Goal: Task Accomplishment & Management: Complete application form

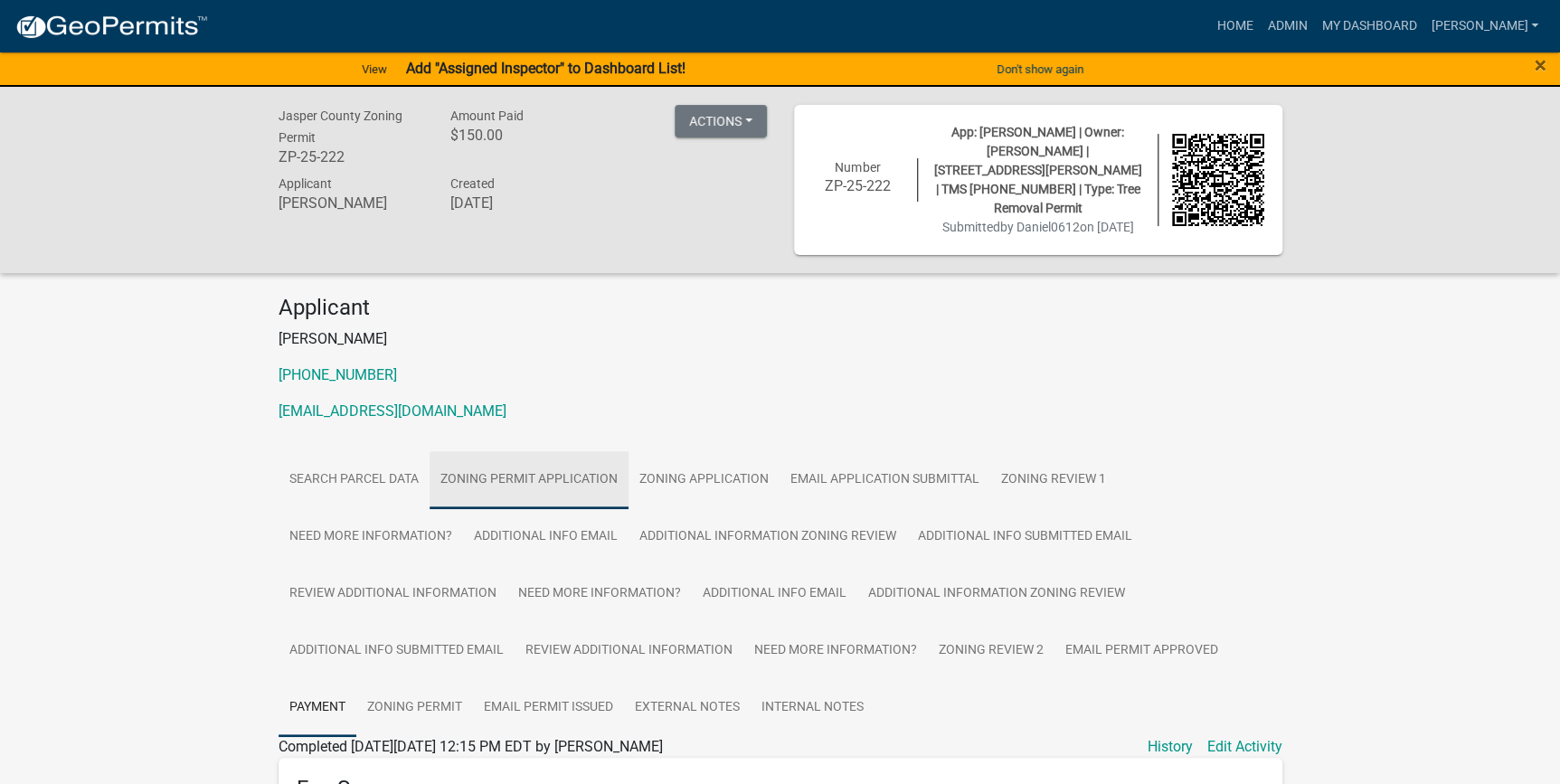
click at [554, 465] on link "Zoning Permit Application" at bounding box center [529, 479] width 199 height 57
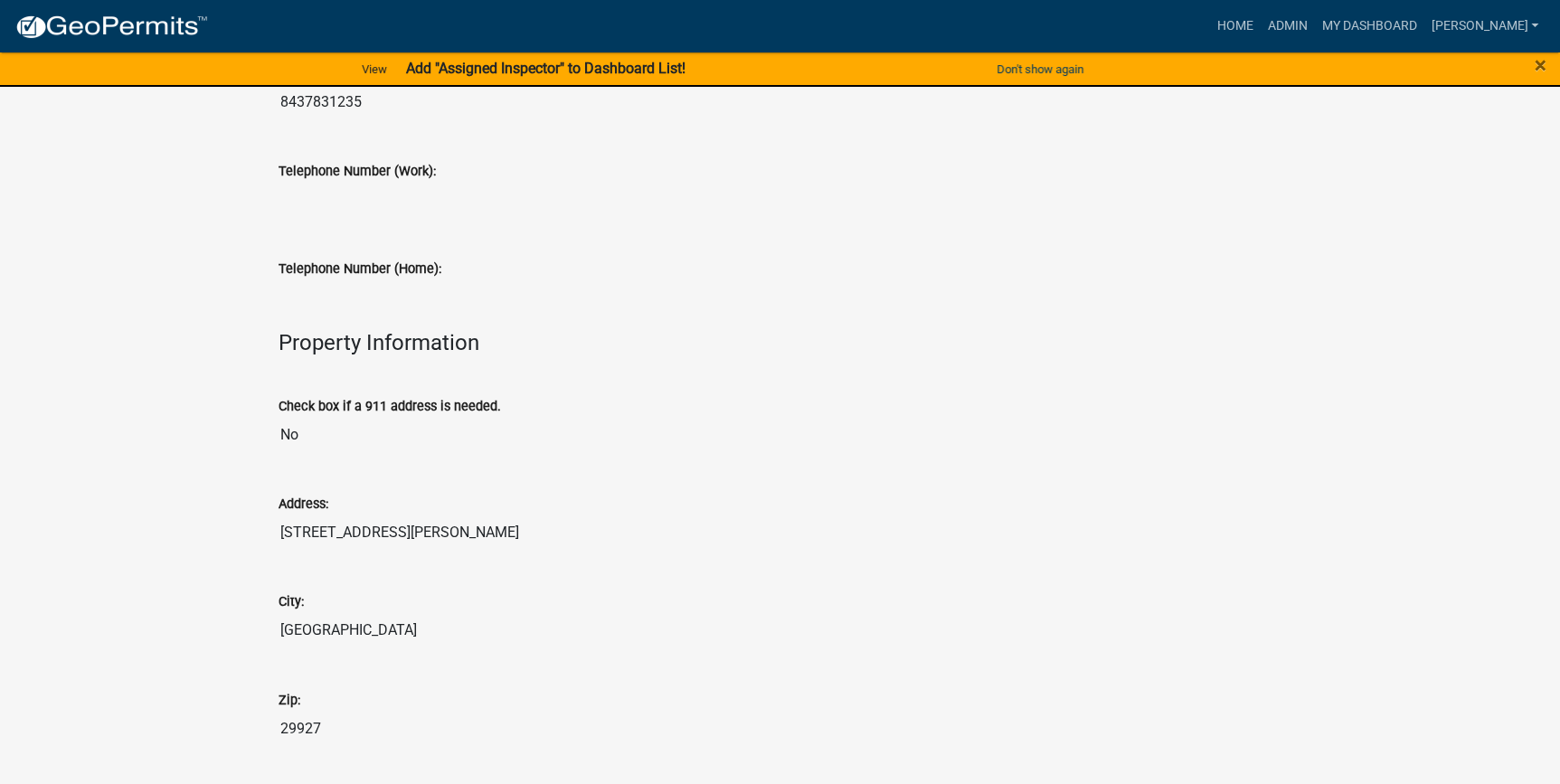
scroll to position [1068, 0]
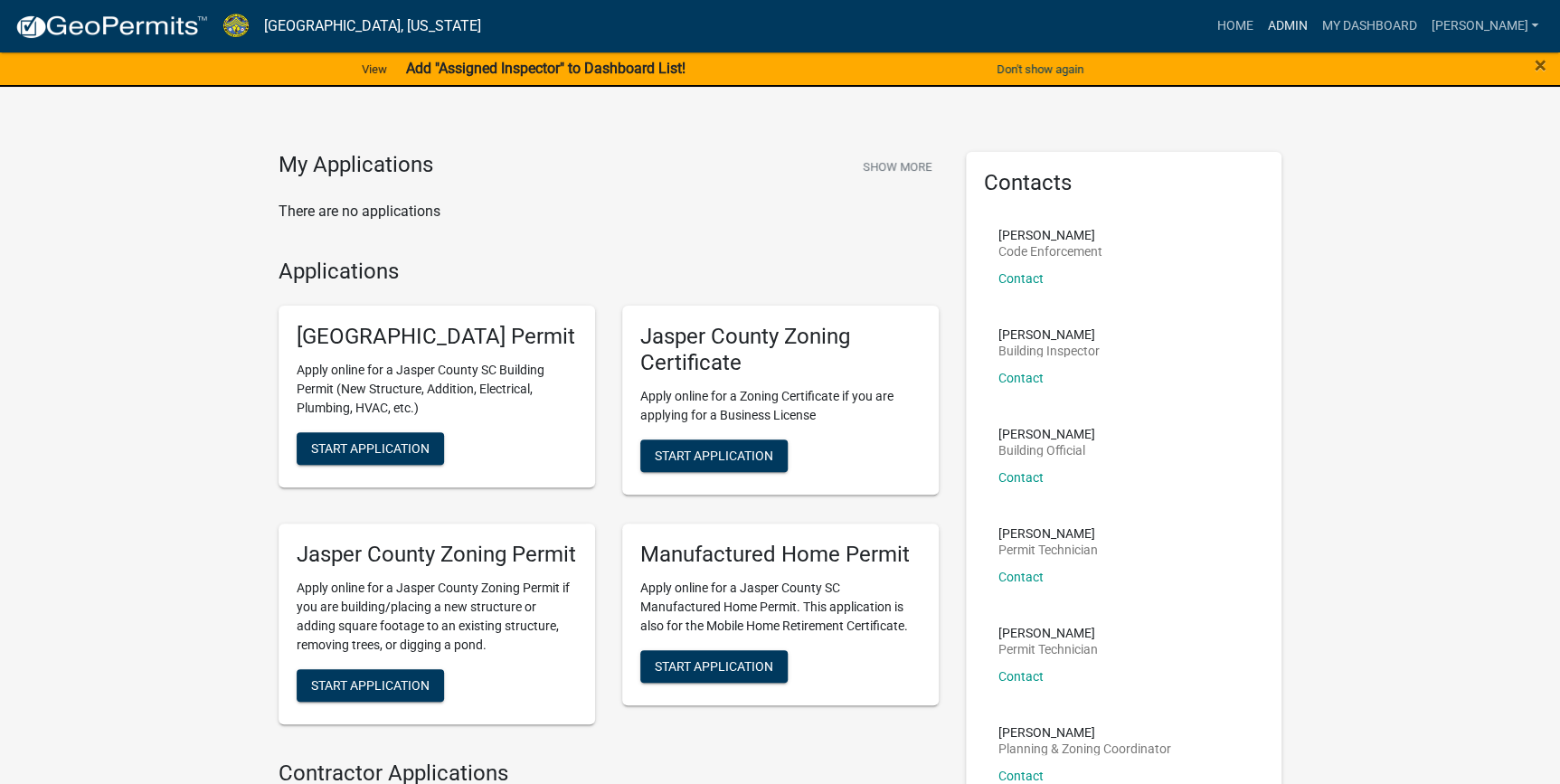
click at [1314, 29] on link "Admin" at bounding box center [1286, 26] width 54 height 35
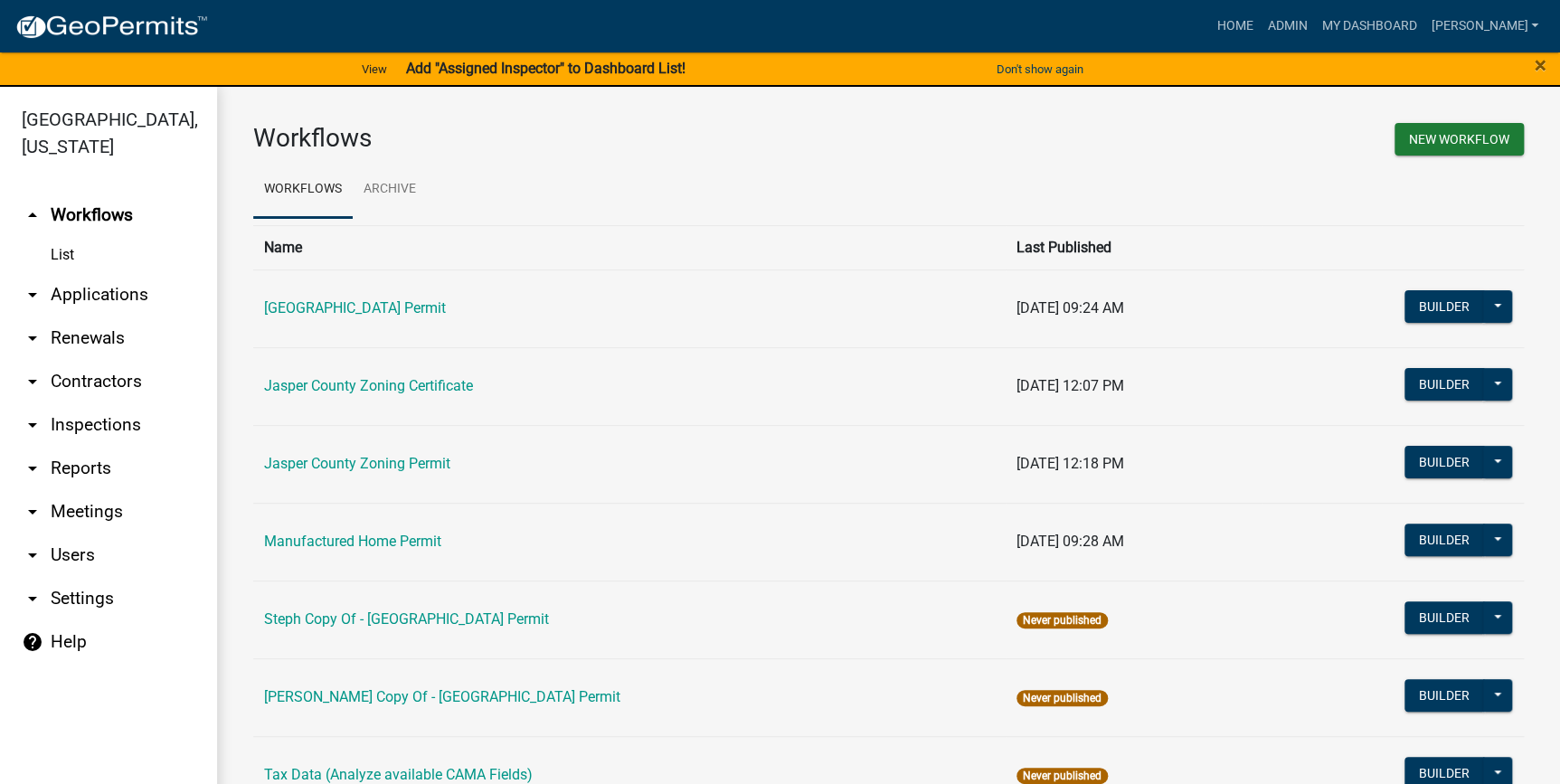
click at [63, 291] on link "arrow_drop_down Applications" at bounding box center [109, 295] width 217 height 44
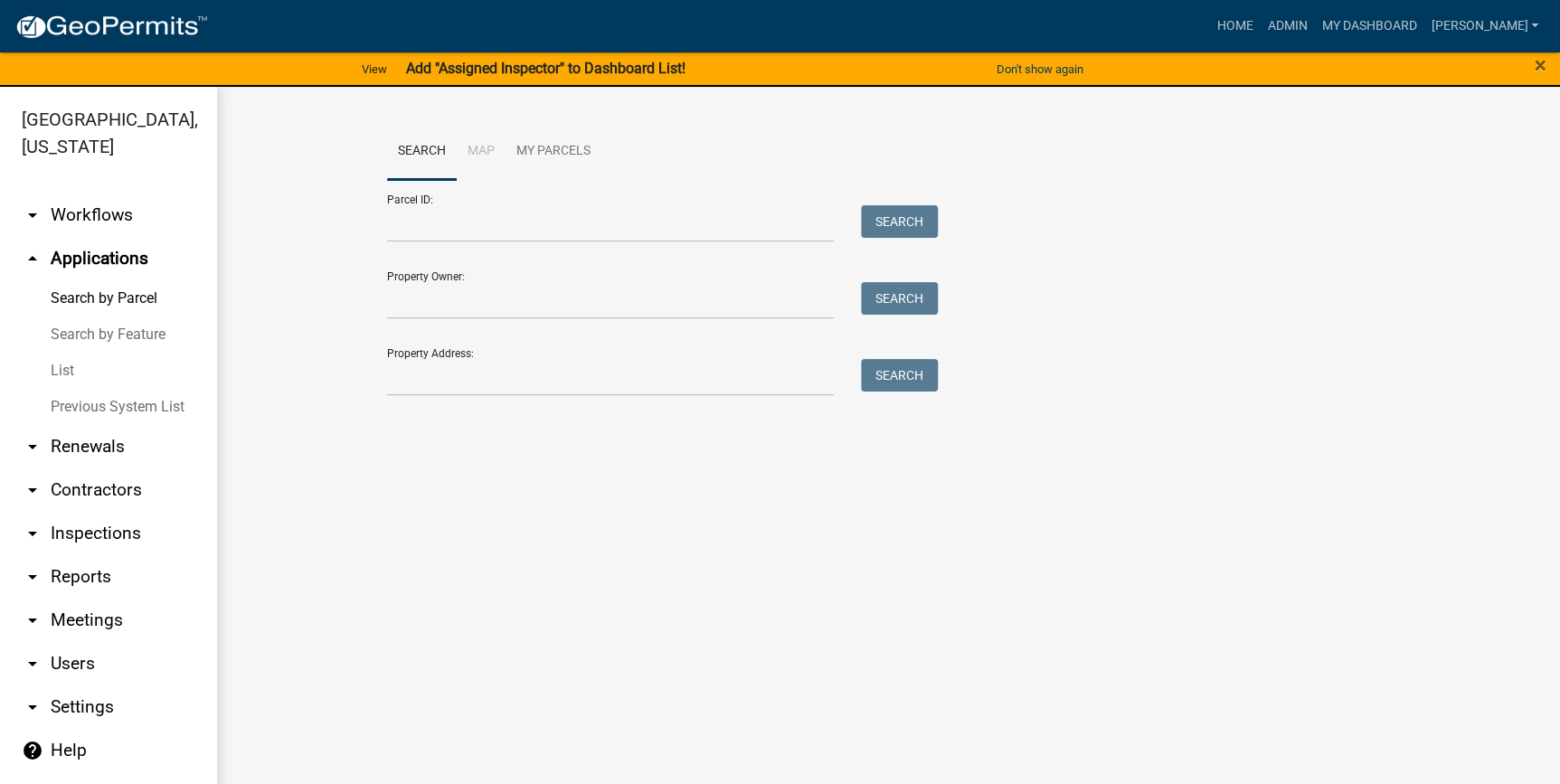
click at [68, 374] on link "List" at bounding box center [109, 371] width 217 height 37
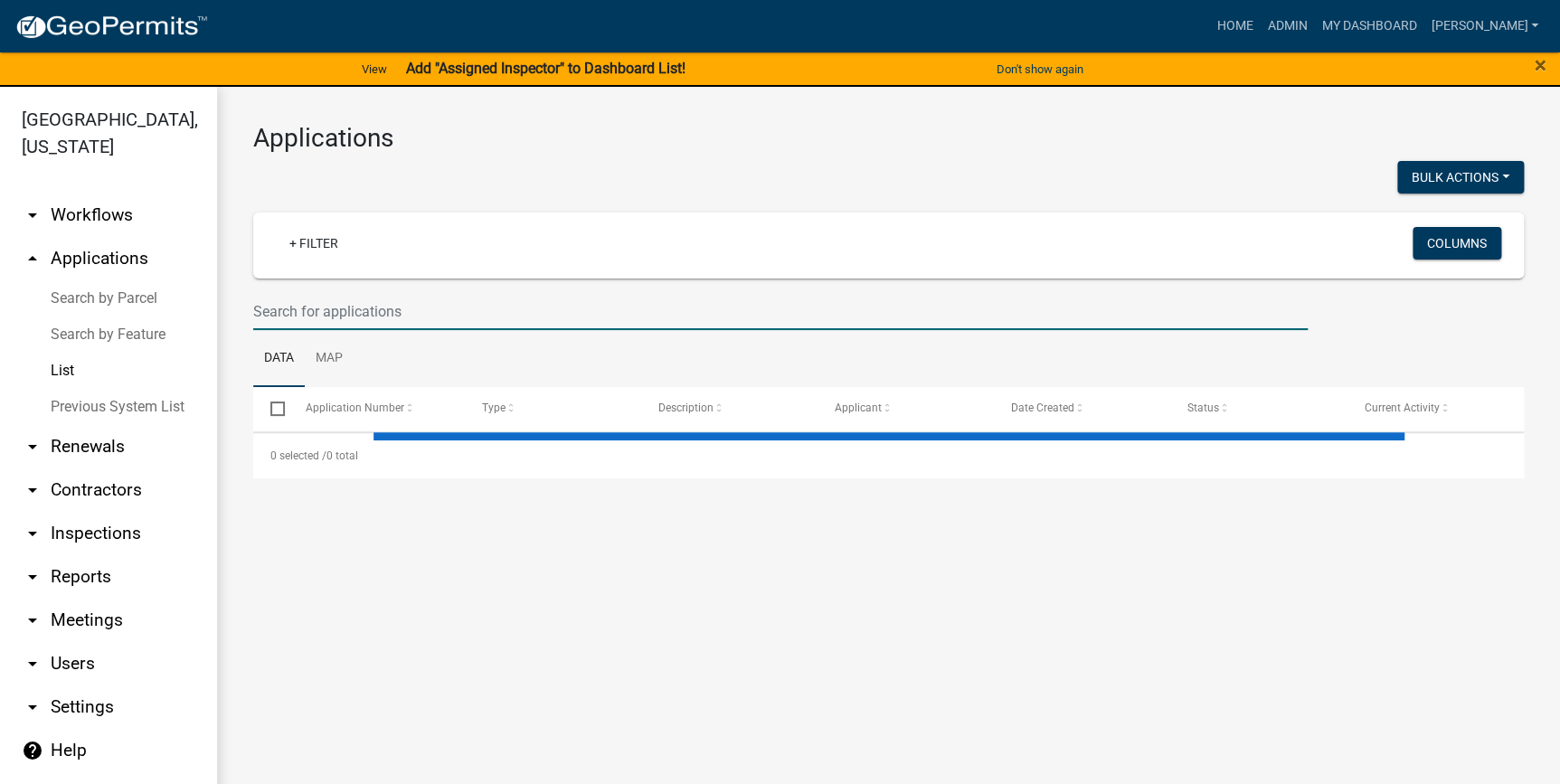
click at [397, 305] on input "text" at bounding box center [780, 311] width 1054 height 37
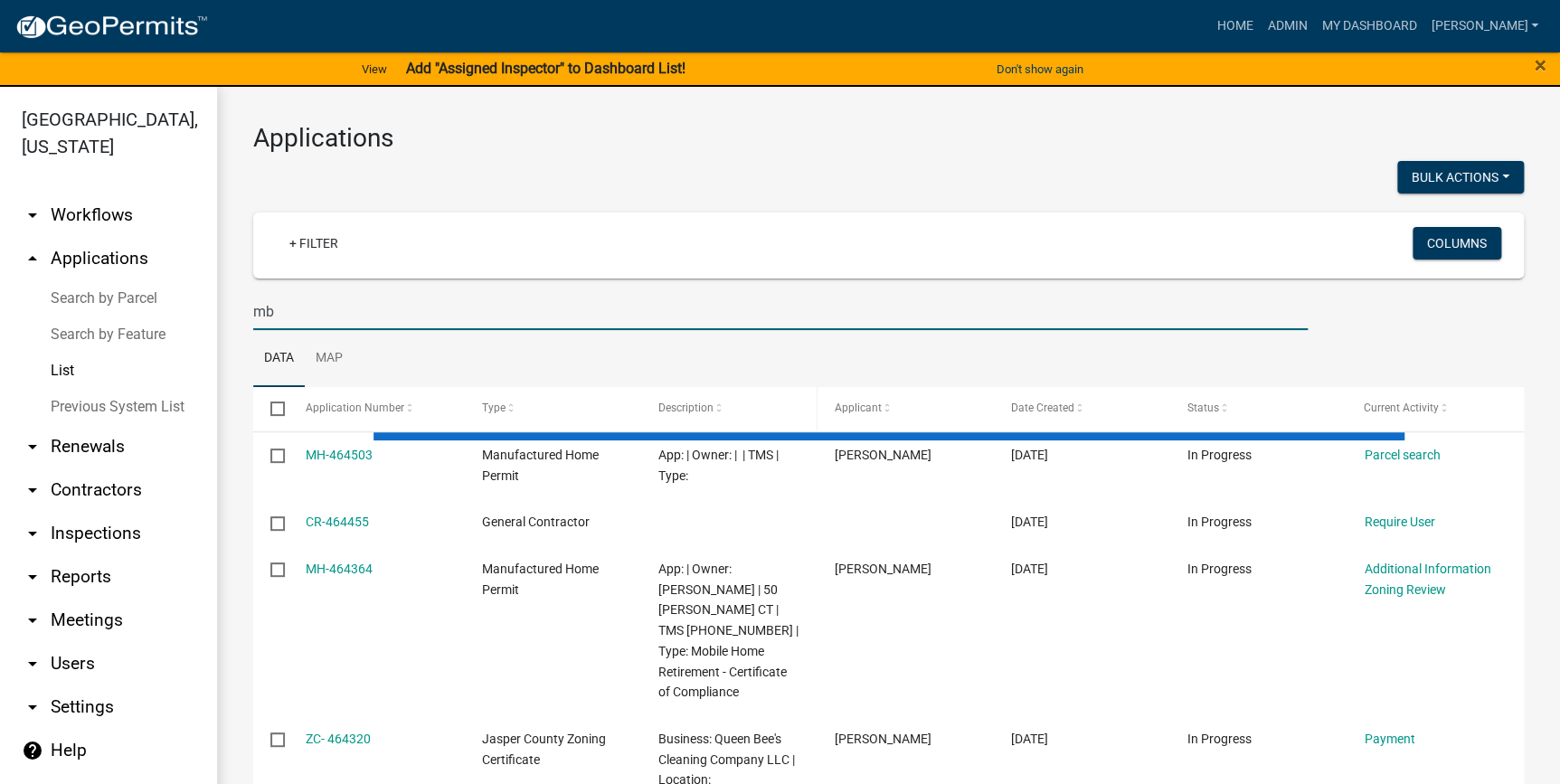
type input "m"
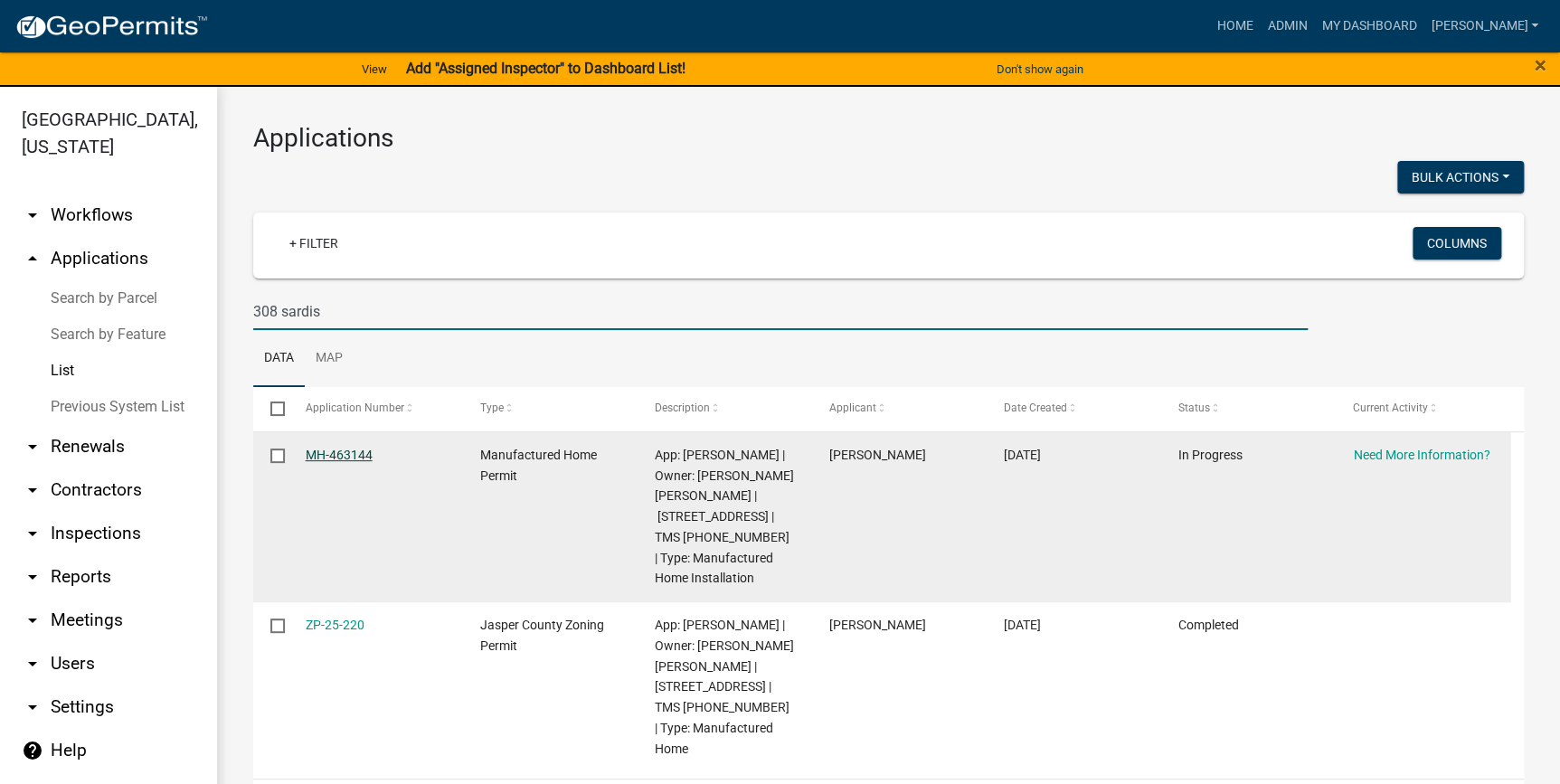
type input "308 sardis"
click at [346, 458] on link "MH-463144" at bounding box center [339, 455] width 67 height 15
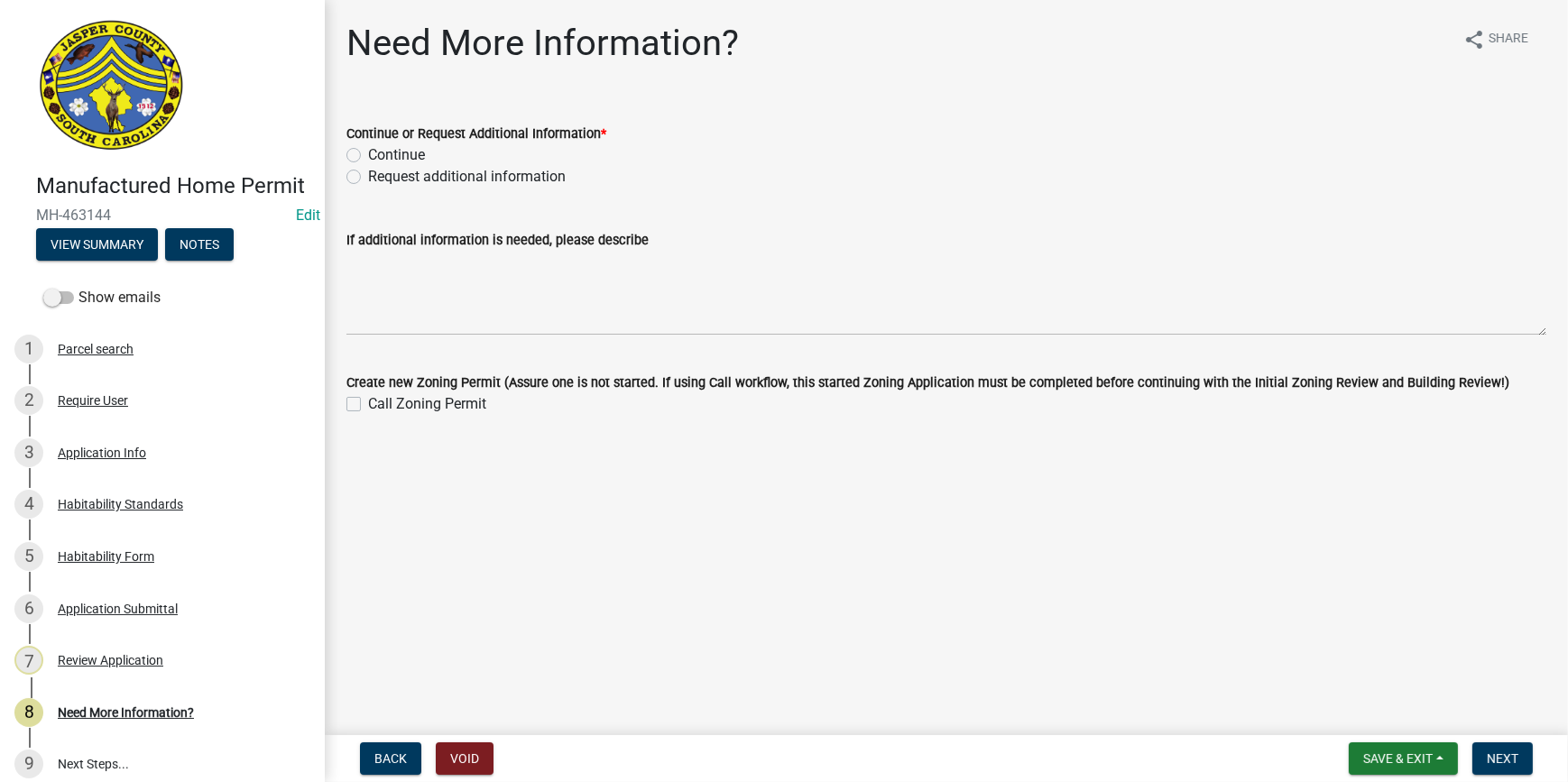
click at [368, 155] on label "Continue" at bounding box center [396, 156] width 56 height 22
click at [368, 155] on input "Continue" at bounding box center [373, 150] width 12 height 12
radio input "true"
click at [1507, 757] on span "Next" at bounding box center [1502, 758] width 32 height 15
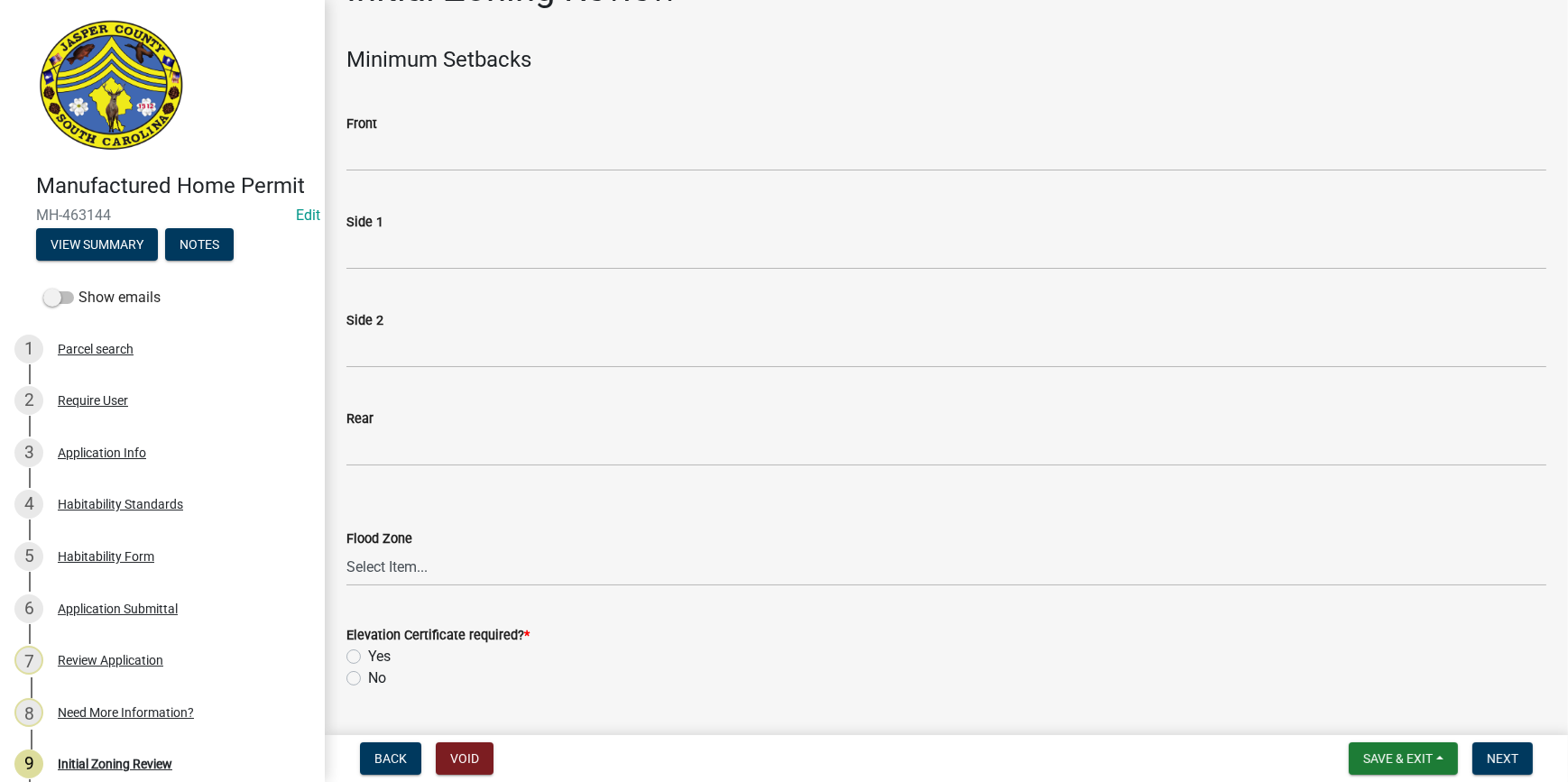
scroll to position [81, 0]
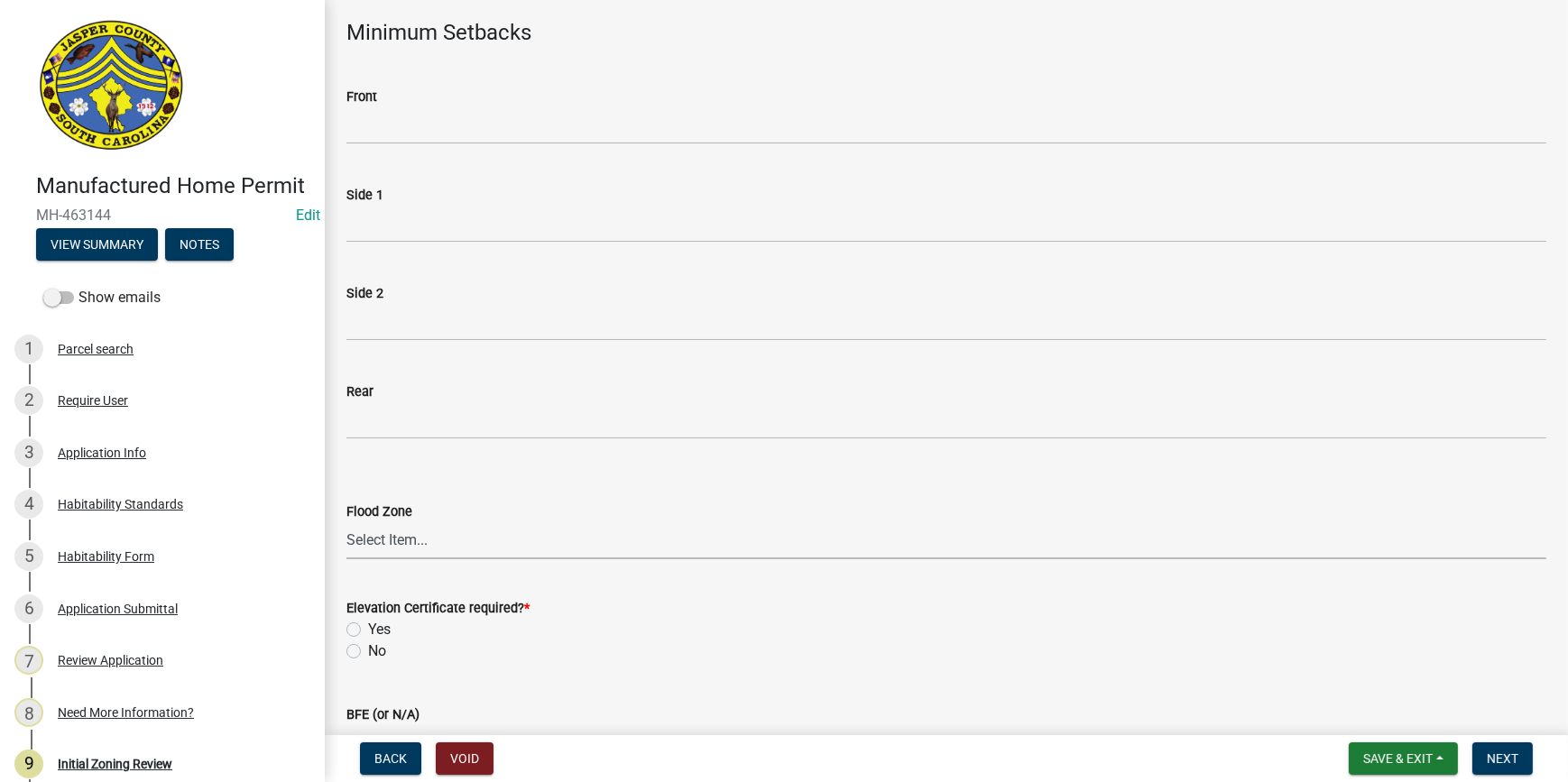
click at [370, 532] on select "Select Item... A AE X Shaded X N/A" at bounding box center [947, 541] width 1200 height 37
click at [347, 523] on select "Select Item... A AE X Shaded X N/A" at bounding box center [947, 541] width 1200 height 37
select select "61611ad6-14f2-499c-805c-58607f11e2fc"
click at [368, 653] on label "No" at bounding box center [377, 652] width 18 height 22
click at [368, 652] on input "No" at bounding box center [373, 646] width 12 height 12
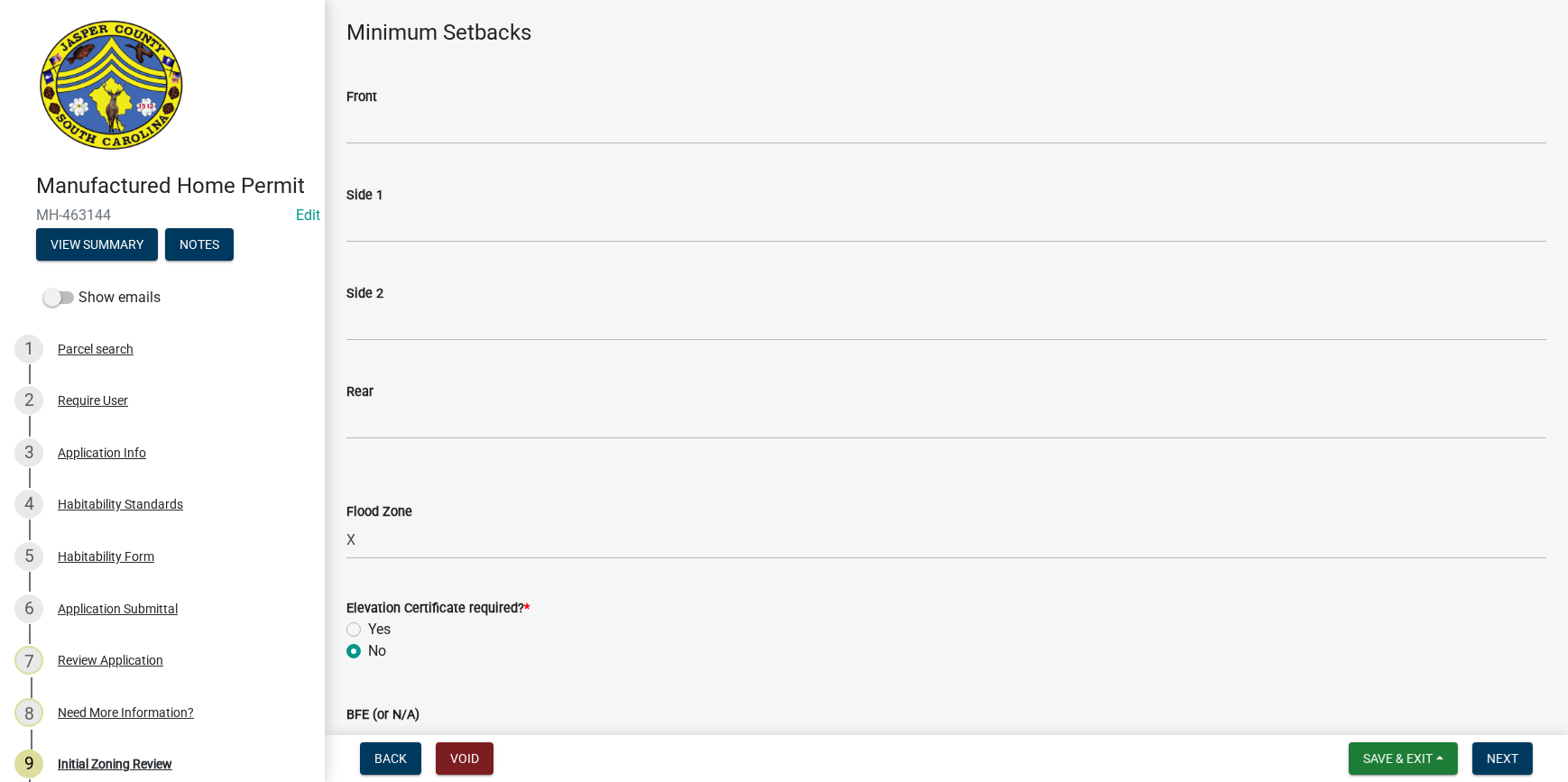
radio input "true"
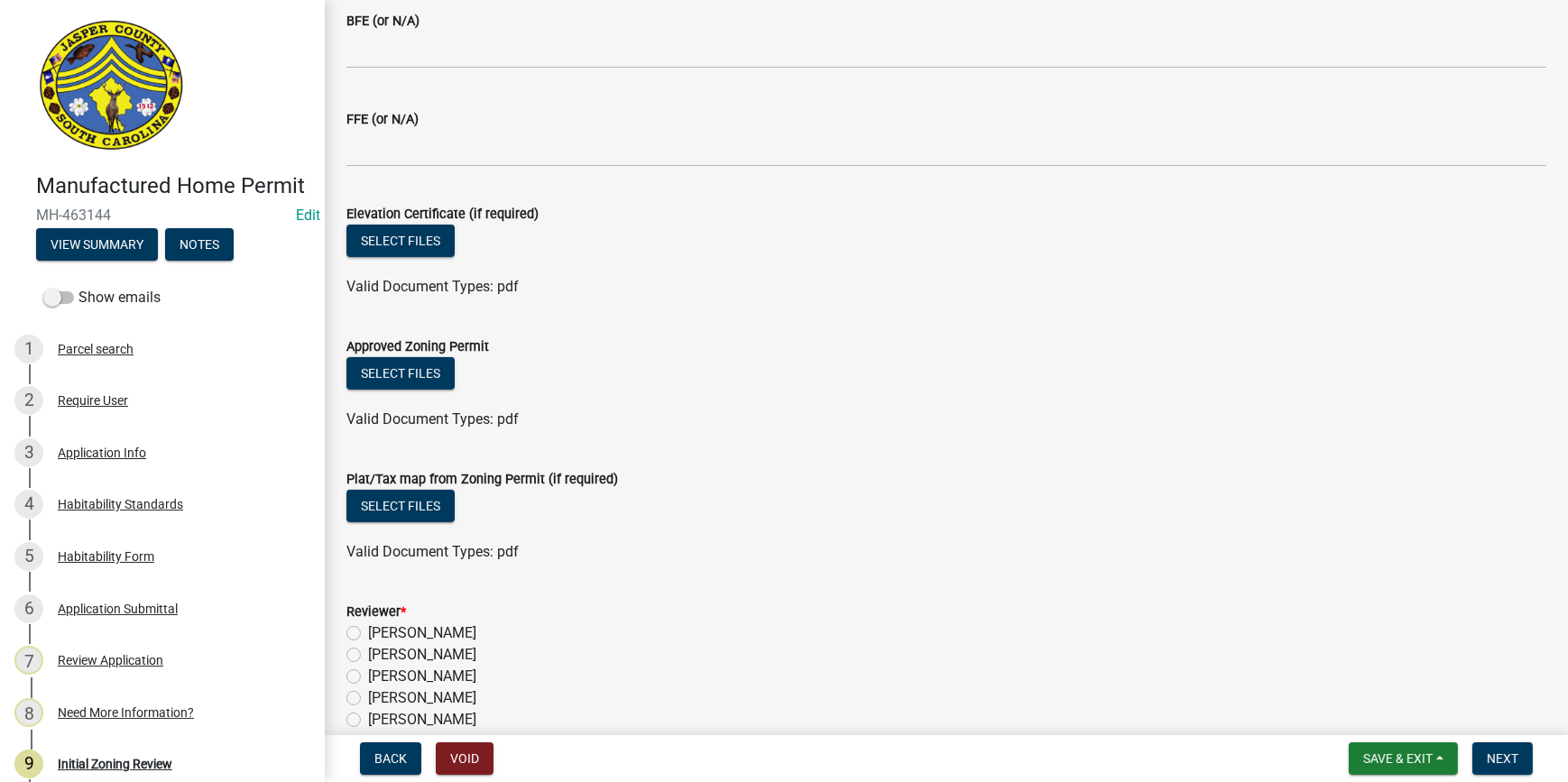
scroll to position [753, 0]
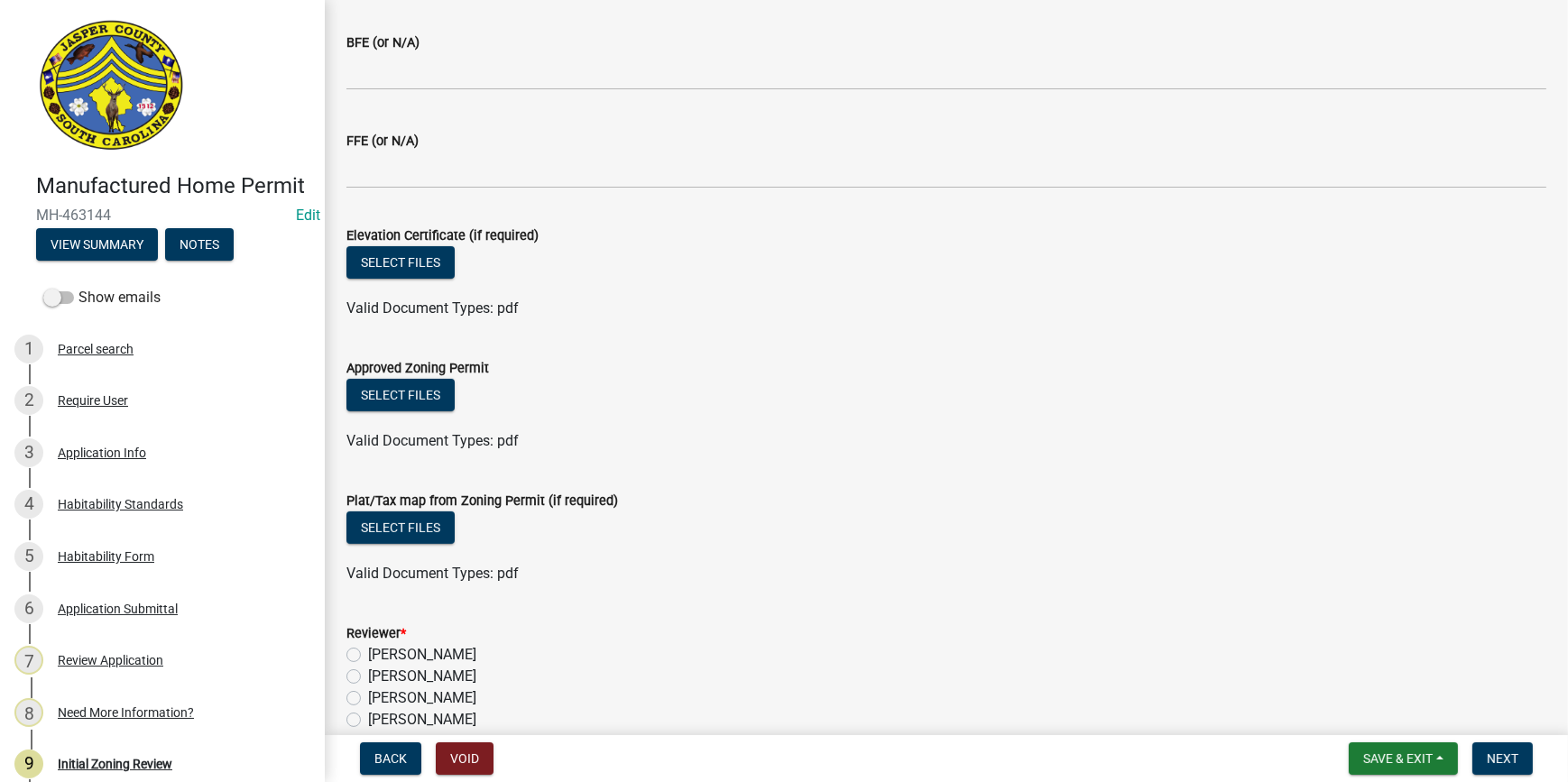
click at [368, 654] on label "Ciara Chapman" at bounding box center [422, 655] width 108 height 22
click at [368, 654] on input "Ciara Chapman" at bounding box center [373, 650] width 12 height 12
radio input "true"
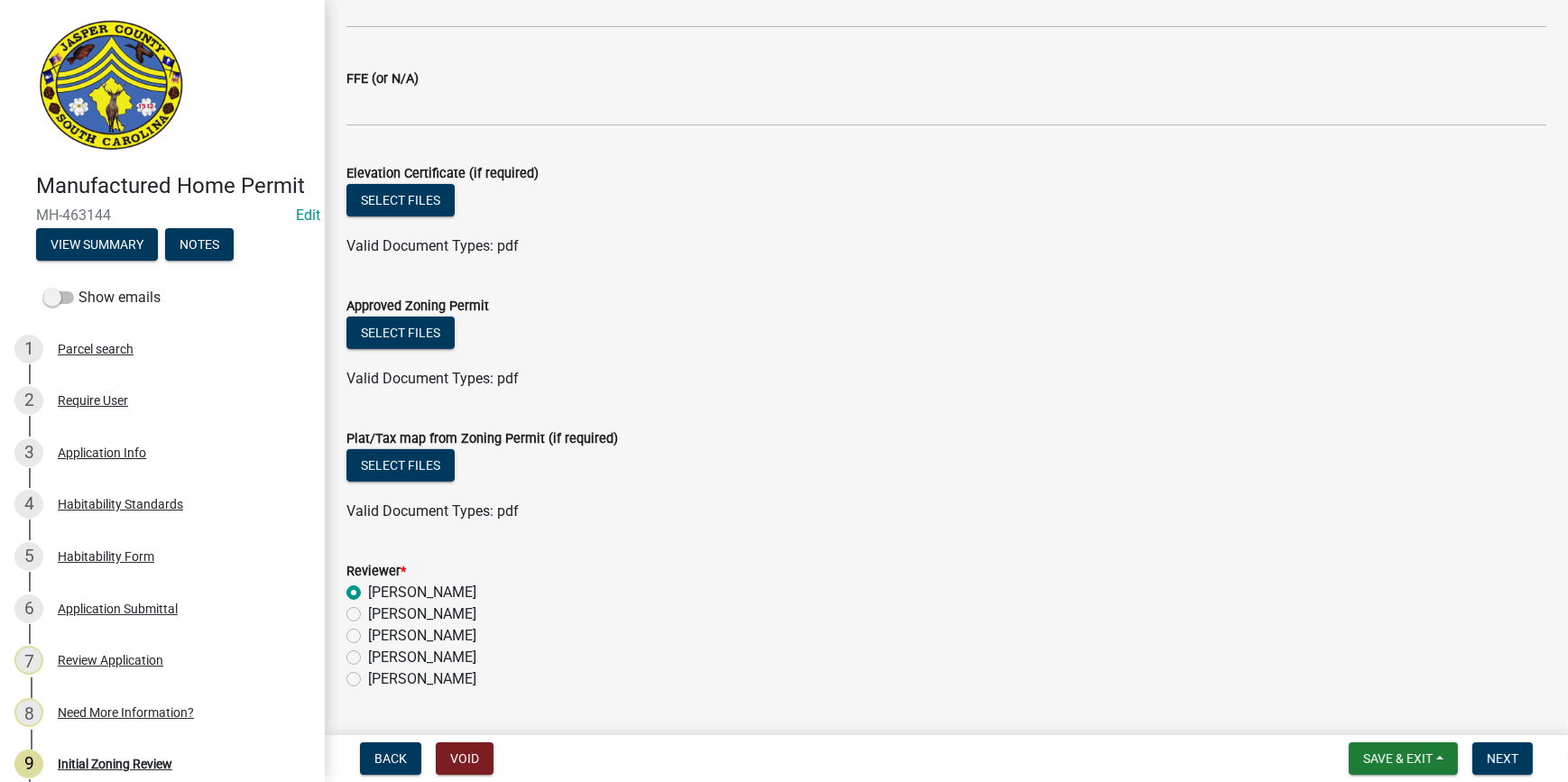
scroll to position [863, 0]
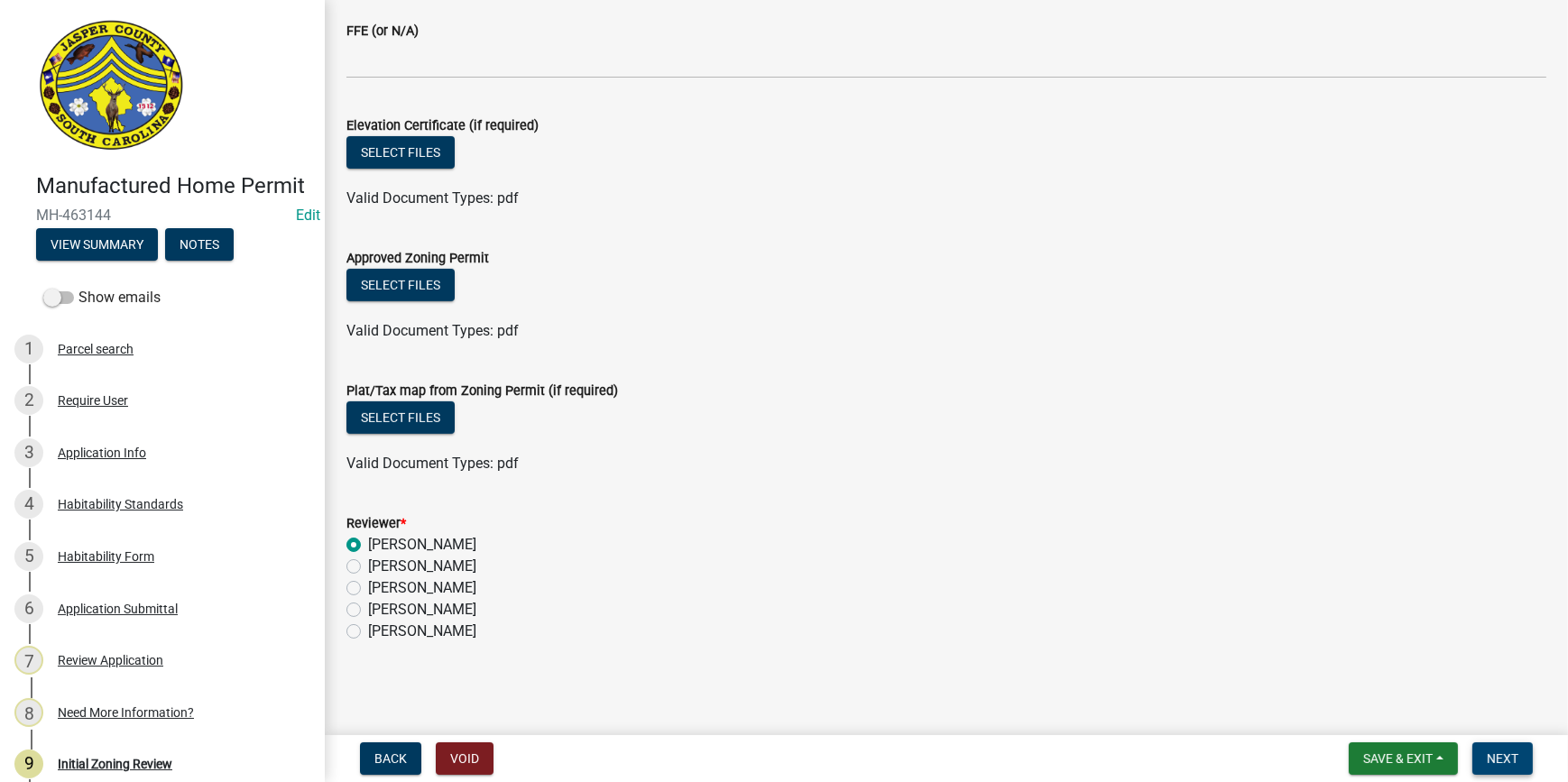
click at [1509, 766] on span "Next" at bounding box center [1502, 758] width 32 height 15
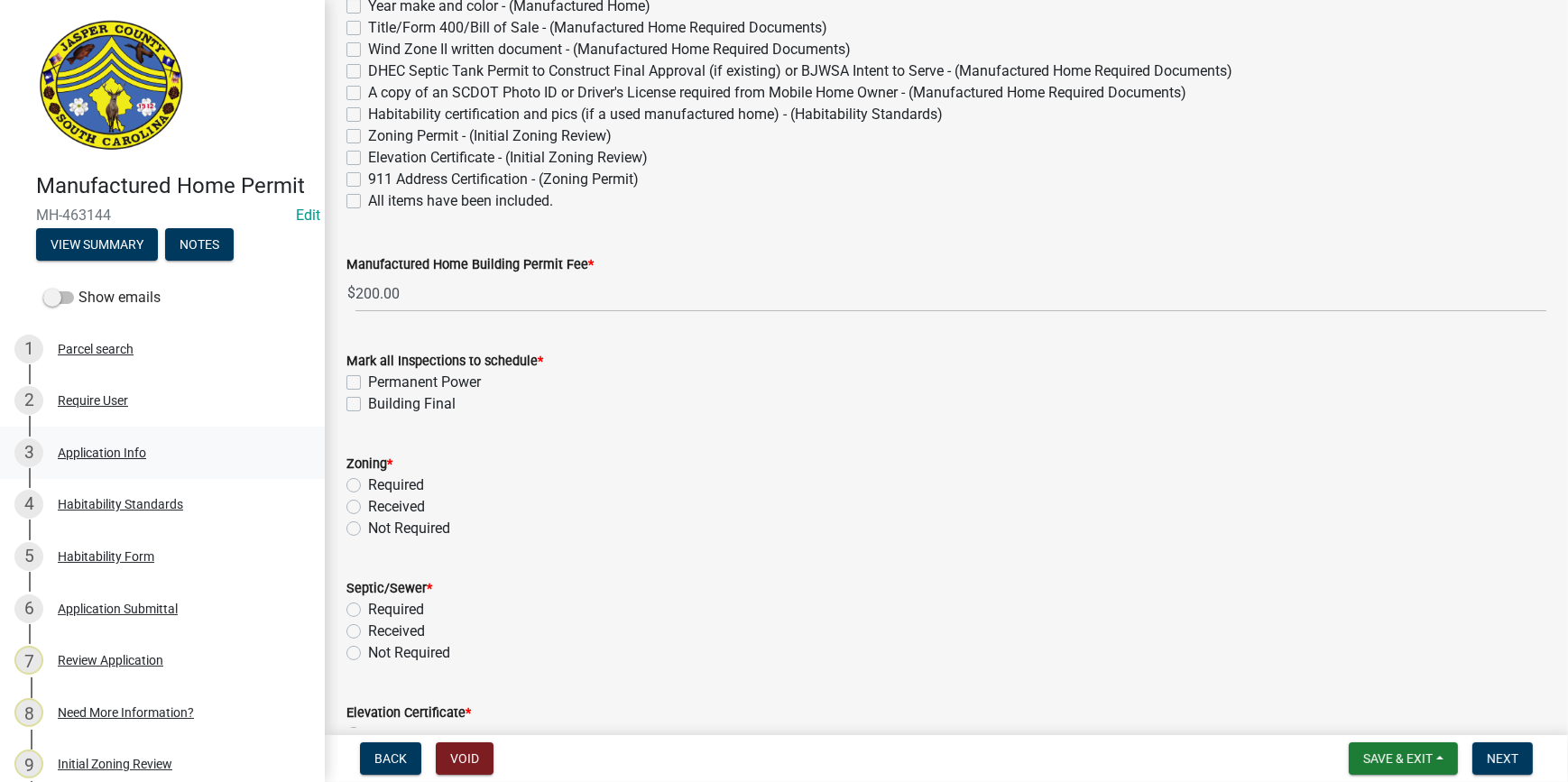
scroll to position [246, 0]
click at [368, 375] on label "Permanent Power" at bounding box center [424, 381] width 113 height 22
click at [368, 375] on input "Permanent Power" at bounding box center [373, 376] width 12 height 12
checkbox input "true"
click at [368, 403] on label "Building Final" at bounding box center [412, 403] width 87 height 22
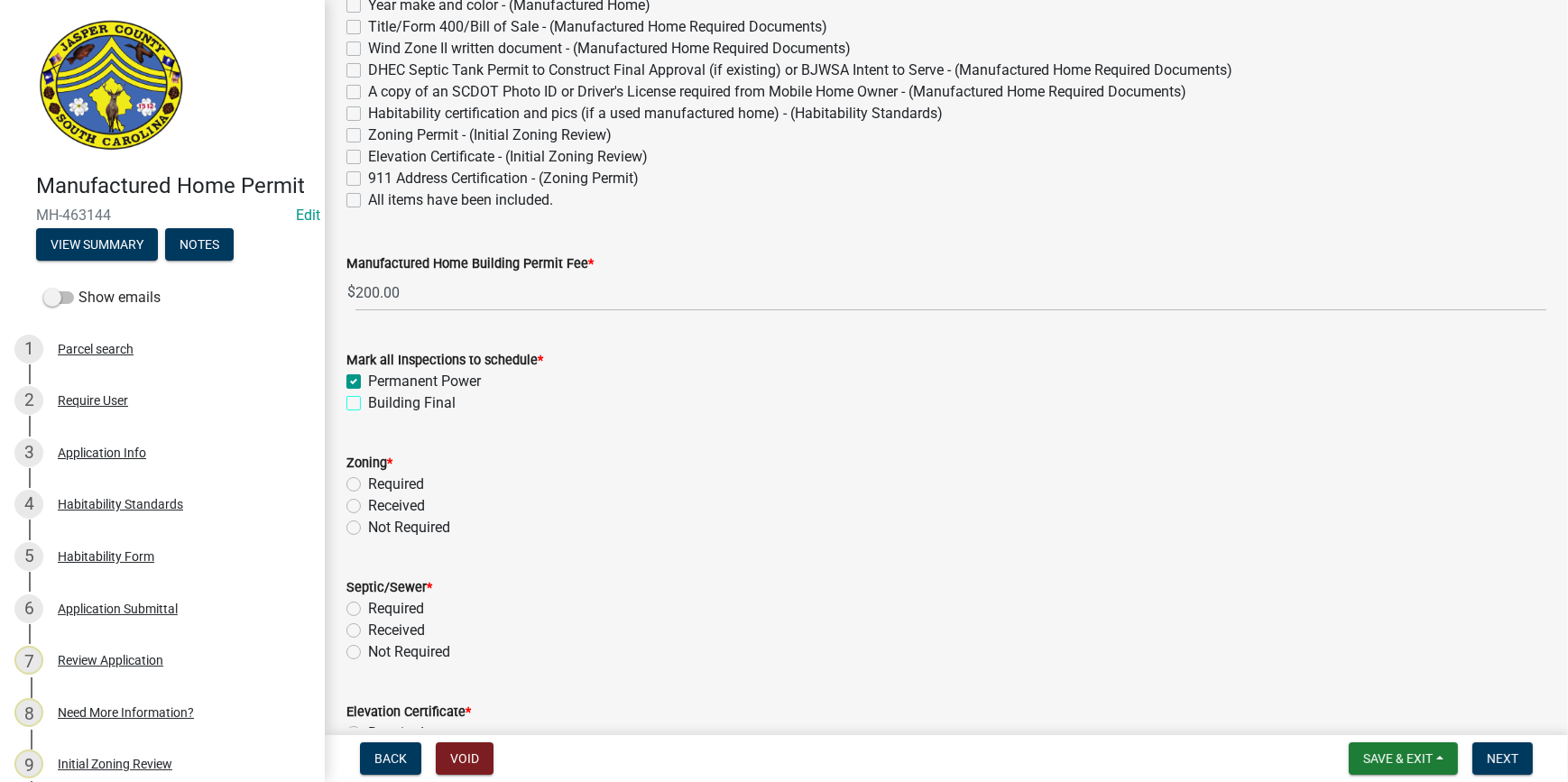
click at [368, 403] on input "Building Final" at bounding box center [373, 398] width 12 height 12
checkbox input "true"
click at [361, 504] on div "Received" at bounding box center [947, 506] width 1200 height 22
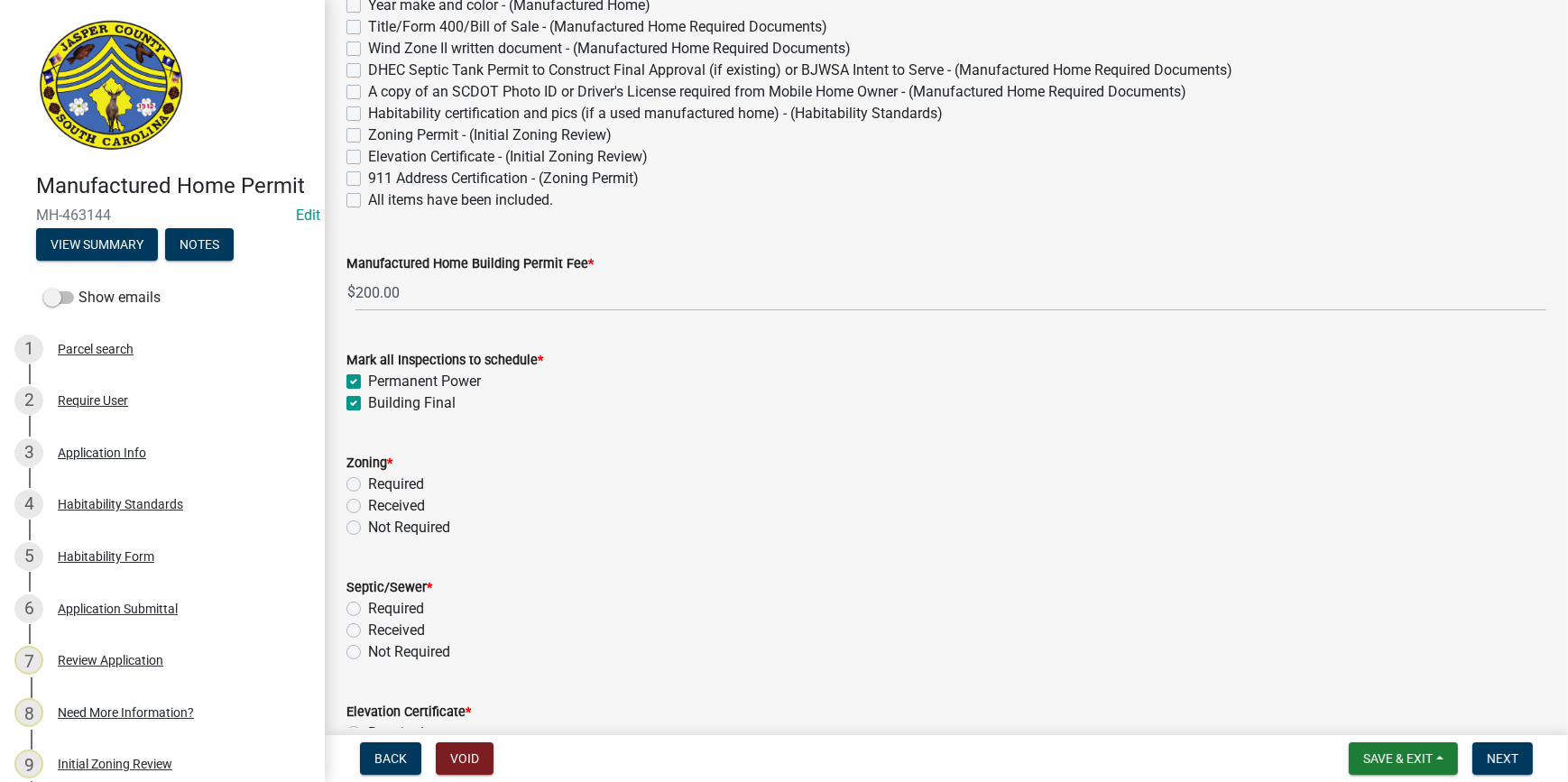
click at [368, 503] on label "Received" at bounding box center [396, 506] width 56 height 22
click at [368, 503] on input "Received" at bounding box center [373, 501] width 12 height 12
radio input "true"
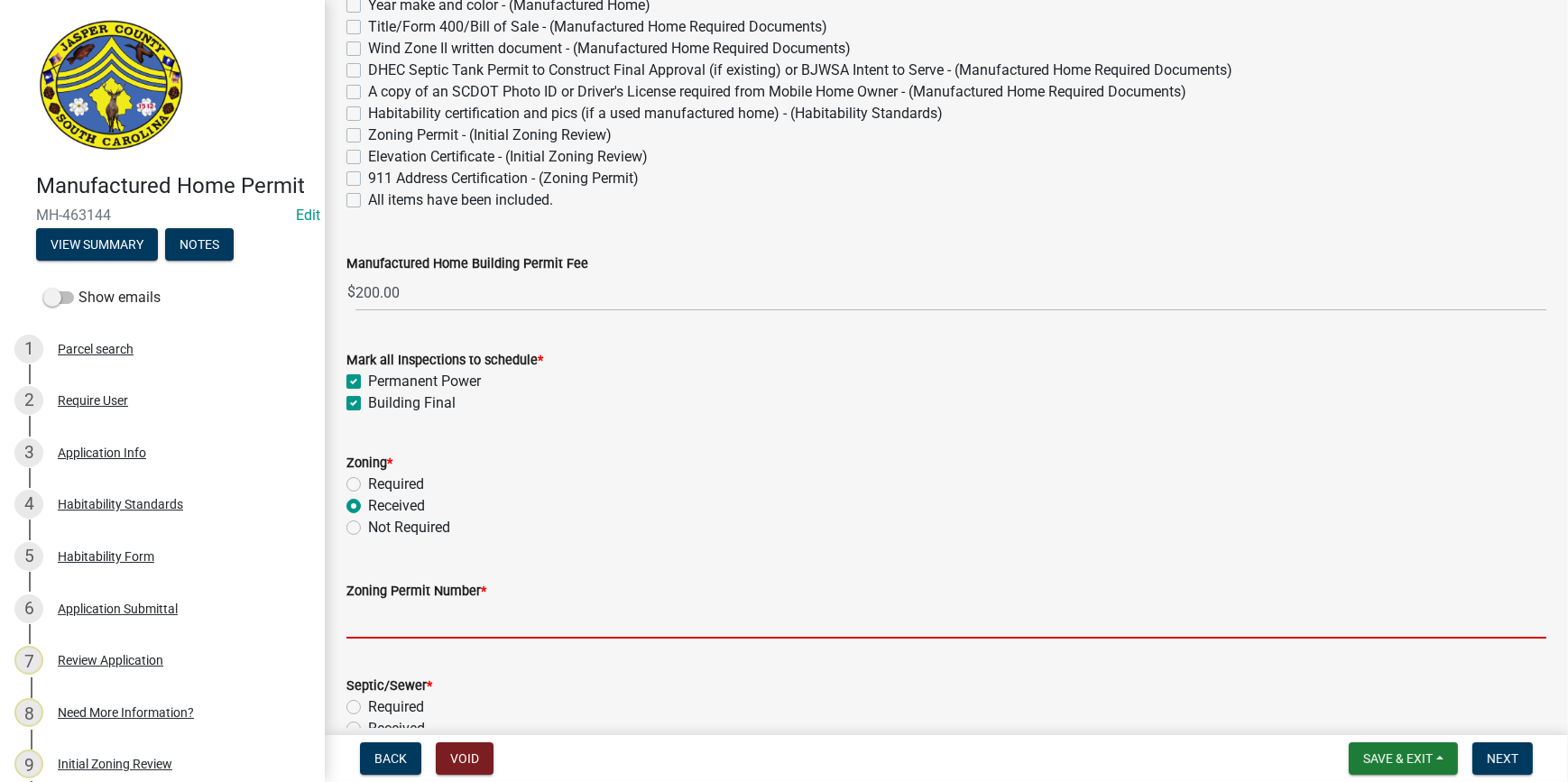
drag, startPoint x: 442, startPoint y: 622, endPoint x: 443, endPoint y: 605, distance: 17.0
click at [442, 622] on input "Zoning Permit Number *" at bounding box center [947, 620] width 1200 height 37
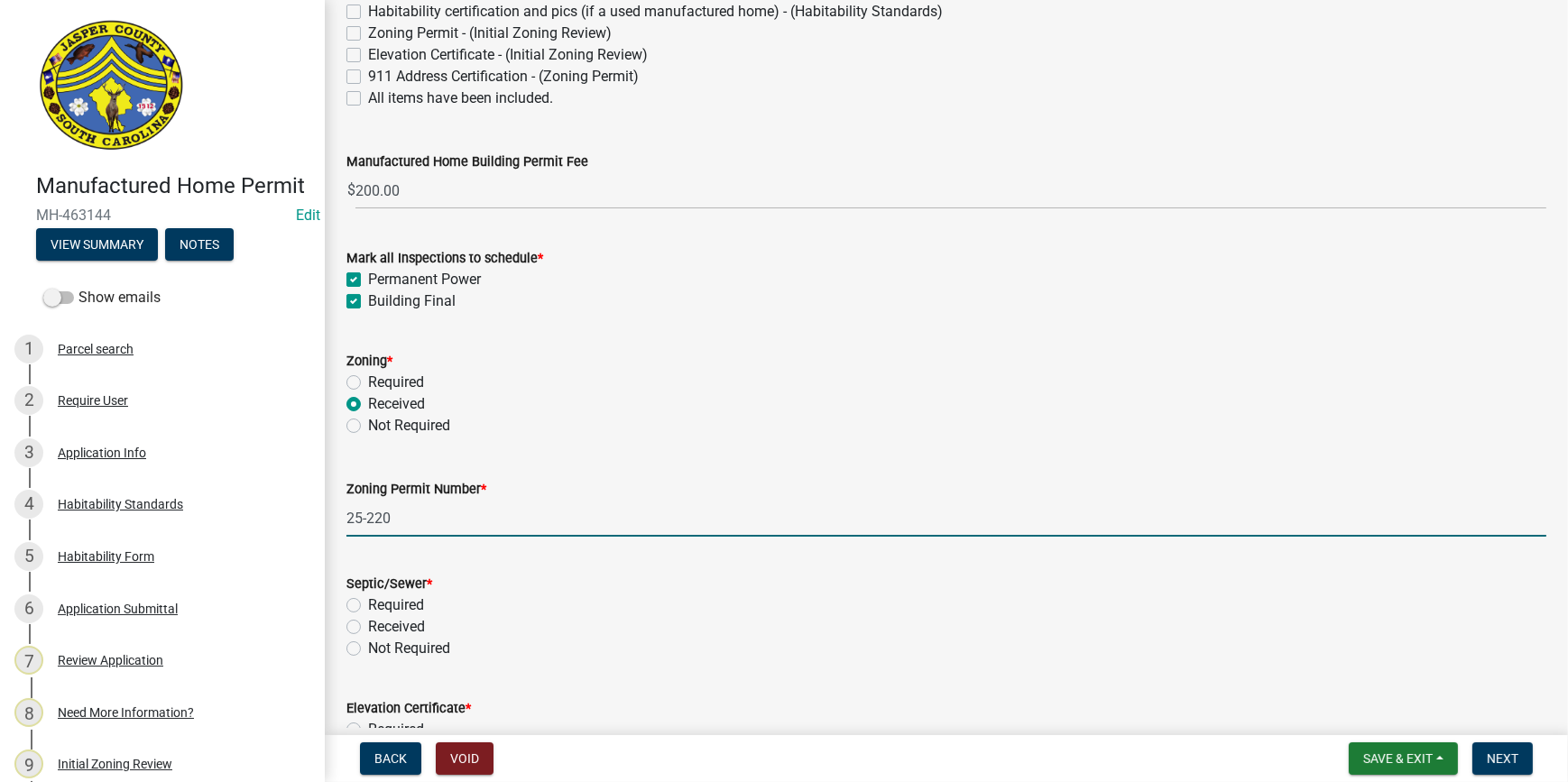
scroll to position [574, 0]
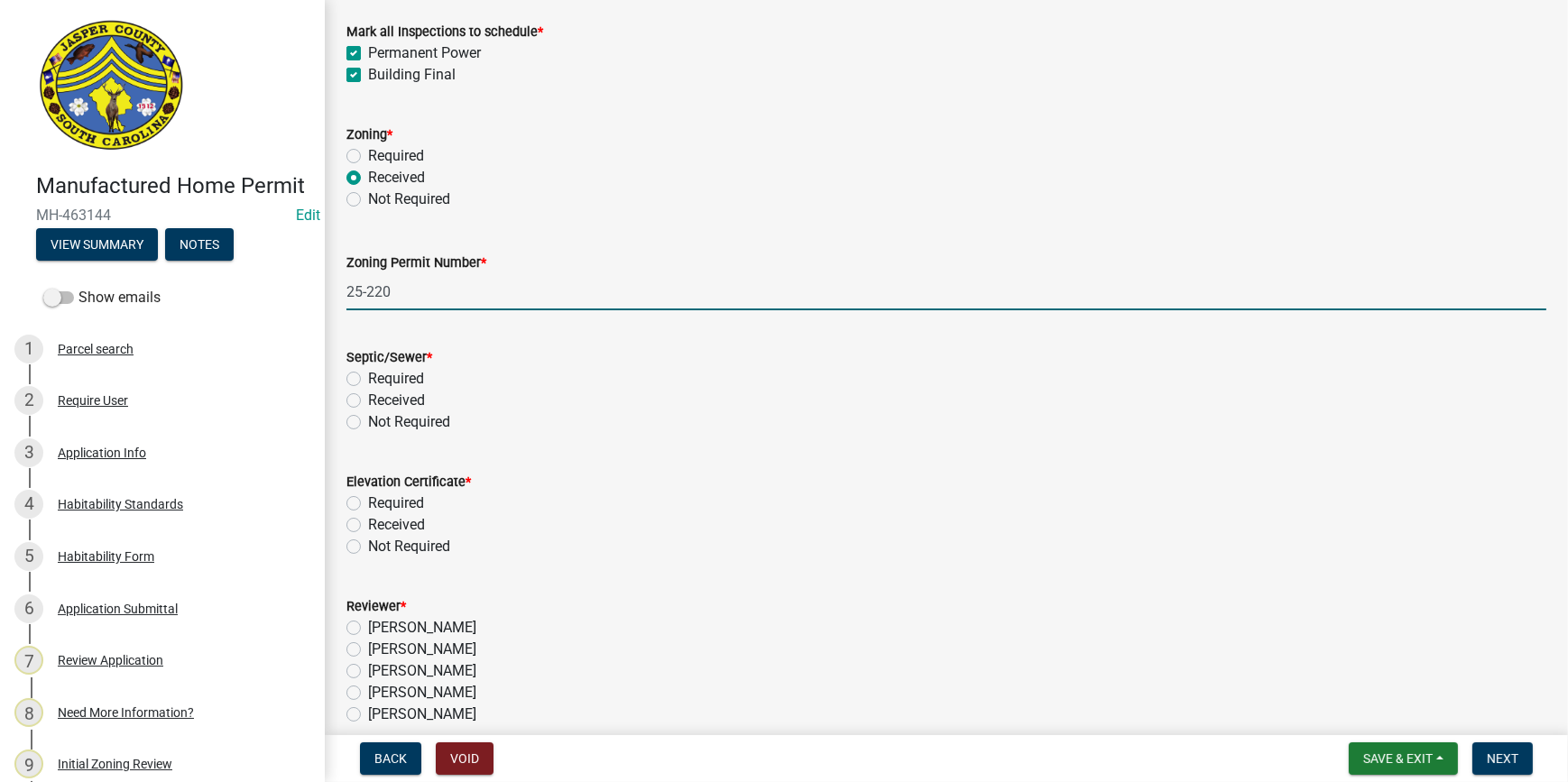
type input "25-220"
click at [368, 395] on label "Received" at bounding box center [396, 401] width 56 height 22
click at [368, 395] on input "Received" at bounding box center [373, 395] width 12 height 12
radio input "true"
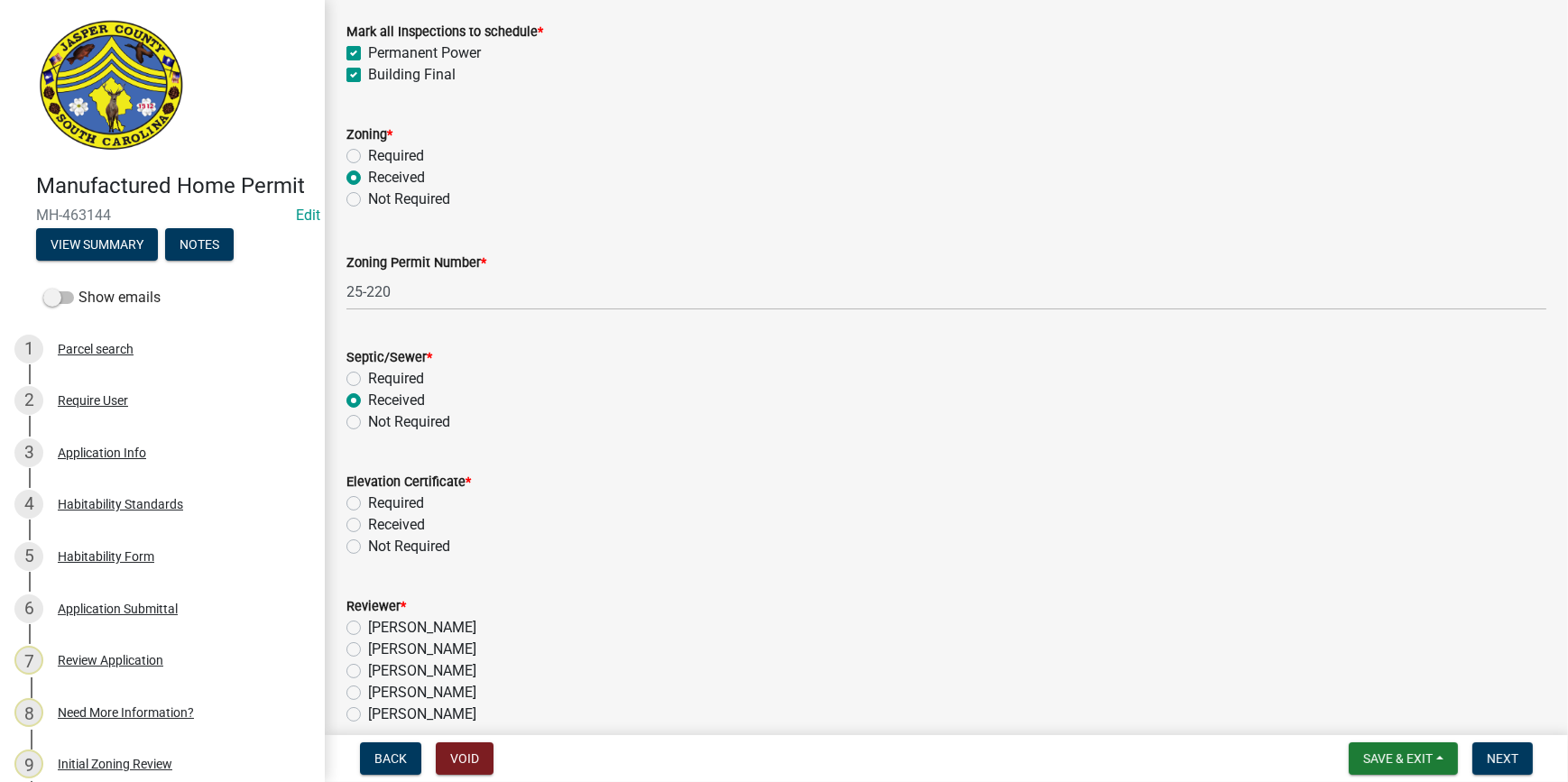
click at [368, 542] on label "Not Required" at bounding box center [409, 547] width 82 height 22
click at [368, 542] on input "Not Required" at bounding box center [373, 542] width 12 height 12
radio input "true"
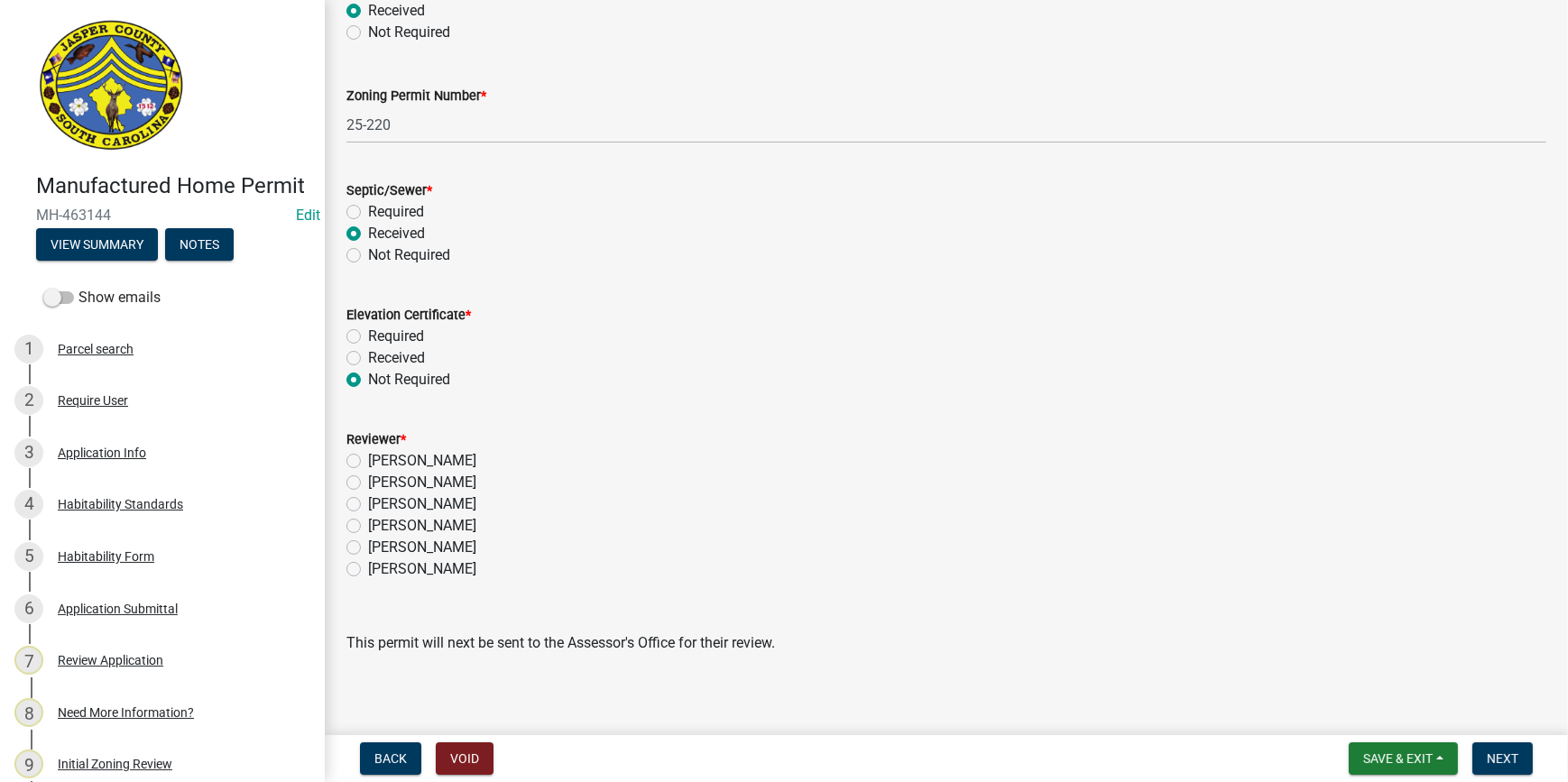
scroll to position [750, 0]
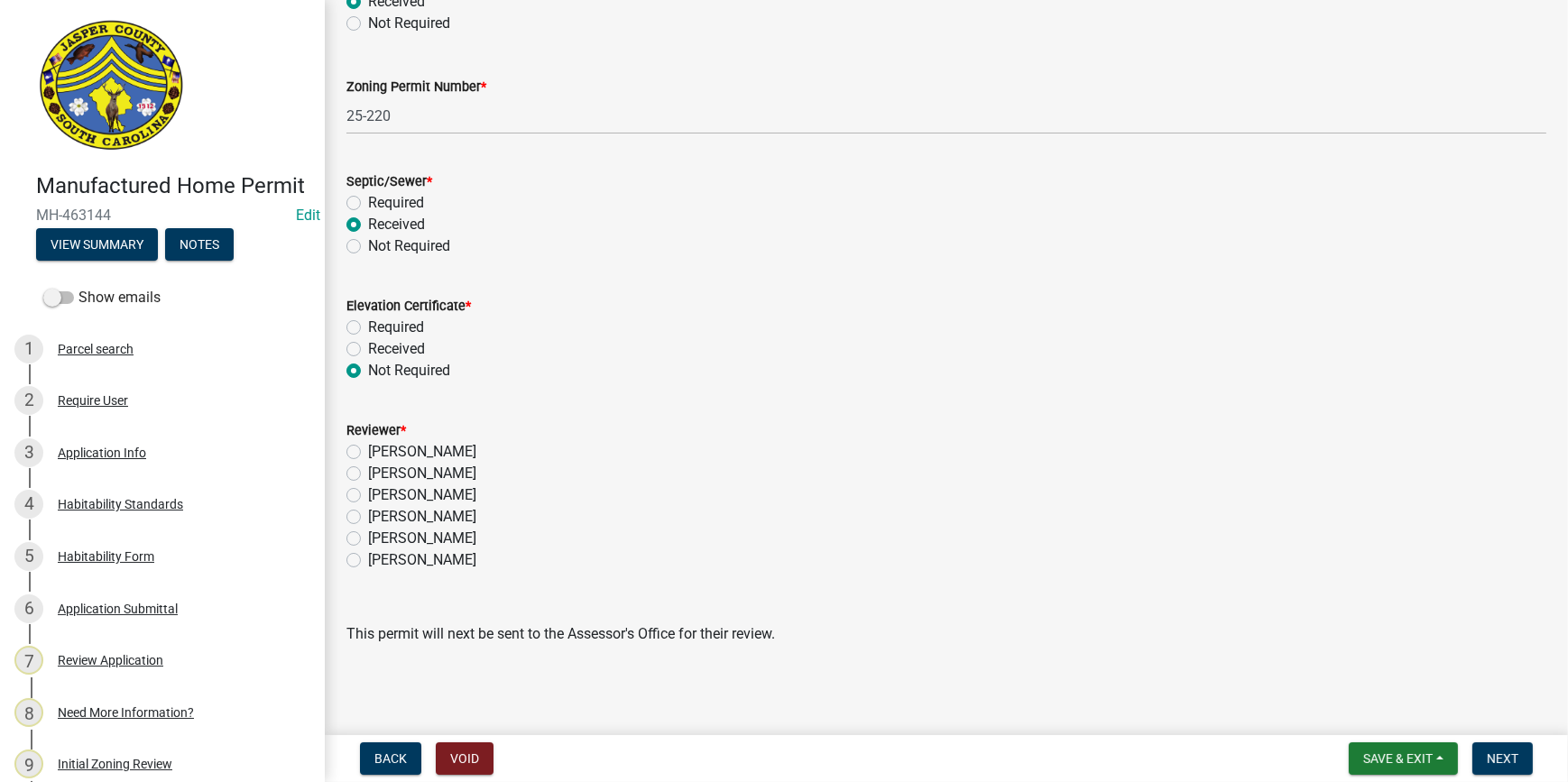
click at [368, 512] on label "[PERSON_NAME]" at bounding box center [422, 517] width 108 height 22
click at [368, 512] on input "[PERSON_NAME]" at bounding box center [373, 512] width 12 height 12
radio input "true"
click at [1512, 759] on span "Next" at bounding box center [1502, 758] width 32 height 15
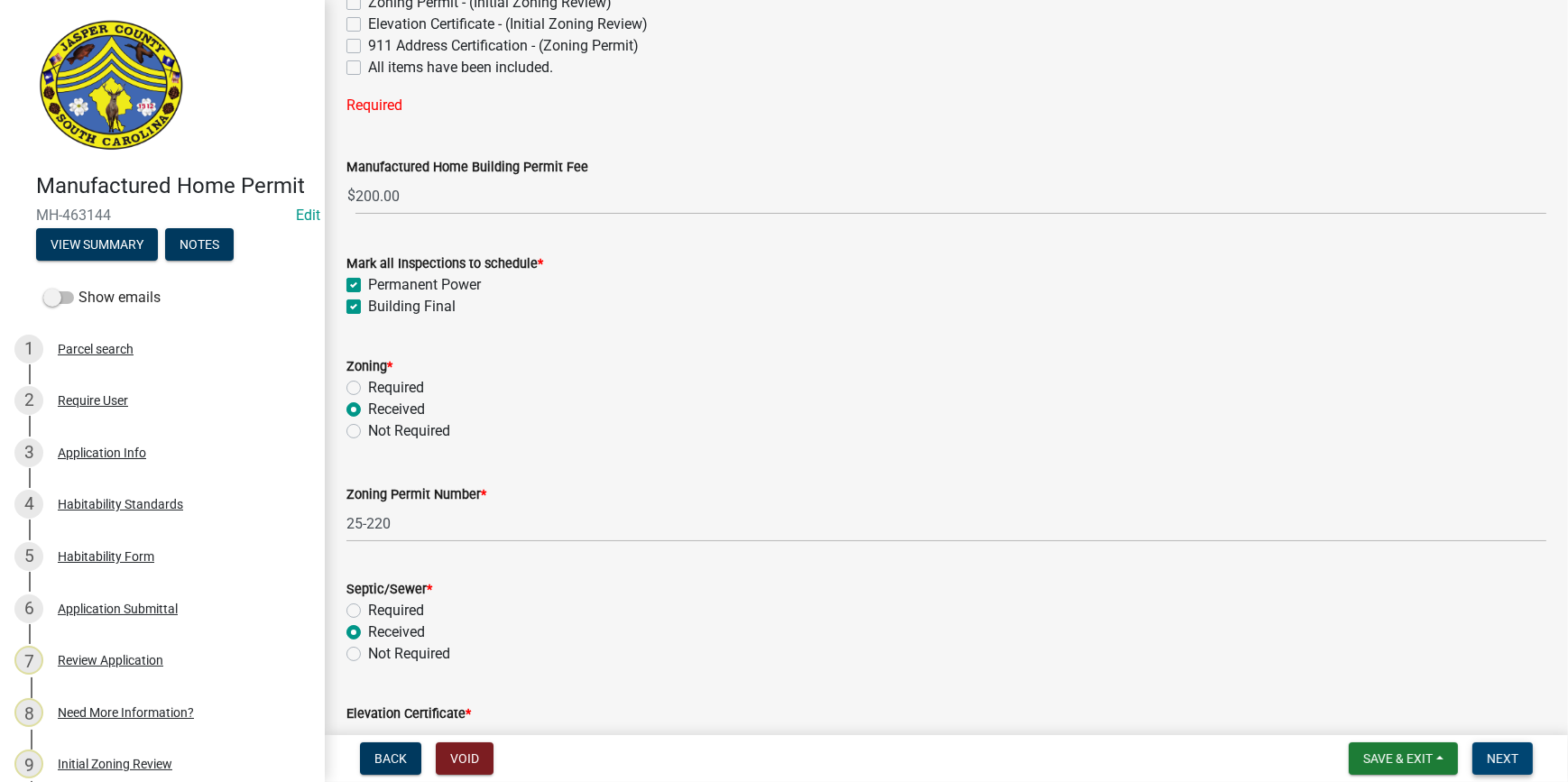
scroll to position [376, 0]
click at [368, 68] on label "All items have been included." at bounding box center [460, 69] width 185 height 22
click at [368, 68] on input "All items have been included." at bounding box center [373, 64] width 12 height 12
checkbox input "true"
checkbox input "false"
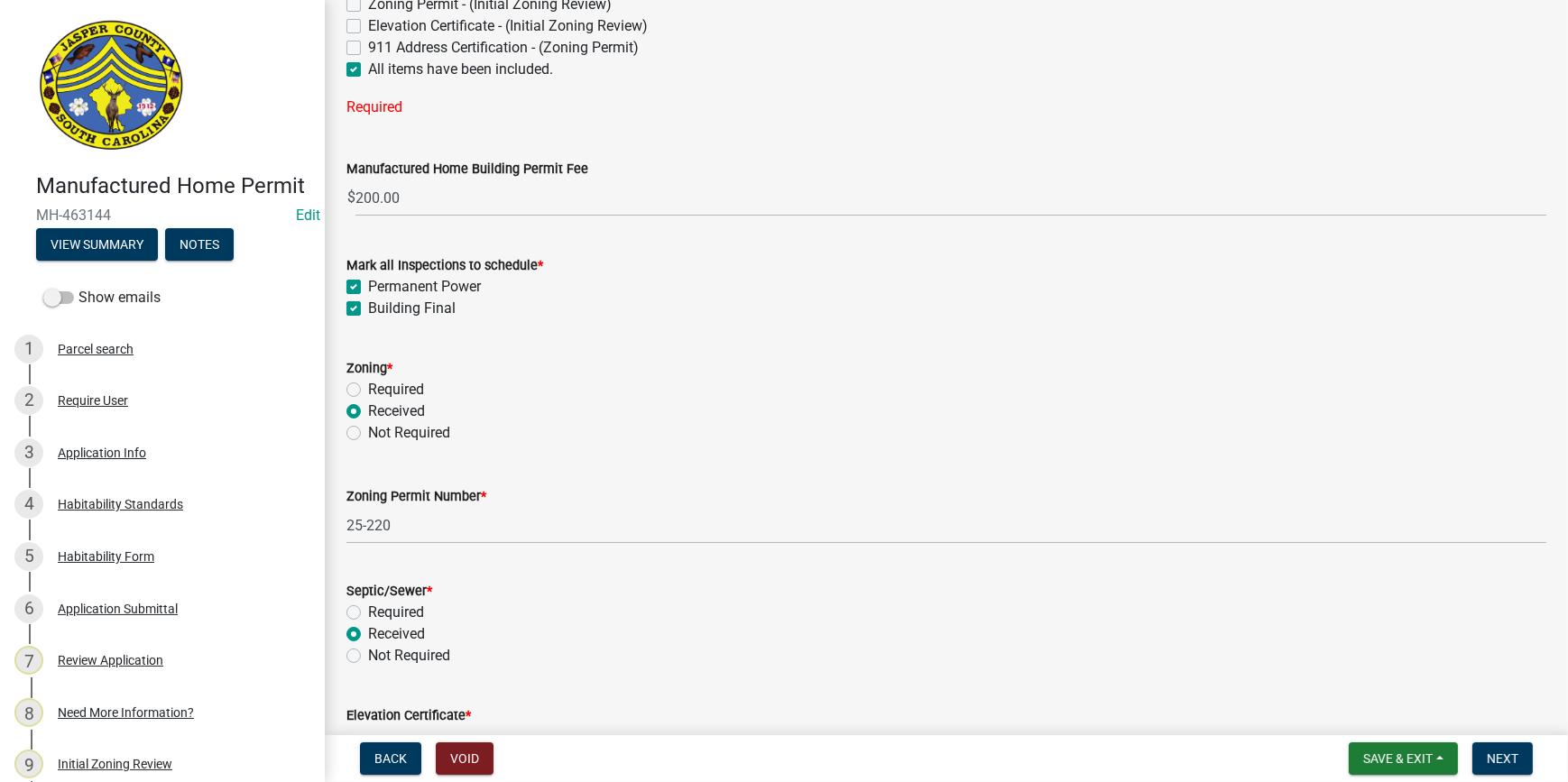
checkbox input "false"
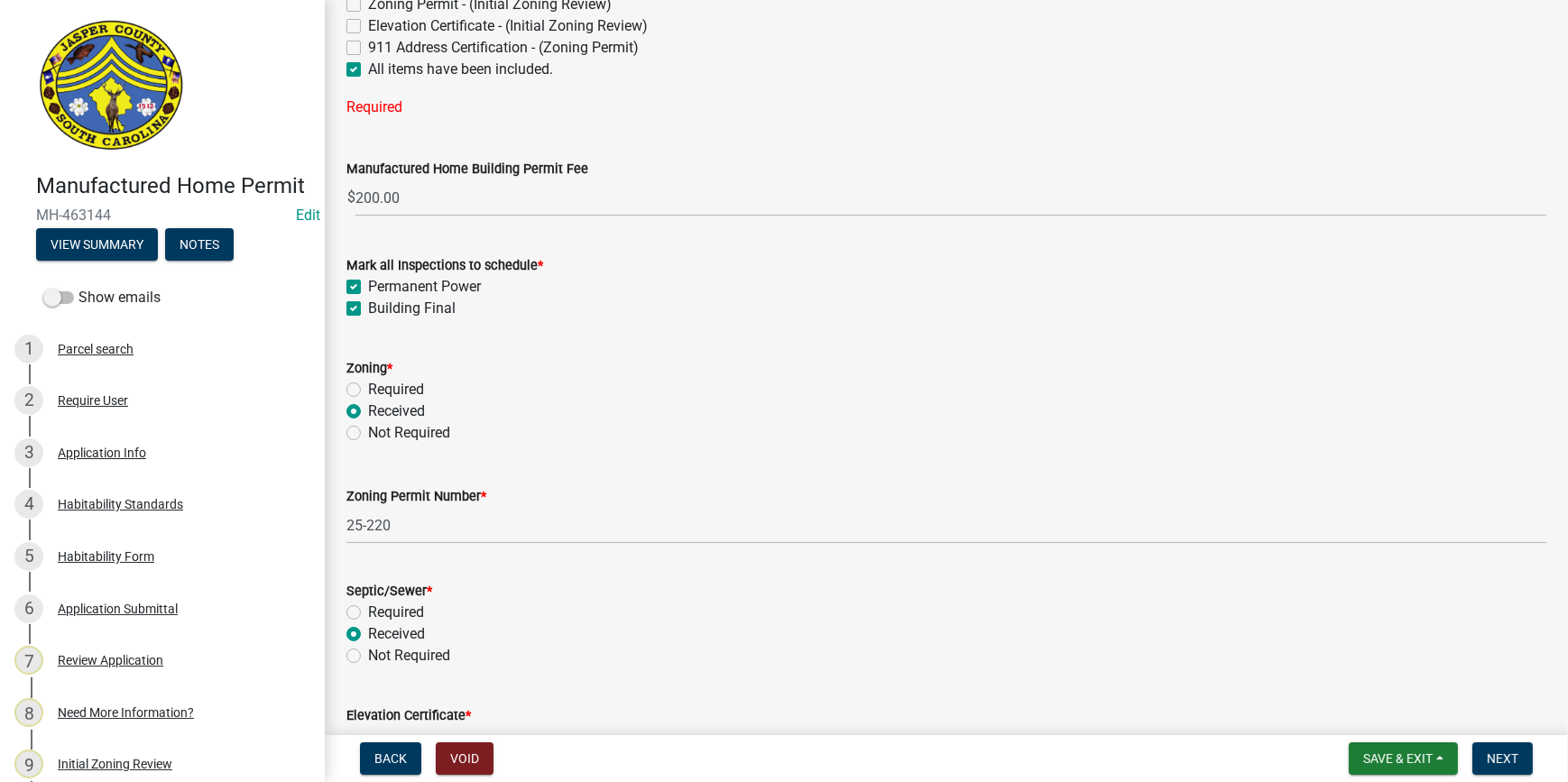
checkbox input "false"
checkbox input "true"
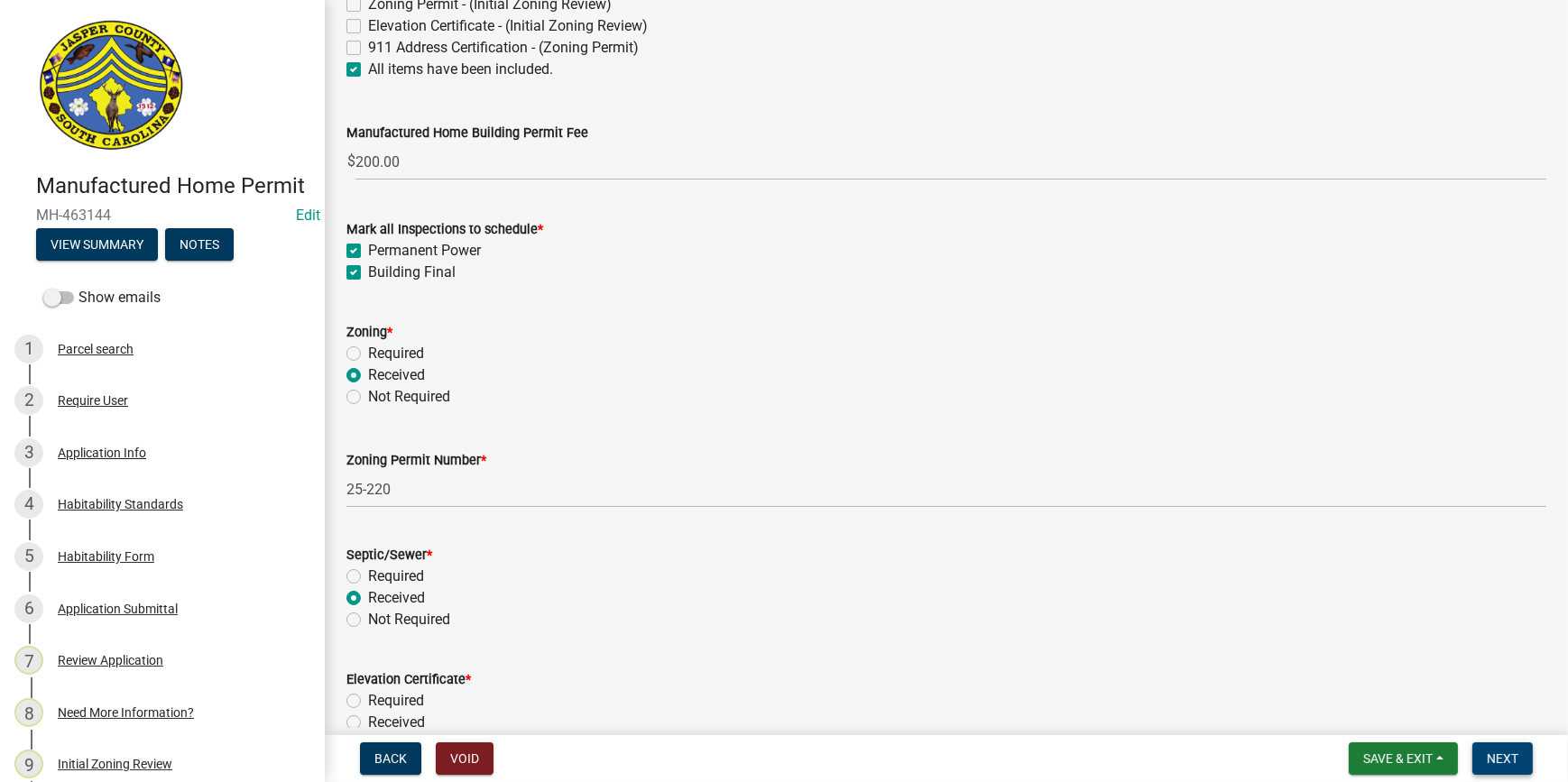
click at [1493, 760] on span "Next" at bounding box center [1502, 758] width 32 height 15
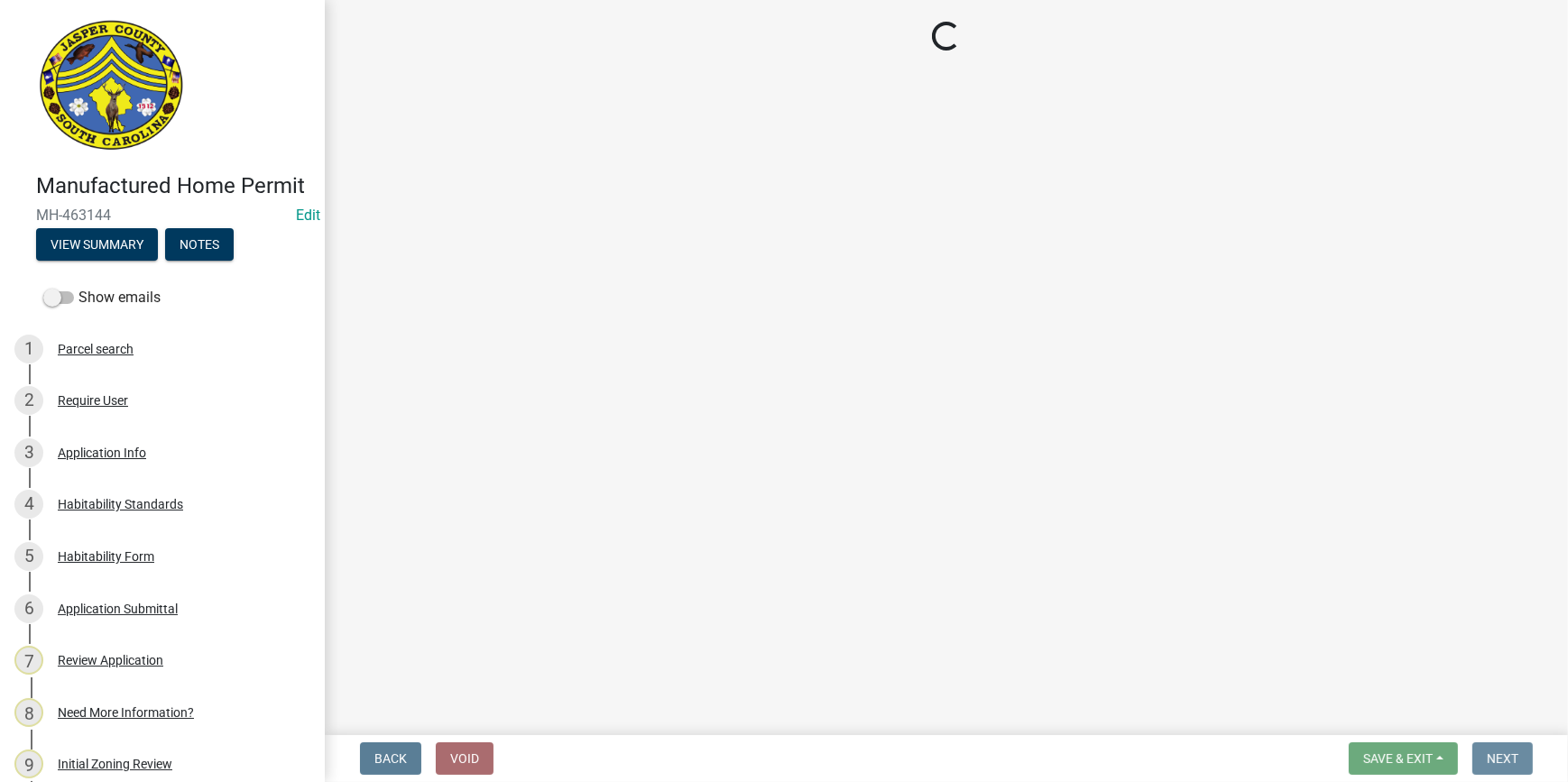
scroll to position [0, 0]
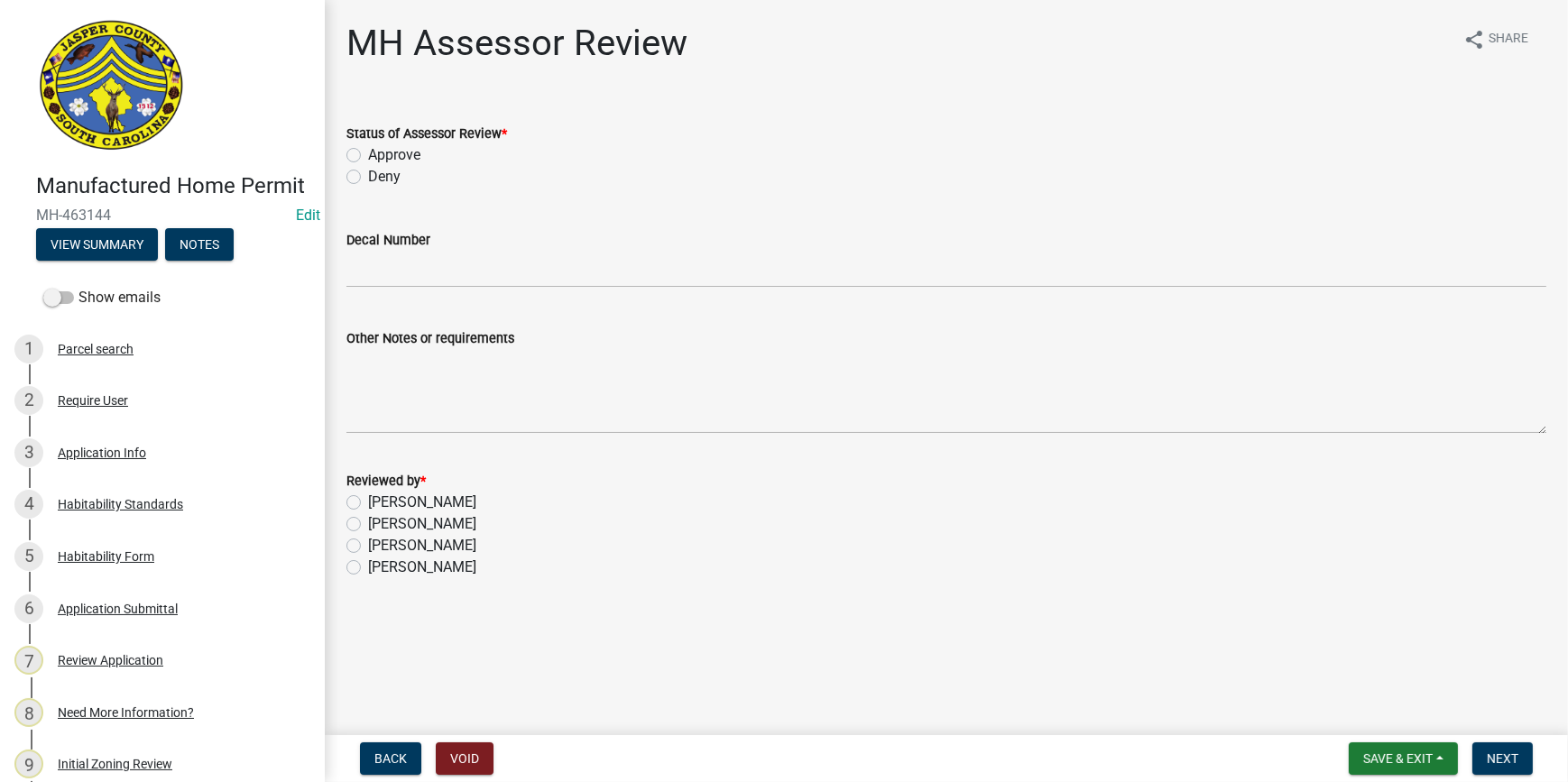
click at [368, 154] on label "Approve" at bounding box center [393, 156] width 52 height 22
click at [368, 154] on input "Approve" at bounding box center [373, 150] width 12 height 12
radio input "true"
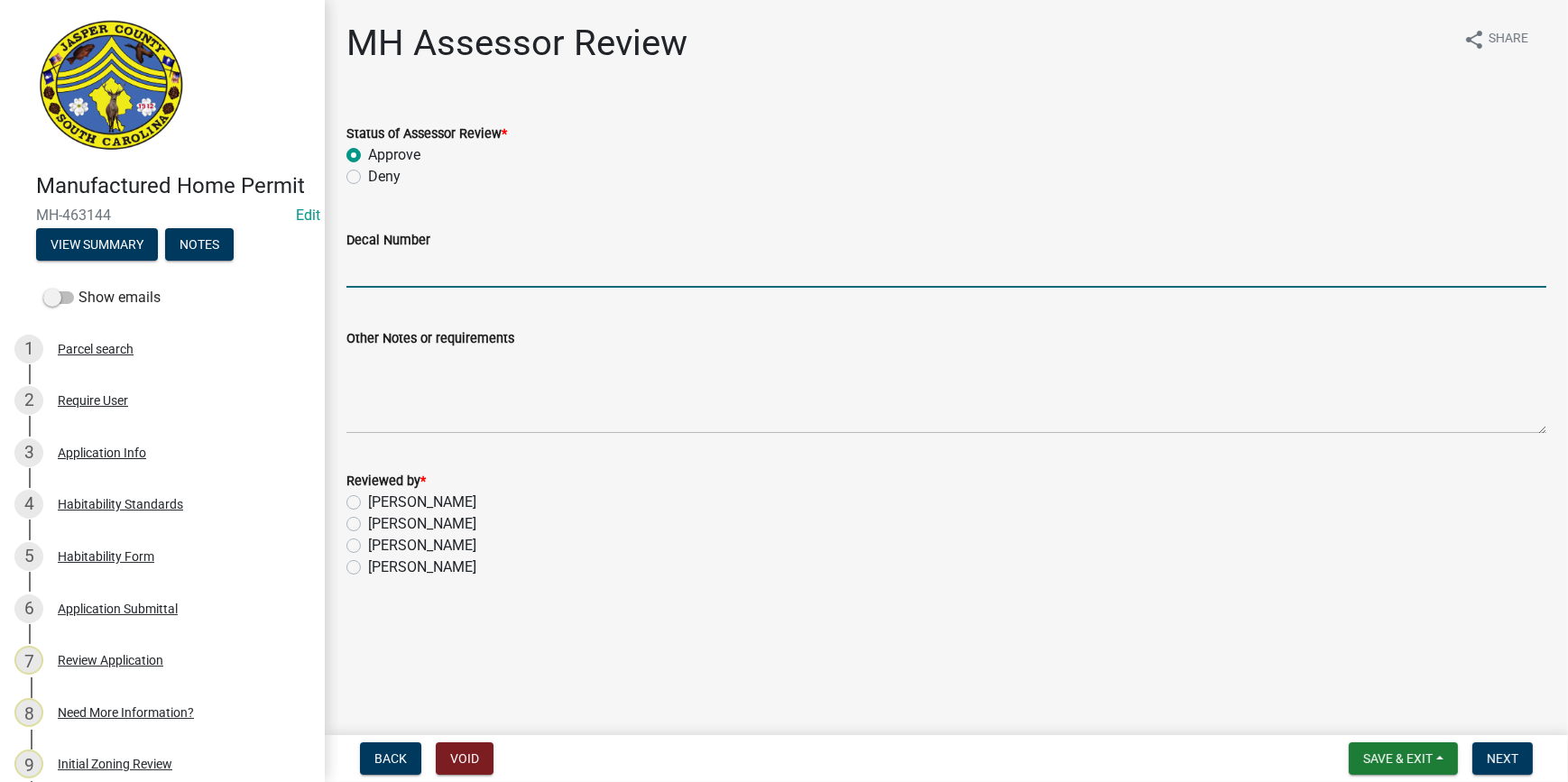
click at [373, 284] on input "Decal Number" at bounding box center [947, 269] width 1200 height 37
type input "10517"
click at [368, 543] on label "Courtney Williams" at bounding box center [422, 546] width 108 height 22
click at [368, 543] on input "Courtney Williams" at bounding box center [373, 541] width 12 height 12
radio input "true"
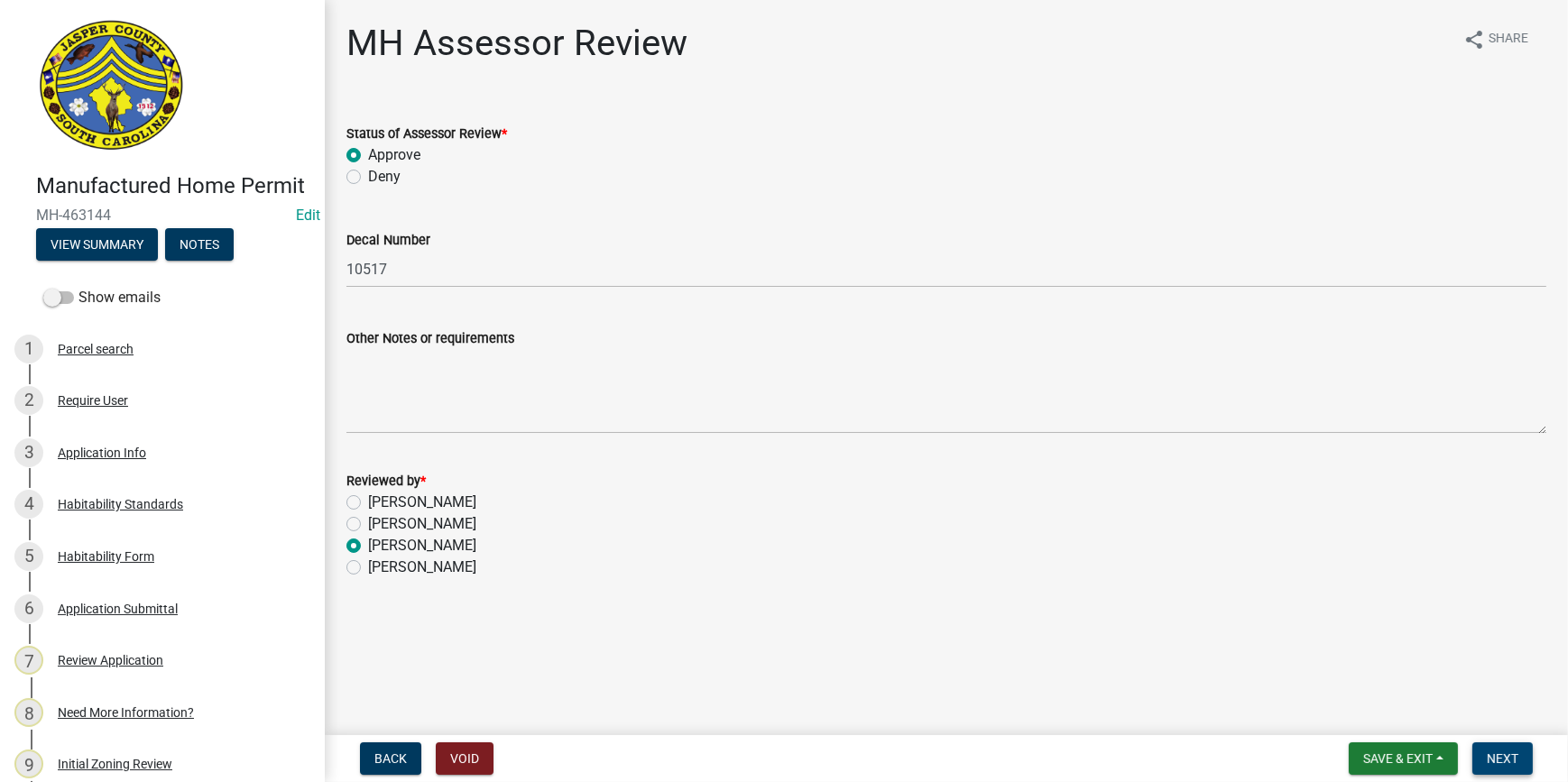
click at [1513, 757] on span "Next" at bounding box center [1502, 758] width 32 height 15
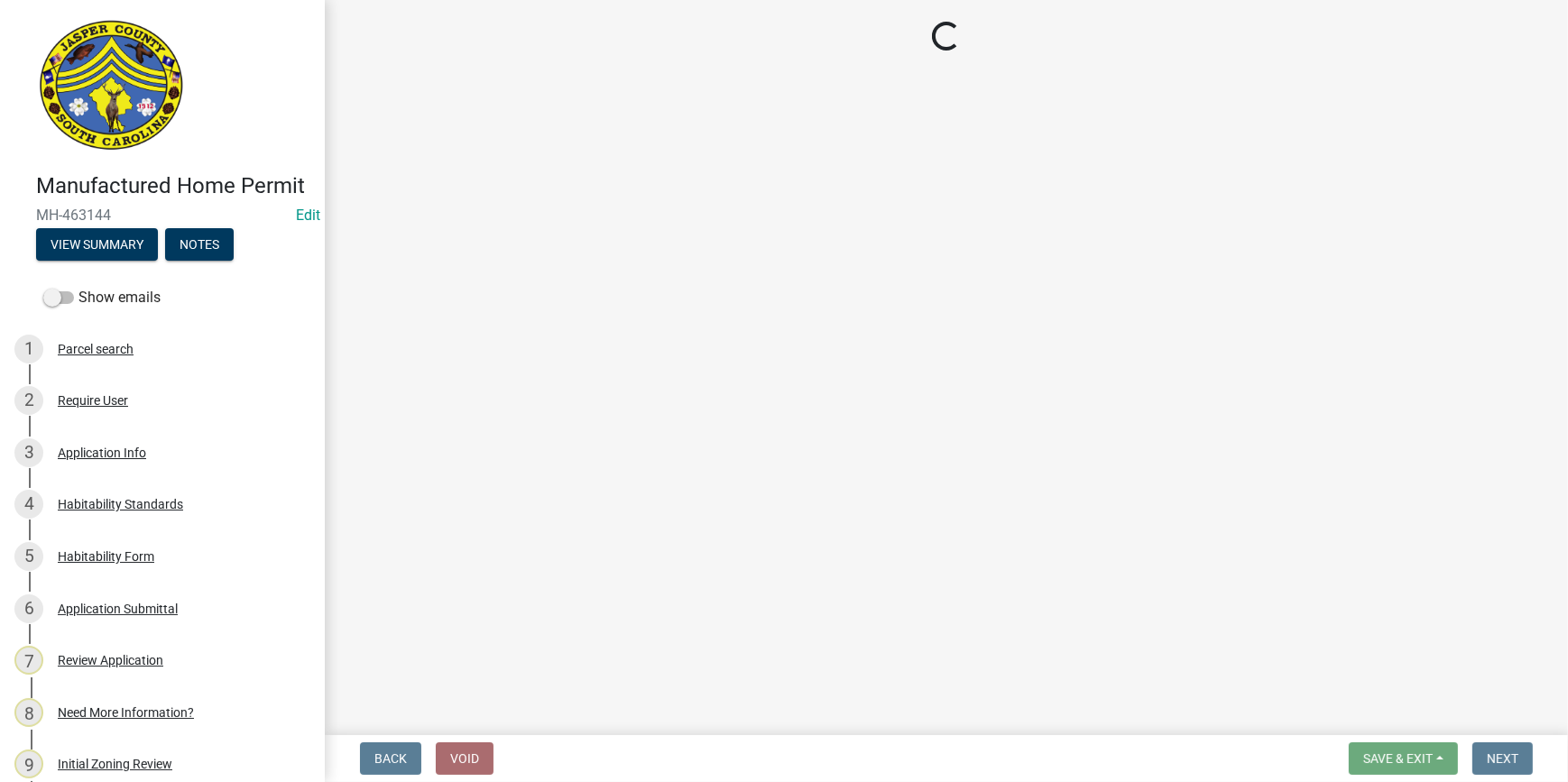
select select "3: 3"
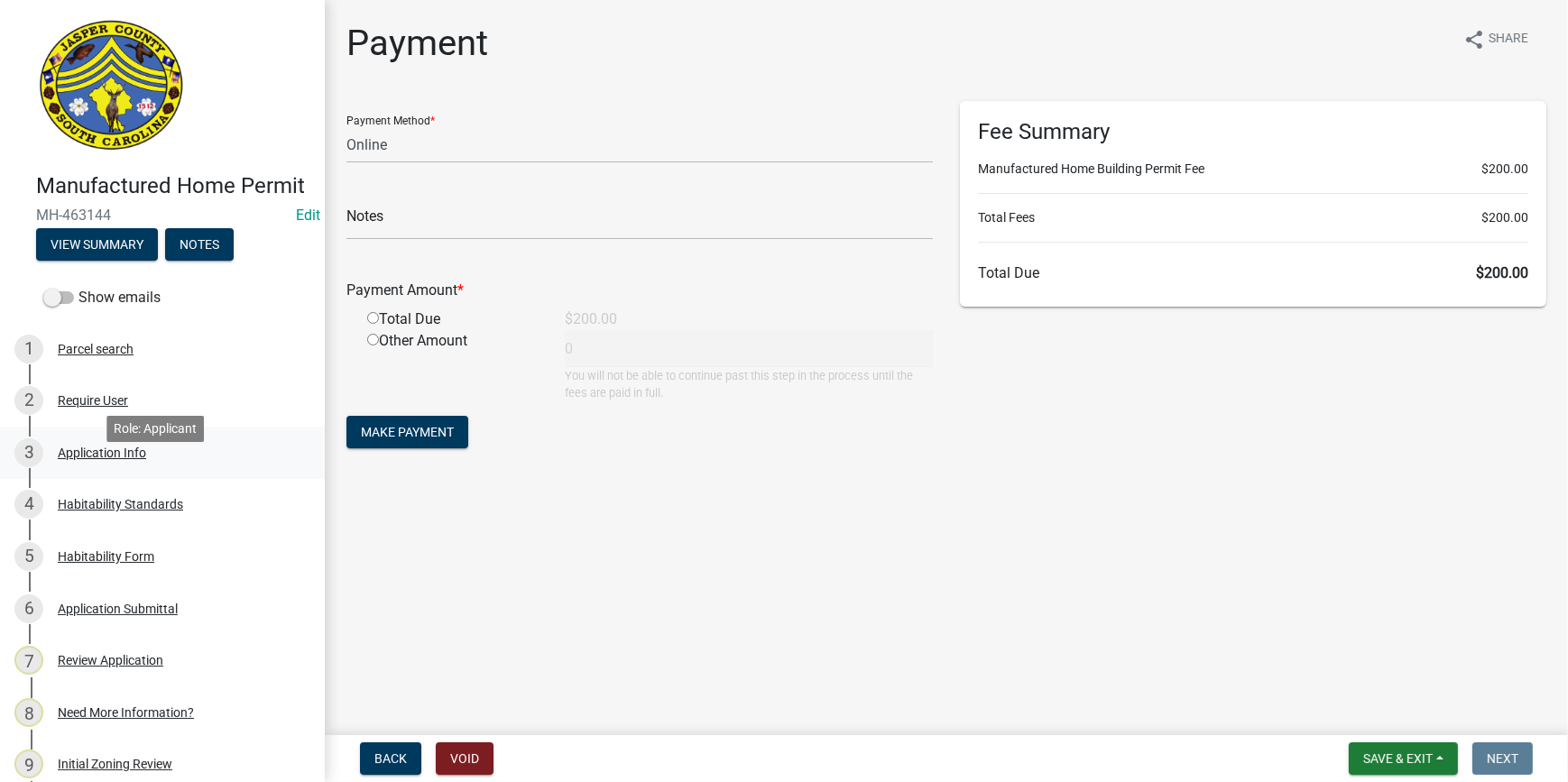
click at [140, 459] on div "Application Info" at bounding box center [101, 453] width 88 height 13
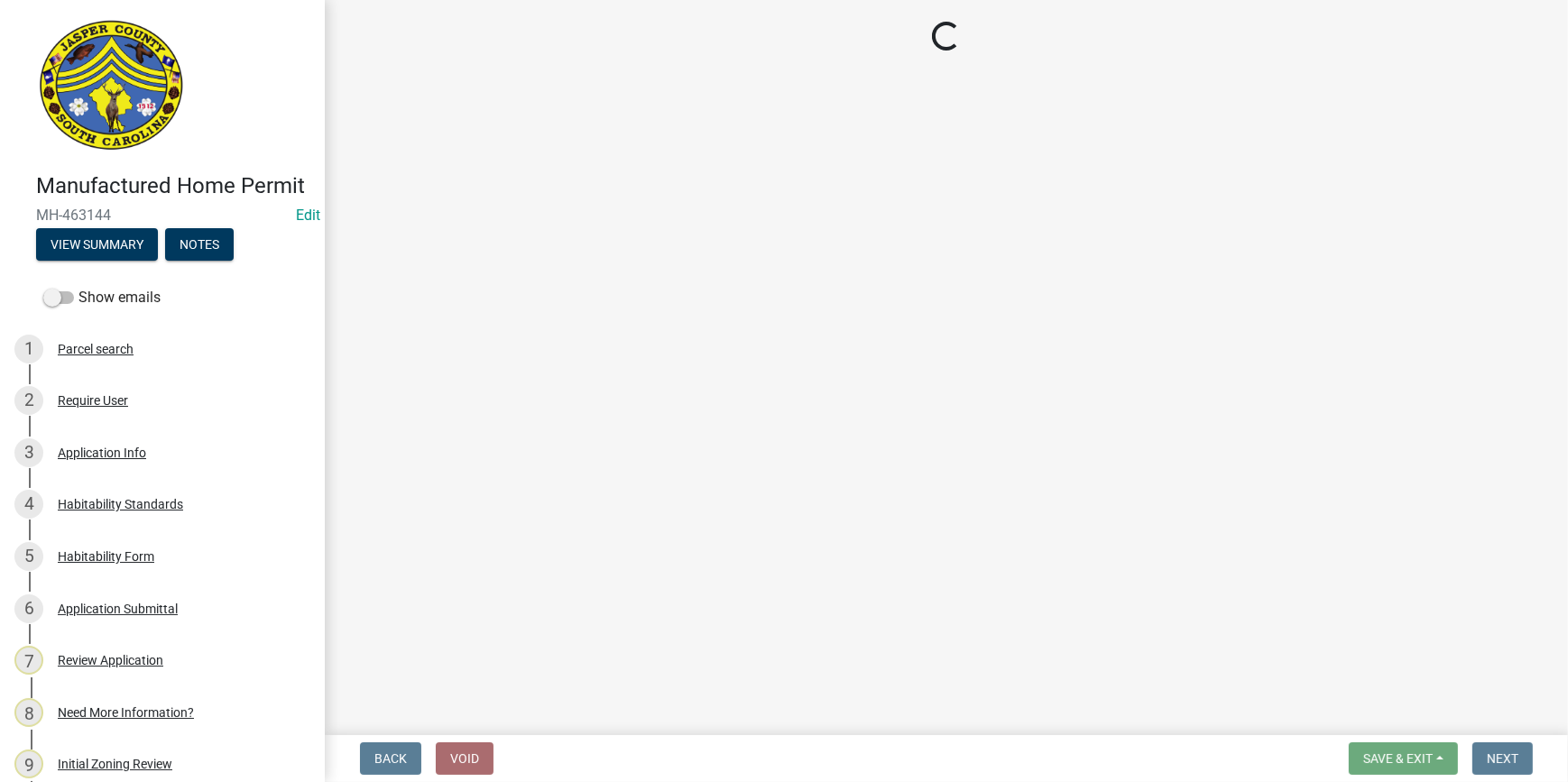
select select "00748aa1-56c2-4786-b7ff-9b3cb1d8d455"
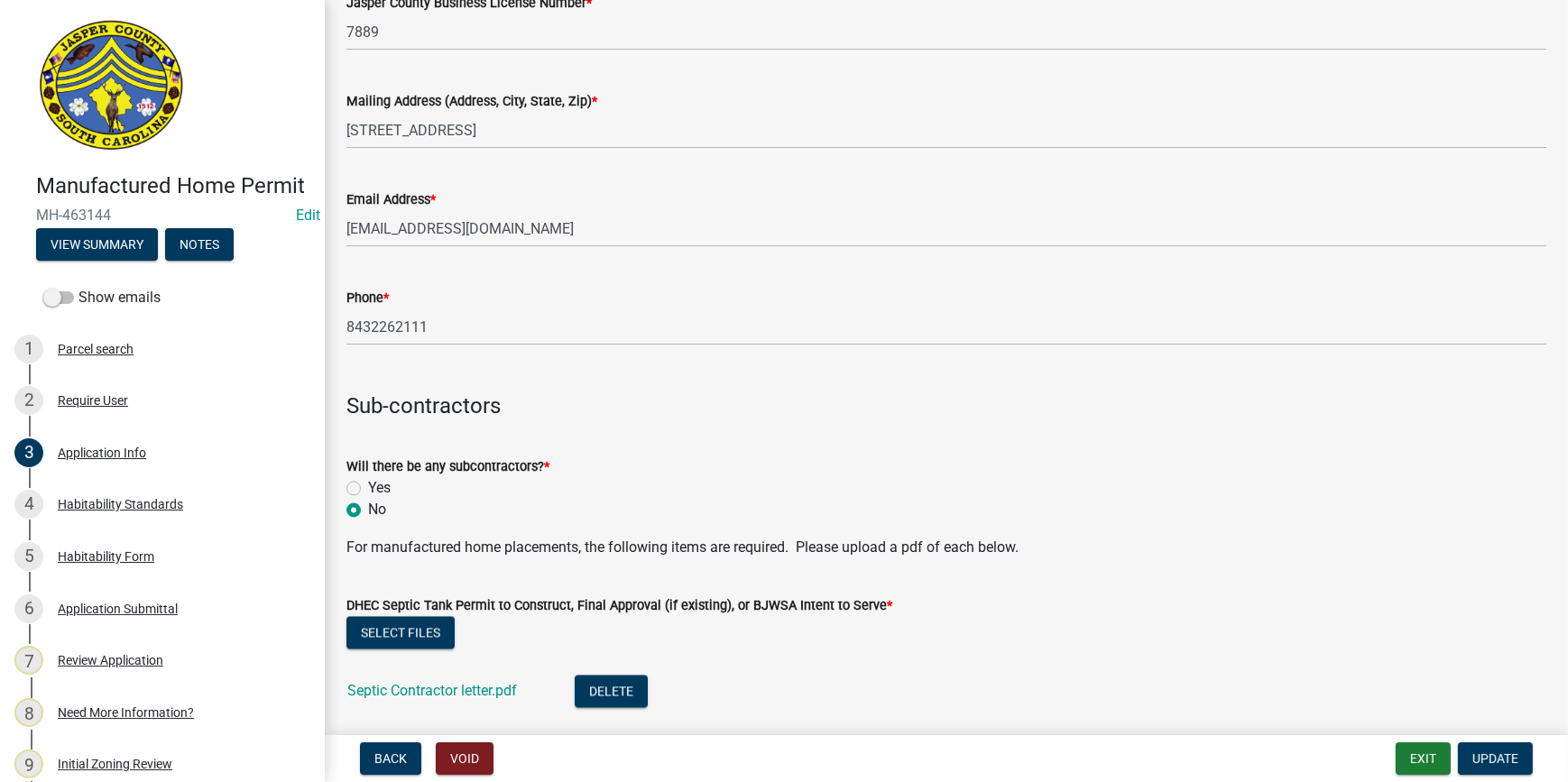
scroll to position [4839, 0]
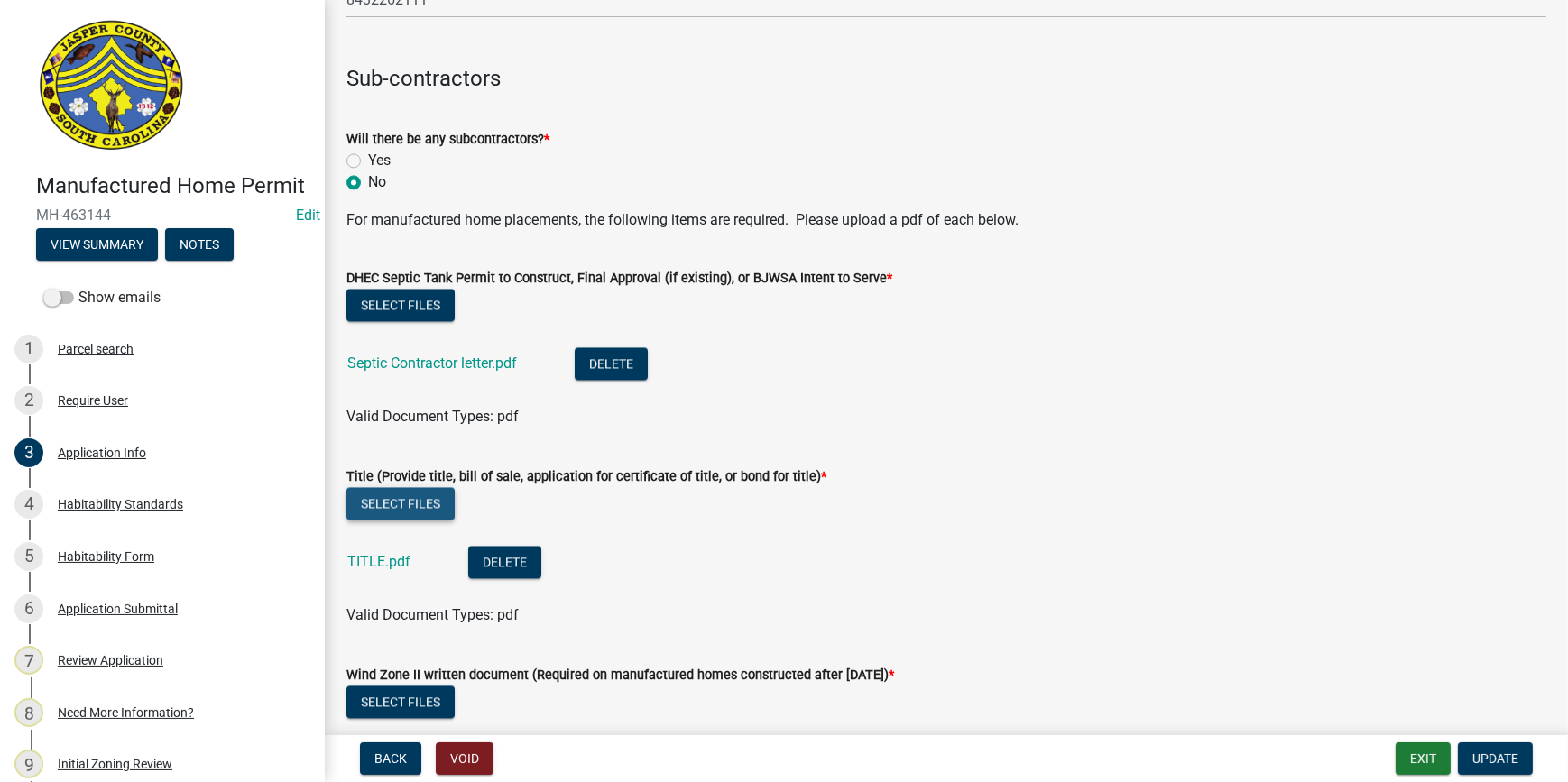
click at [423, 496] on button "Select files" at bounding box center [401, 503] width 108 height 33
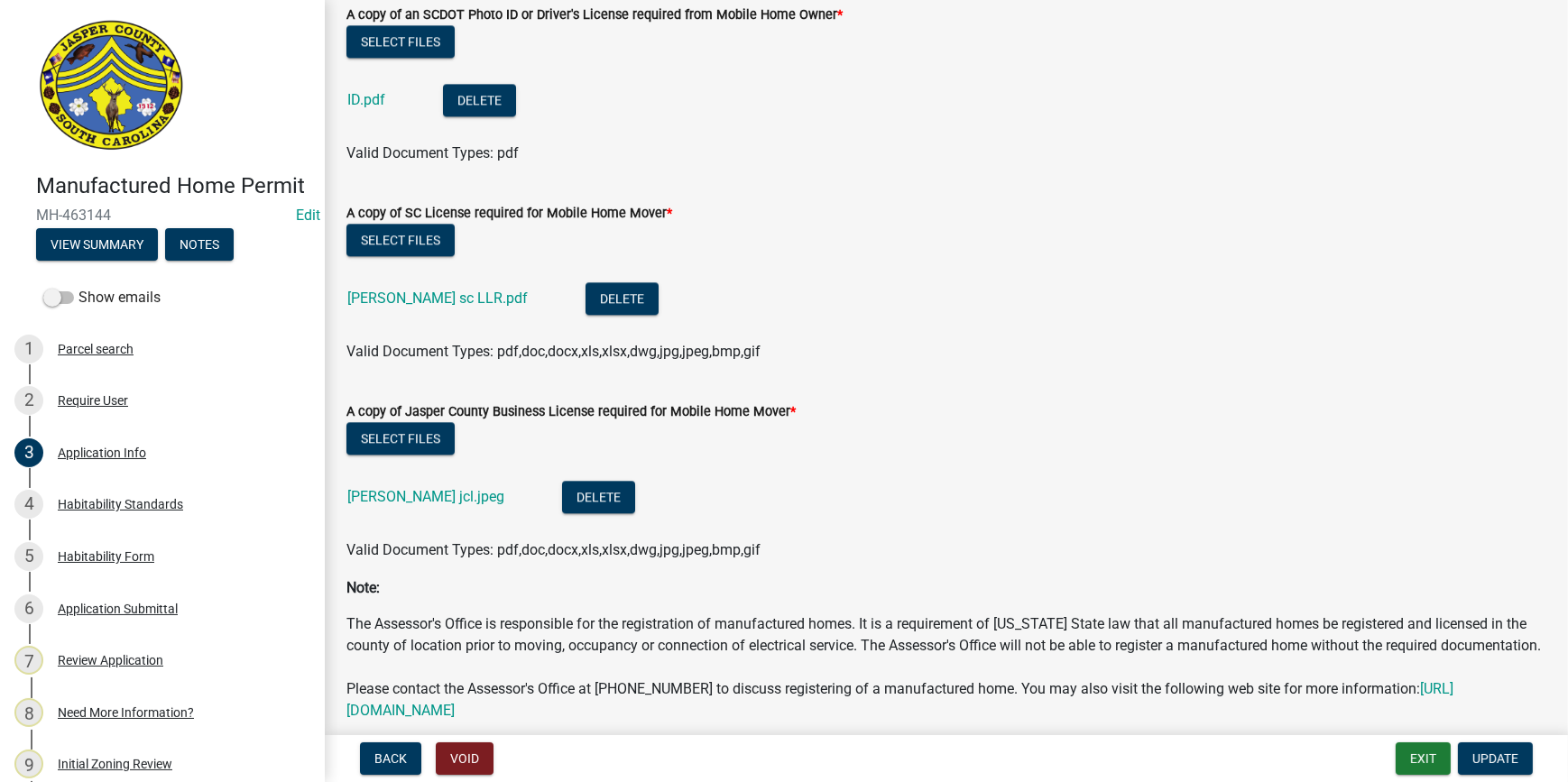
scroll to position [5861, 0]
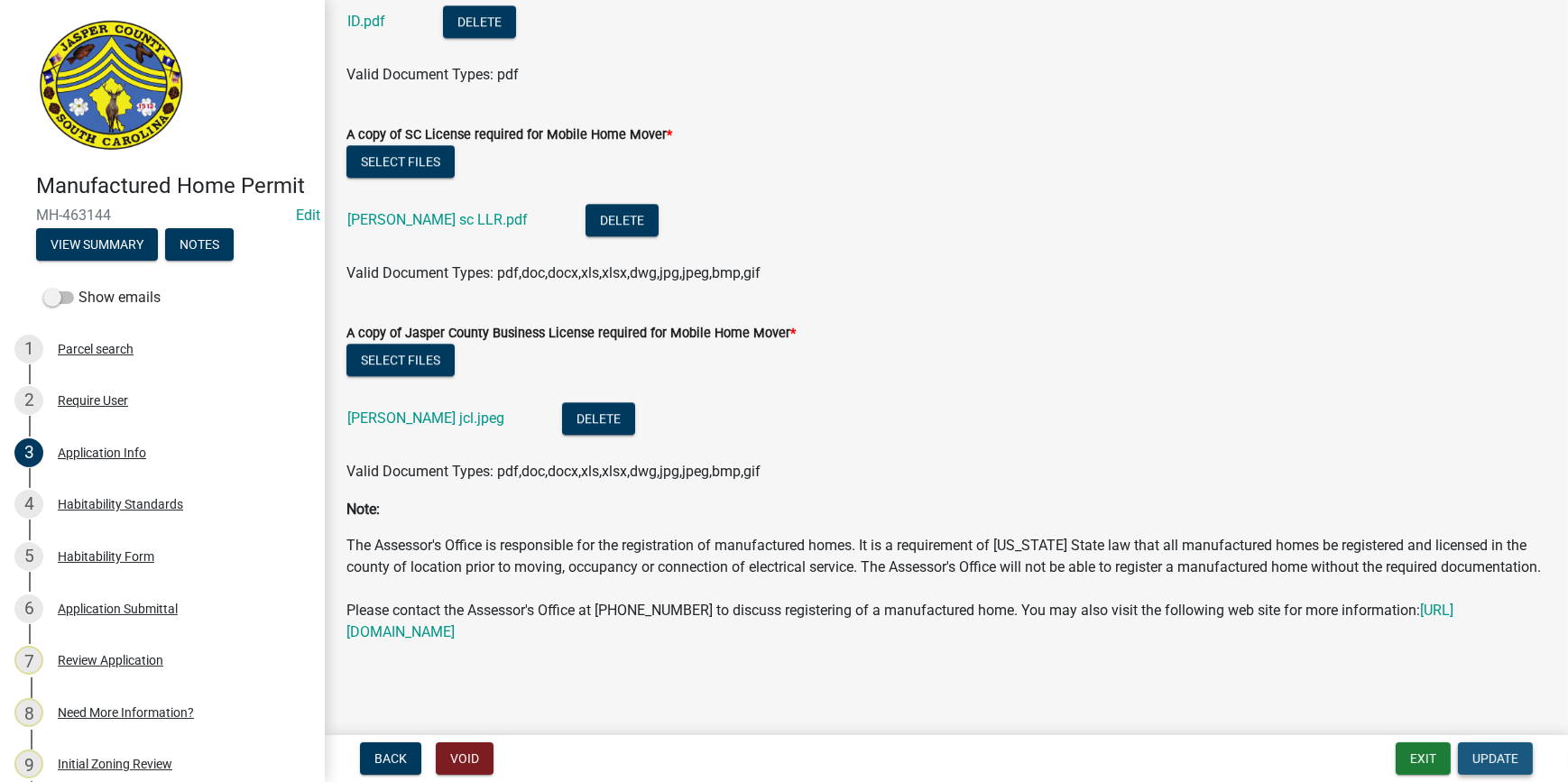
click at [1497, 764] on span "Update" at bounding box center [1495, 758] width 46 height 15
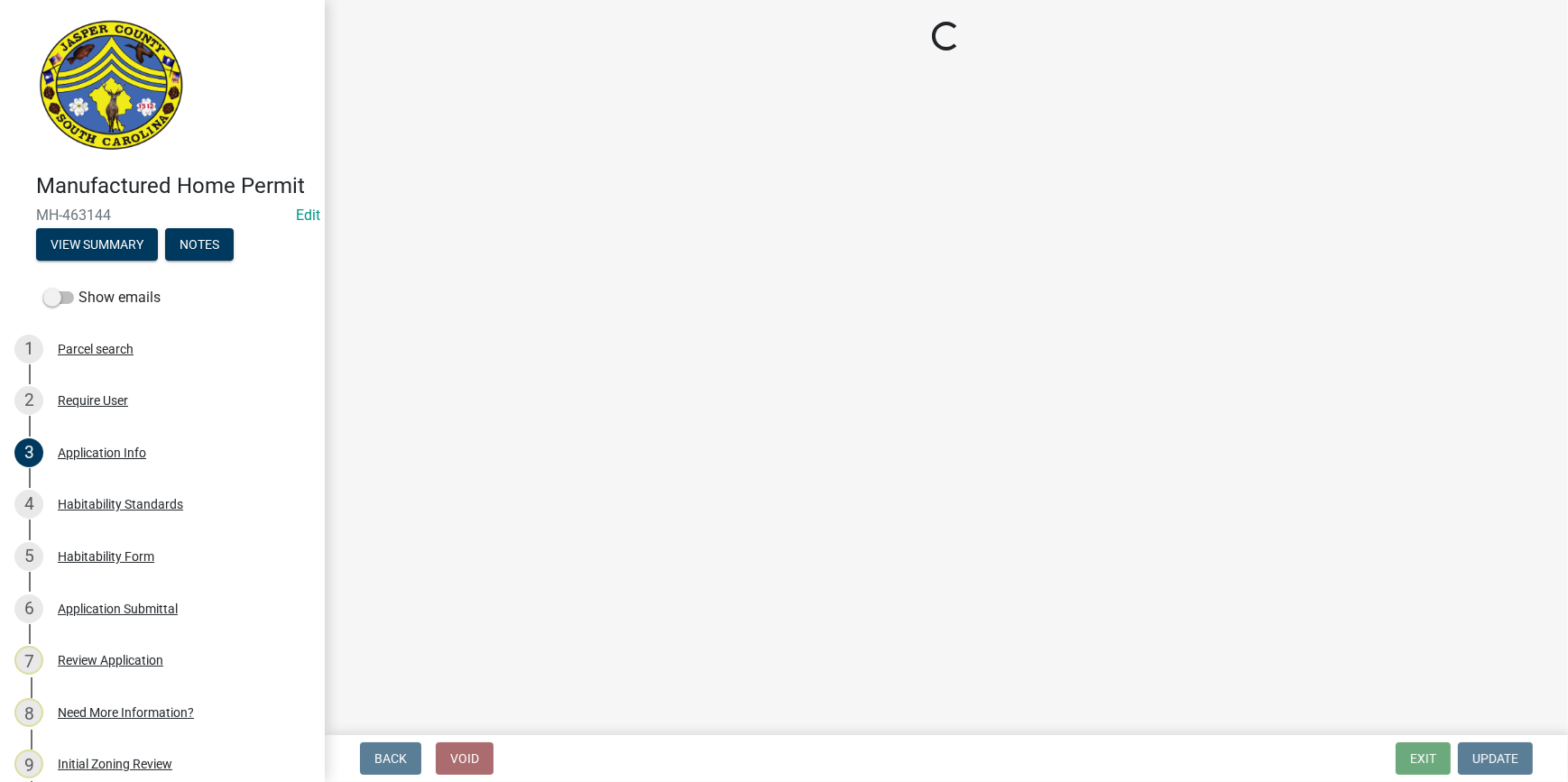
select select "3: 3"
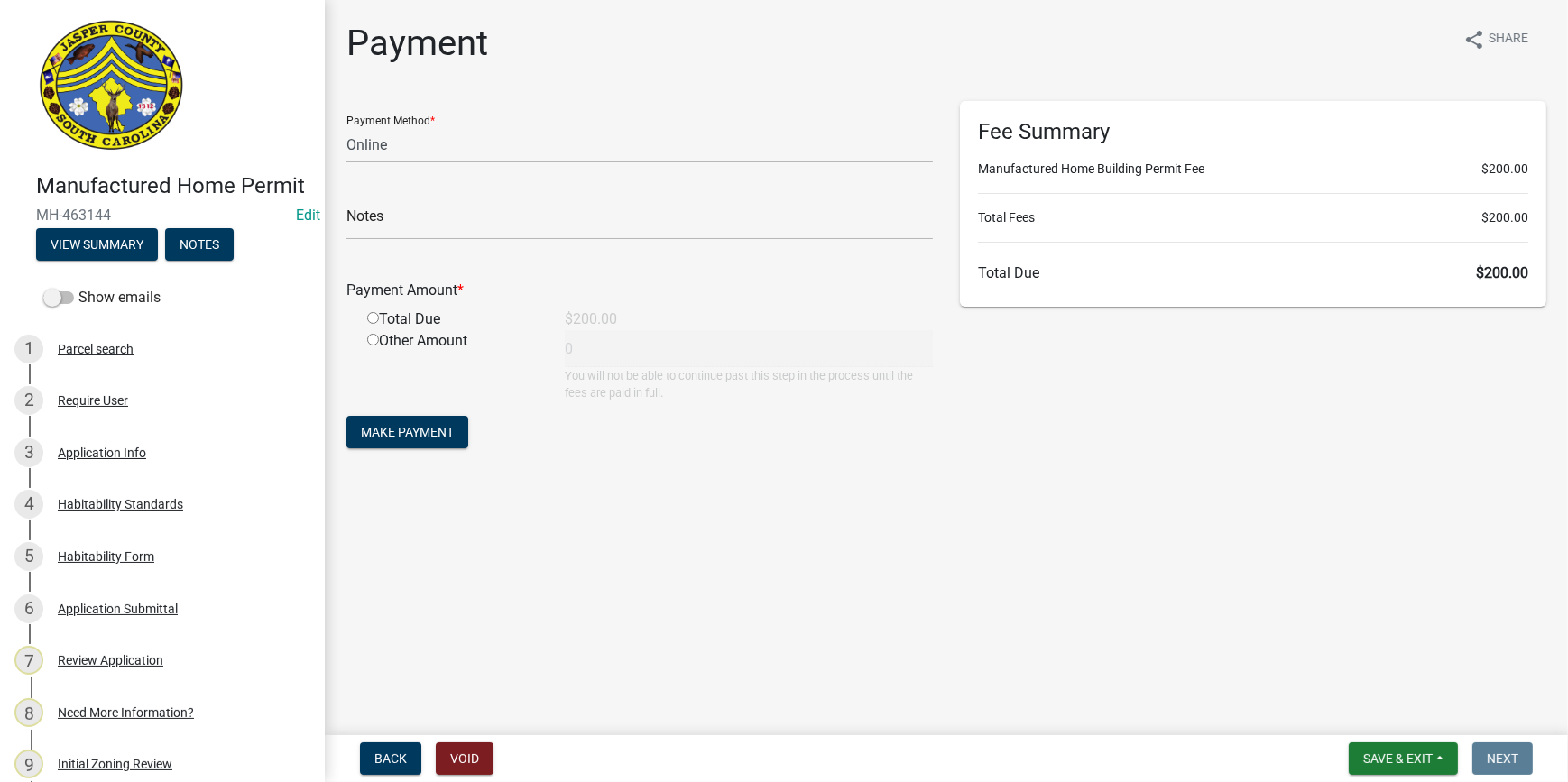
click at [367, 321] on input "radio" at bounding box center [372, 318] width 12 height 12
radio input "true"
type input "200"
click at [371, 425] on span "Make Payment" at bounding box center [407, 432] width 93 height 15
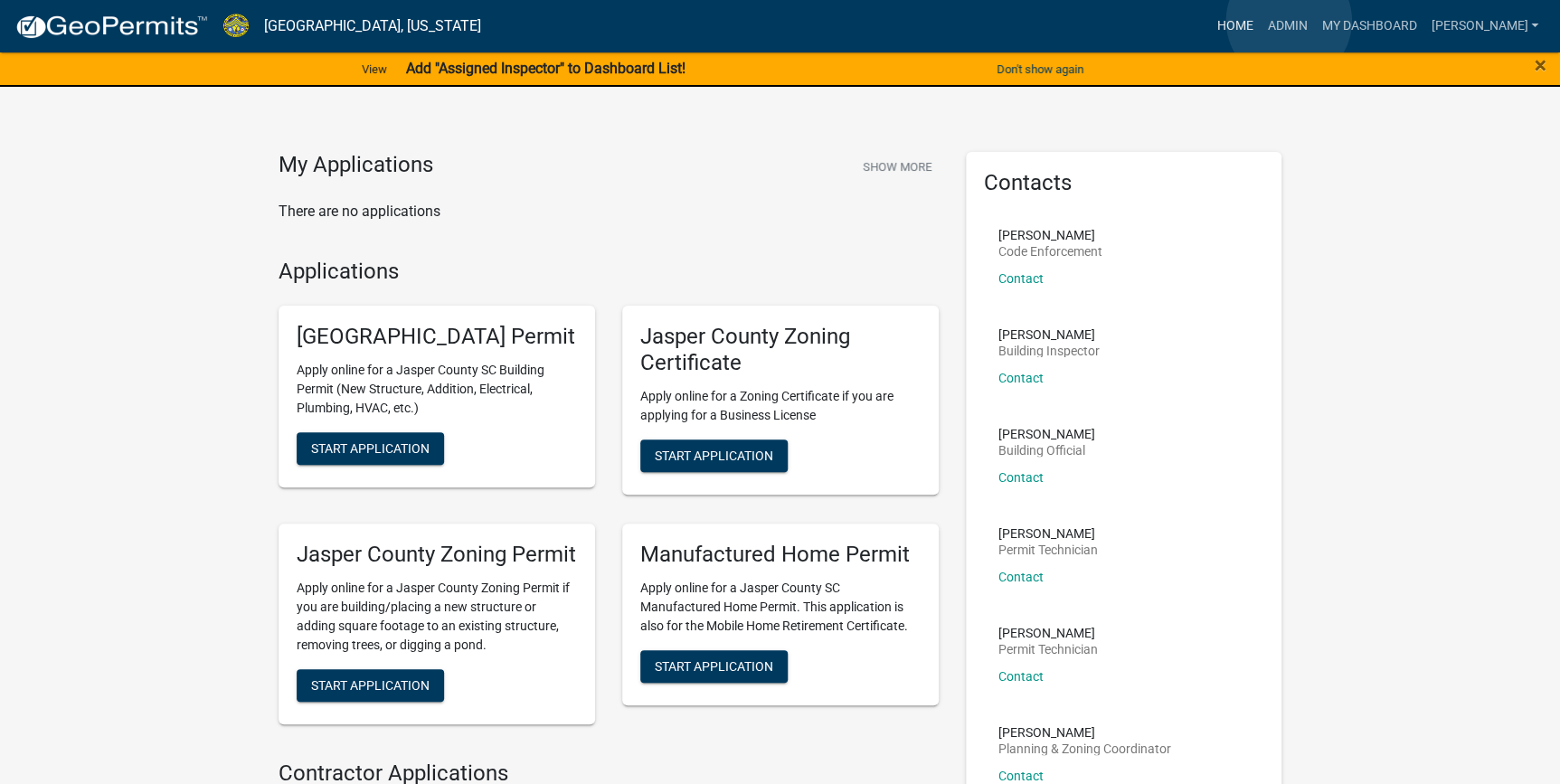
click at [1260, 21] on link "Home" at bounding box center [1234, 26] width 50 height 35
click at [1314, 26] on link "Admin" at bounding box center [1286, 26] width 54 height 35
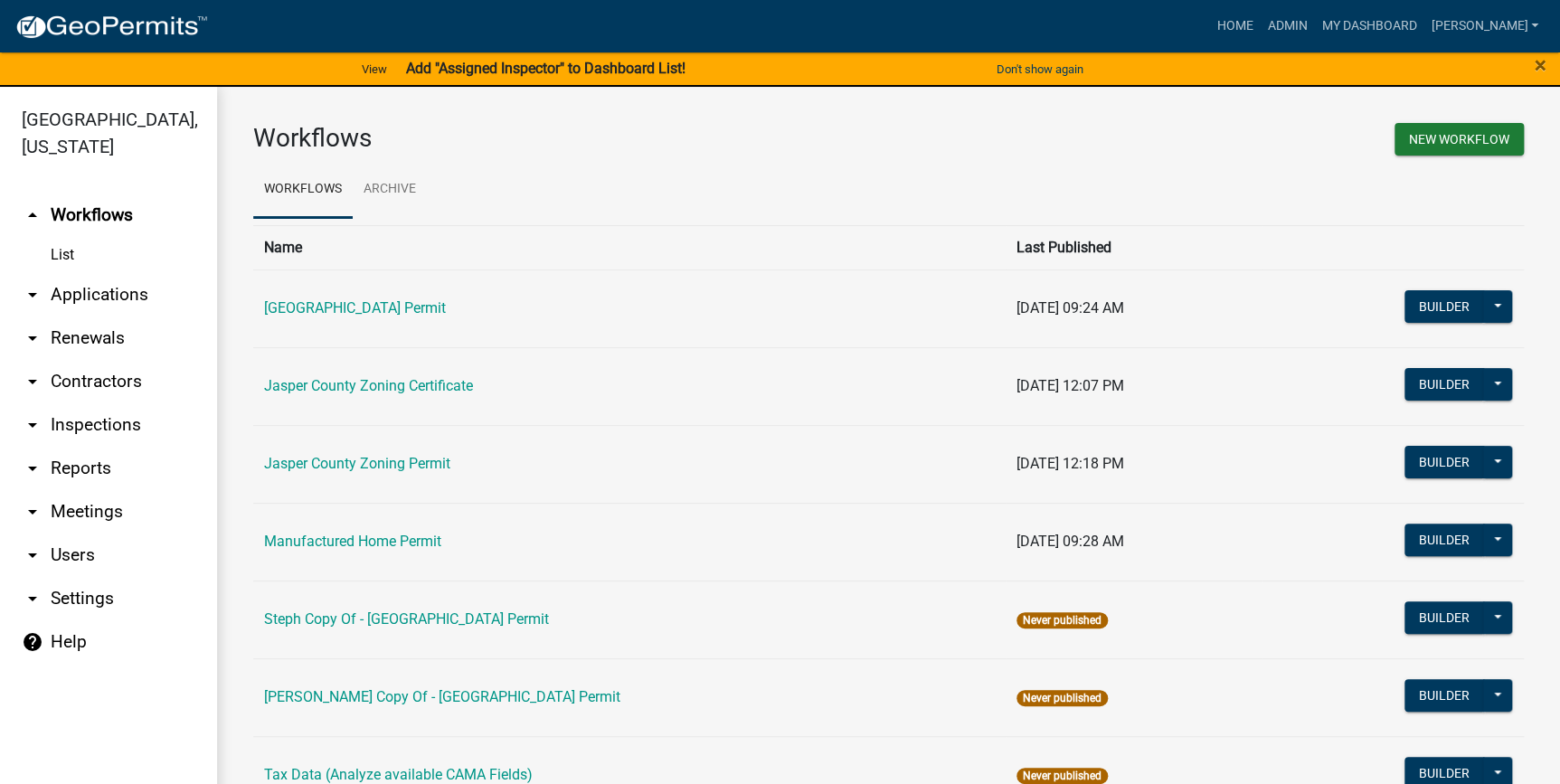
click at [52, 298] on link "arrow_drop_down Applications" at bounding box center [109, 295] width 217 height 44
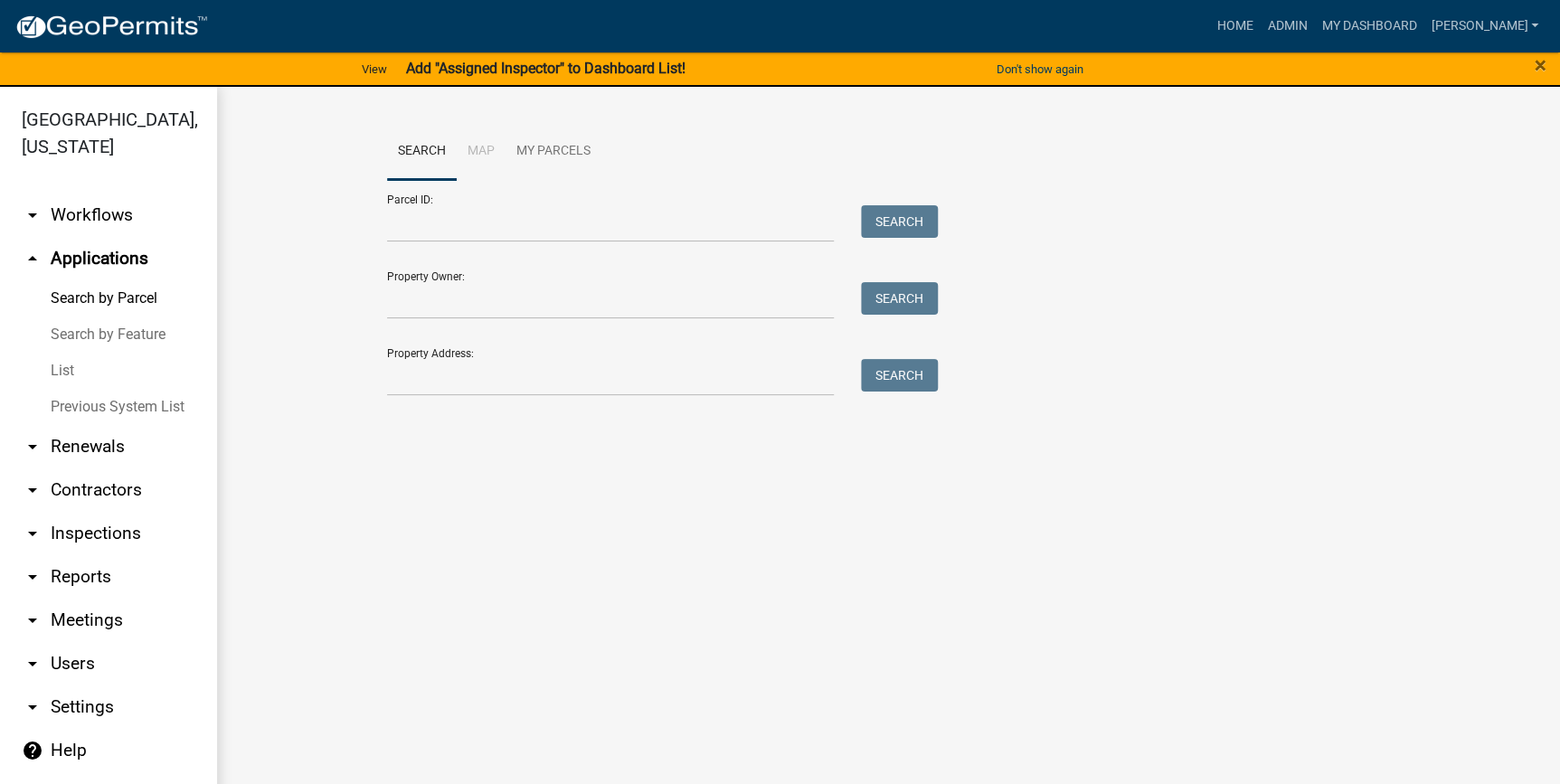
click at [61, 368] on link "List" at bounding box center [109, 371] width 217 height 37
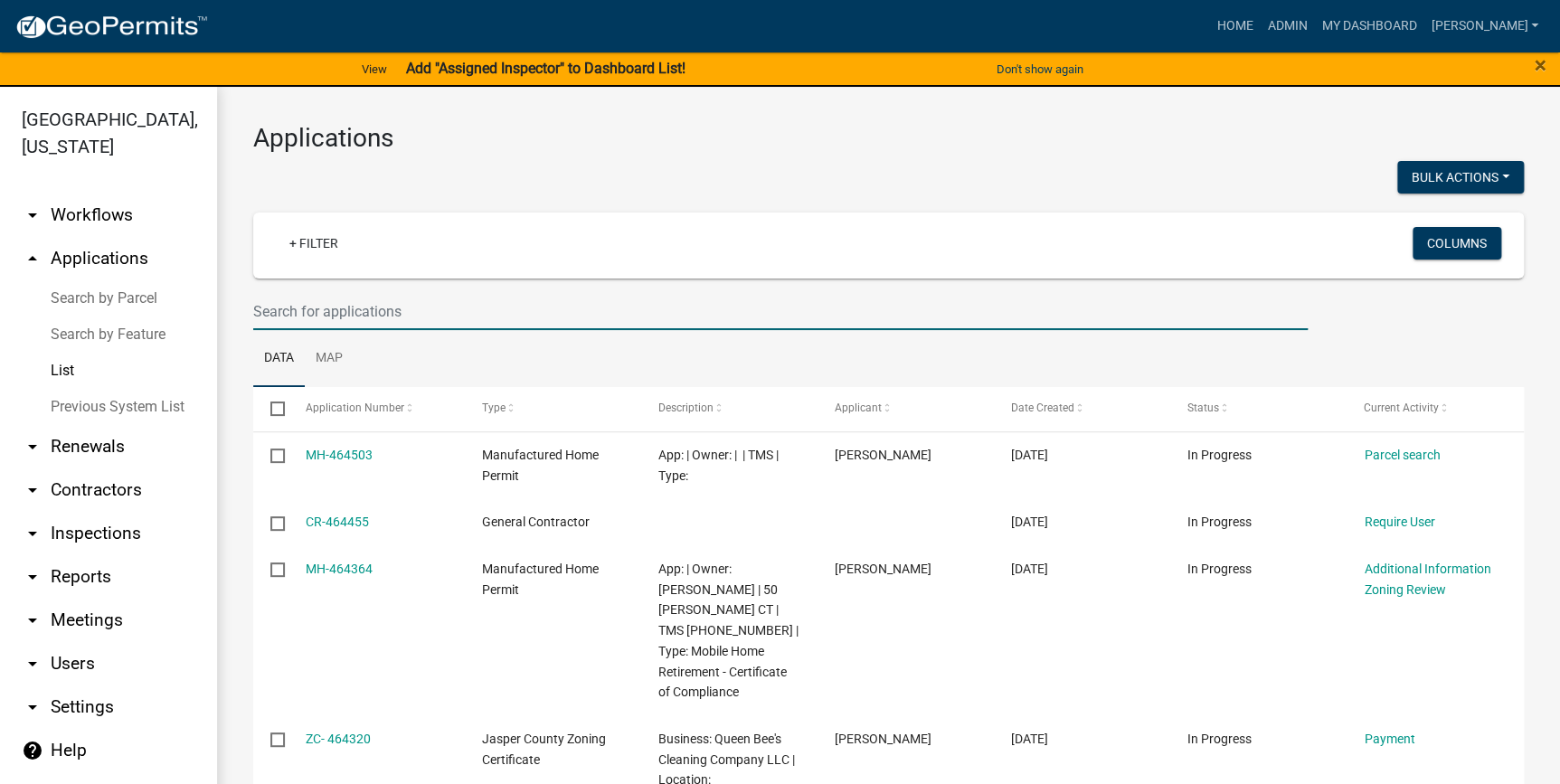
drag, startPoint x: 260, startPoint y: 313, endPoint x: 267, endPoint y: 303, distance: 12.2
click at [260, 313] on input "text" at bounding box center [780, 311] width 1054 height 37
type input "A"
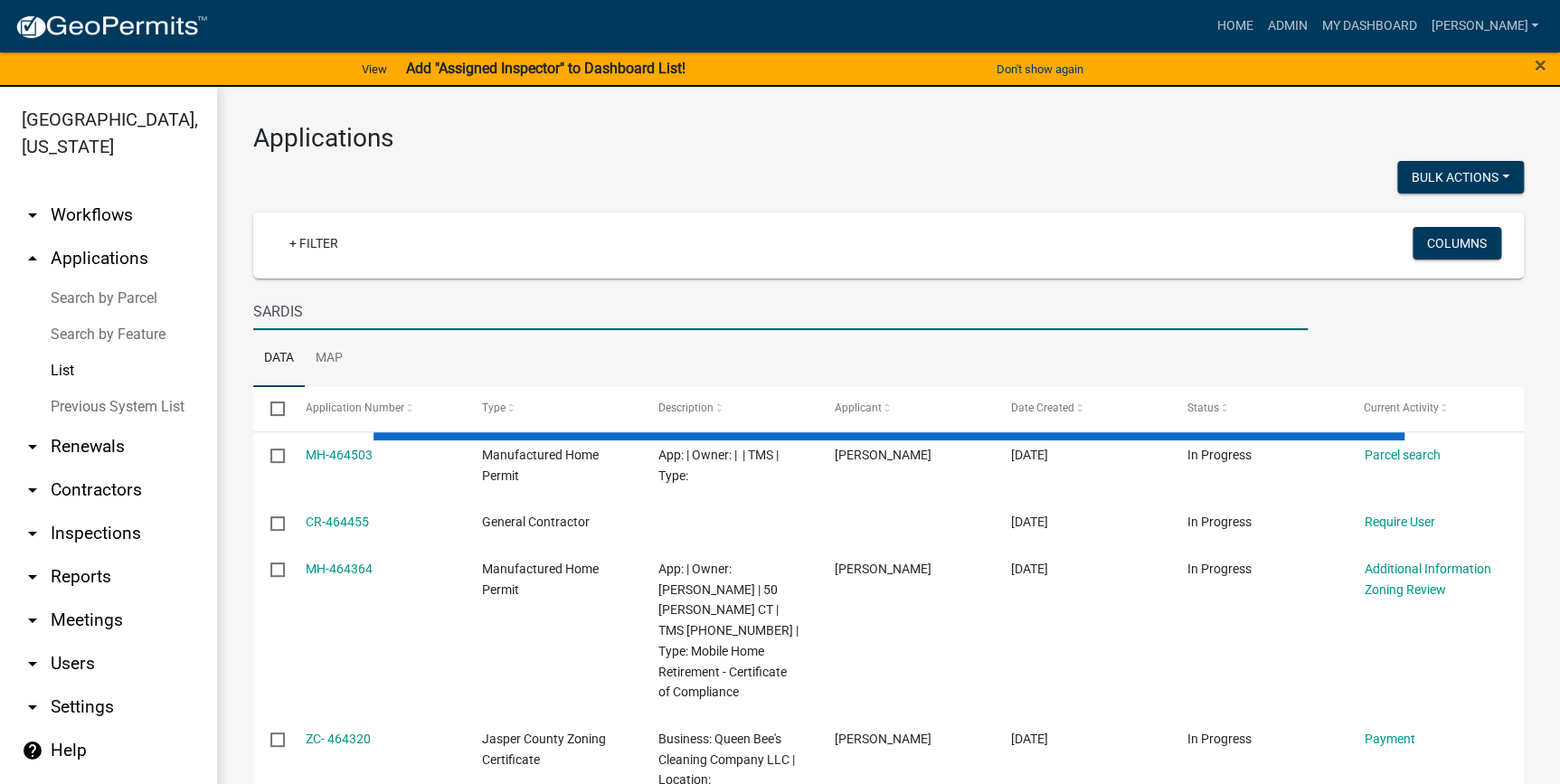
type input "SARDIS"
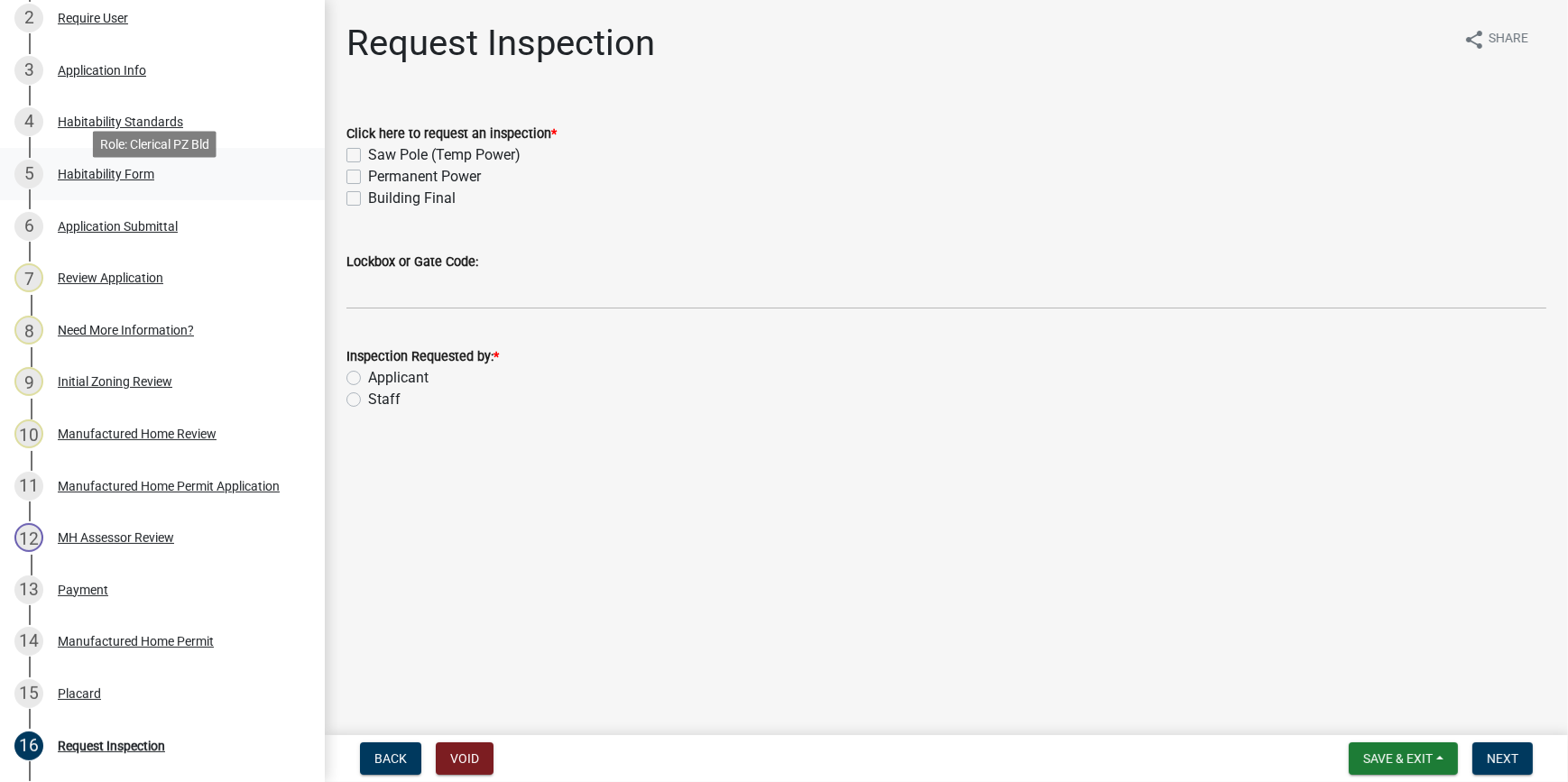
scroll to position [492, 0]
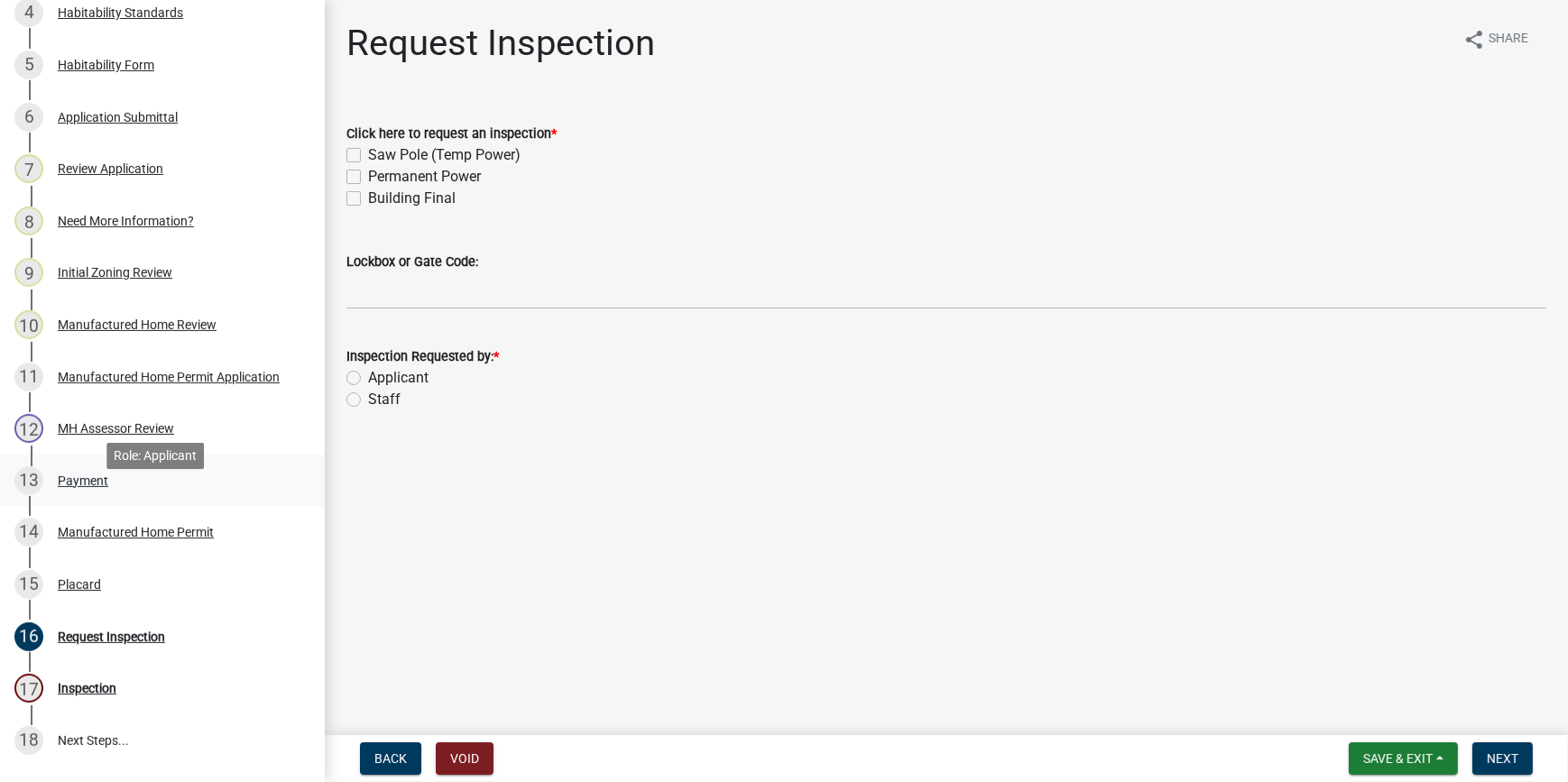
click at [96, 487] on div "Payment" at bounding box center [82, 481] width 50 height 13
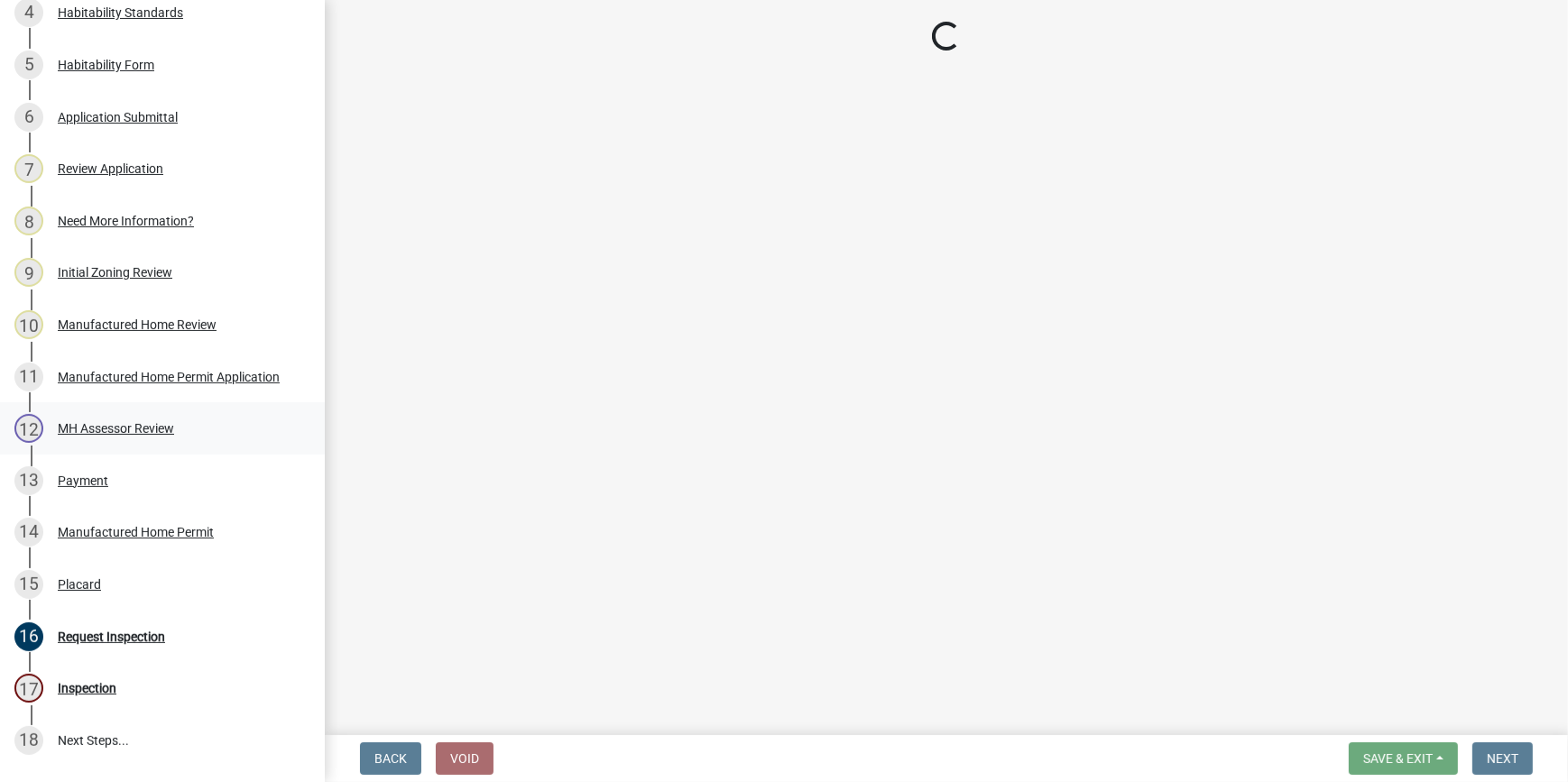
click at [110, 442] on div "12 MH Assessor Review" at bounding box center [155, 429] width 281 height 29
click at [73, 539] on div "Manufactured Home Permit" at bounding box center [135, 533] width 156 height 13
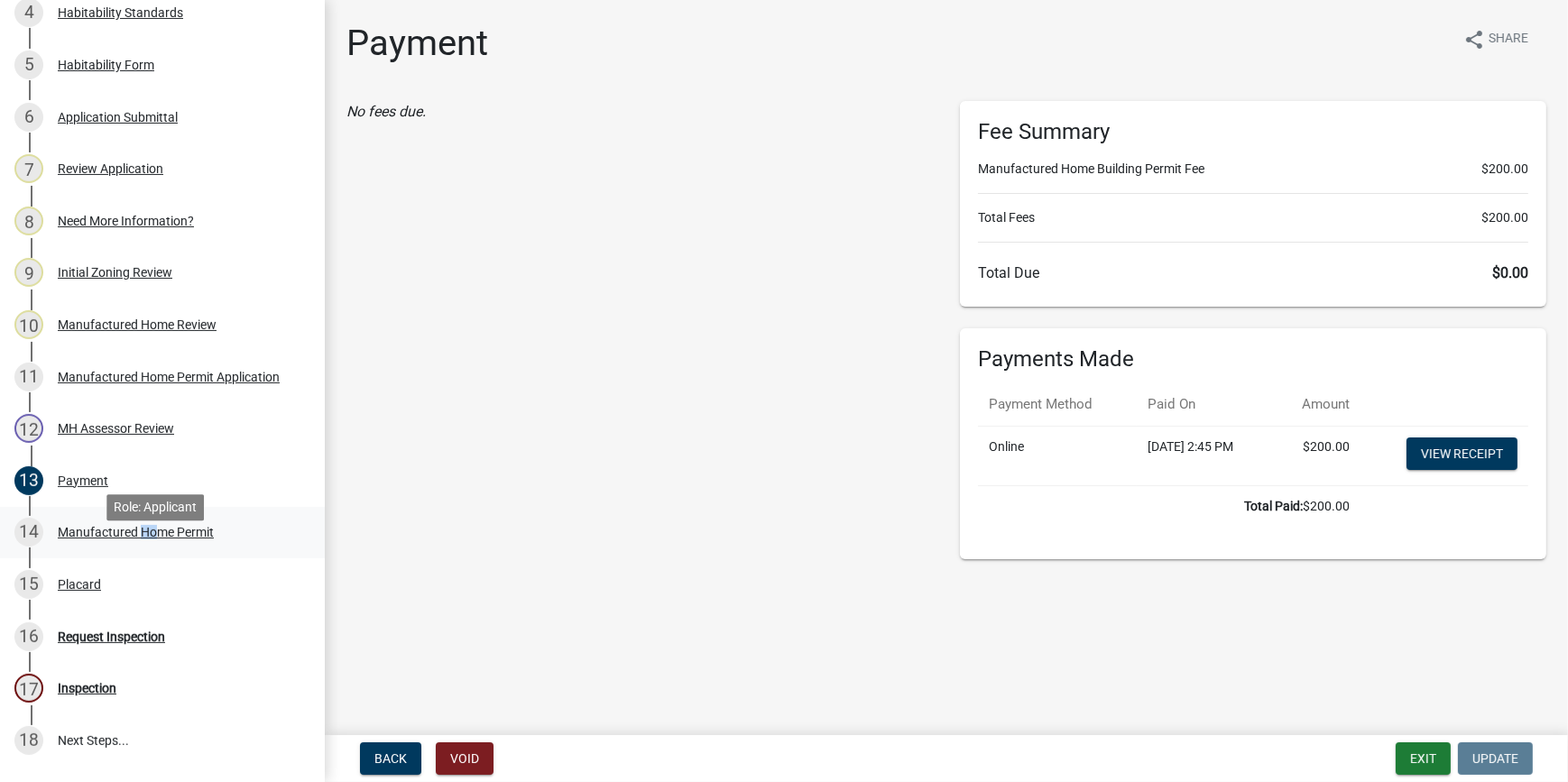
click at [145, 539] on div "Manufactured Home Permit" at bounding box center [135, 533] width 156 height 13
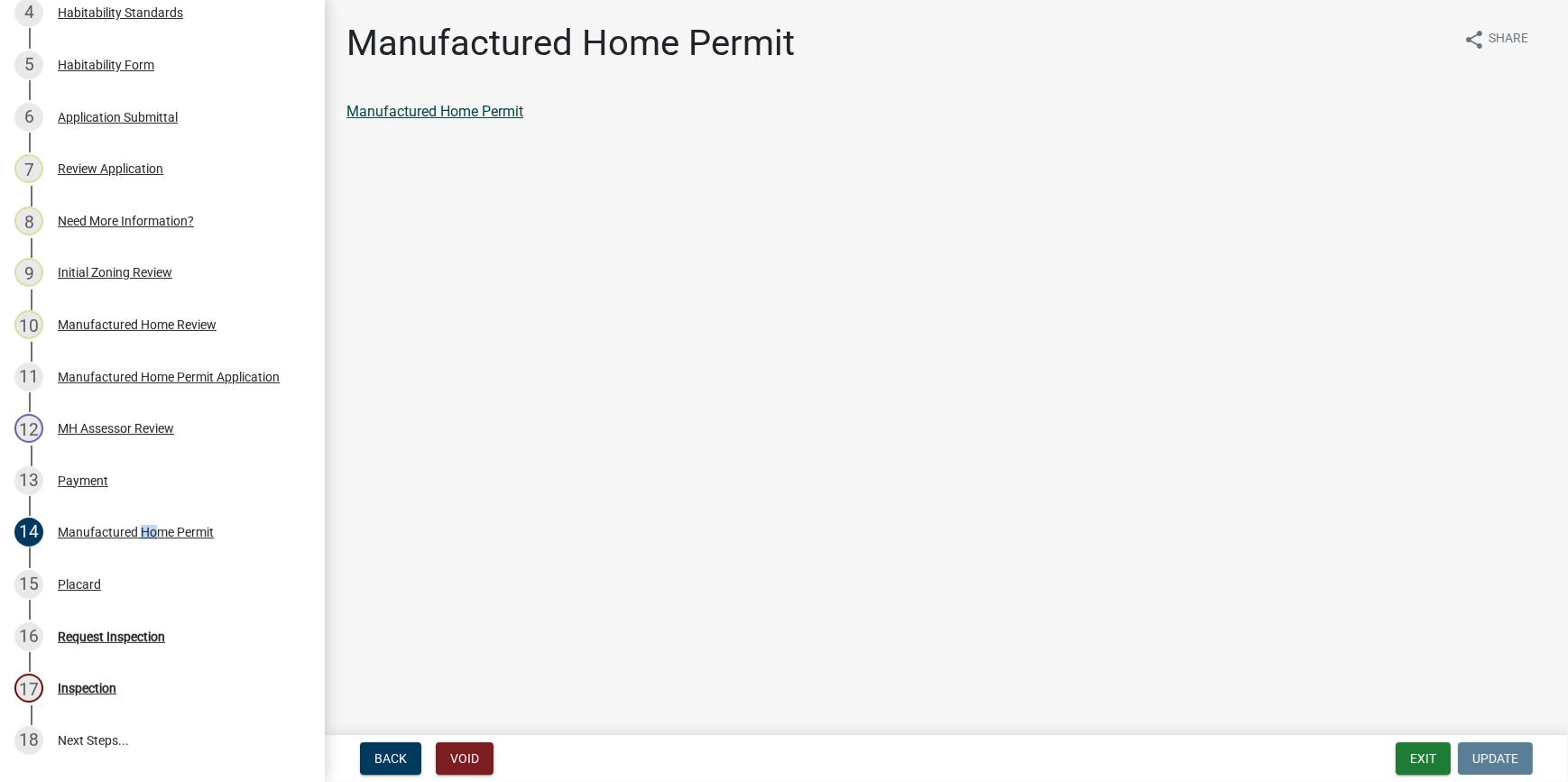
click at [464, 117] on link "Manufactured Home Permit" at bounding box center [435, 111] width 177 height 17
click at [83, 591] on div "Placard" at bounding box center [79, 584] width 44 height 13
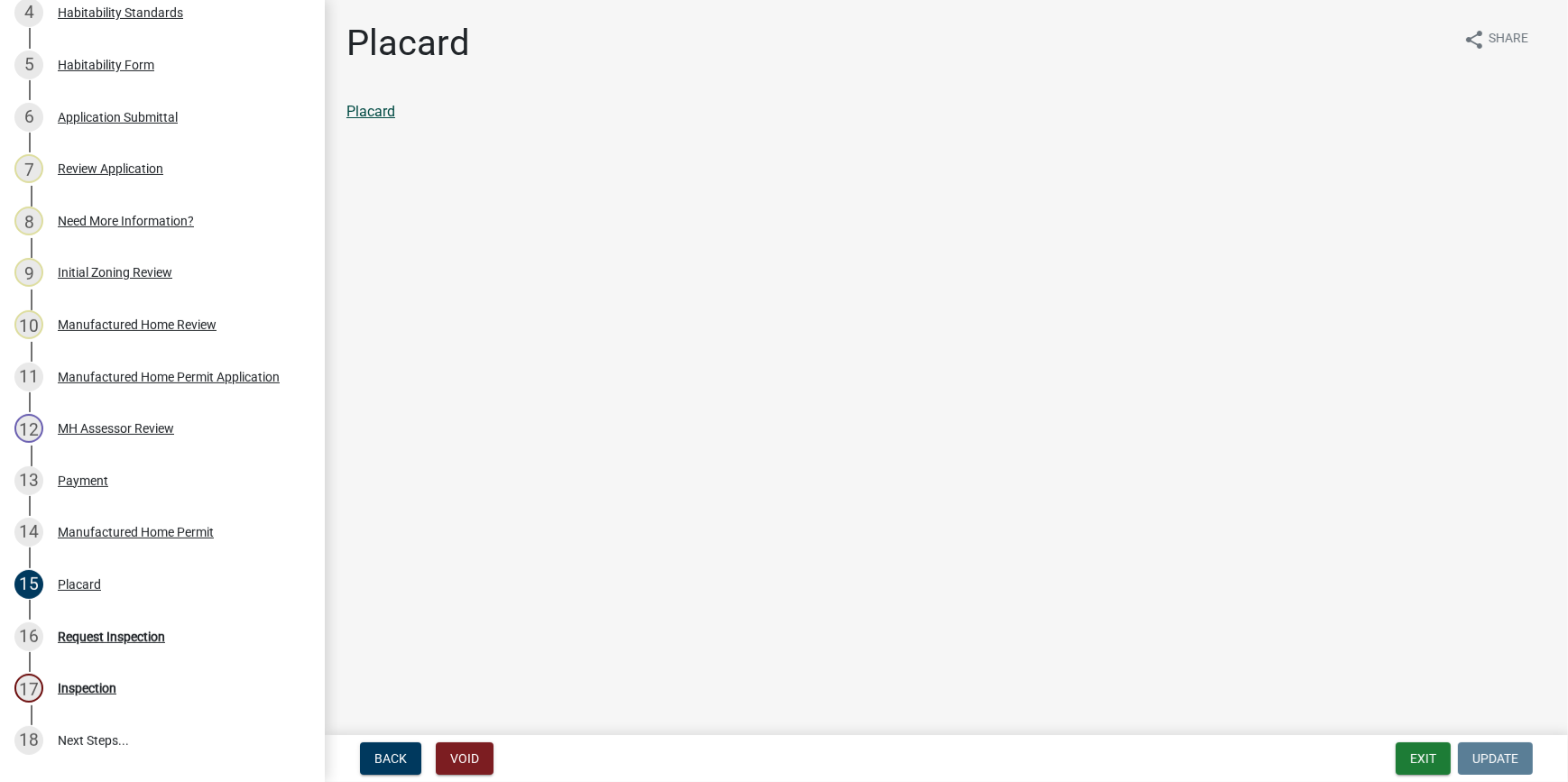
click at [361, 113] on link "Placard" at bounding box center [372, 111] width 49 height 17
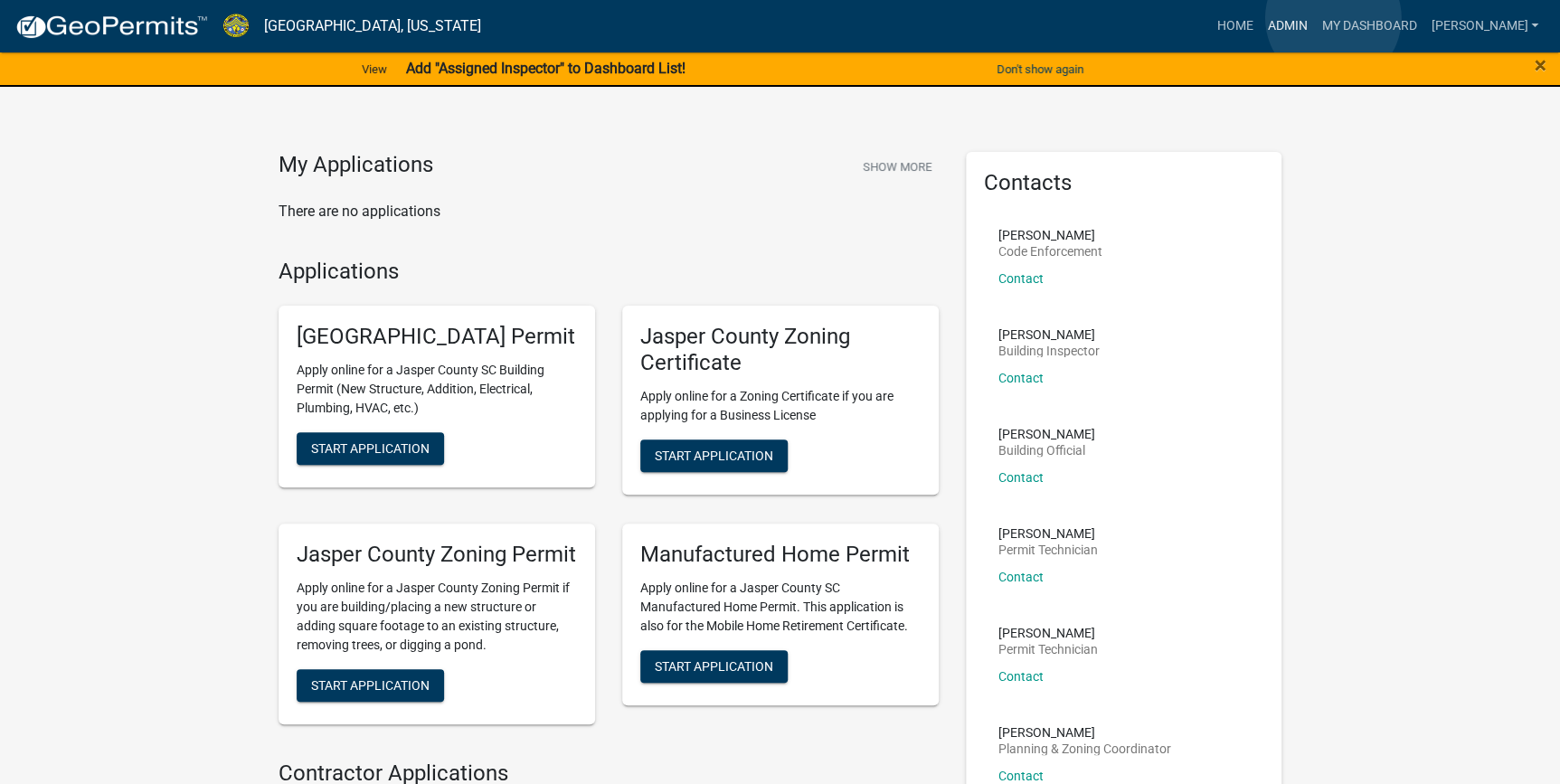
click at [1314, 18] on link "Admin" at bounding box center [1286, 26] width 54 height 35
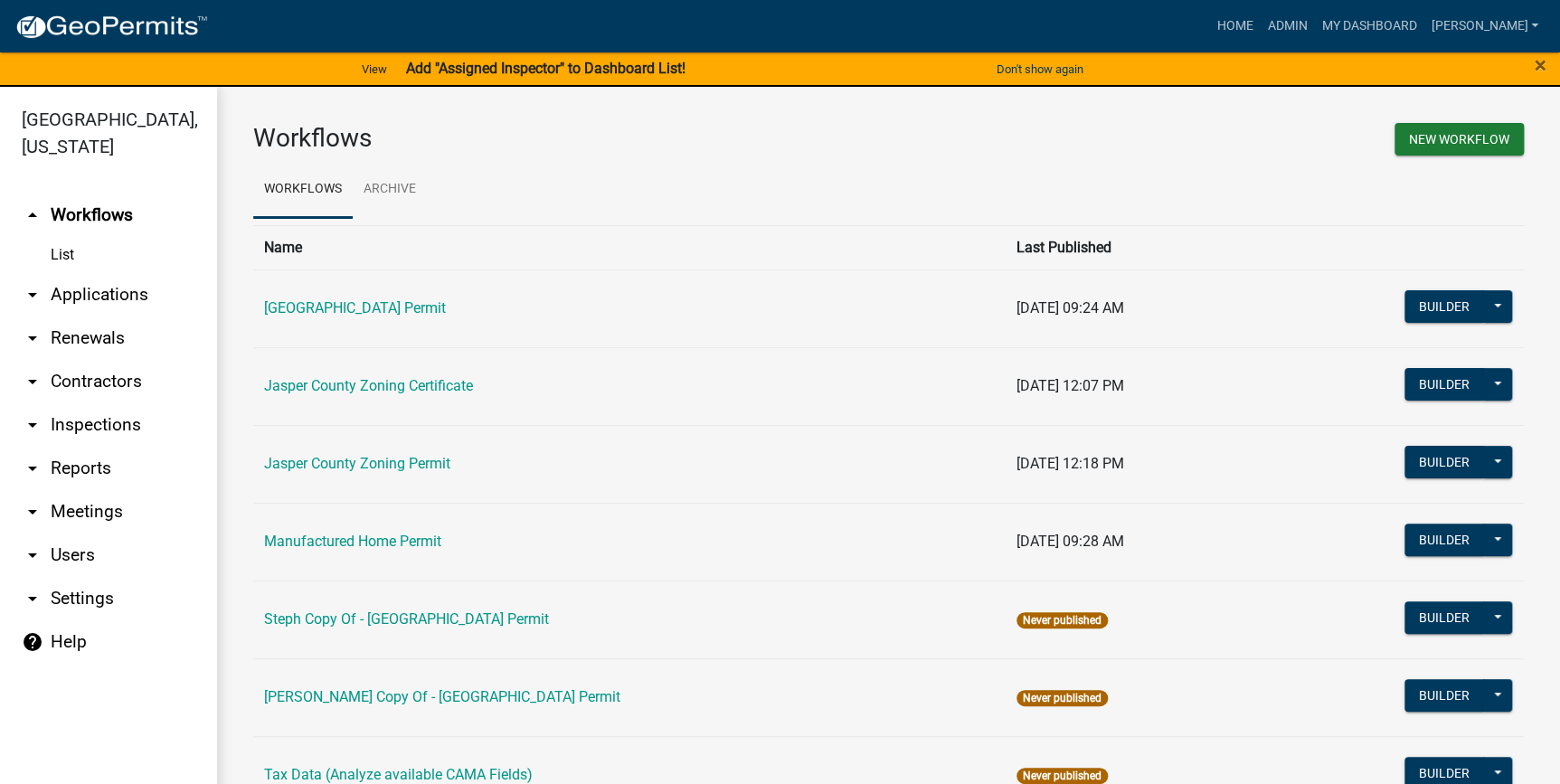
click at [94, 307] on link "arrow_drop_down Applications" at bounding box center [109, 295] width 217 height 44
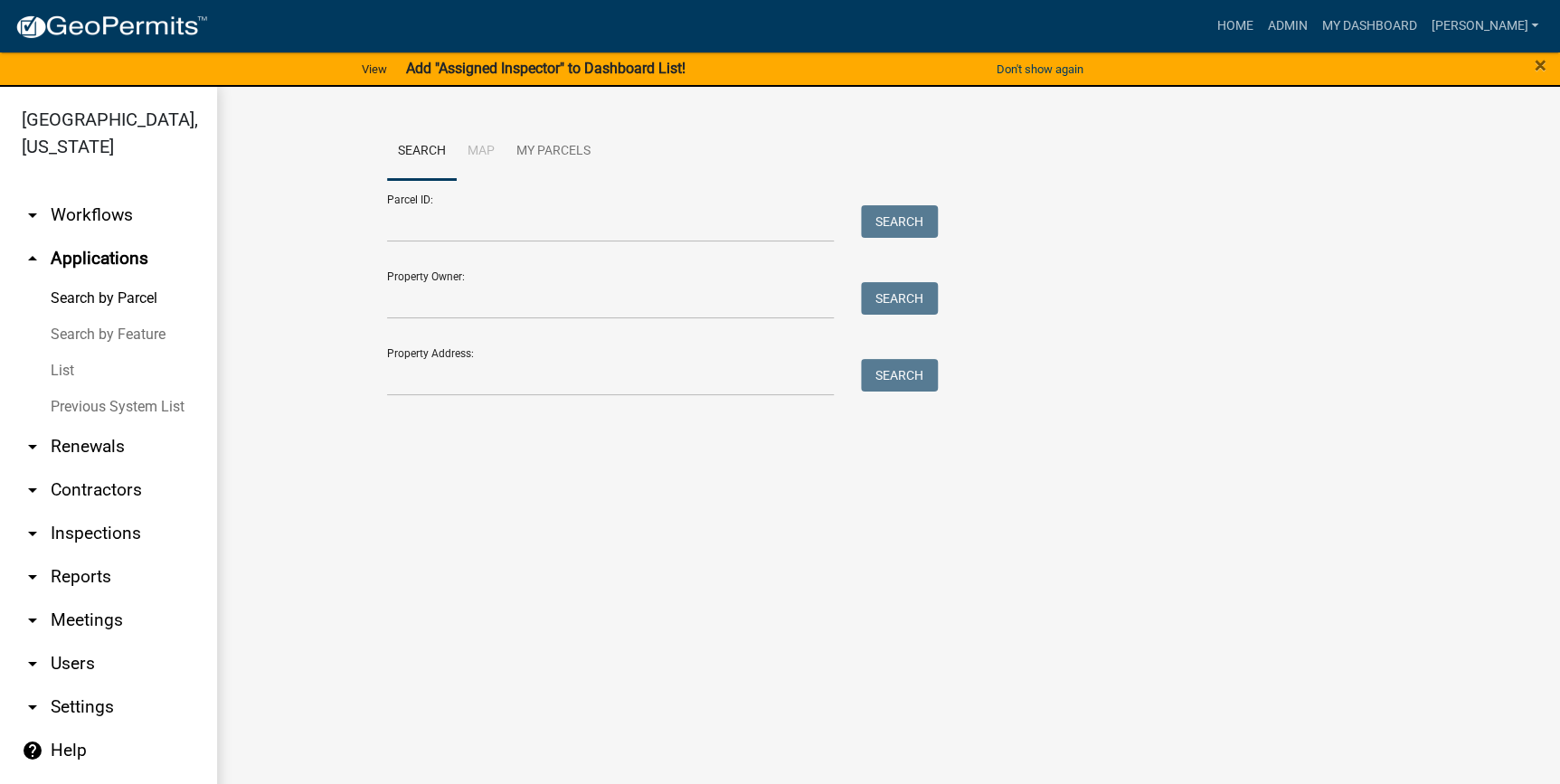
click at [71, 363] on link "List" at bounding box center [109, 371] width 217 height 37
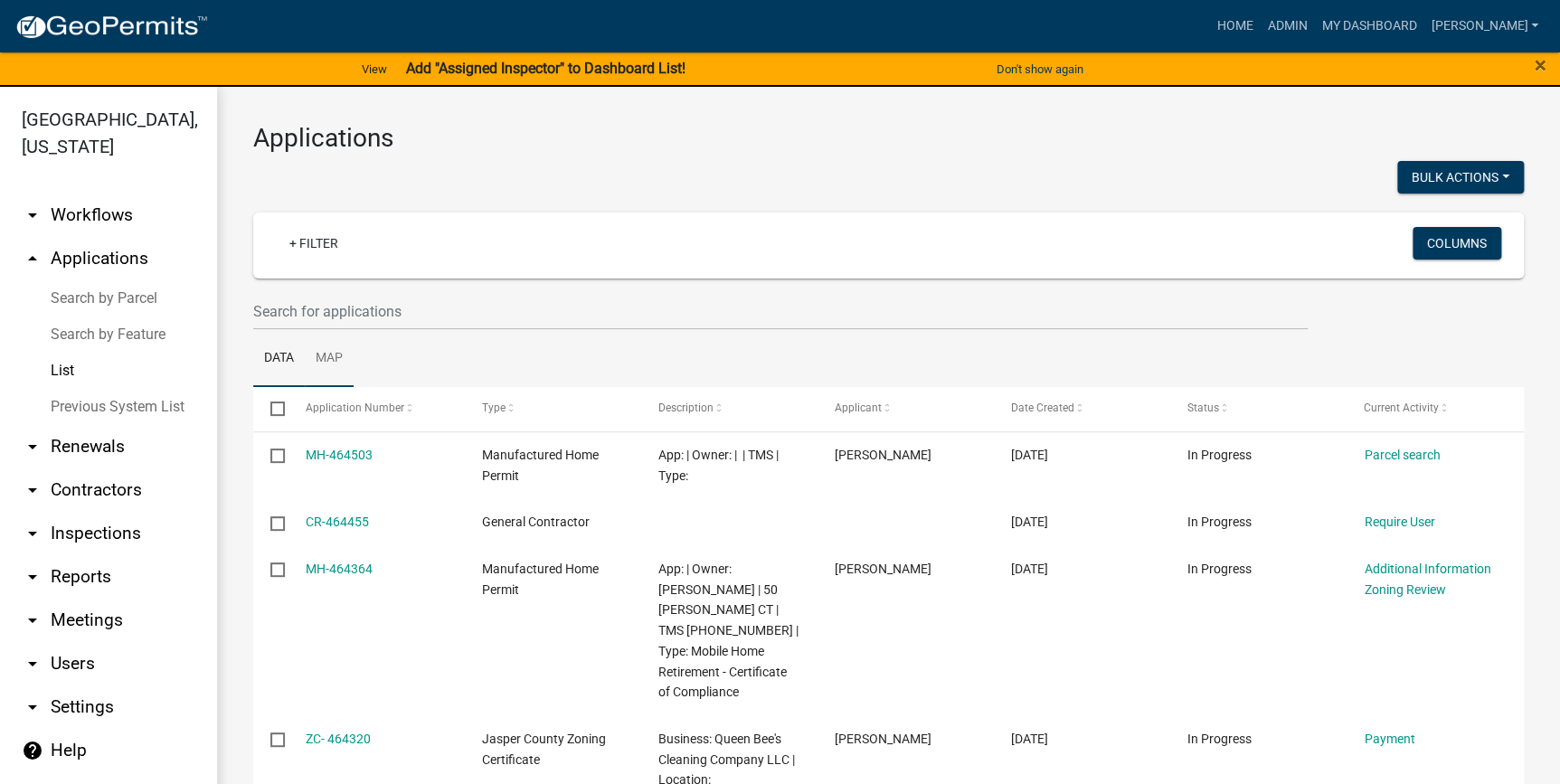
click at [320, 330] on link "Map" at bounding box center [330, 359] width 49 height 57
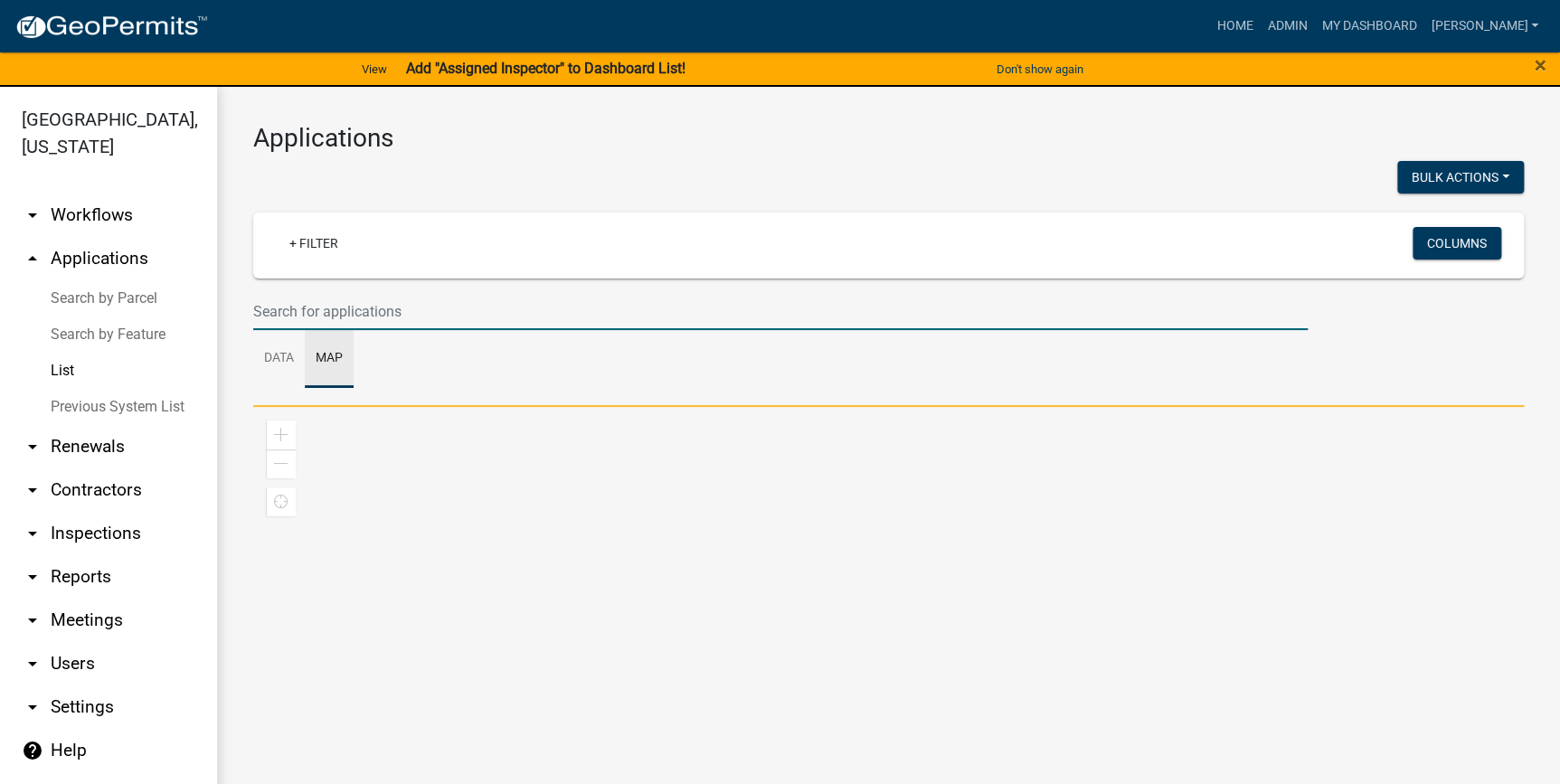
click at [326, 315] on input "text" at bounding box center [780, 311] width 1054 height 37
type input "714 FIRE"
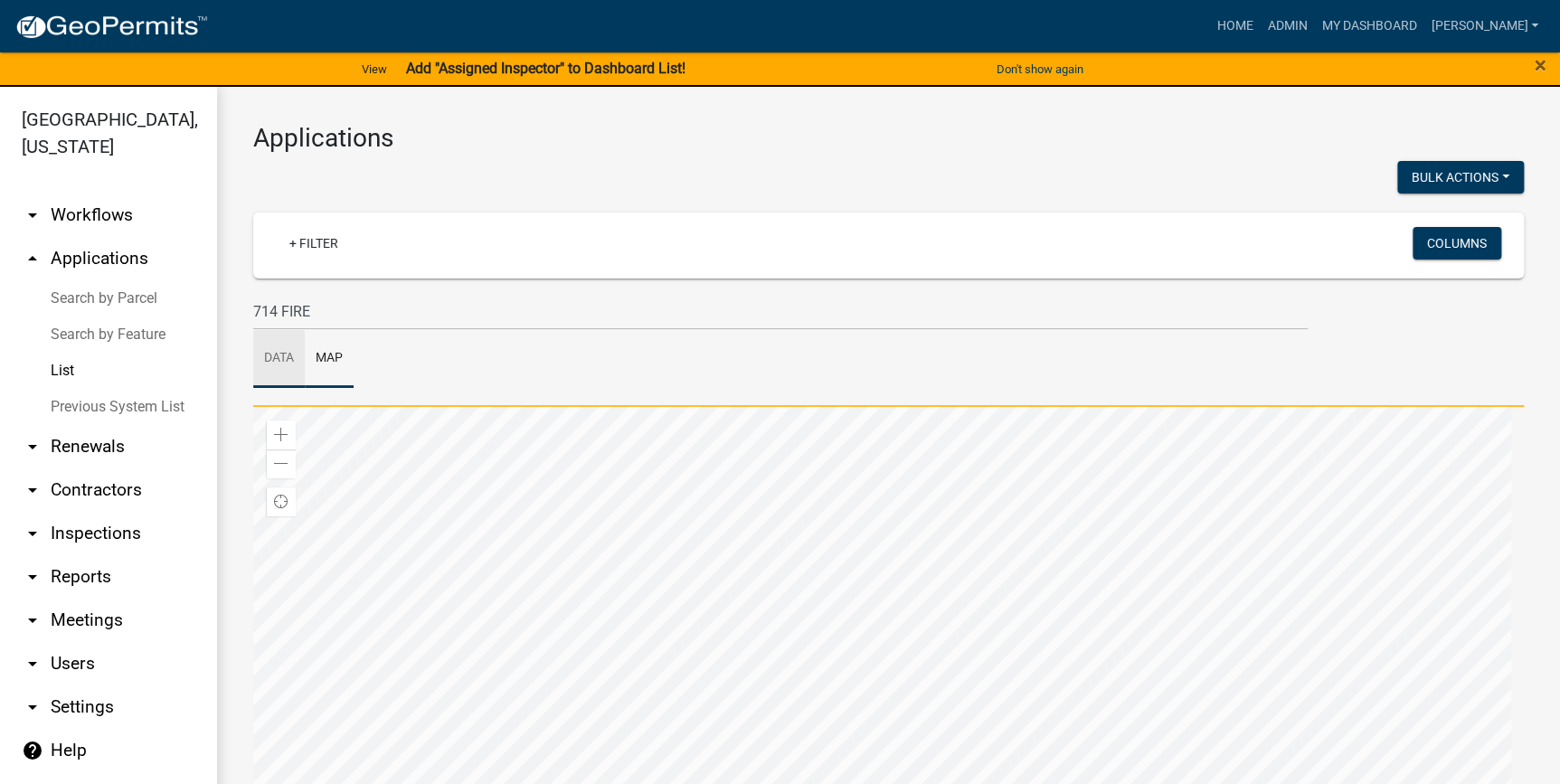
click at [277, 352] on link "Data" at bounding box center [278, 359] width 51 height 57
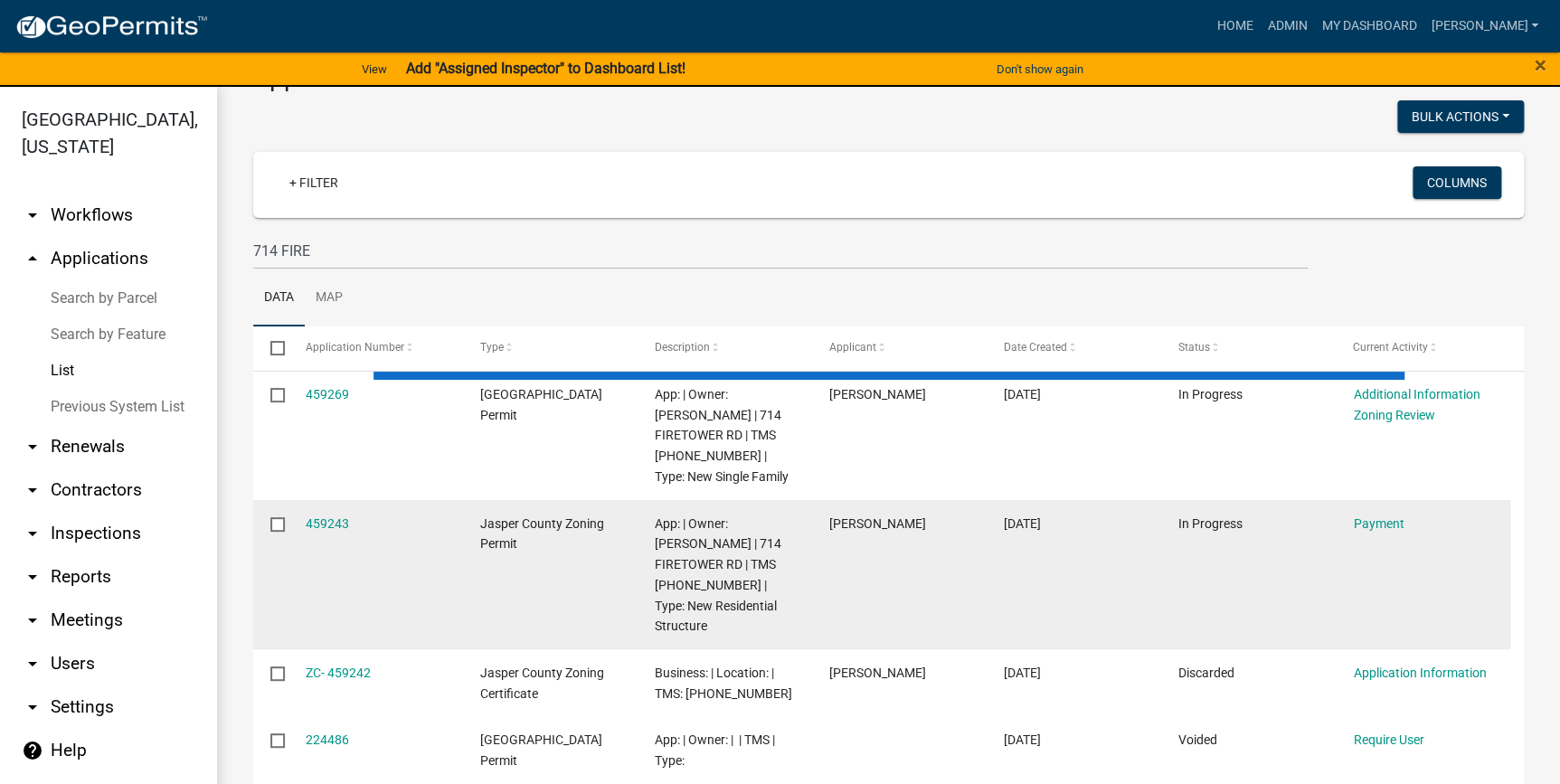
scroll to position [163, 0]
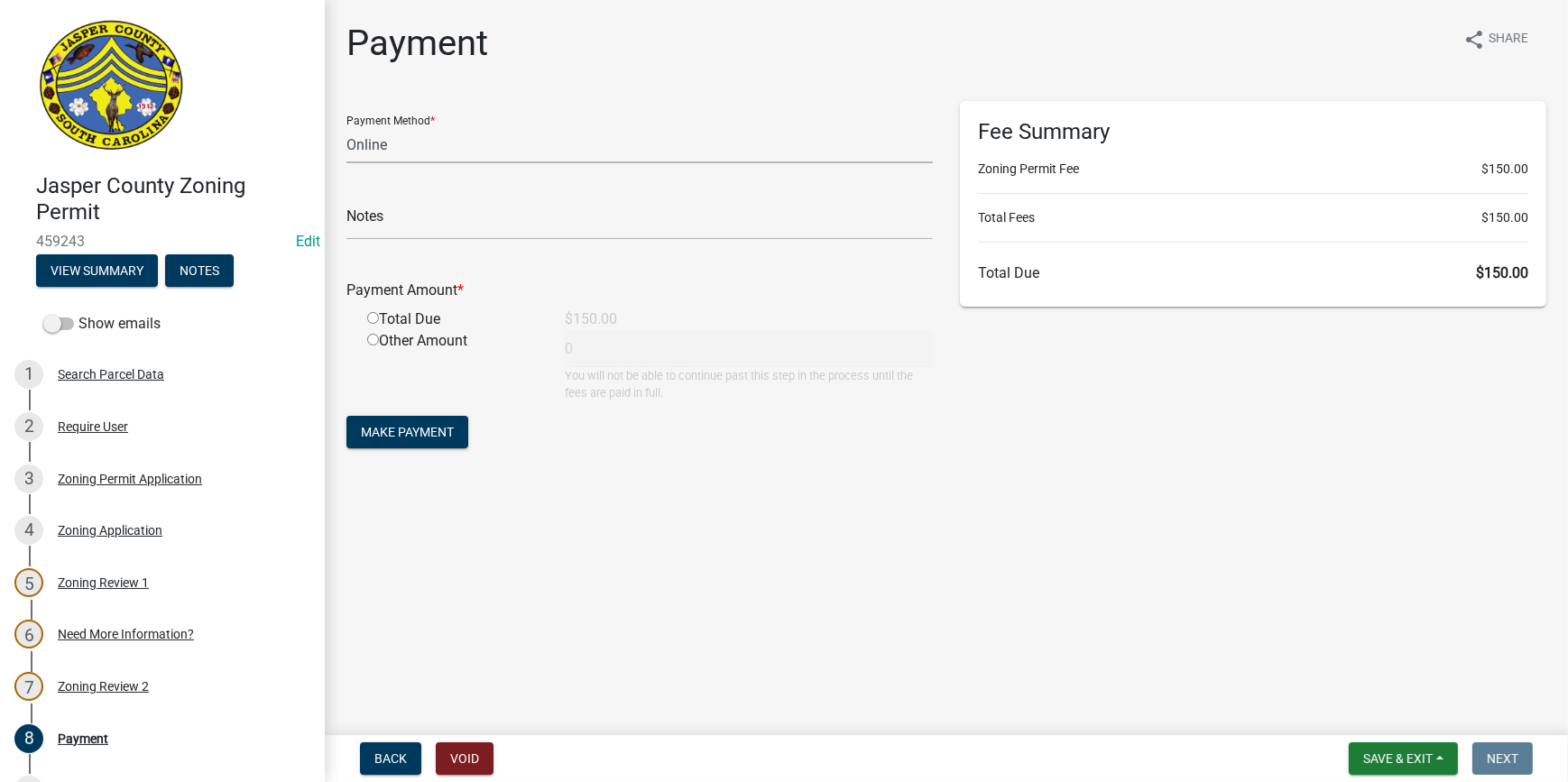
click at [379, 157] on select "Credit Card POS Check Cash Online" at bounding box center [640, 145] width 586 height 37
select select "2: 1"
click at [347, 127] on select "Credit Card POS Check Cash Online" at bounding box center [640, 145] width 586 height 37
click at [371, 321] on input "radio" at bounding box center [372, 318] width 12 height 12
radio input "true"
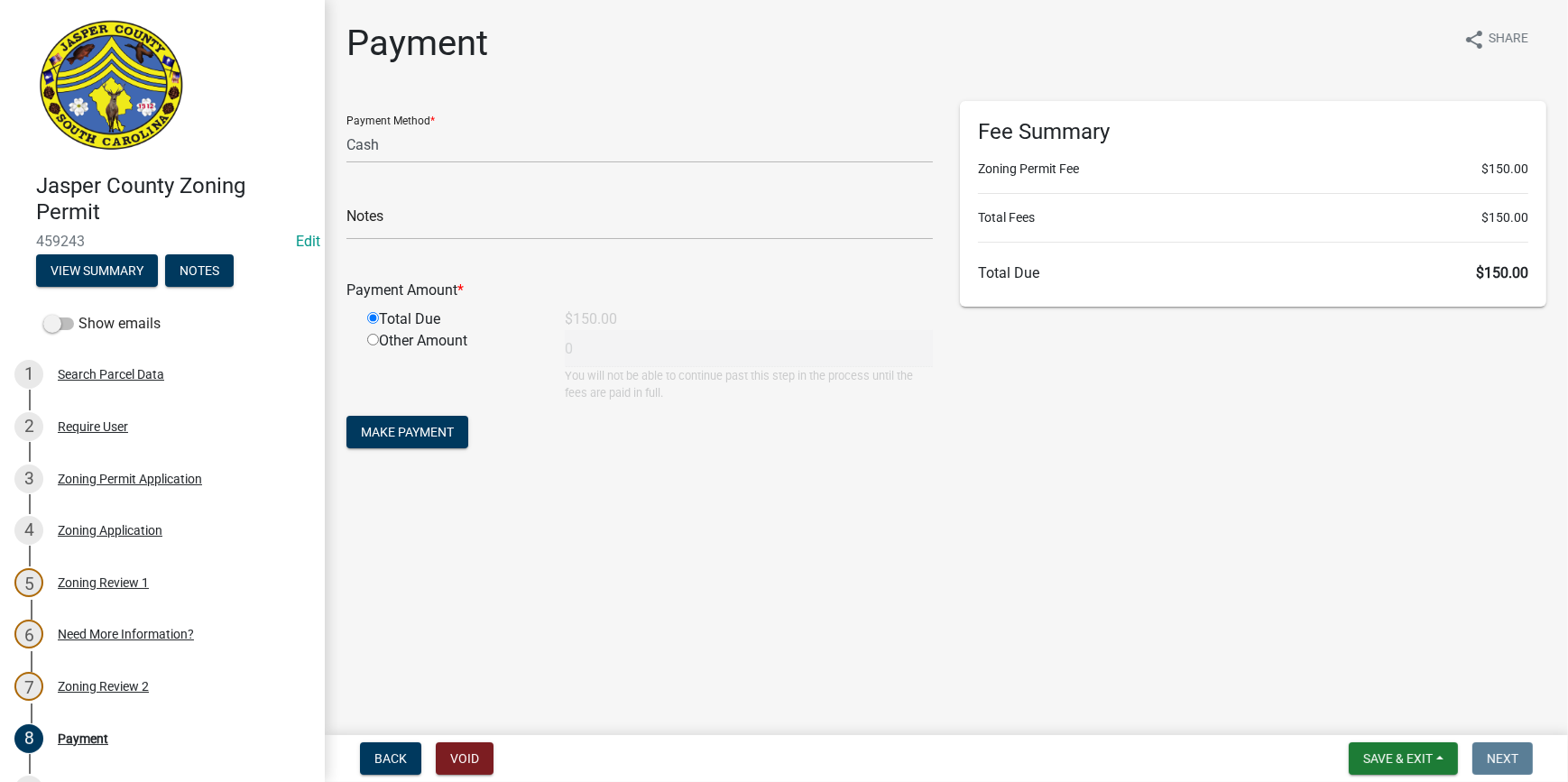
type input "150"
click at [390, 431] on span "Make Payment" at bounding box center [407, 432] width 93 height 15
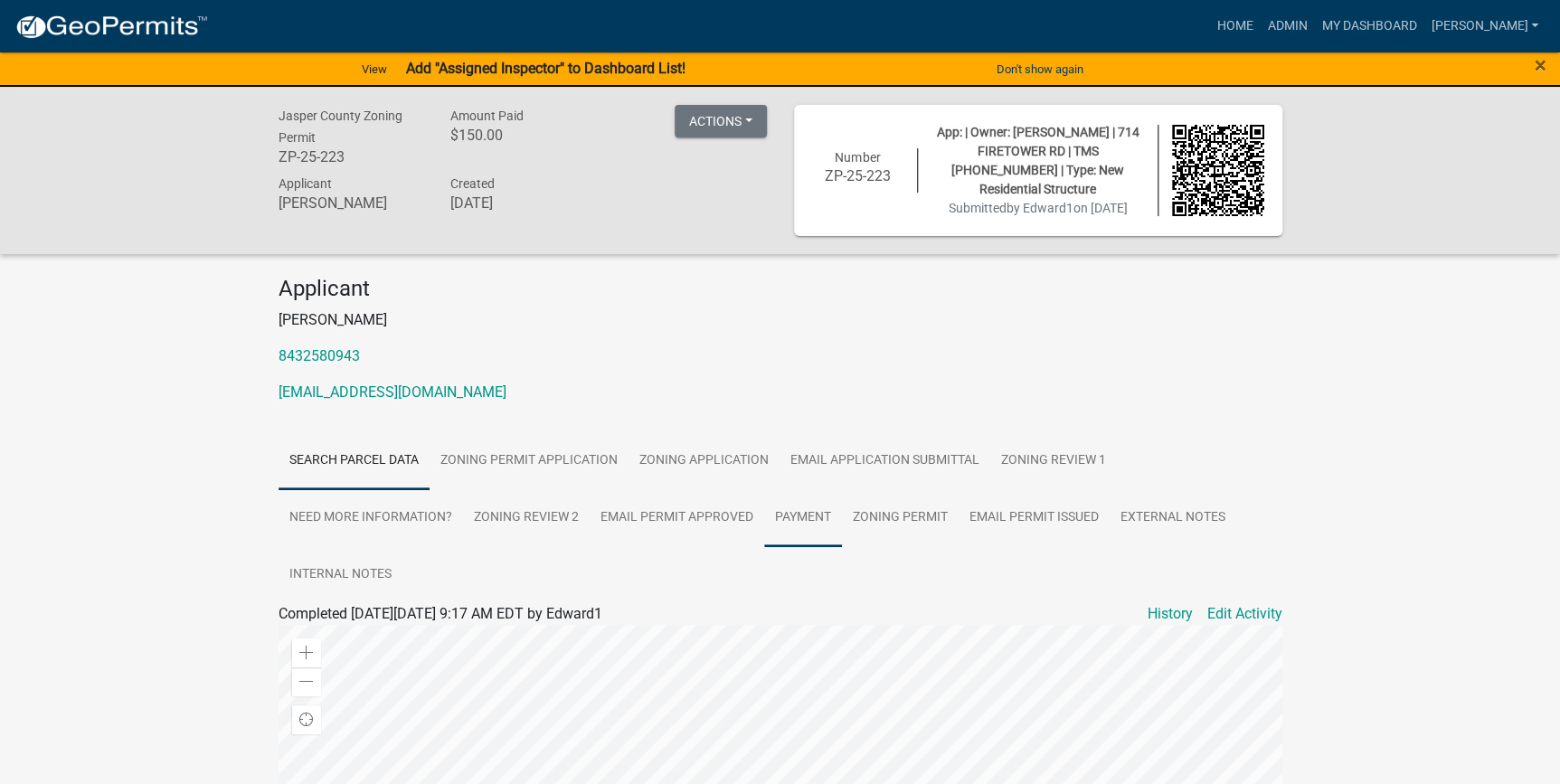
click at [812, 518] on link "Payment" at bounding box center [802, 517] width 78 height 57
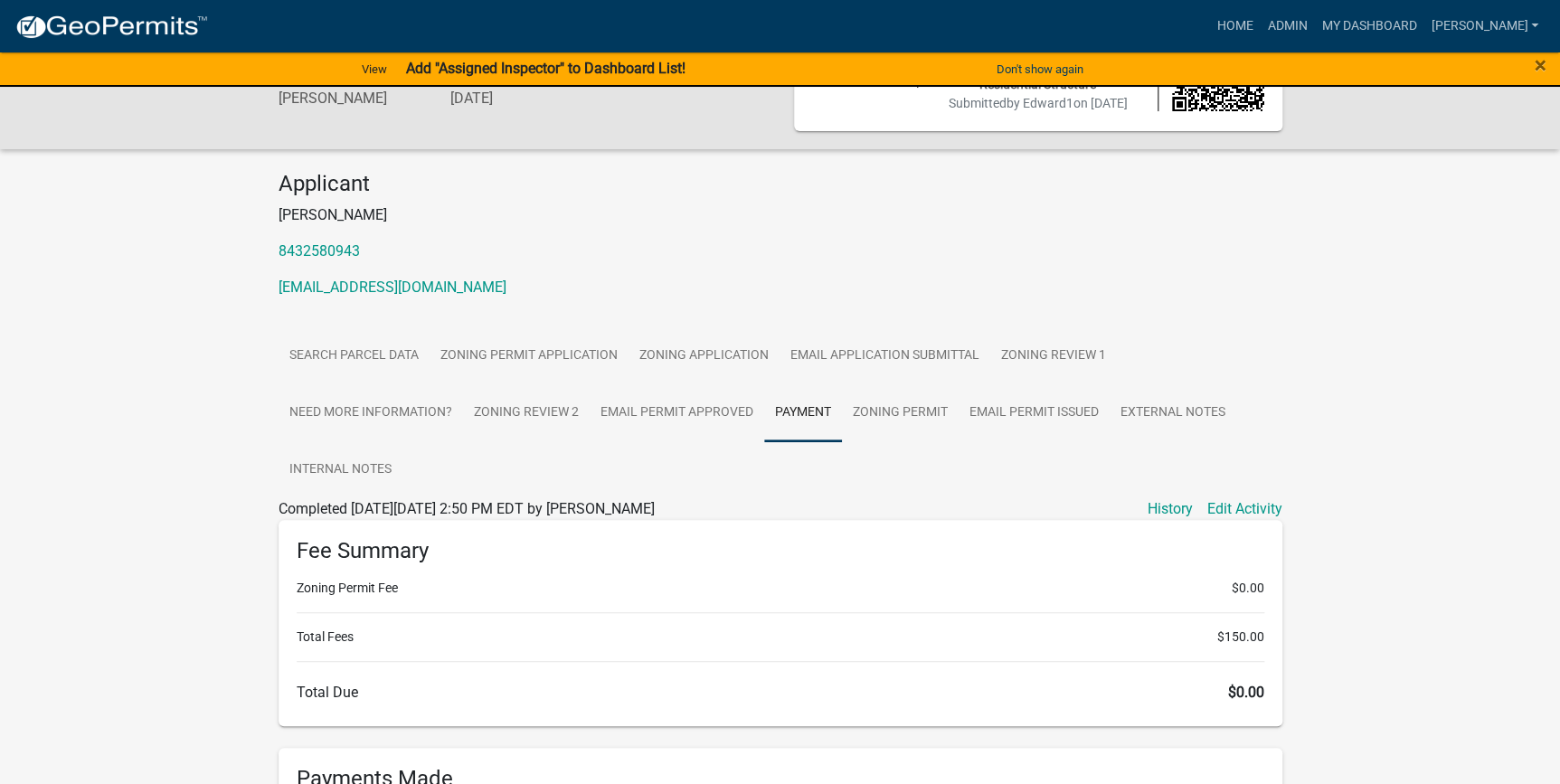
scroll to position [246, 0]
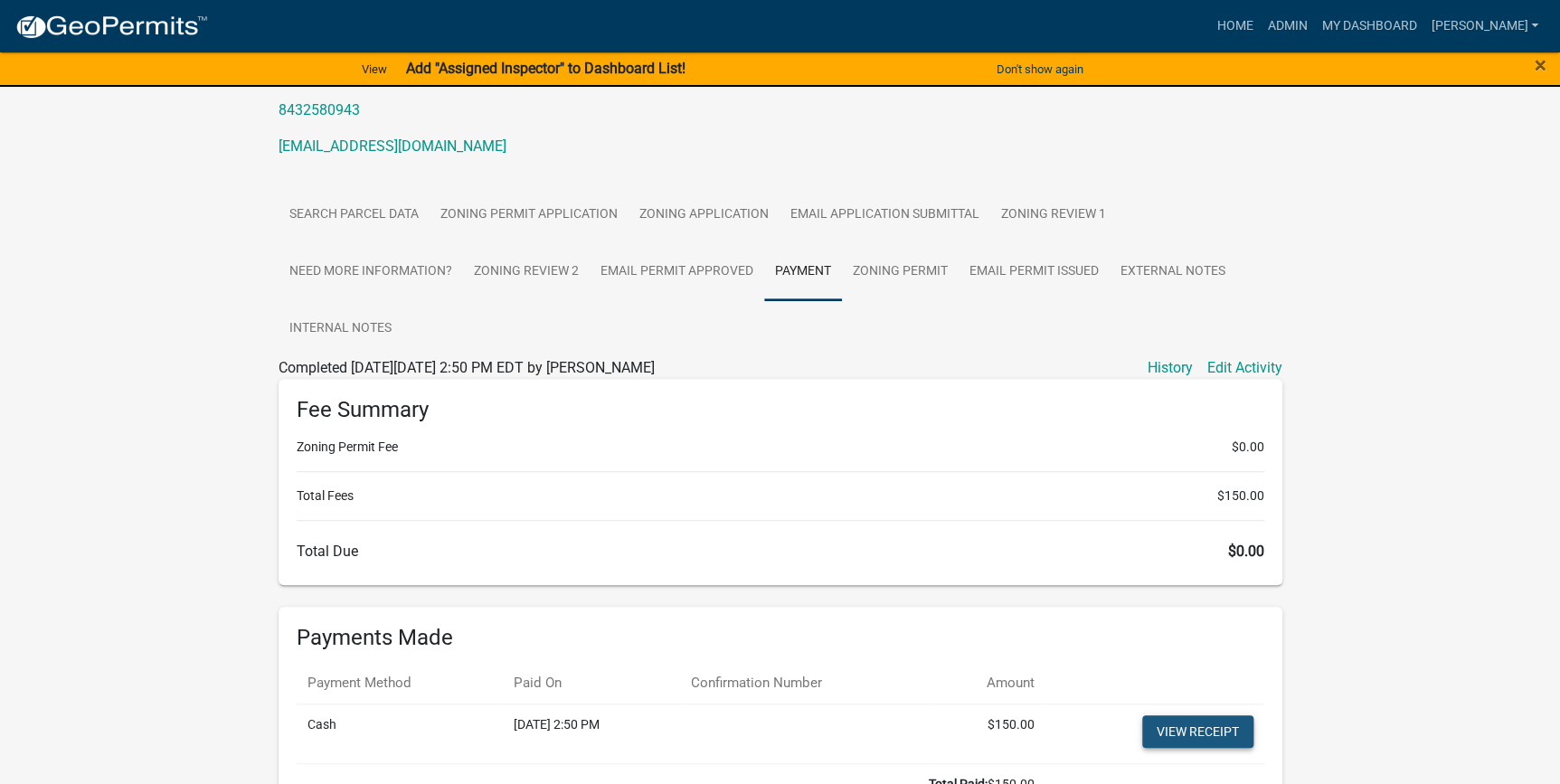
click at [1199, 716] on link "View receipt" at bounding box center [1199, 732] width 111 height 33
click at [880, 267] on link "Zoning Permit" at bounding box center [901, 272] width 117 height 57
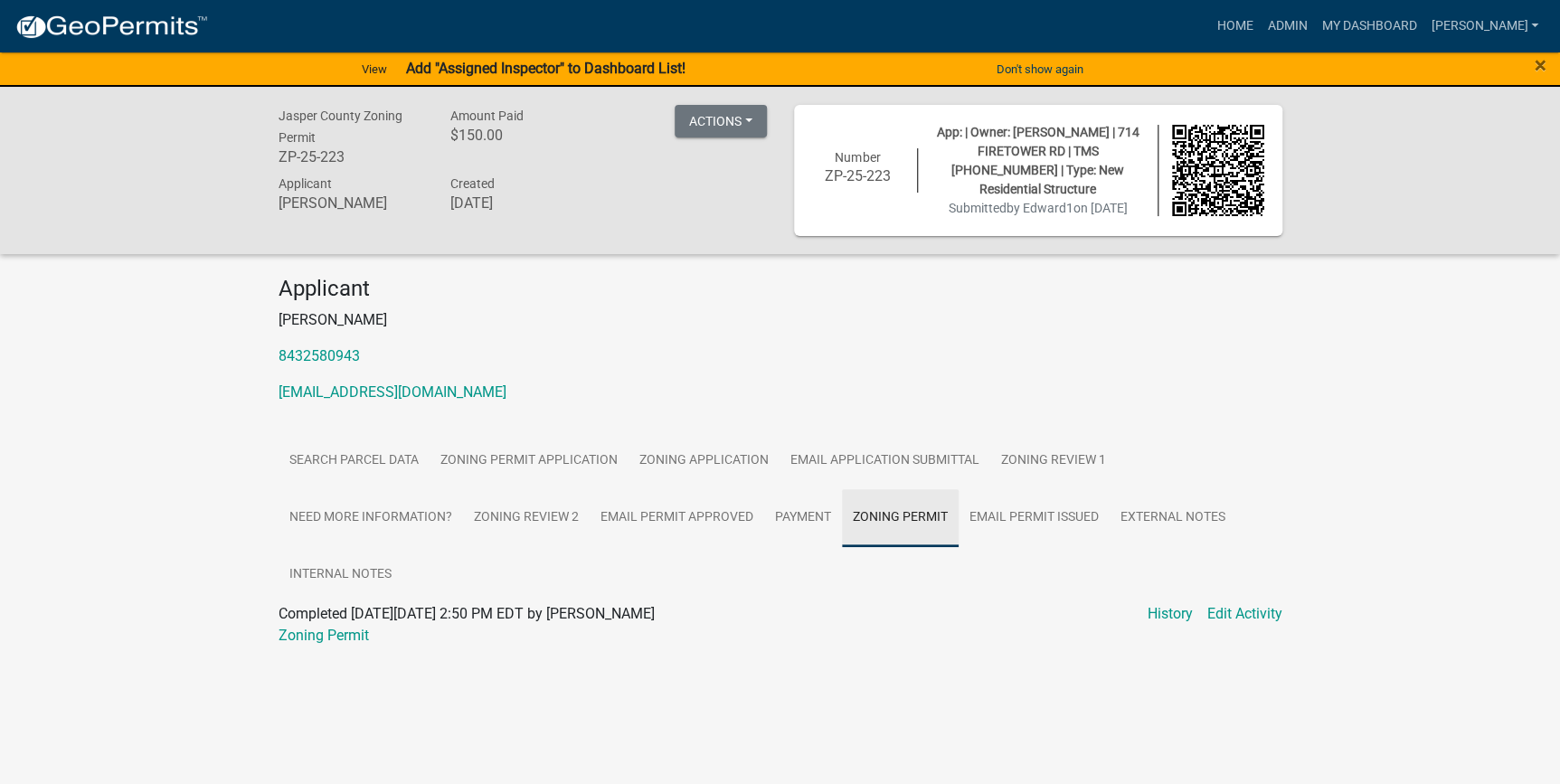
scroll to position [0, 0]
click at [354, 627] on link "Zoning Permit" at bounding box center [329, 635] width 90 height 17
drag, startPoint x: 373, startPoint y: 155, endPoint x: 233, endPoint y: 171, distance: 140.9
click at [233, 171] on div "Jasper County Zoning Permit ZP-25-223 Amount Paid $150.00 Actions View receipt …" at bounding box center [786, 170] width 1572 height 167
copy h6 "ZP-25-223"
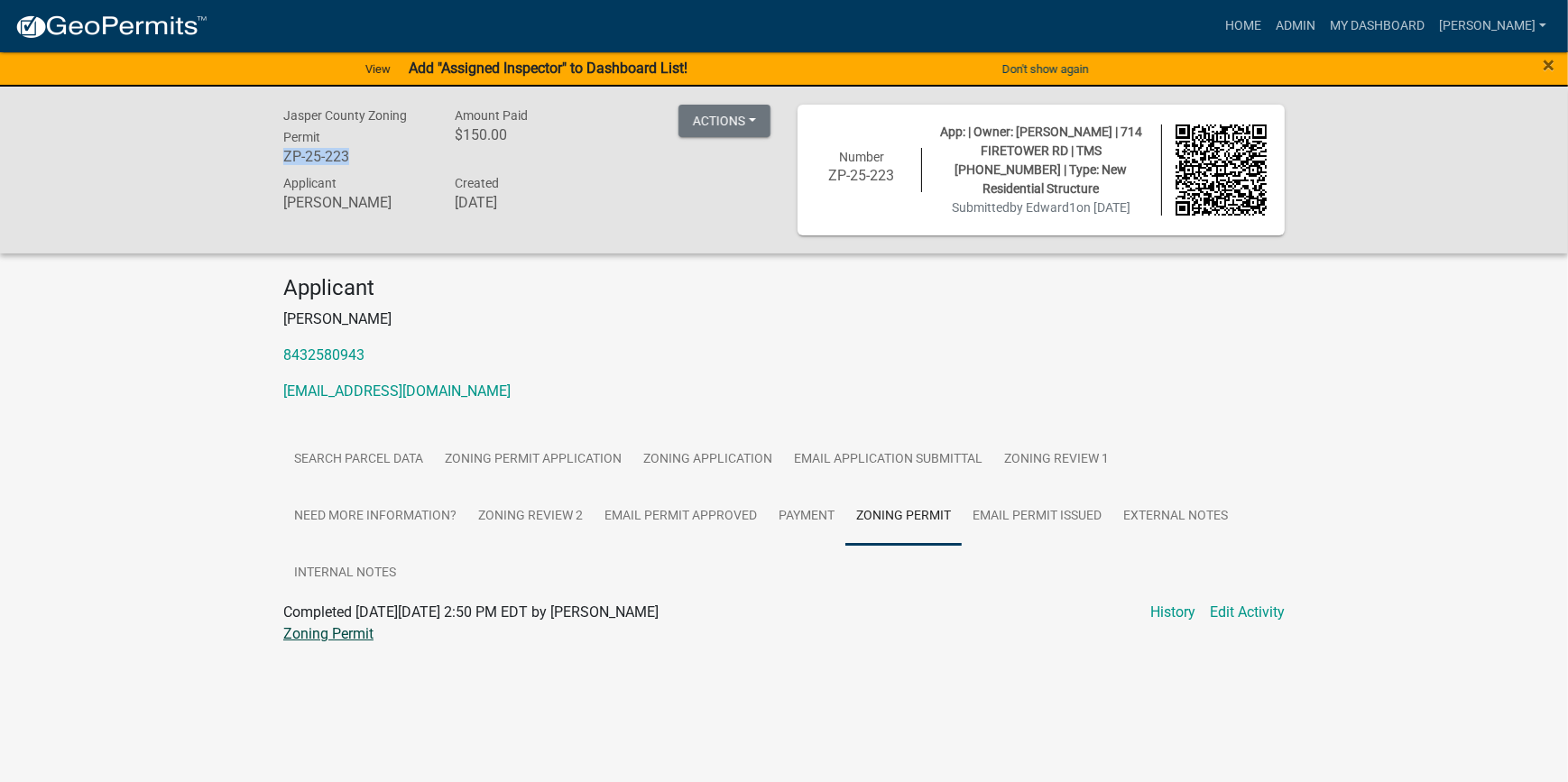
click at [348, 625] on link "Zoning Permit" at bounding box center [328, 634] width 90 height 17
click at [524, 466] on link "Zoning Permit Application" at bounding box center [534, 460] width 199 height 57
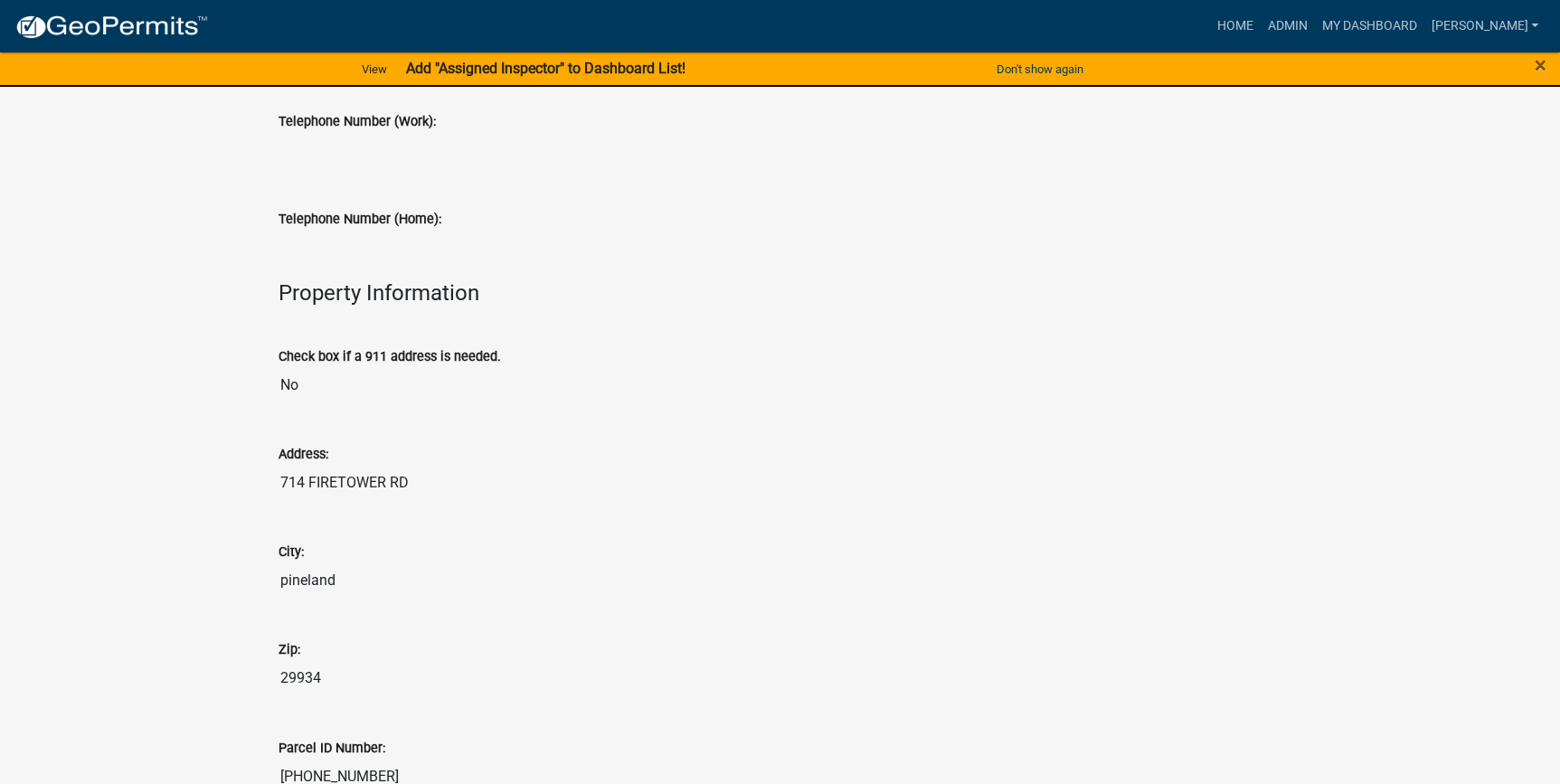
scroll to position [1397, 0]
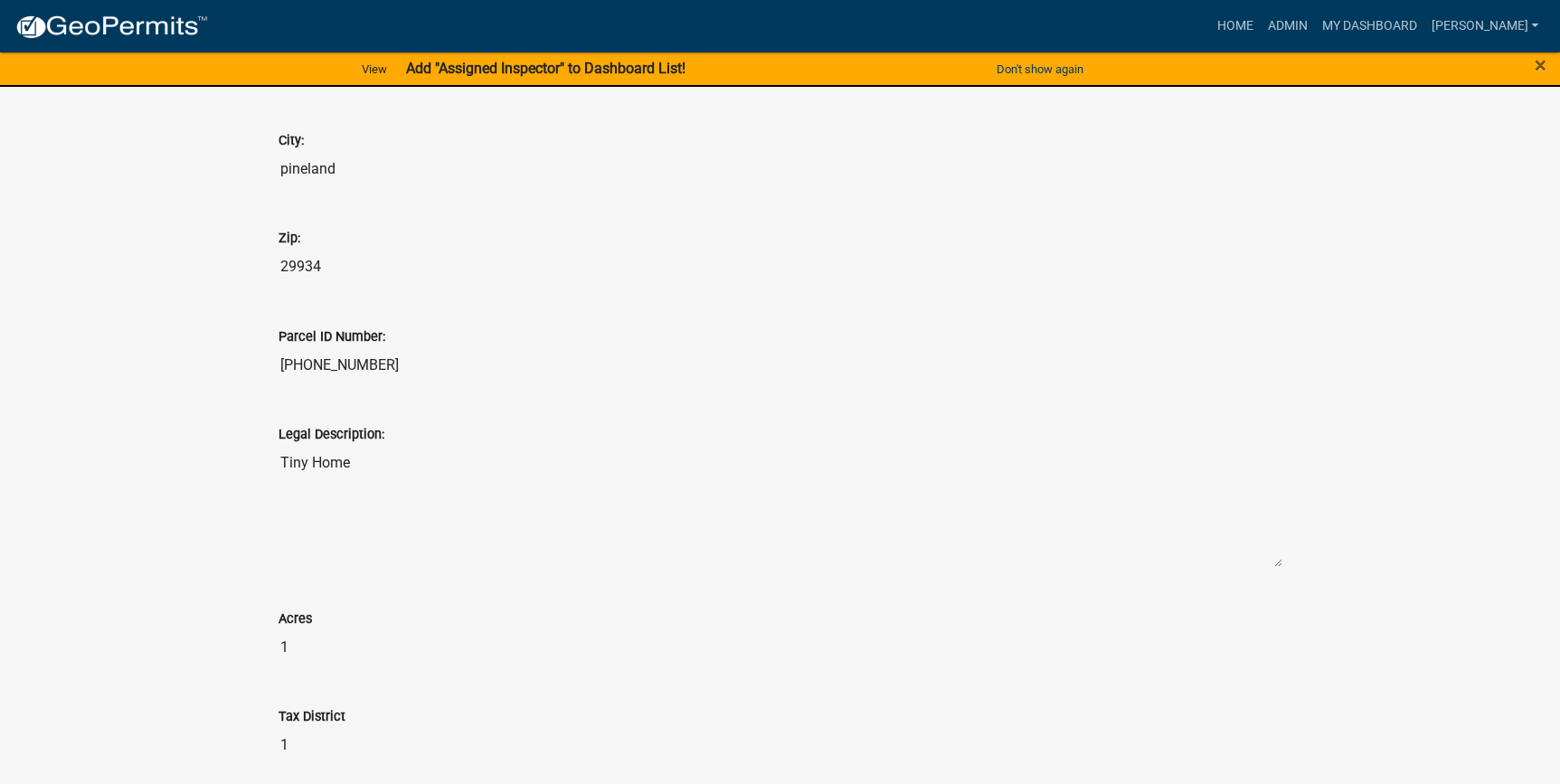
drag, startPoint x: 382, startPoint y: 362, endPoint x: 268, endPoint y: 361, distance: 114.0
click at [268, 361] on div "Parcel ID Number: 049-00-03-038" at bounding box center [780, 348] width 1031 height 98
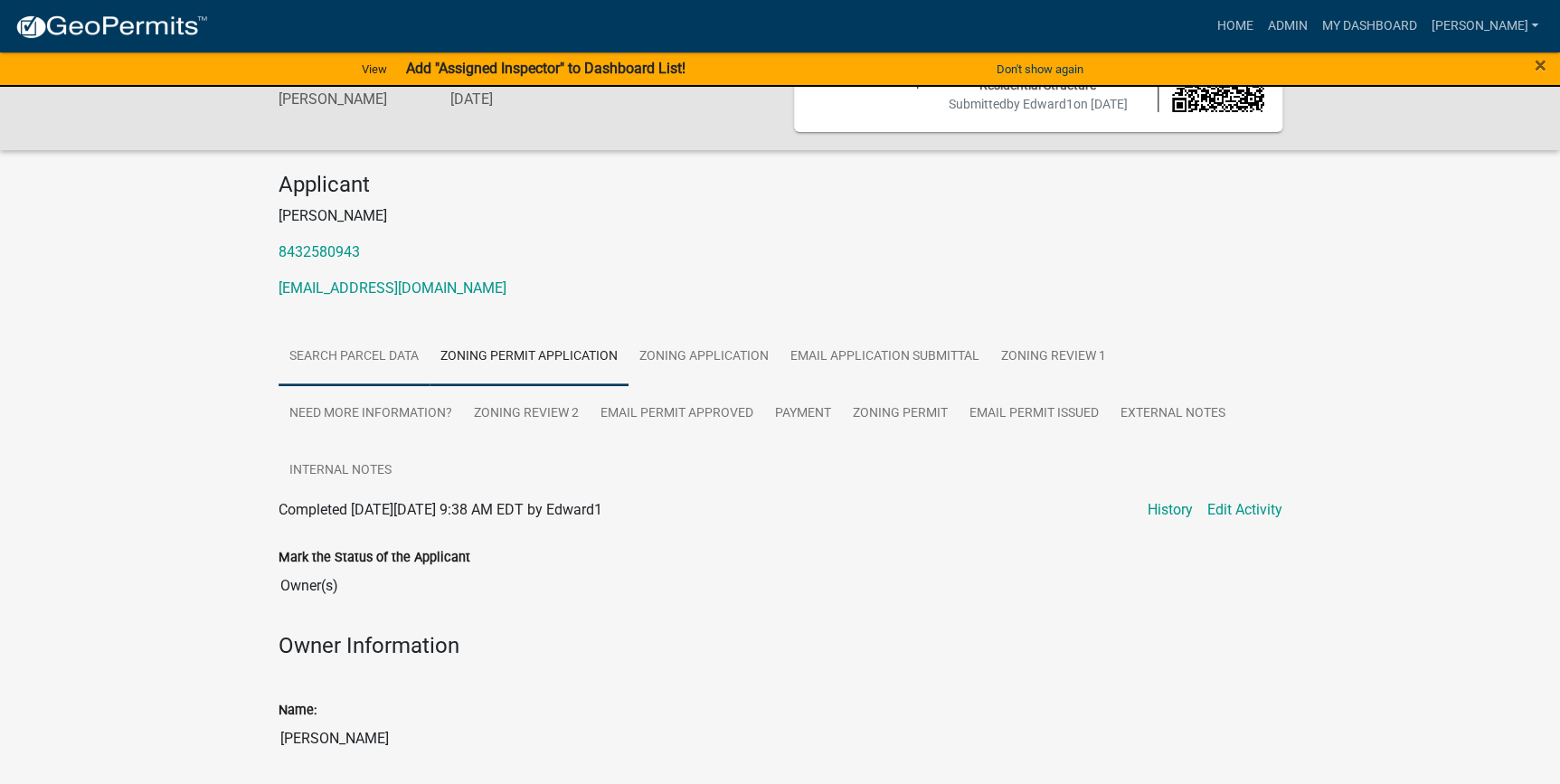
scroll to position [0, 0]
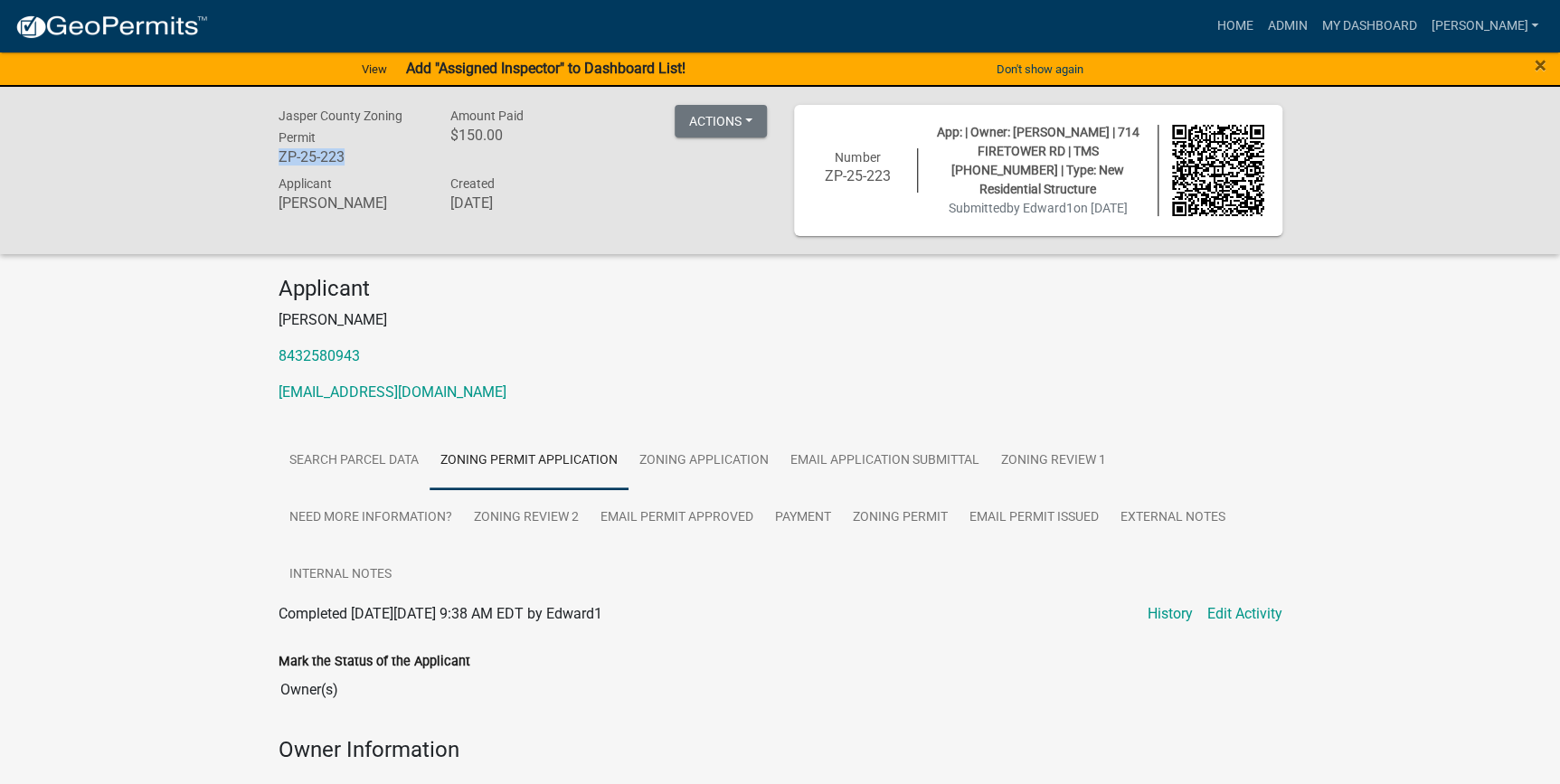
drag, startPoint x: 344, startPoint y: 155, endPoint x: 267, endPoint y: 164, distance: 77.5
click at [267, 164] on div "Jasper County Zoning Permit ZP-25-223" at bounding box center [351, 139] width 172 height 68
copy h6 "ZP-25-223"
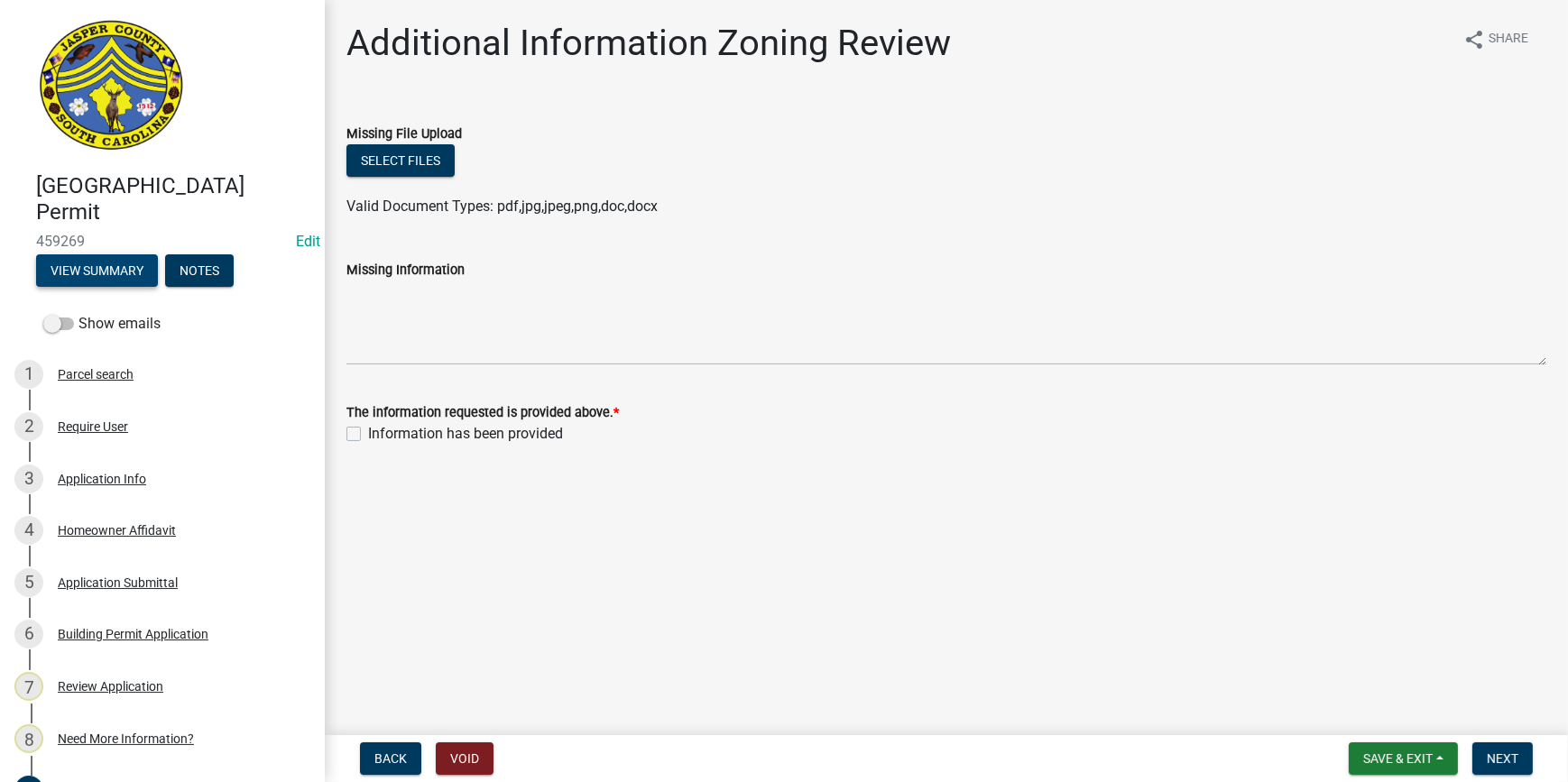
click at [129, 273] on button "View Summary" at bounding box center [97, 270] width 122 height 33
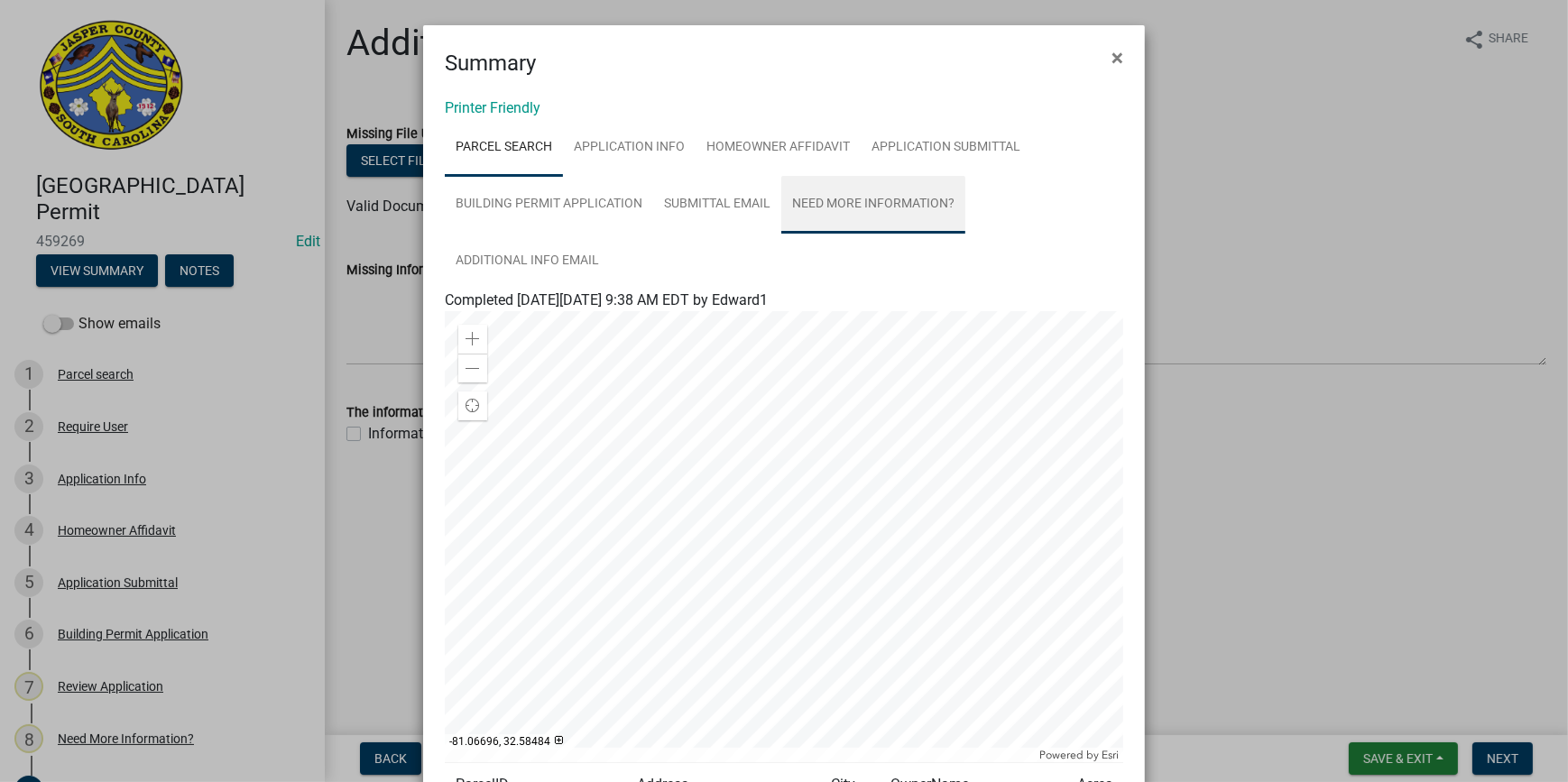
click at [810, 198] on link "Need More Information?" at bounding box center [873, 204] width 184 height 57
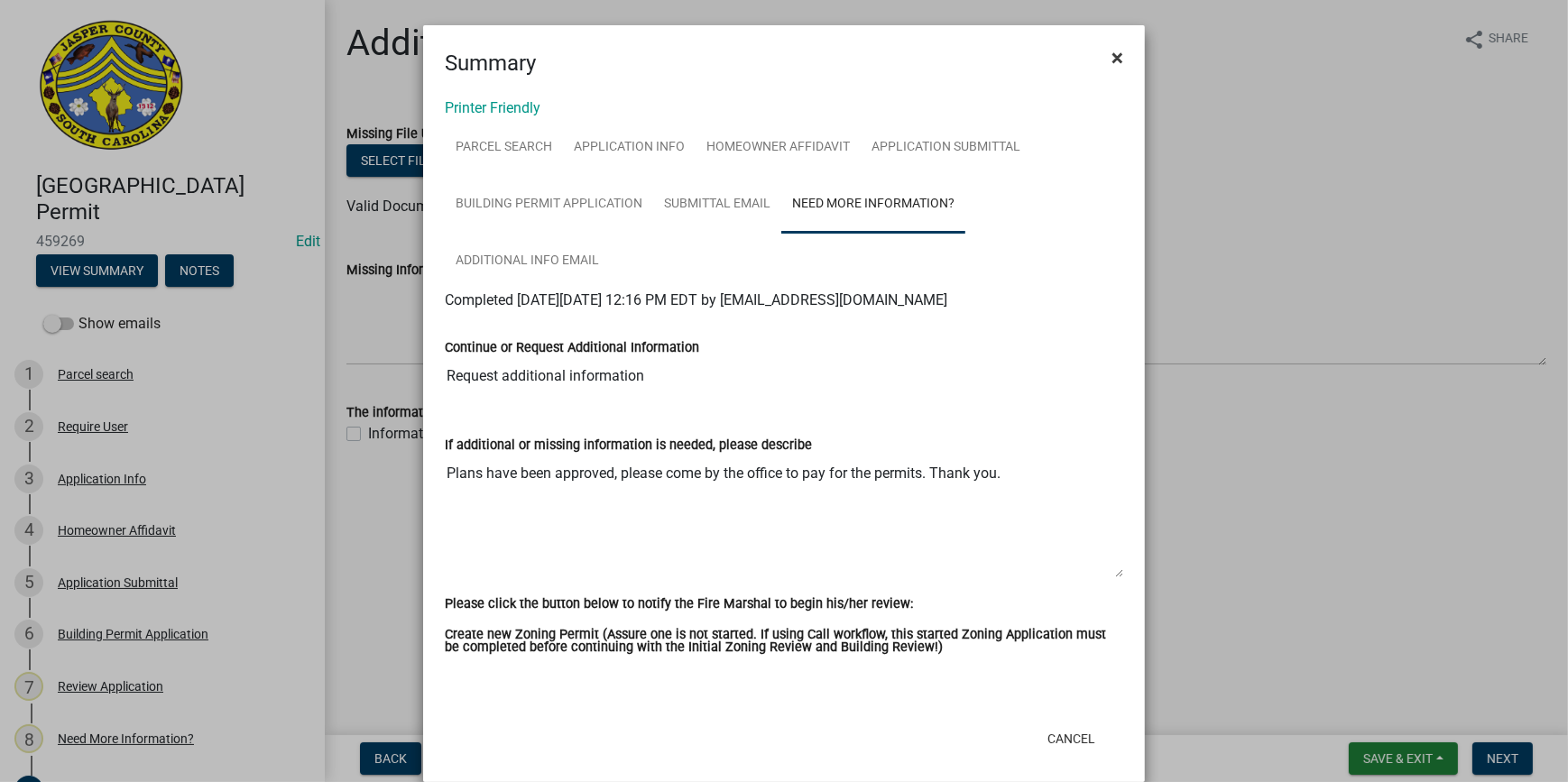
click at [1112, 57] on span "×" at bounding box center [1117, 58] width 12 height 25
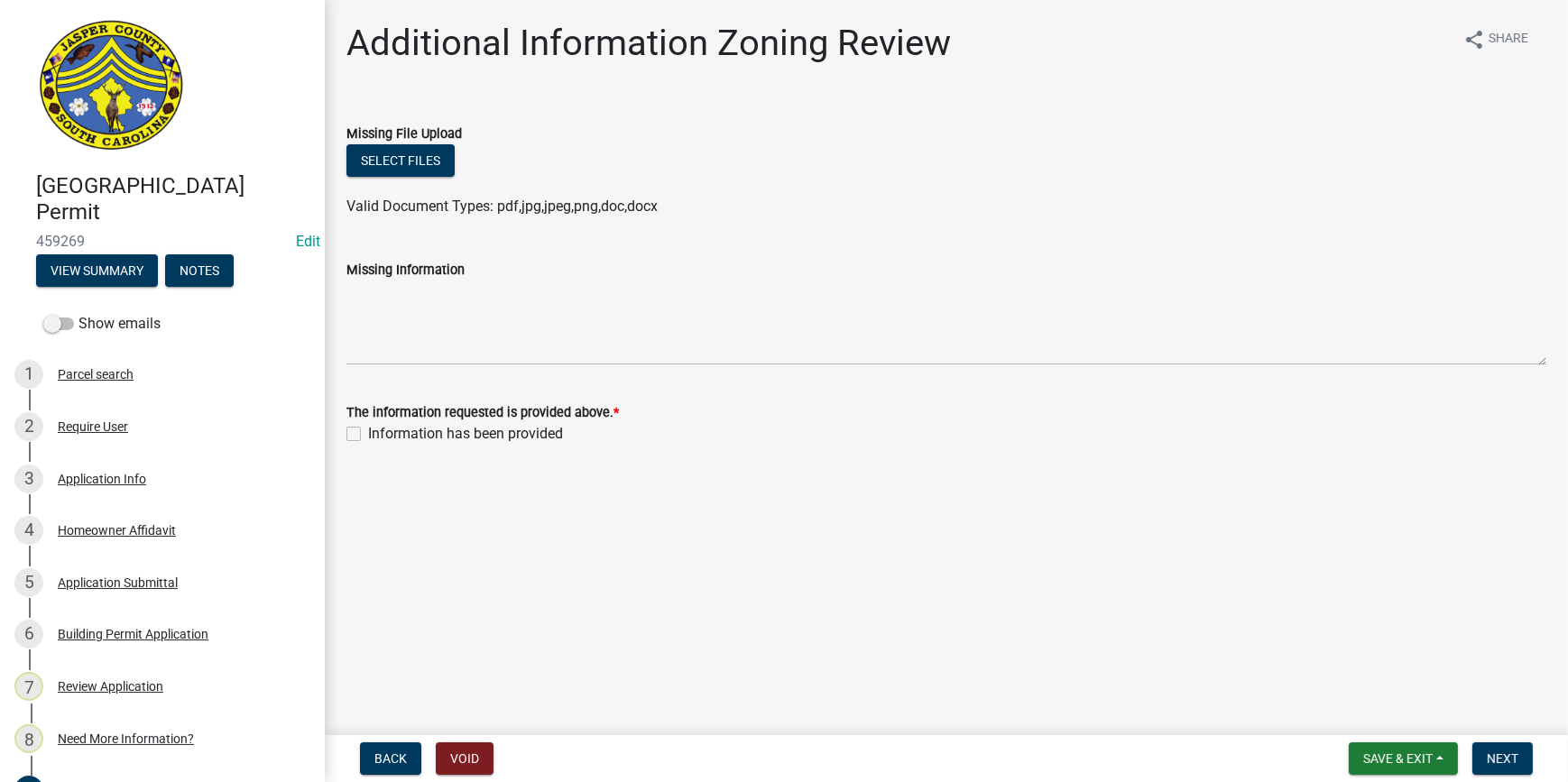
click at [368, 438] on label "Information has been provided" at bounding box center [465, 434] width 195 height 22
click at [368, 435] on input "Information has been provided" at bounding box center [373, 429] width 12 height 12
checkbox input "true"
click at [1480, 746] on button "Next" at bounding box center [1502, 759] width 60 height 33
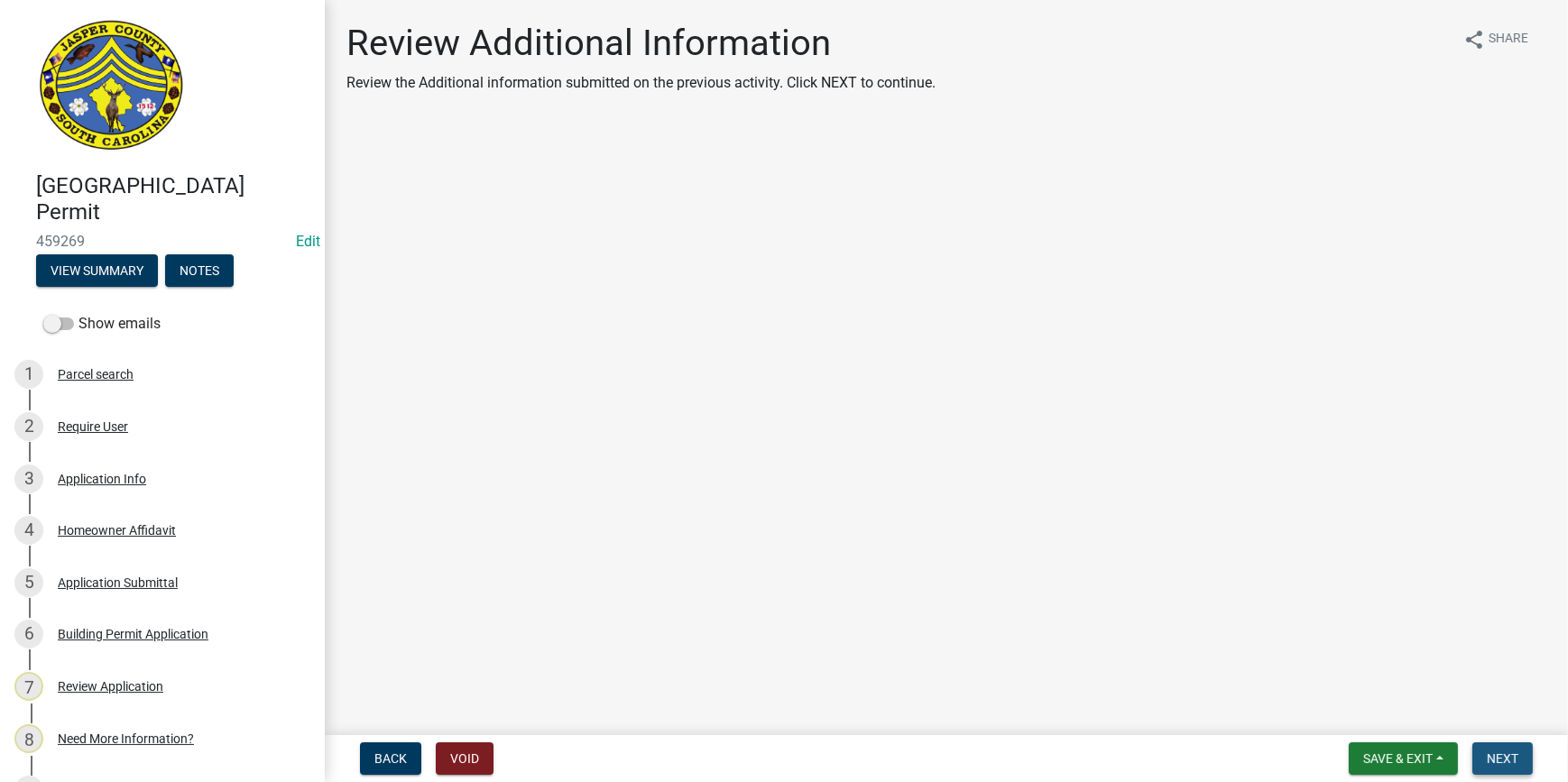
click at [1481, 761] on button "Next" at bounding box center [1502, 759] width 60 height 33
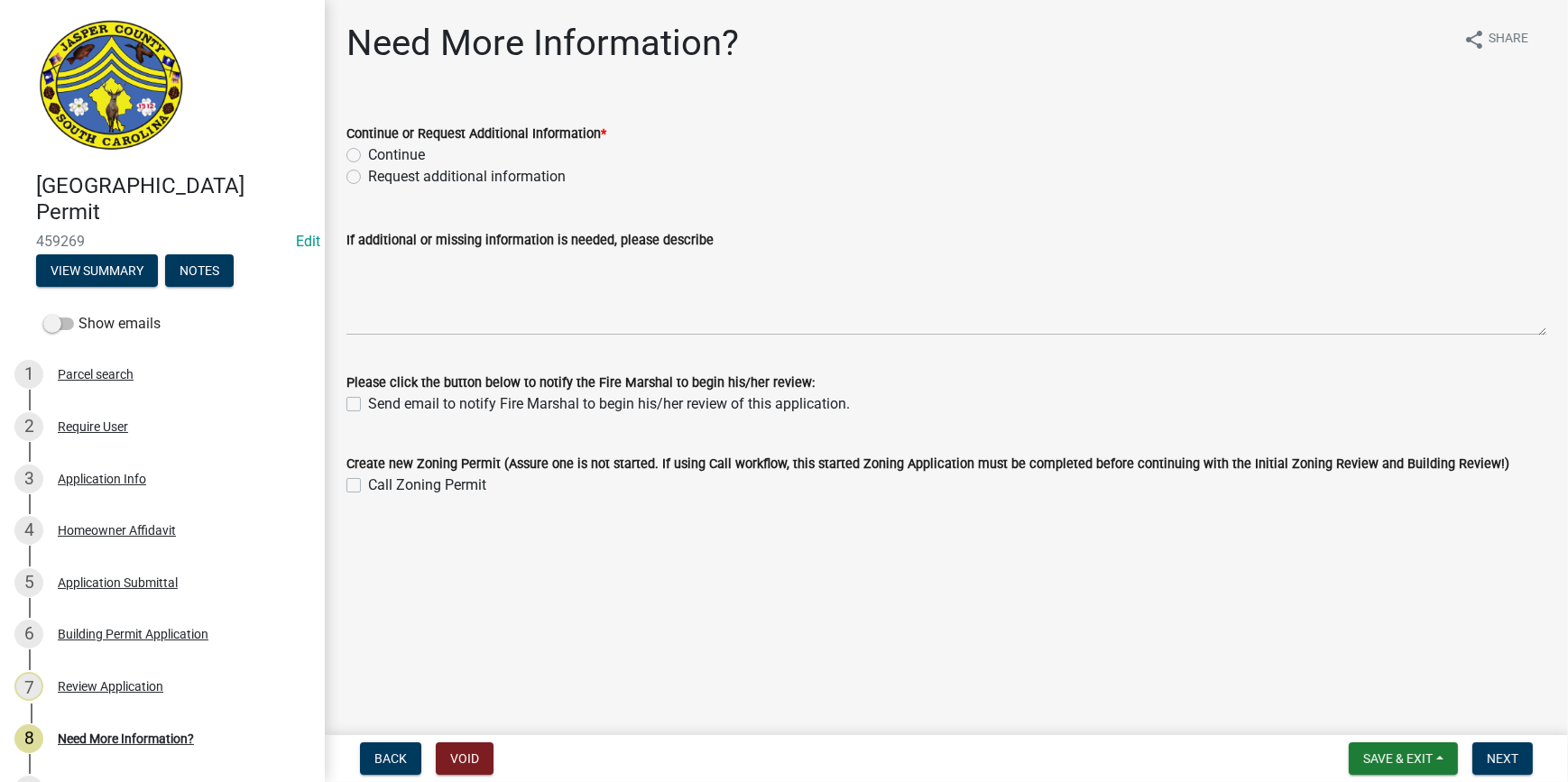
click at [368, 155] on label "Continue" at bounding box center [396, 156] width 56 height 22
click at [368, 155] on input "Continue" at bounding box center [373, 150] width 12 height 12
radio input "true"
click at [154, 527] on div "Homeowner Affidavit" at bounding box center [117, 531] width 118 height 13
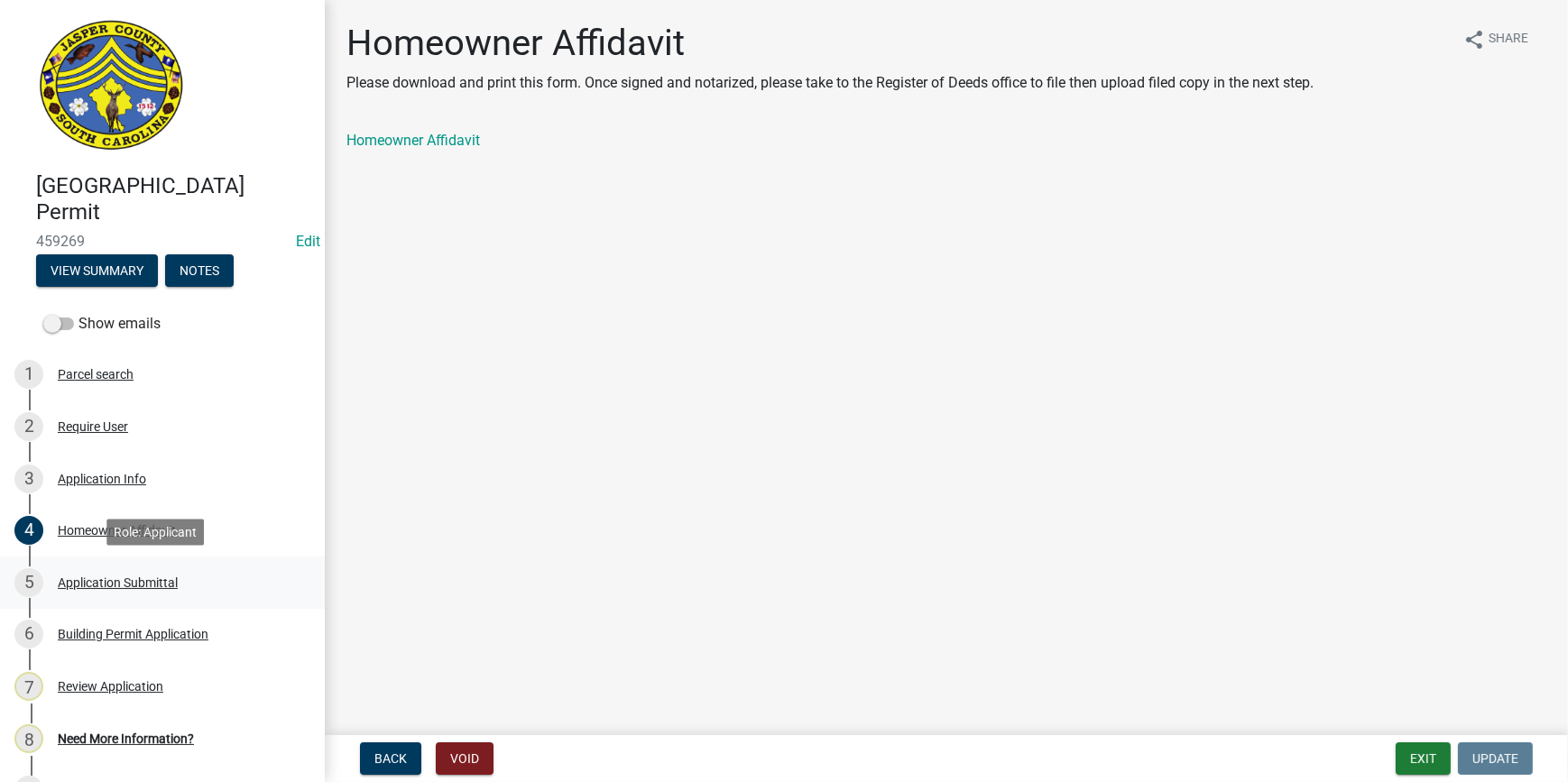
click at [129, 592] on div "5 Application Submittal" at bounding box center [155, 583] width 281 height 29
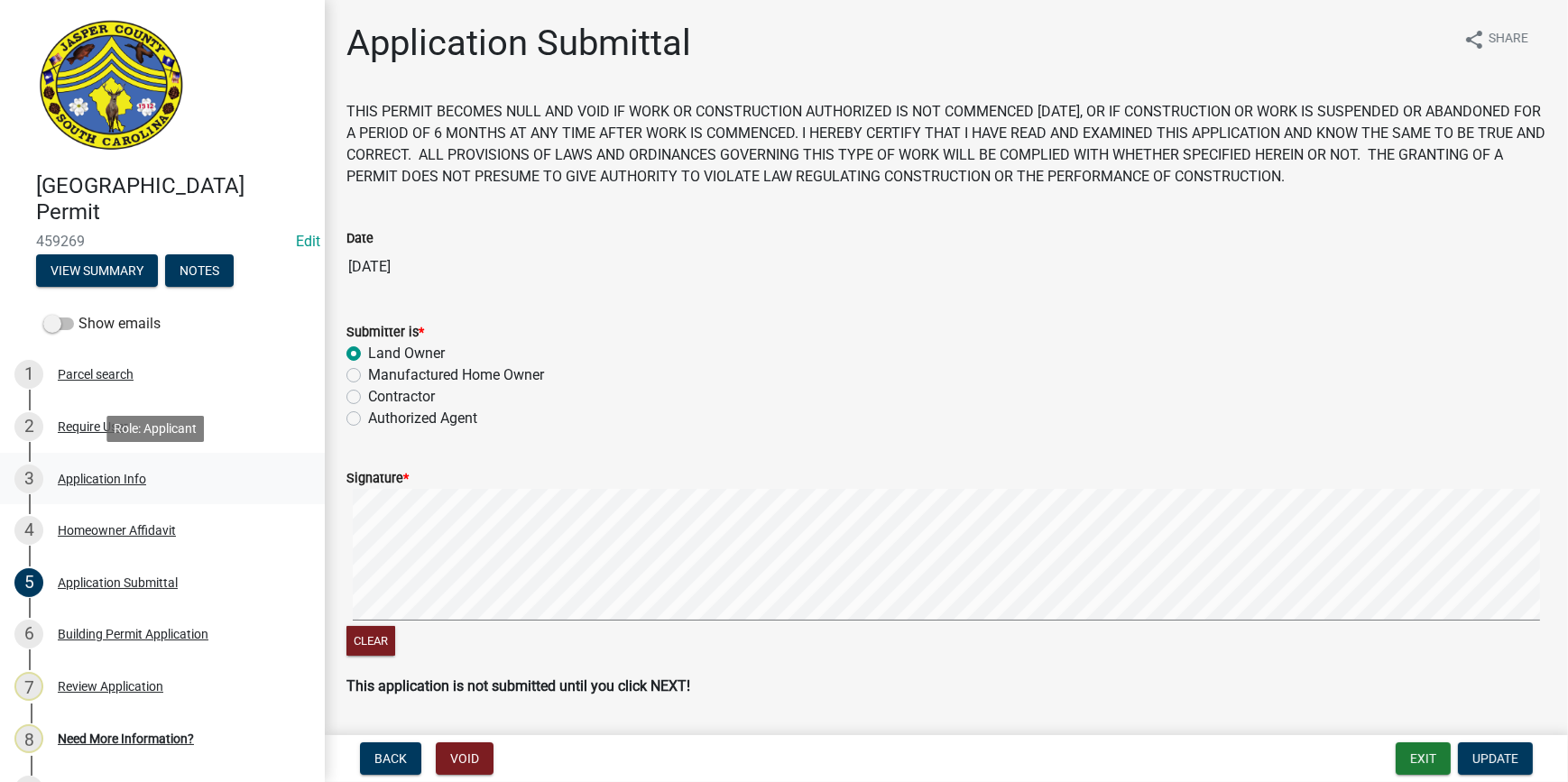
click at [107, 477] on div "Application Info" at bounding box center [101, 479] width 88 height 13
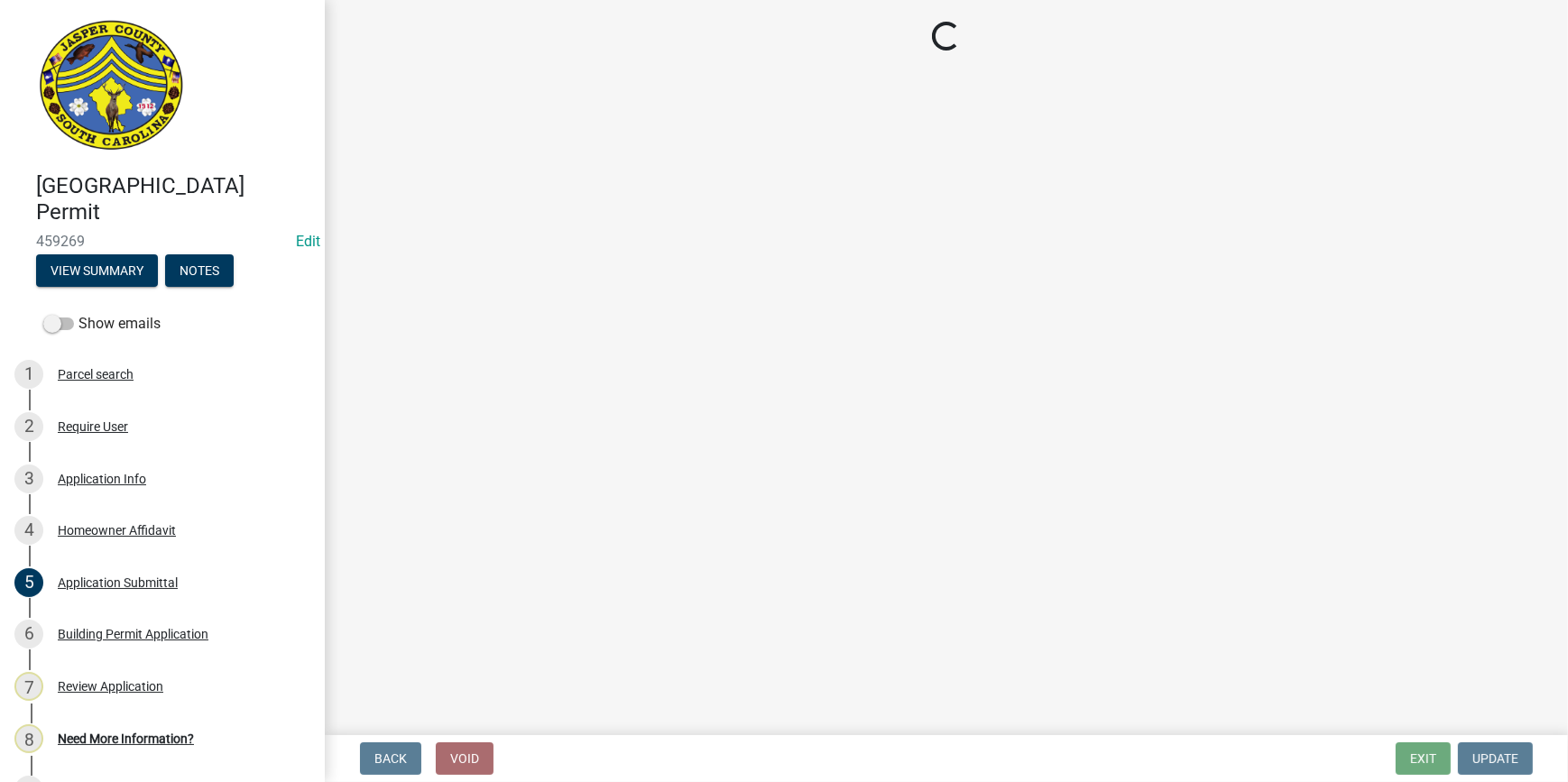
select select "42590599-3c97-479d-b3e9-fbeca9af4fb5"
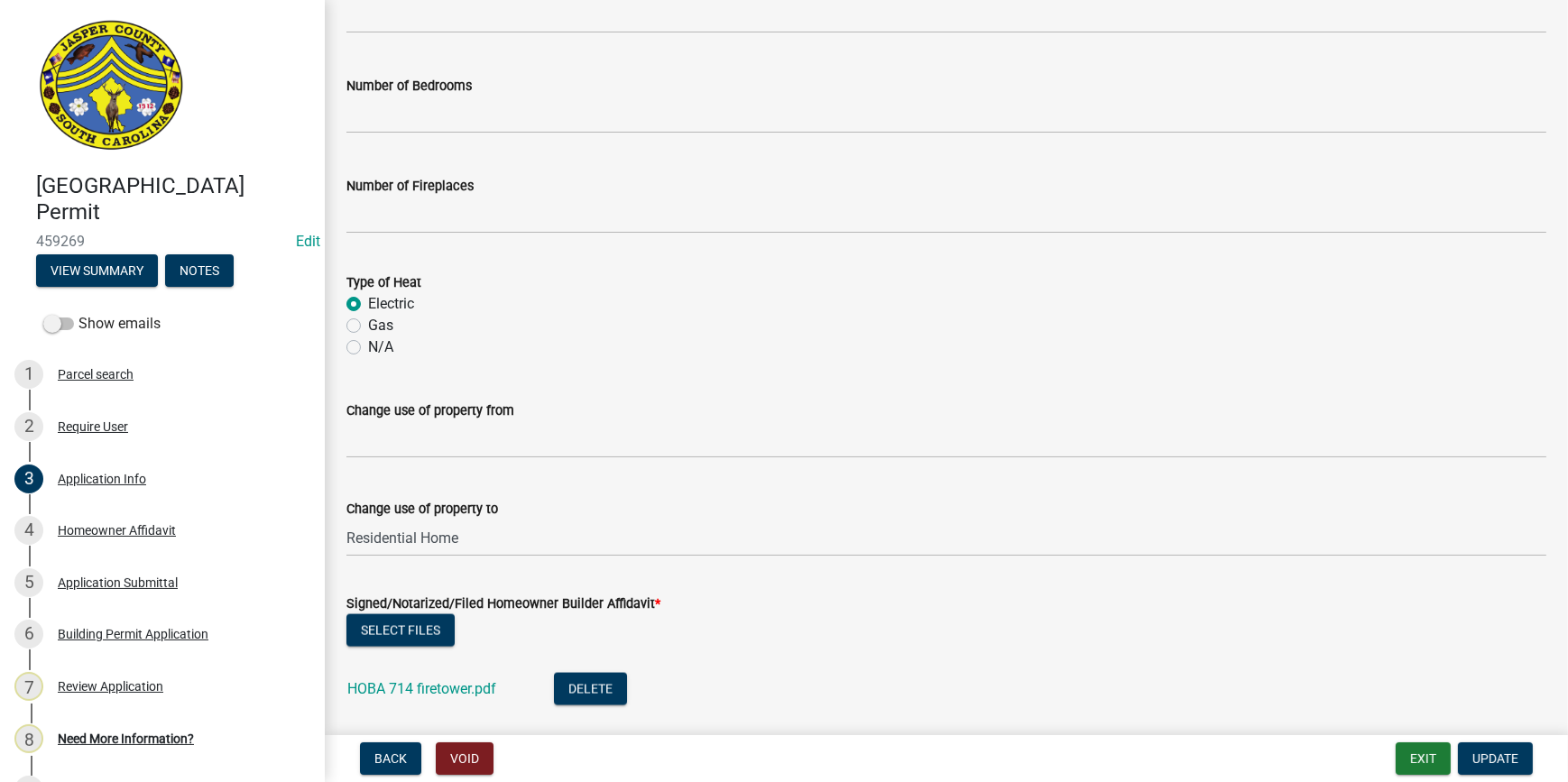
scroll to position [3734, 0]
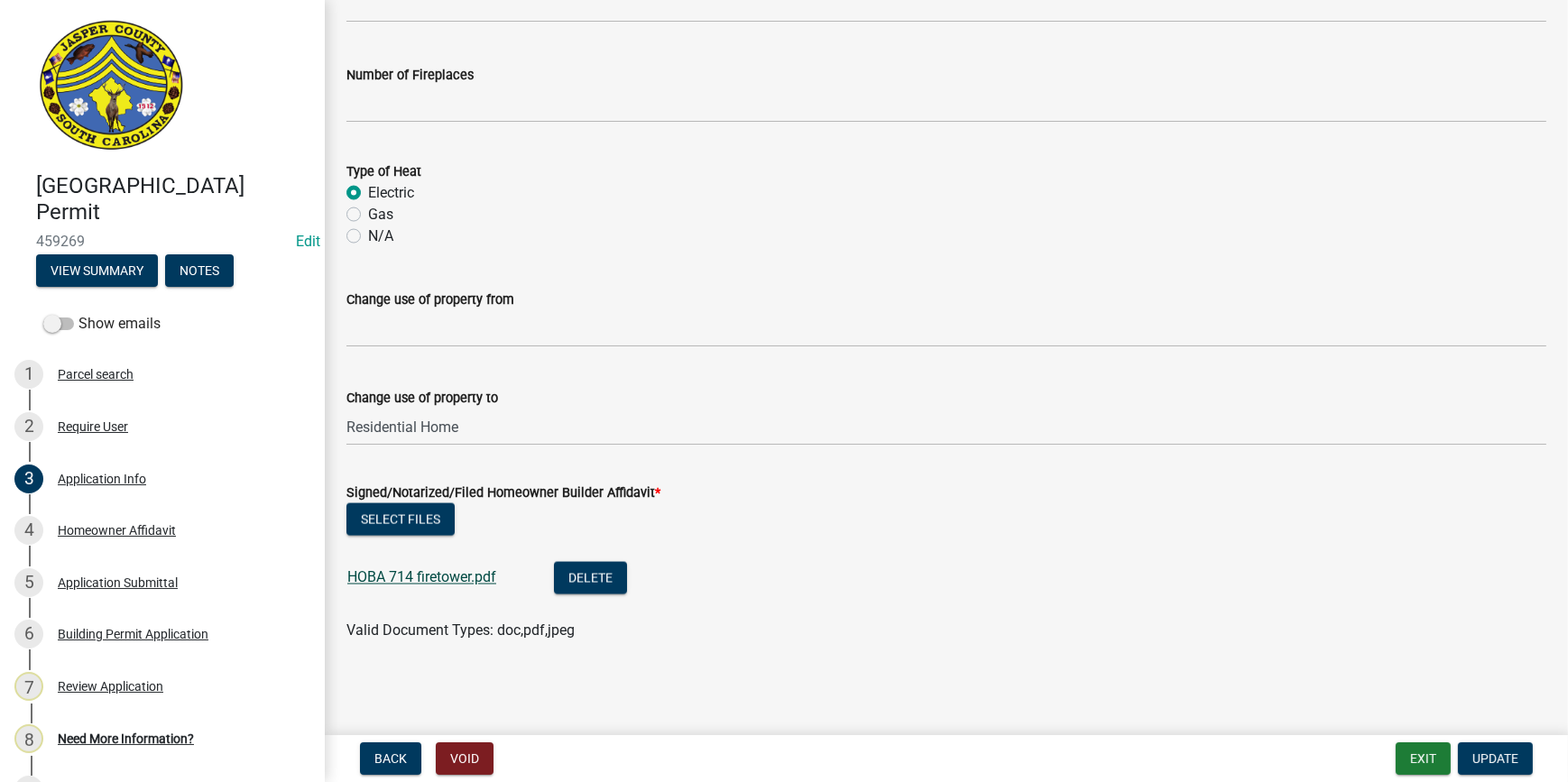
click at [453, 572] on link "HOBA 714 firetower.pdf" at bounding box center [423, 577] width 149 height 17
click at [133, 746] on div "8 Need More Information?" at bounding box center [155, 739] width 281 height 29
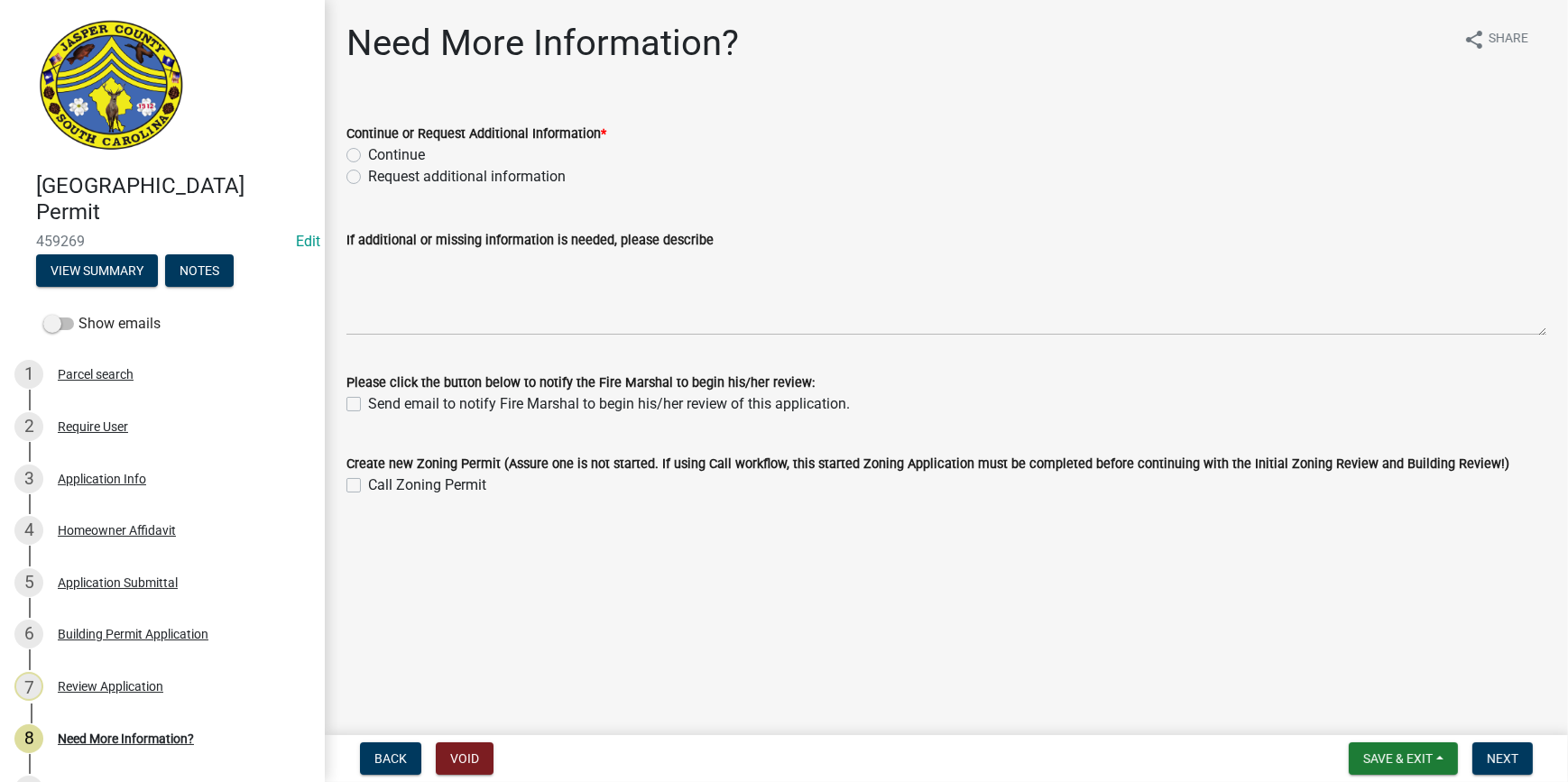
click at [368, 150] on label "Continue" at bounding box center [396, 156] width 56 height 22
click at [368, 150] on input "Continue" at bounding box center [373, 150] width 12 height 12
radio input "true"
click at [1495, 753] on span "Next" at bounding box center [1502, 758] width 32 height 15
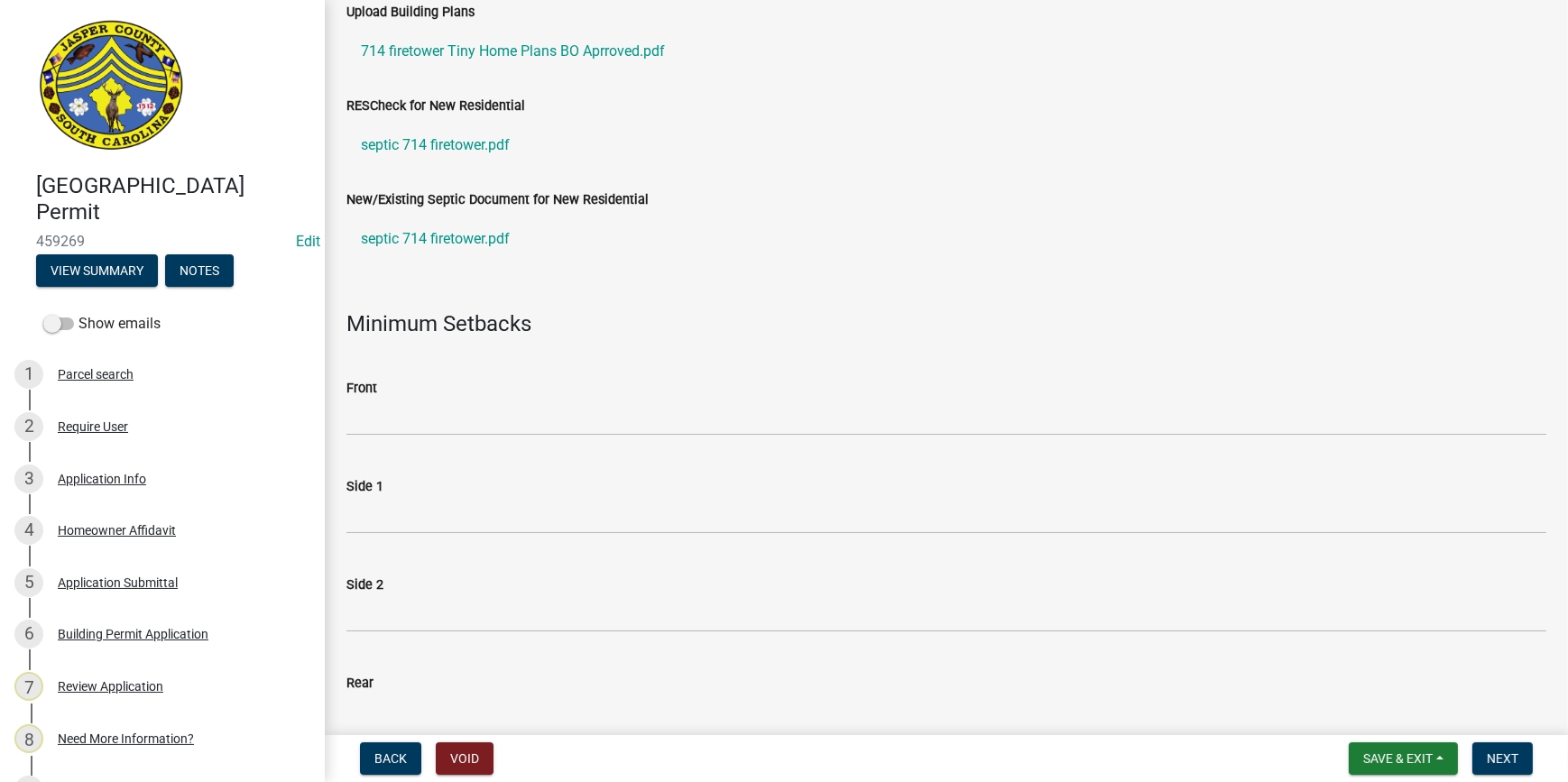
scroll to position [328, 0]
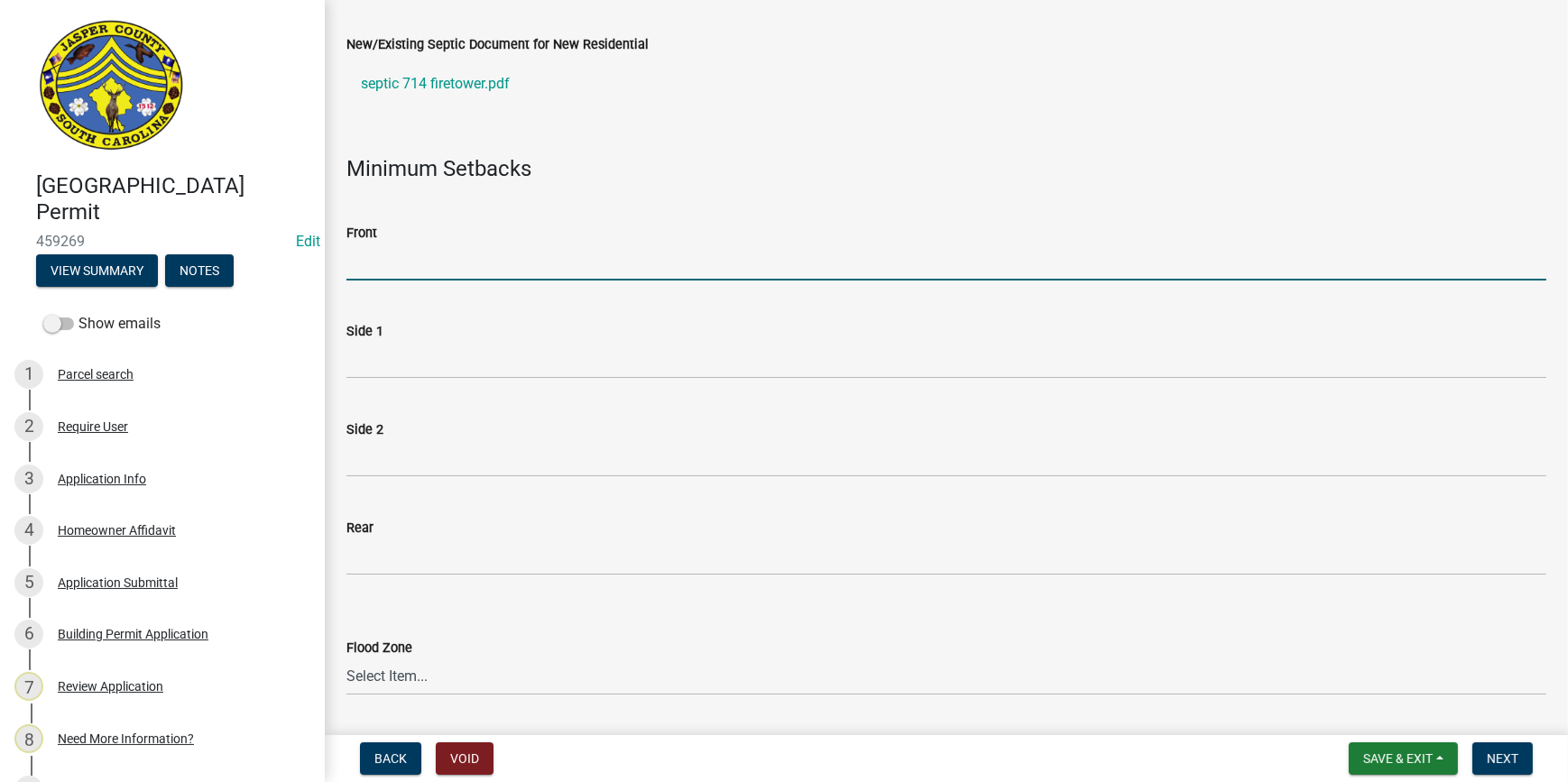
click at [440, 251] on input "Front" at bounding box center [947, 262] width 1200 height 37
type input "35"
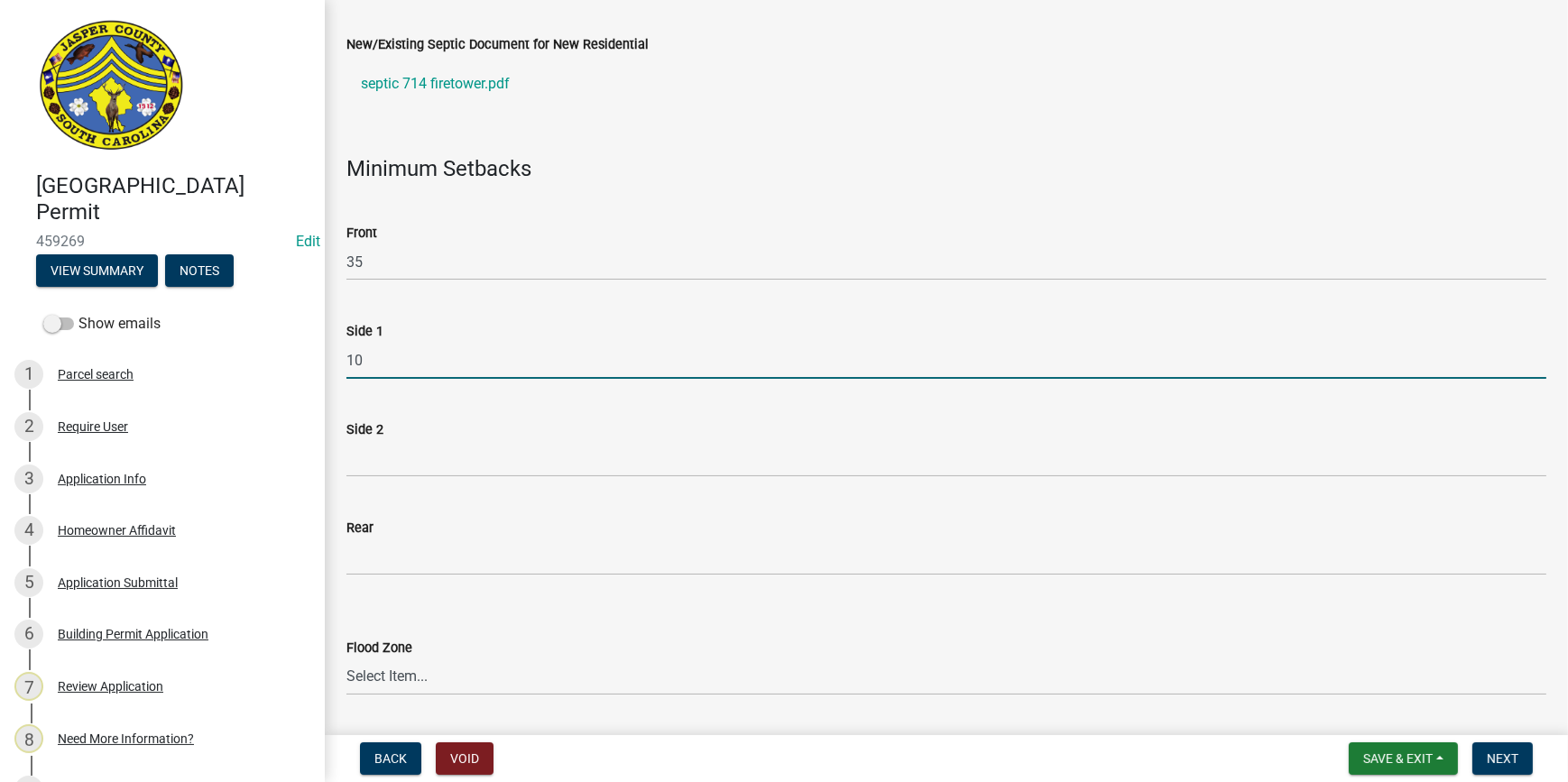
type input "10"
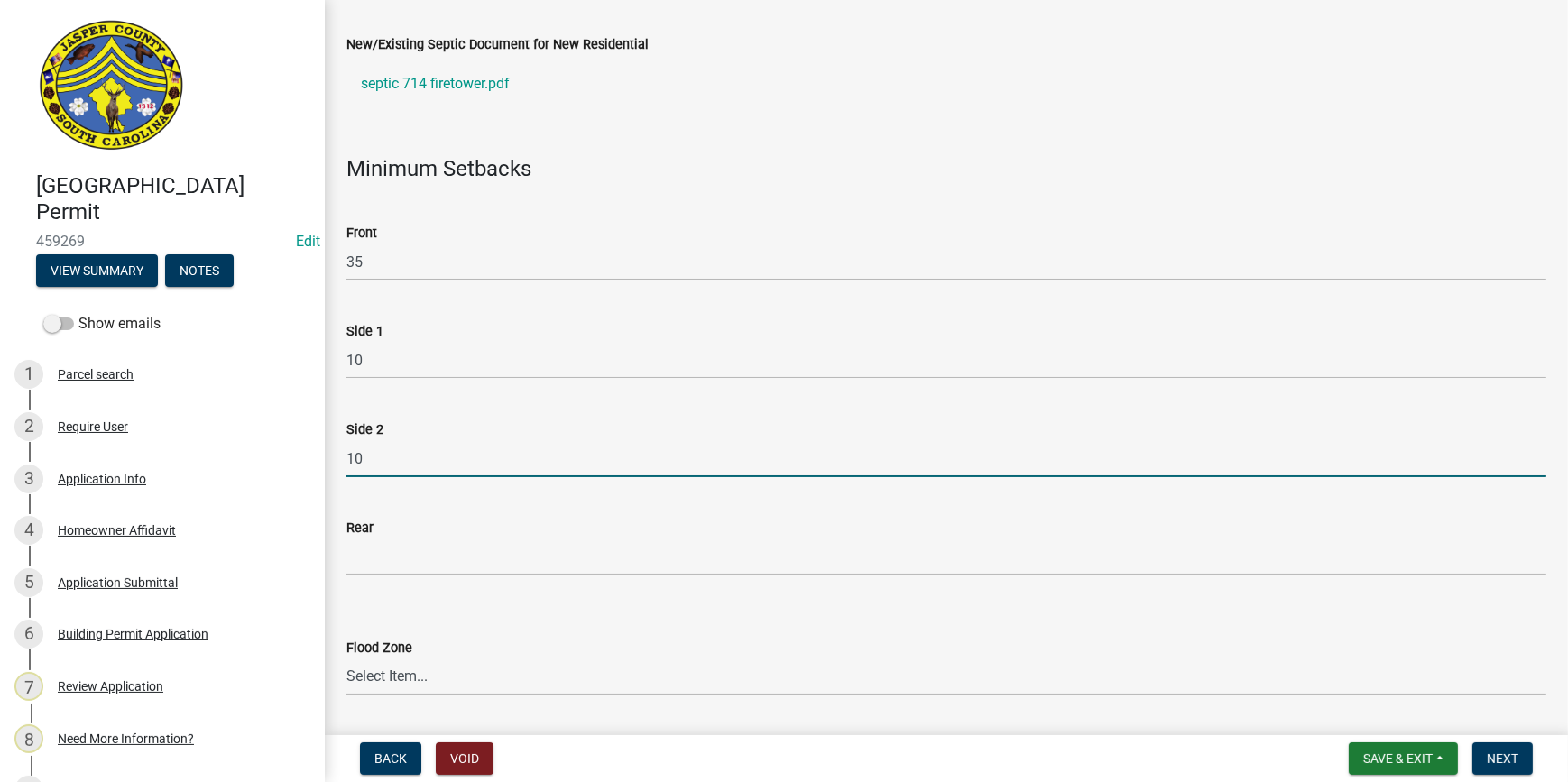
type input "10"
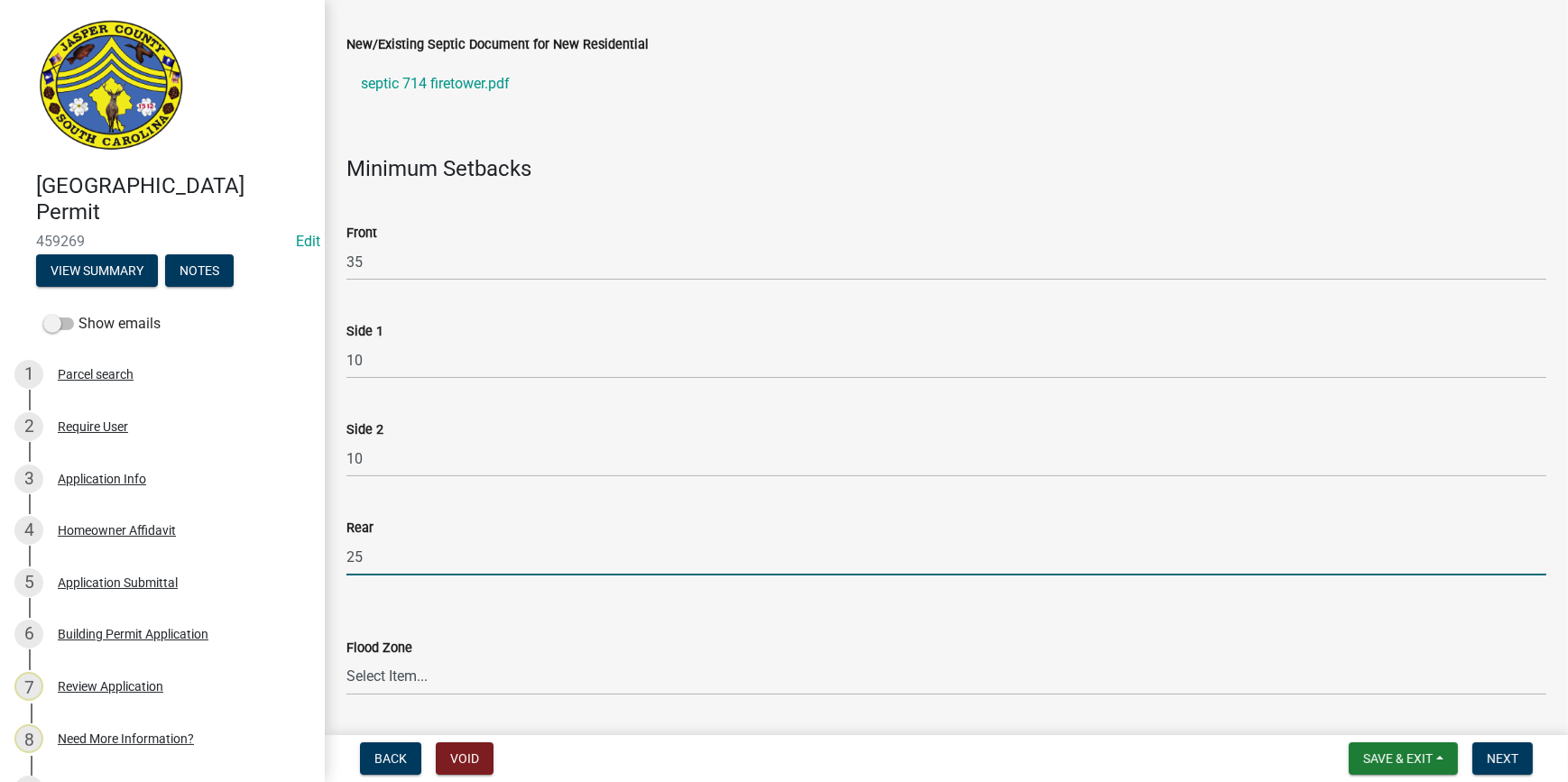
type input "25"
click at [427, 672] on select "Select Item... A AE X Shaded X N/A" at bounding box center [947, 676] width 1200 height 37
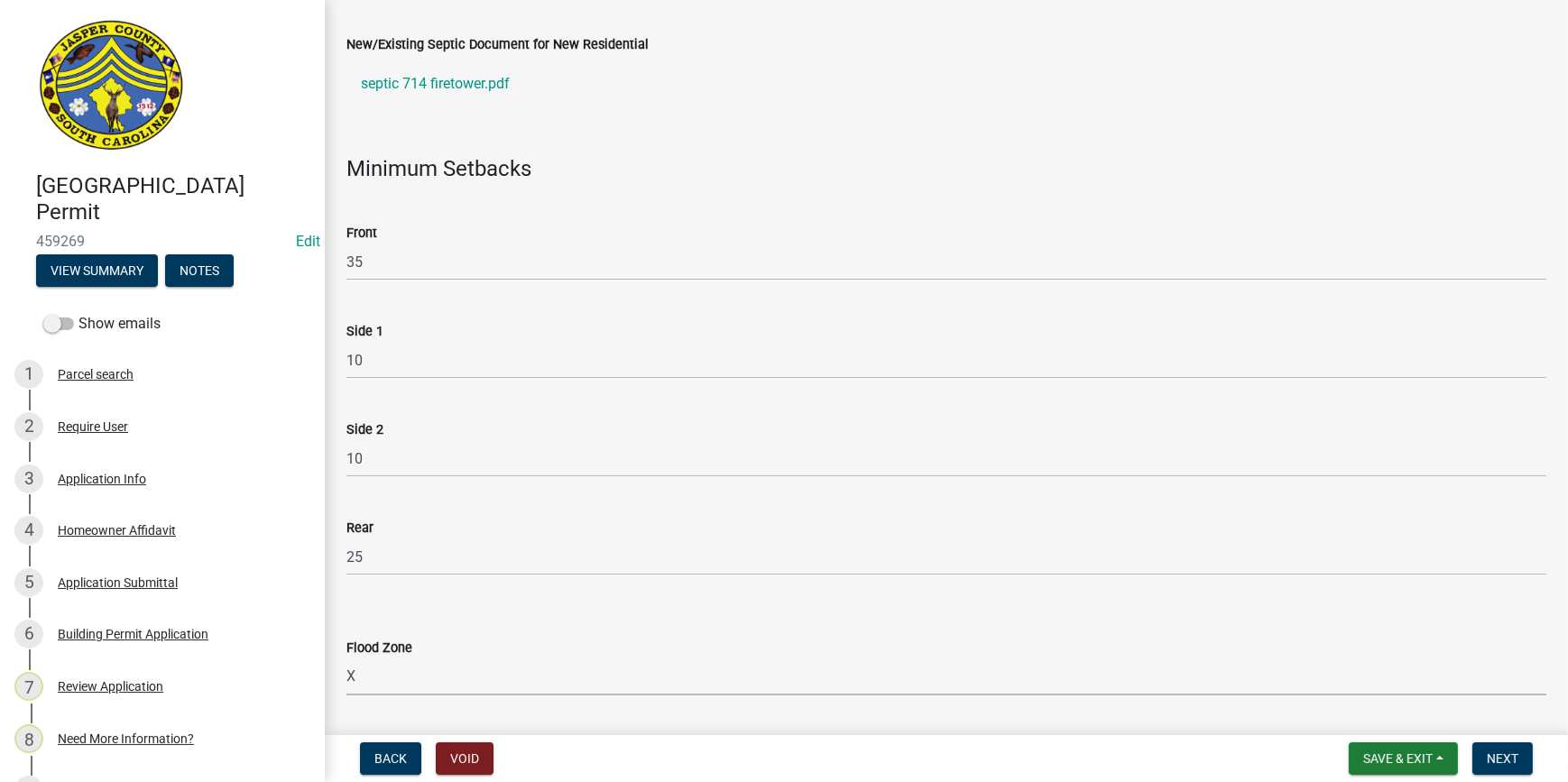
click at [347, 658] on select "Select Item... A AE X Shaded X N/A" at bounding box center [947, 676] width 1200 height 37
select select "61611ad6-14f2-499c-805c-58607f11e2fc"
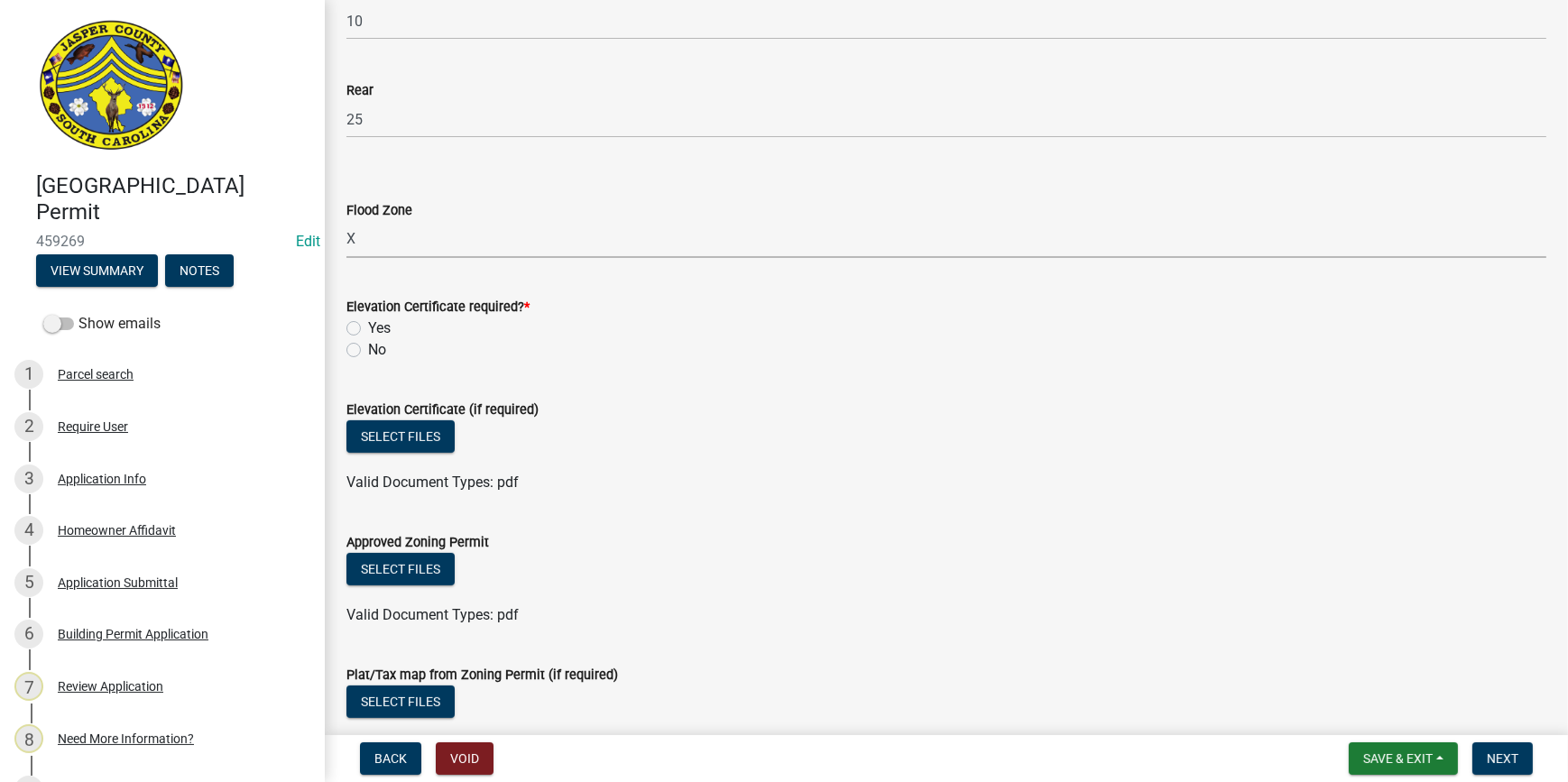
scroll to position [902, 0]
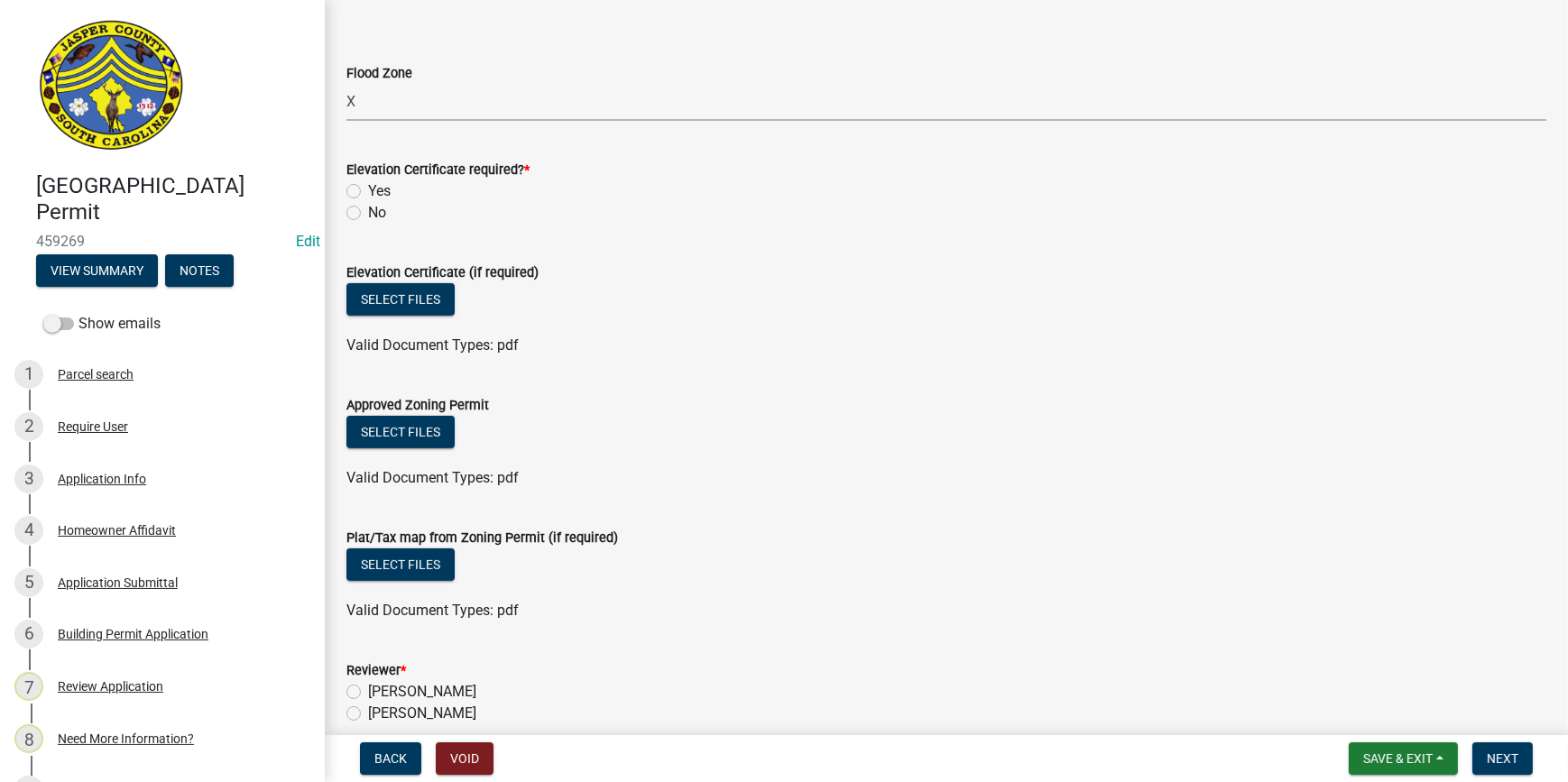
click at [368, 208] on label "No" at bounding box center [377, 213] width 18 height 22
click at [368, 208] on input "No" at bounding box center [373, 208] width 12 height 12
radio input "true"
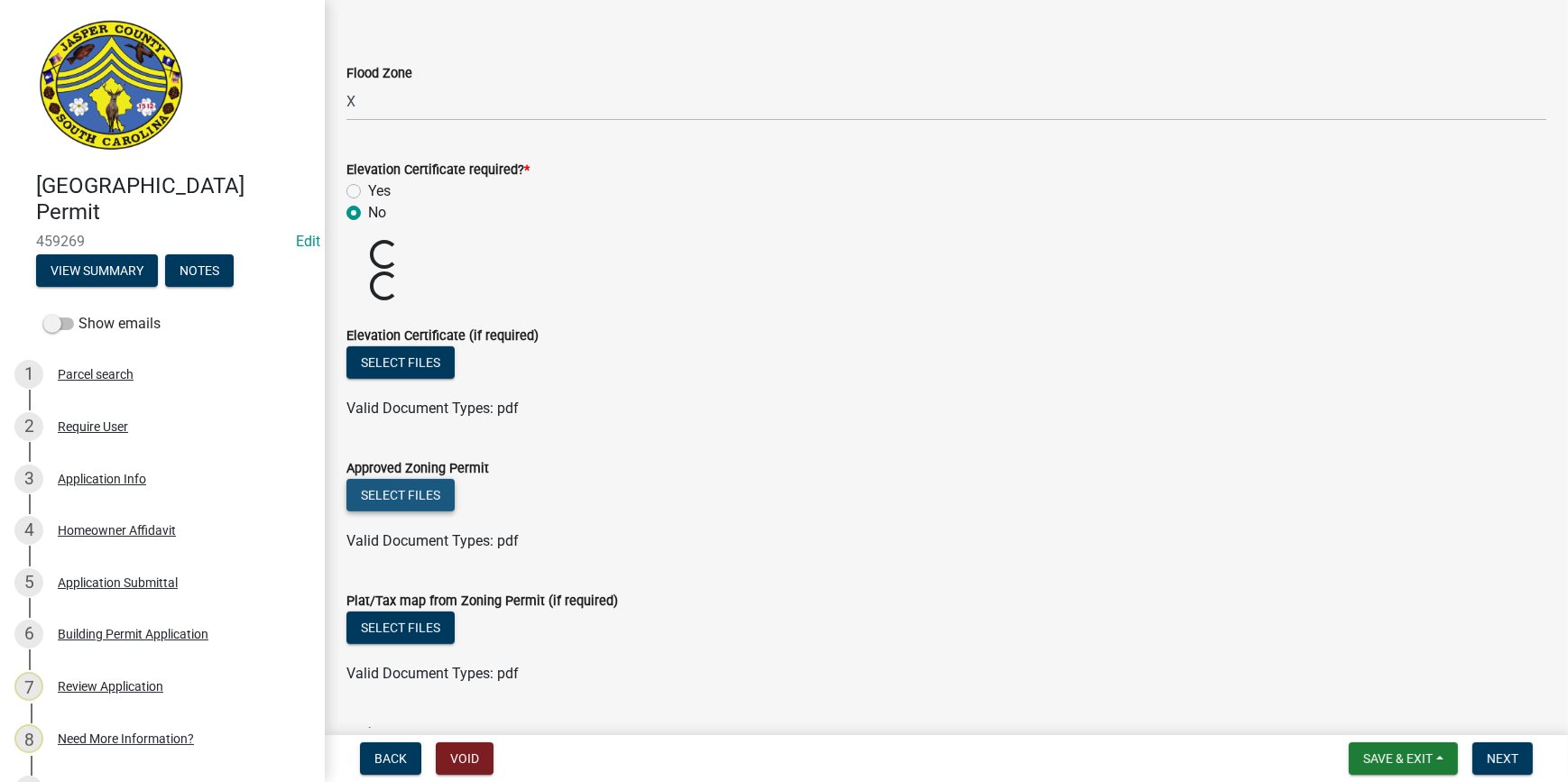
click at [436, 490] on button "Select files" at bounding box center [401, 495] width 108 height 33
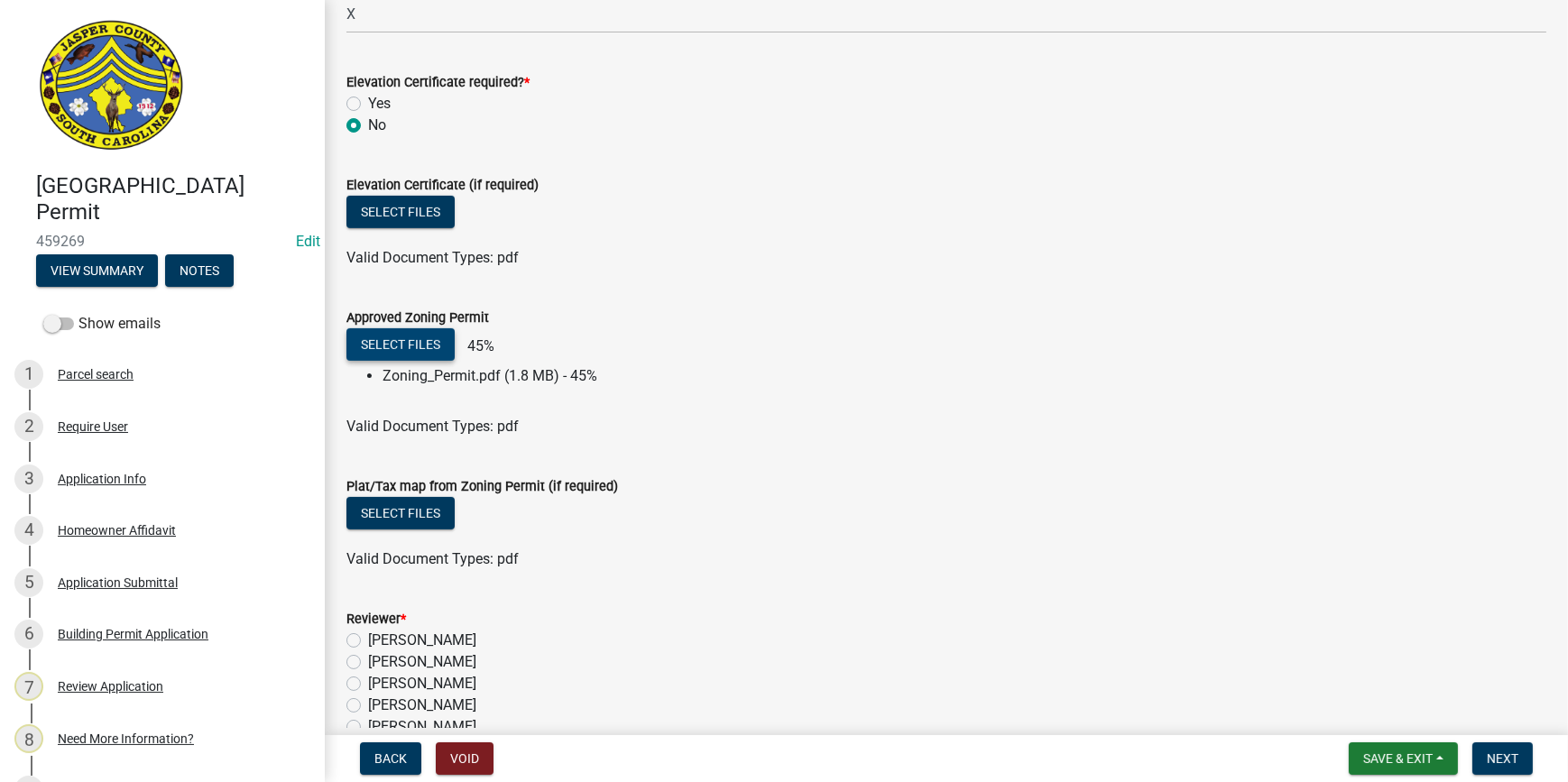
scroll to position [1148, 0]
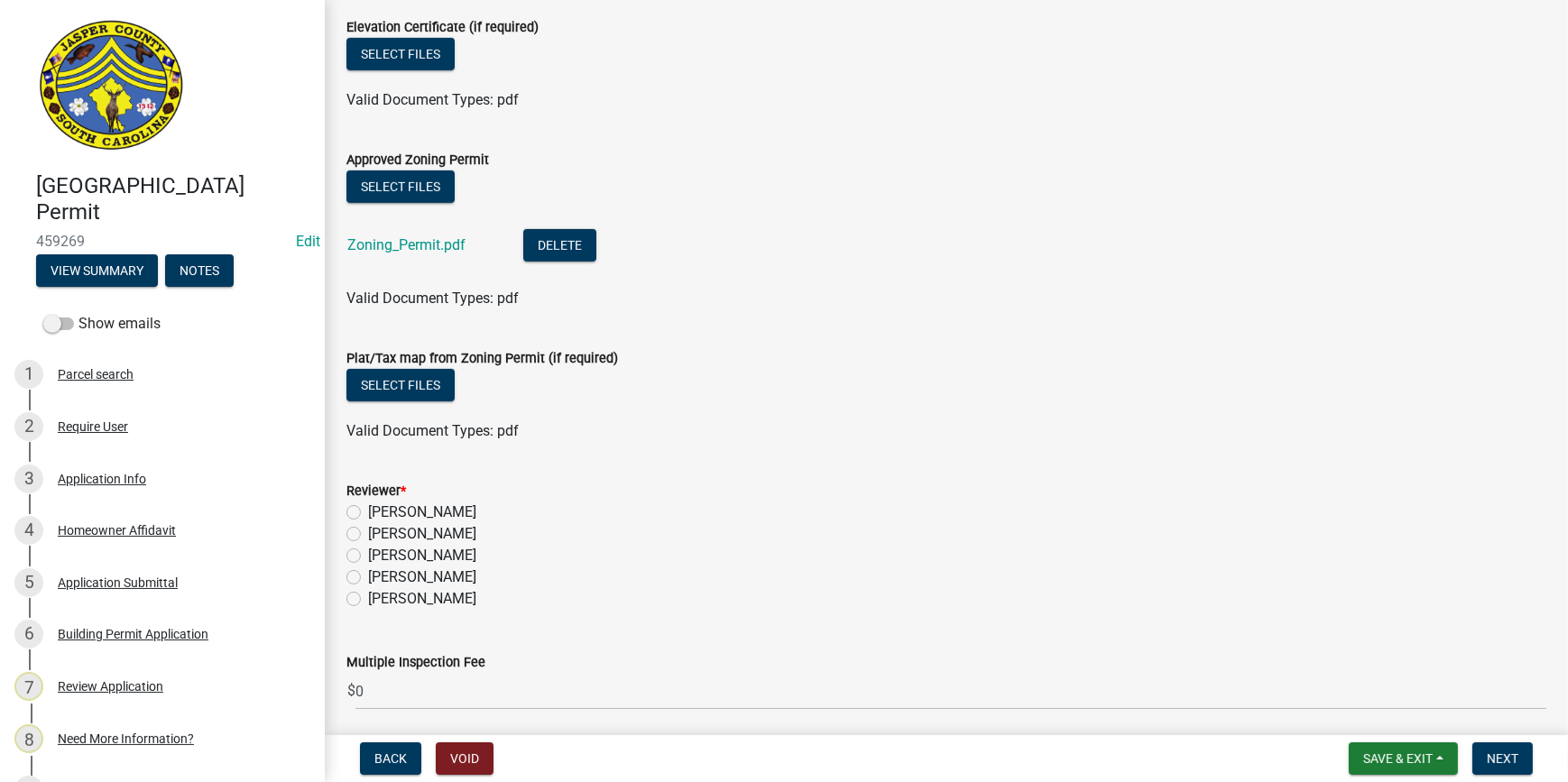
click at [368, 574] on label "[PERSON_NAME]" at bounding box center [422, 577] width 108 height 22
click at [368, 574] on input "[PERSON_NAME]" at bounding box center [373, 572] width 12 height 12
radio input "true"
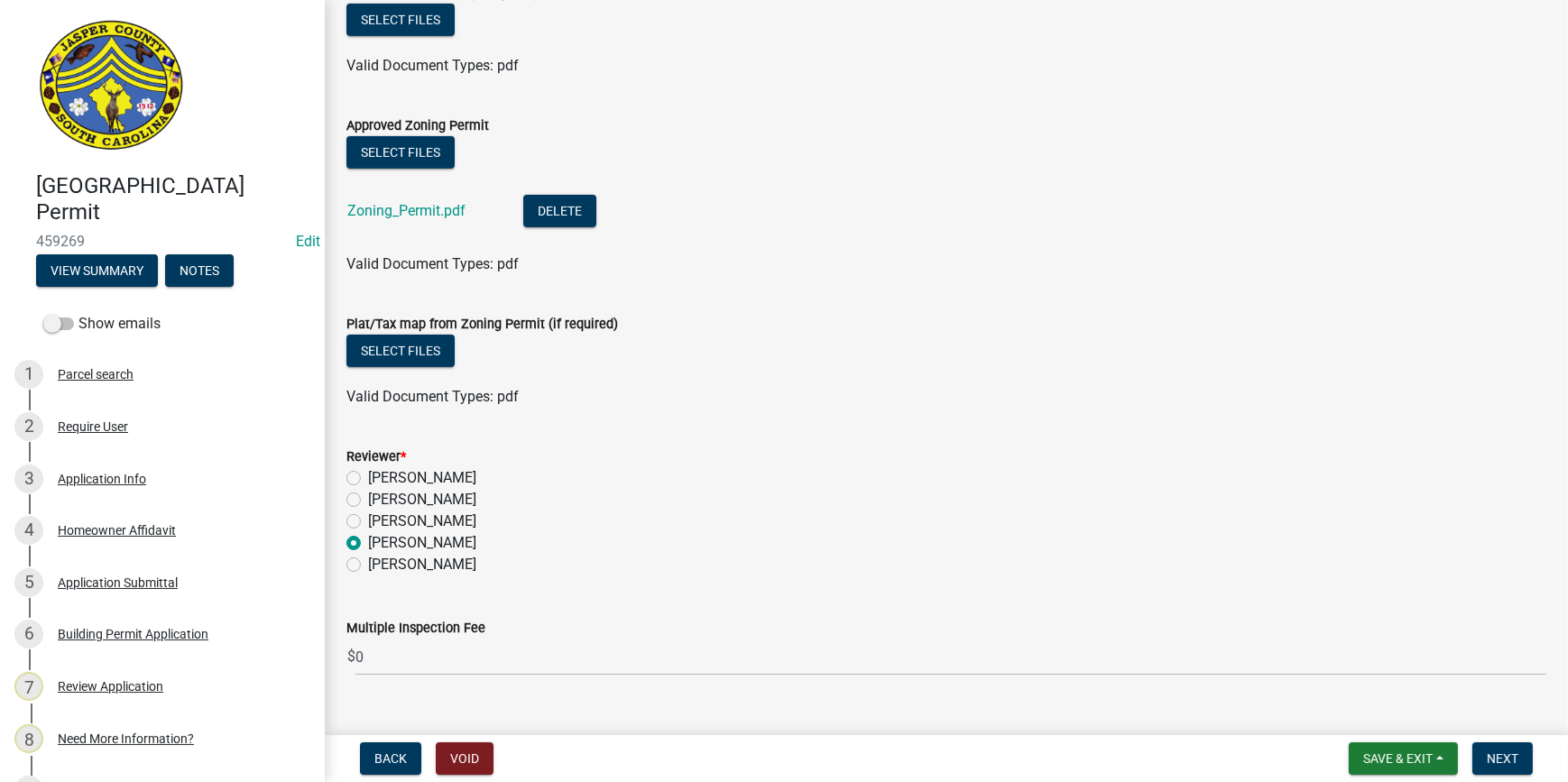
scroll to position [1215, 0]
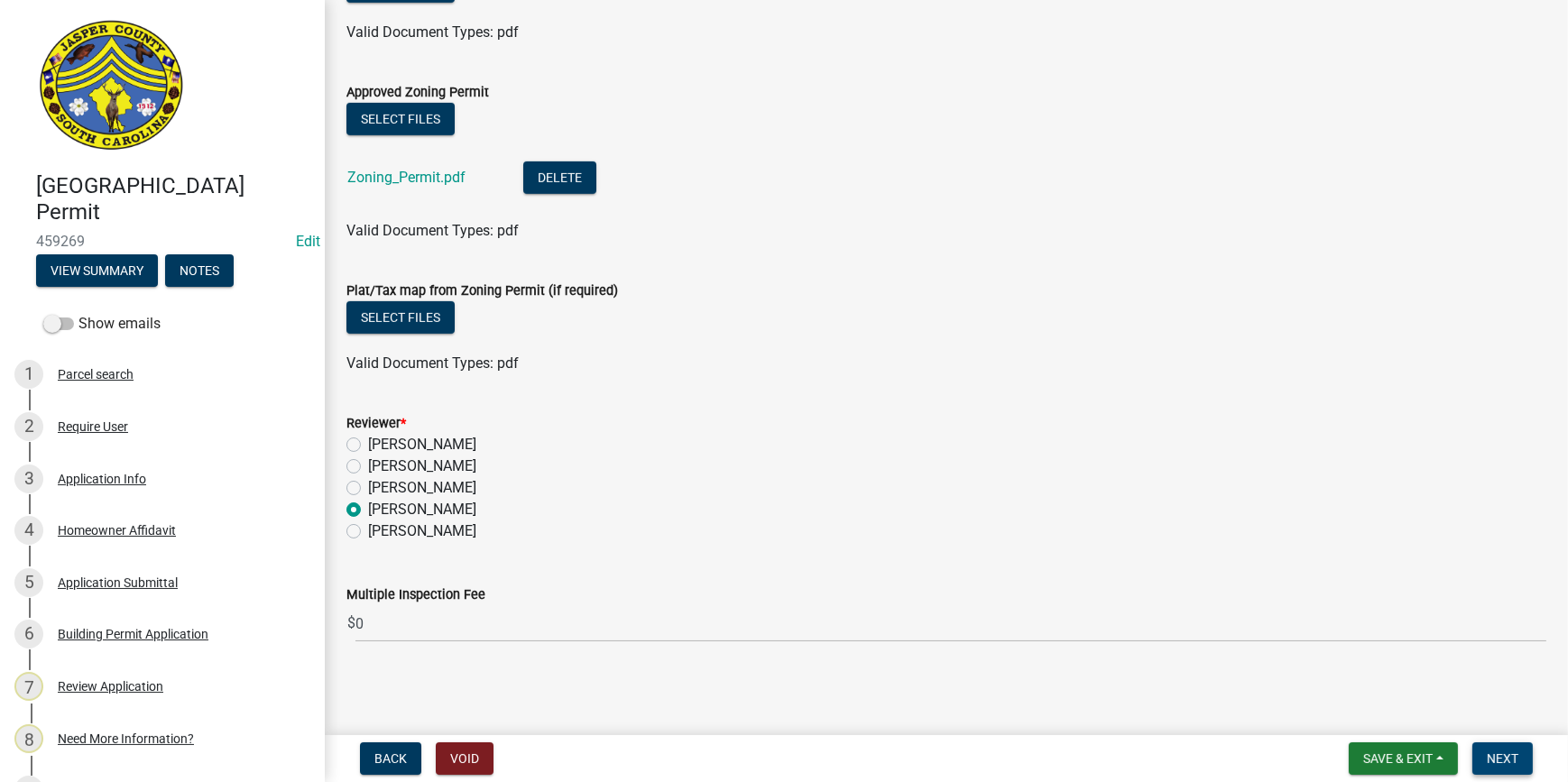
click at [1480, 759] on button "Next" at bounding box center [1502, 759] width 60 height 33
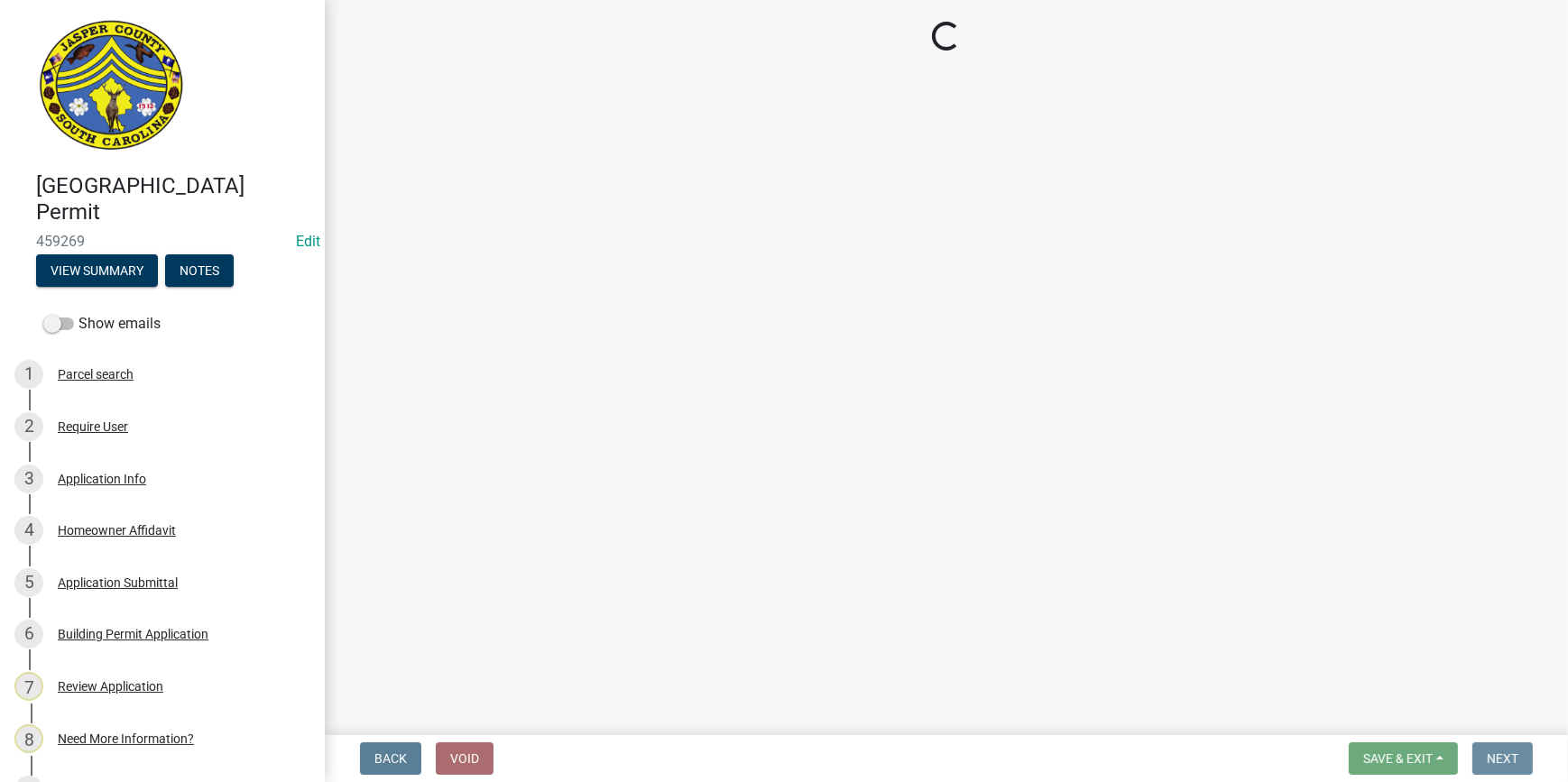
scroll to position [0, 0]
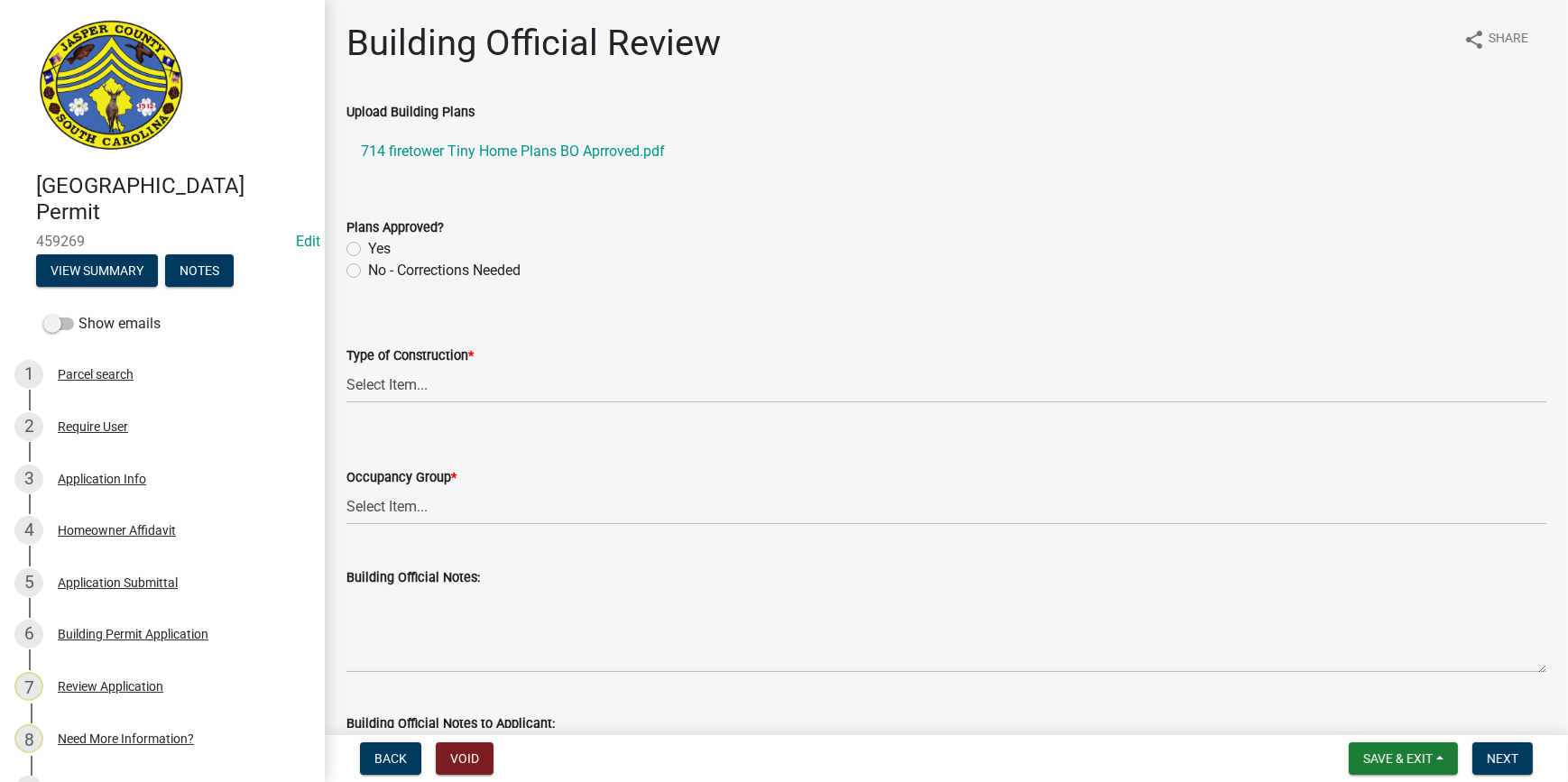
click at [356, 239] on div "Yes" at bounding box center [947, 249] width 1200 height 22
click at [368, 246] on label "Yes" at bounding box center [379, 249] width 23 height 22
click at [368, 246] on input "Yes" at bounding box center [373, 244] width 12 height 12
radio input "true"
click at [379, 380] on select "Select Item... IA IB IIA IIB IIIA IIIB IV VA VB" at bounding box center [947, 384] width 1200 height 37
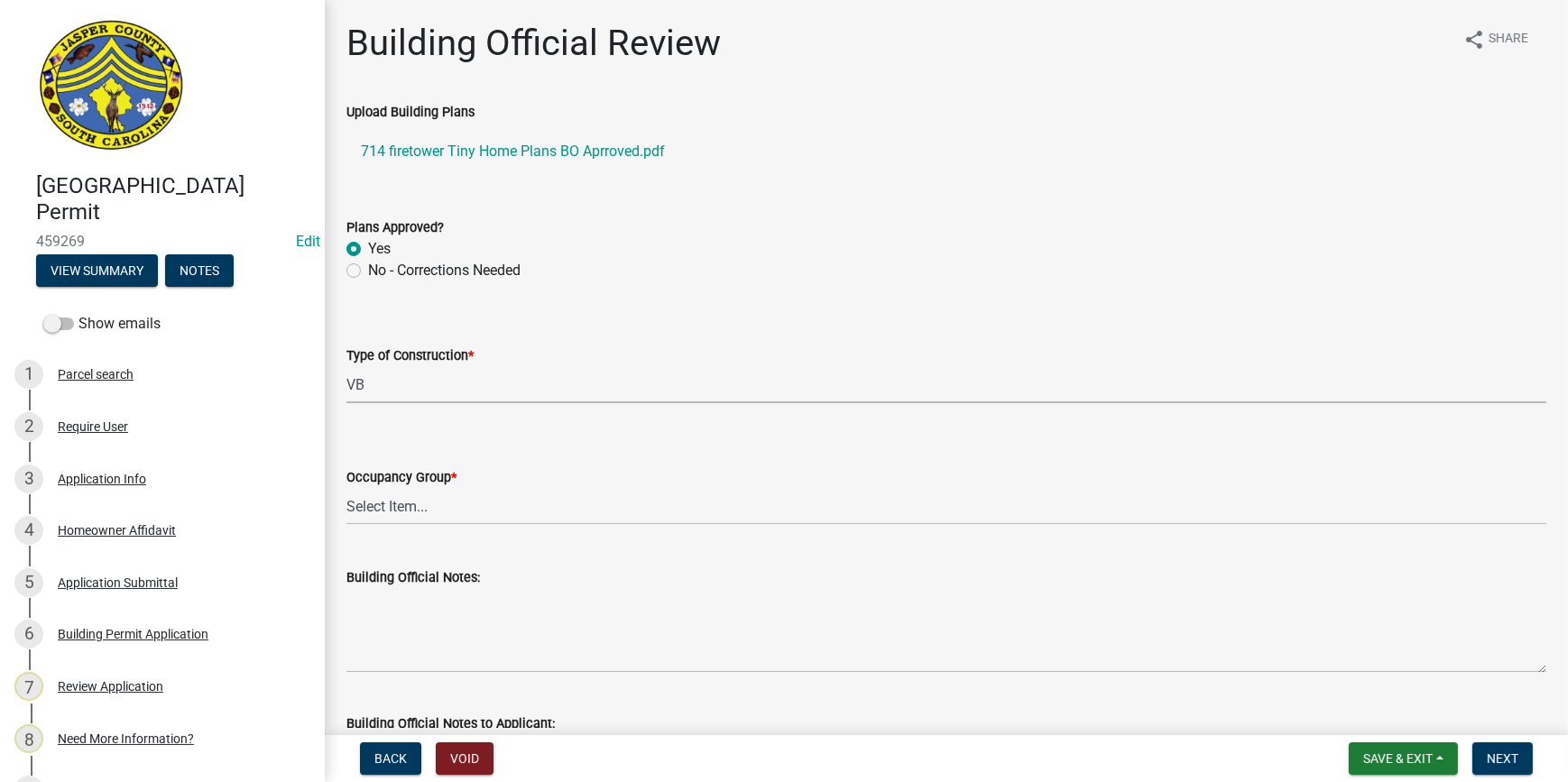
click at [347, 366] on select "Select Item... IA IB IIA IIB IIIA IIIB IV VA VB" at bounding box center [947, 384] width 1200 height 37
select select "5377c7cd-ae48-4ed2-bc38-366ad0c69dab"
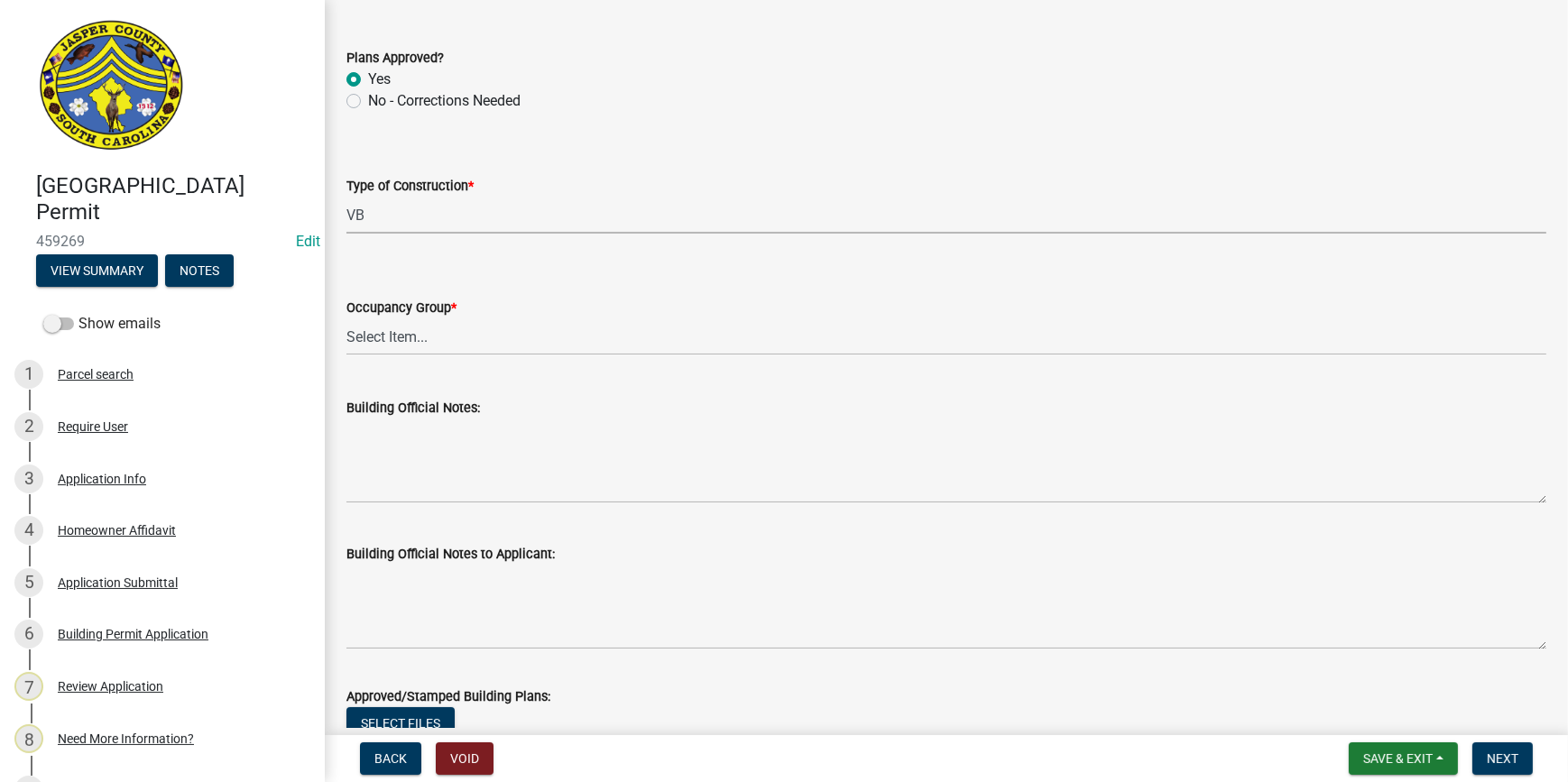
scroll to position [328, 0]
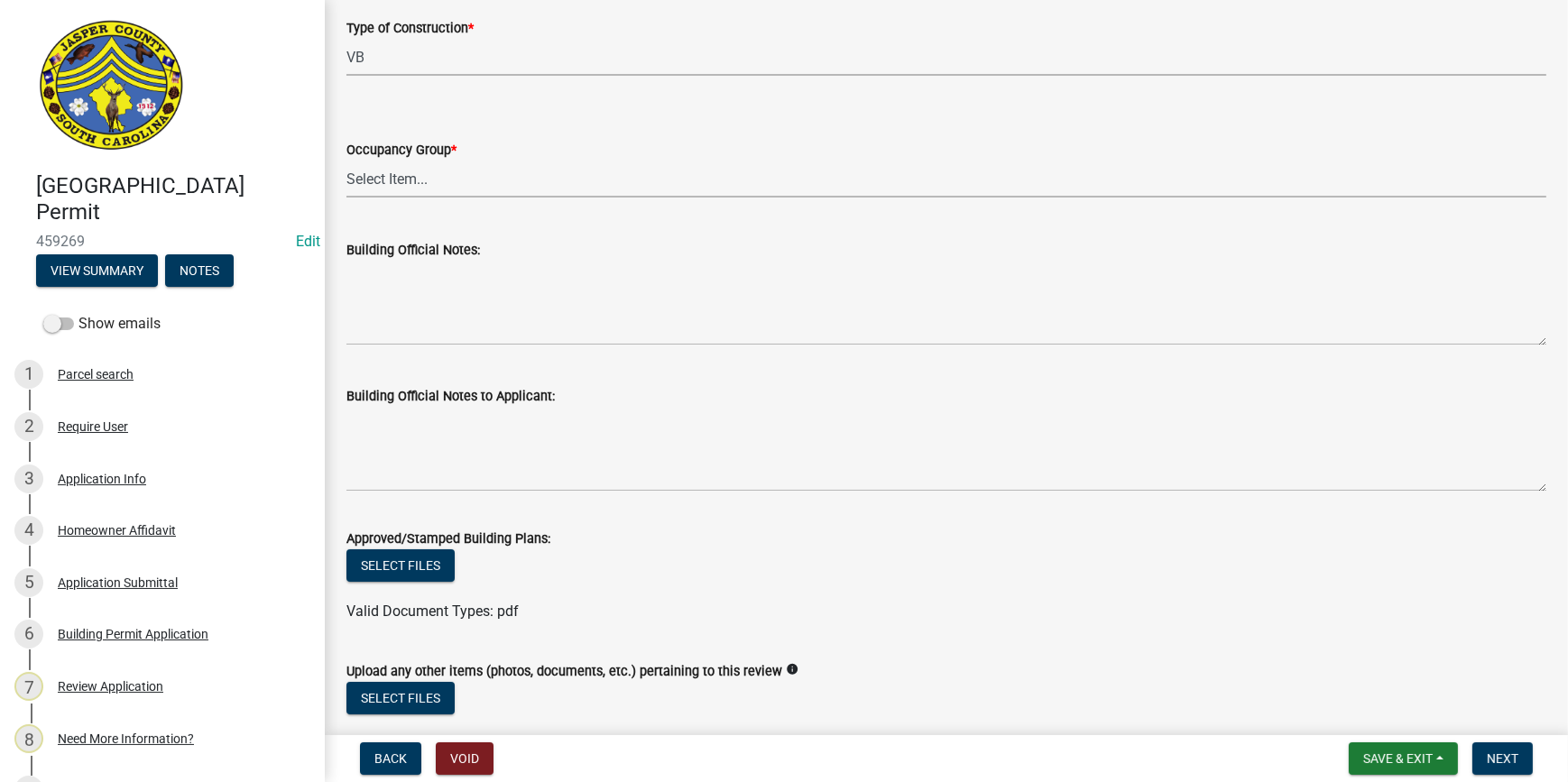
click at [433, 187] on select "Select Item... A-1 A-2 A-3 A-4 B E F-1 F-2 H-1 H-2 H-3 H-4 H-5 I-1 I-2 I-3 I-4 …" at bounding box center [947, 178] width 1200 height 37
click at [347, 160] on select "Select Item... A-1 A-2 A-3 A-4 B E F-1 F-2 H-1 H-2 H-3 H-4 H-5 I-1 I-2 I-3 I-4 …" at bounding box center [947, 178] width 1200 height 37
select select "a775bd88-bb11-4979-9dc9-57cd65166191"
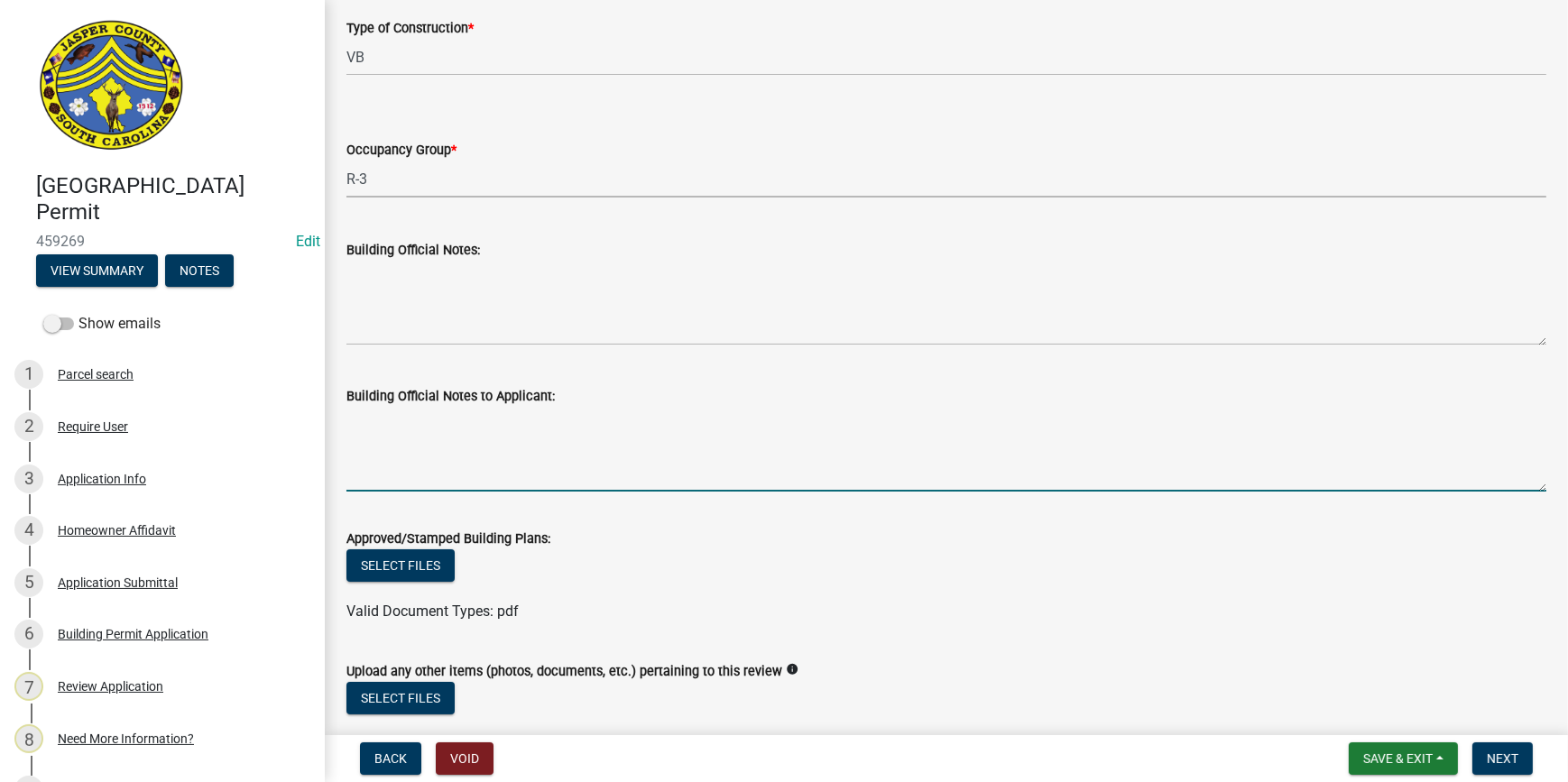
click at [481, 466] on textarea "Building Official Notes to Applicant:" at bounding box center [947, 449] width 1200 height 85
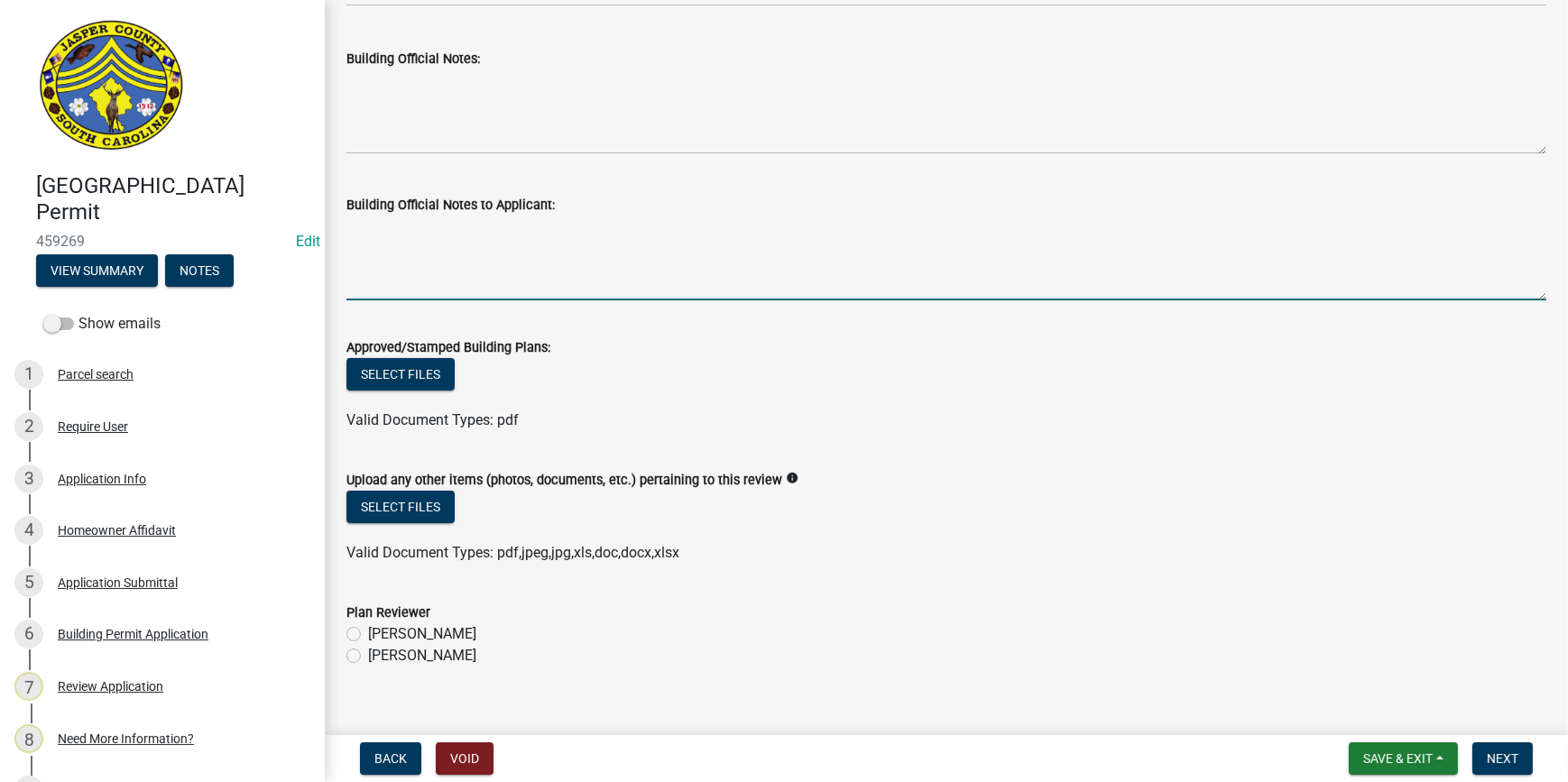
scroll to position [543, 0]
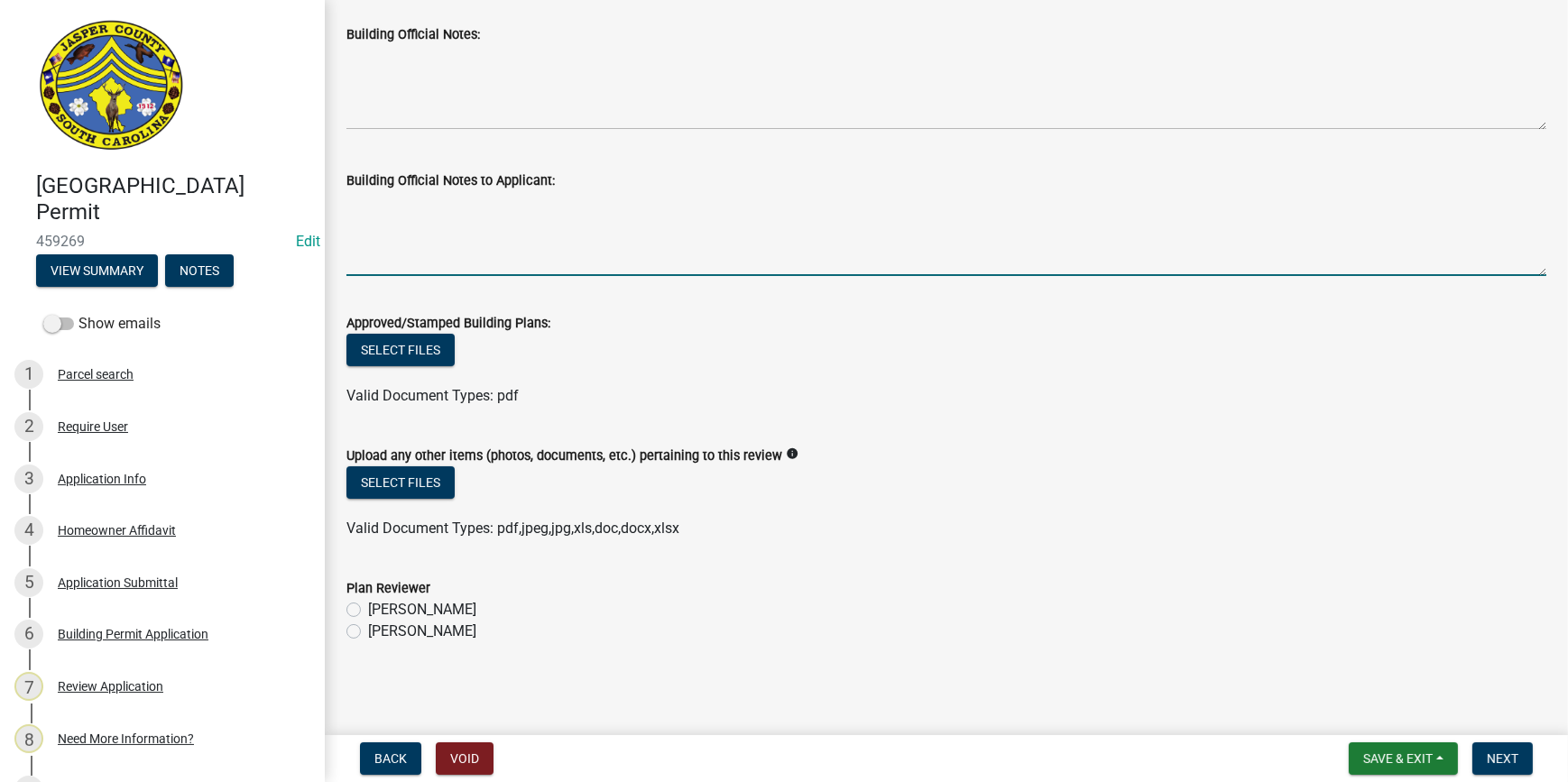
click at [368, 629] on label "[PERSON_NAME]" at bounding box center [422, 632] width 108 height 22
click at [368, 629] on input "[PERSON_NAME]" at bounding box center [373, 626] width 12 height 12
radio input "true"
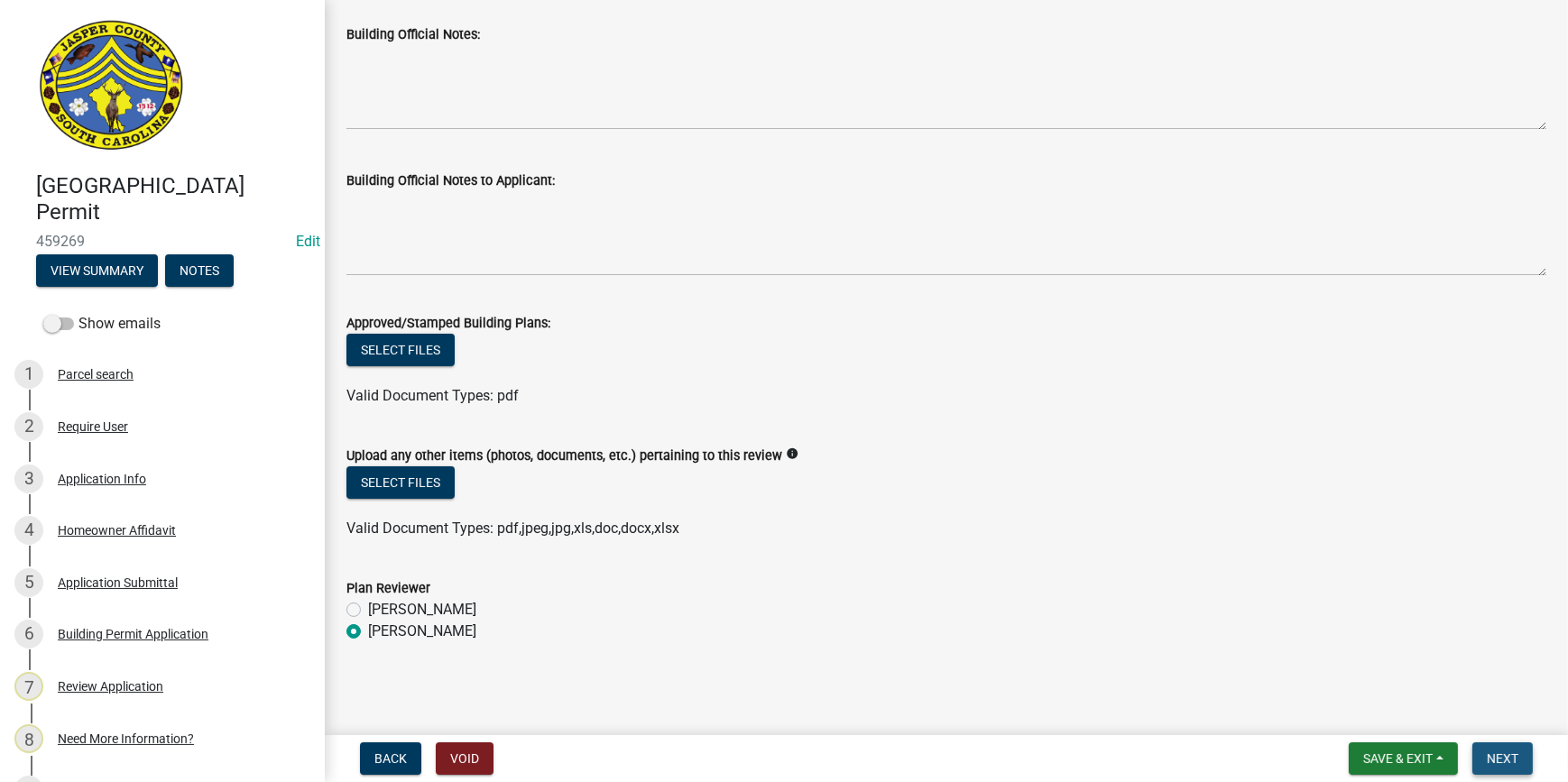
click at [1490, 754] on span "Next" at bounding box center [1502, 758] width 32 height 15
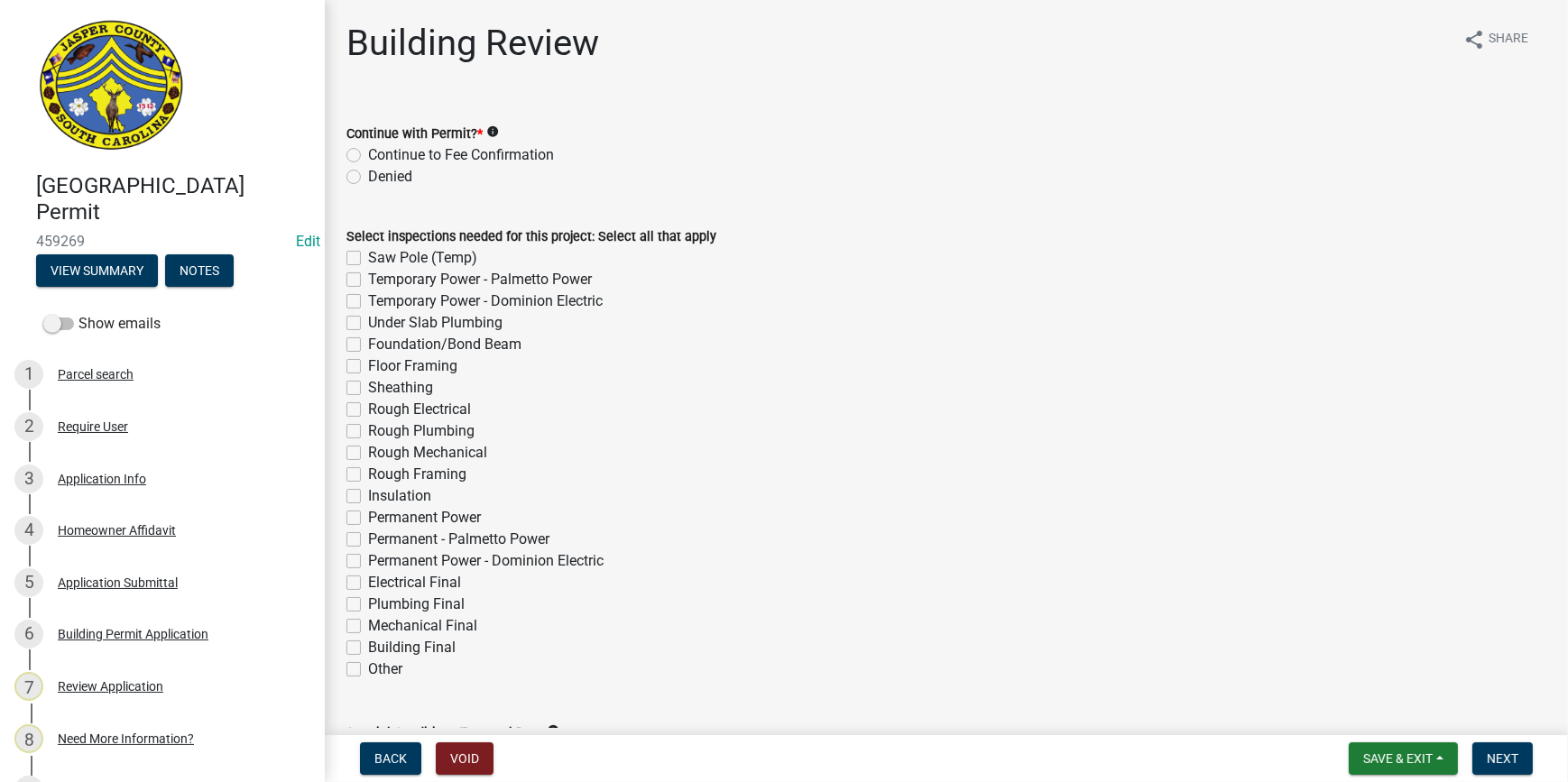
click at [368, 154] on label "Continue to Fee Confirmation" at bounding box center [461, 156] width 186 height 22
click at [368, 154] on input "Continue to Fee Confirmation" at bounding box center [373, 150] width 12 height 12
radio input "true"
click at [356, 270] on div "Temporary Power - Palmetto Power" at bounding box center [947, 279] width 1200 height 22
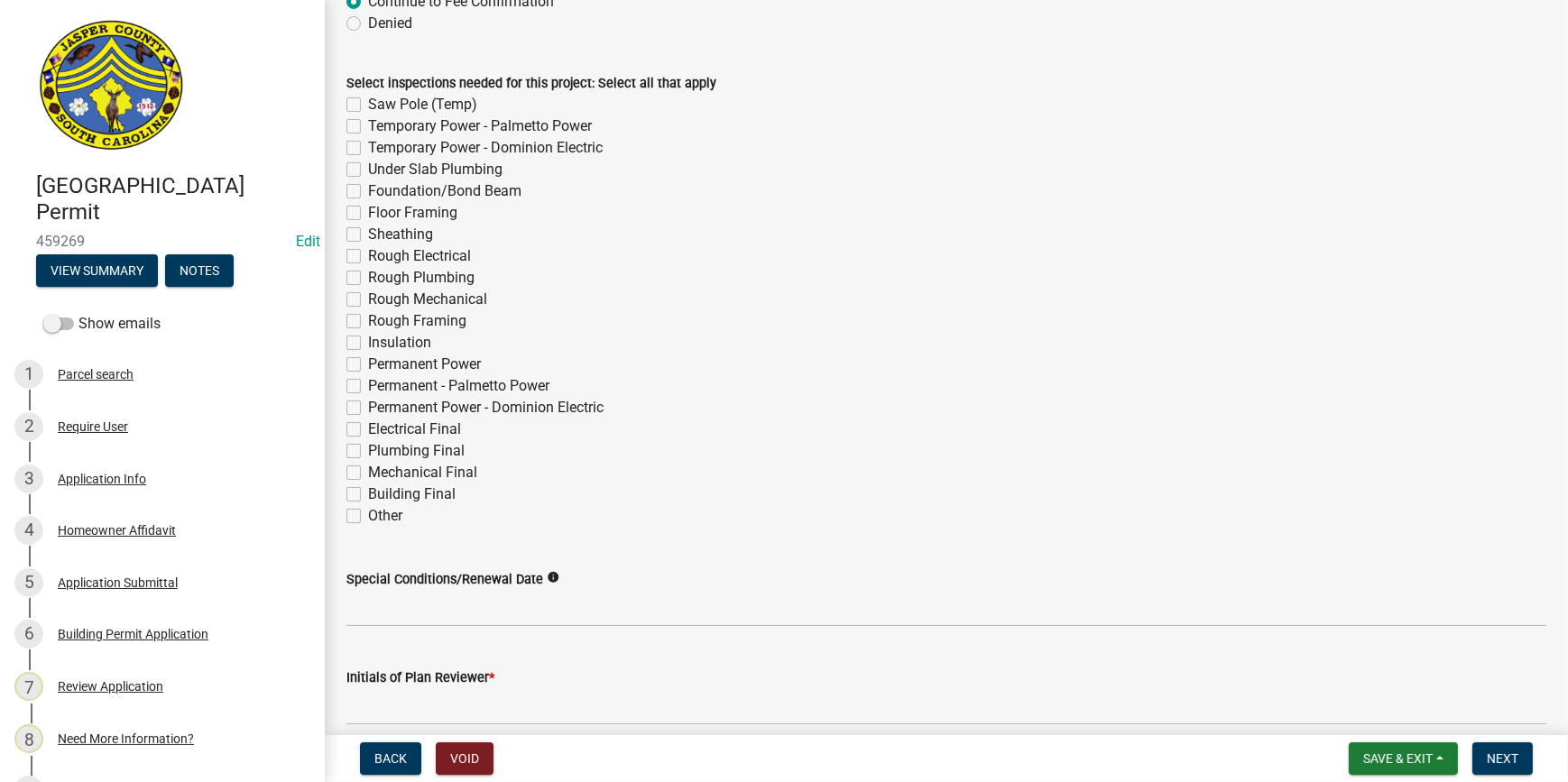
scroll to position [235, 0]
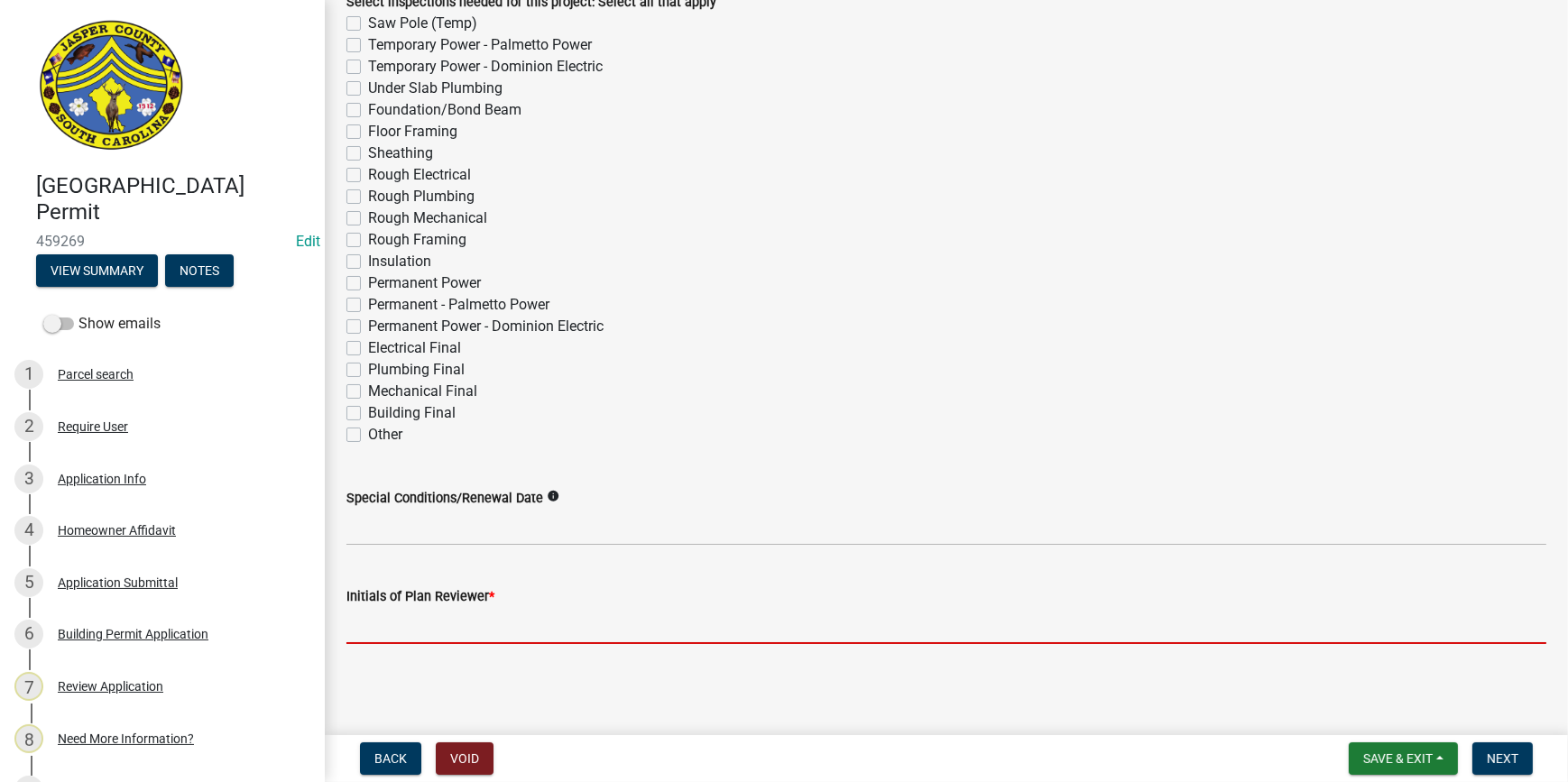
click at [507, 631] on input "Initials of Plan Reviewer *" at bounding box center [947, 625] width 1200 height 37
type input "RC"
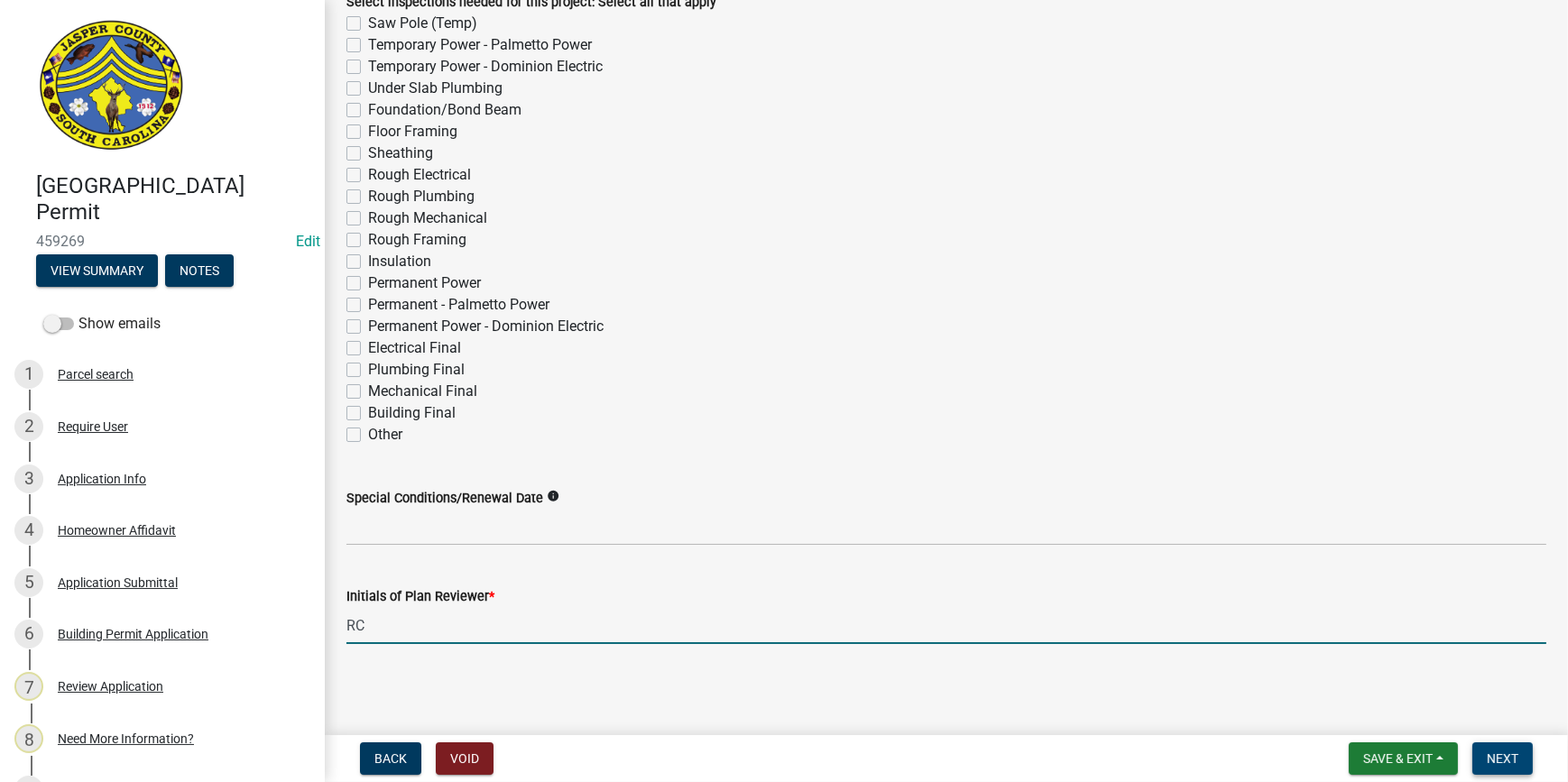
click at [1486, 753] on button "Next" at bounding box center [1502, 759] width 60 height 33
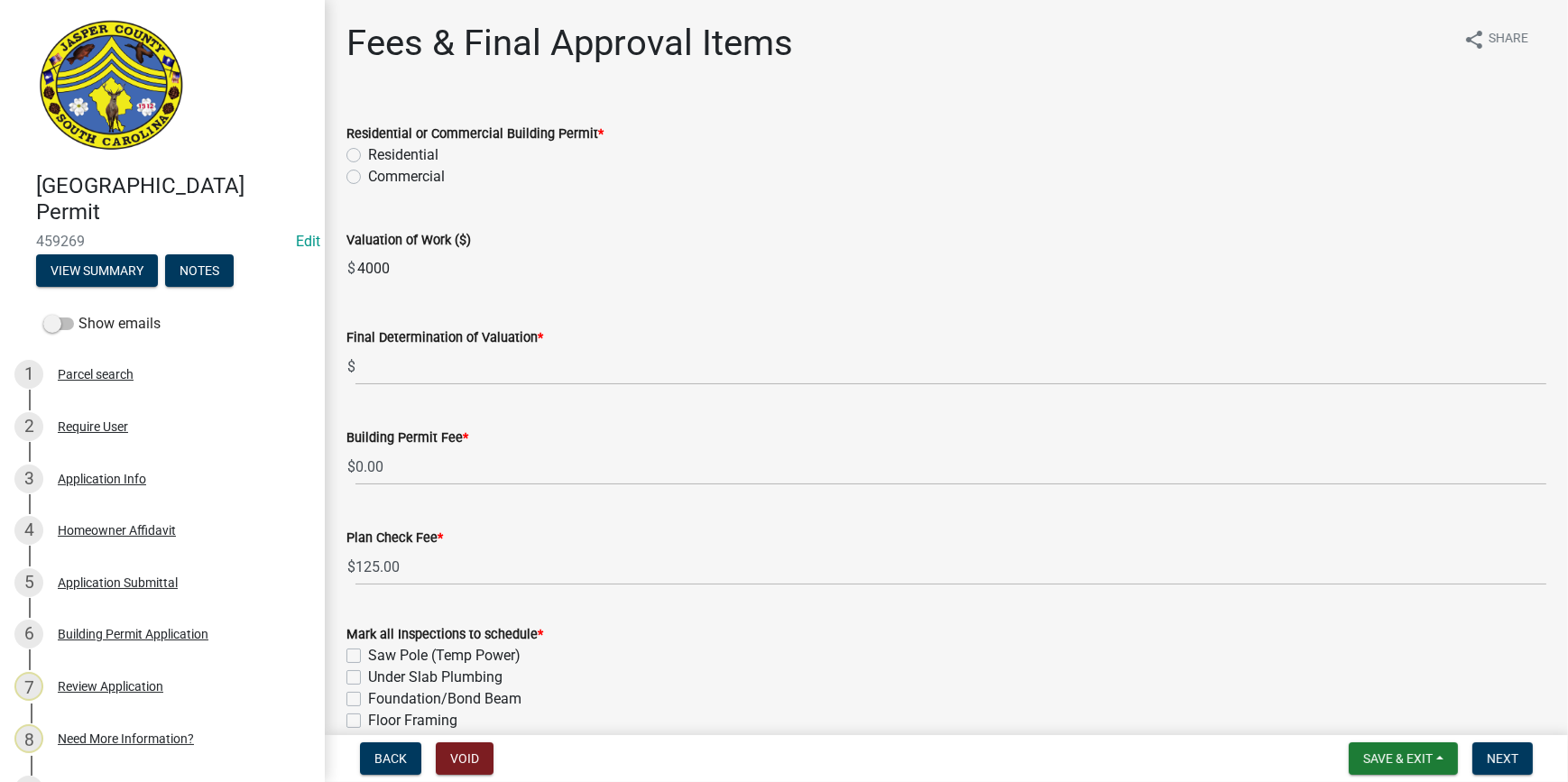
click at [368, 153] on label "Residential" at bounding box center [402, 156] width 70 height 22
click at [368, 153] on input "Residential" at bounding box center [373, 150] width 12 height 12
radio input "true"
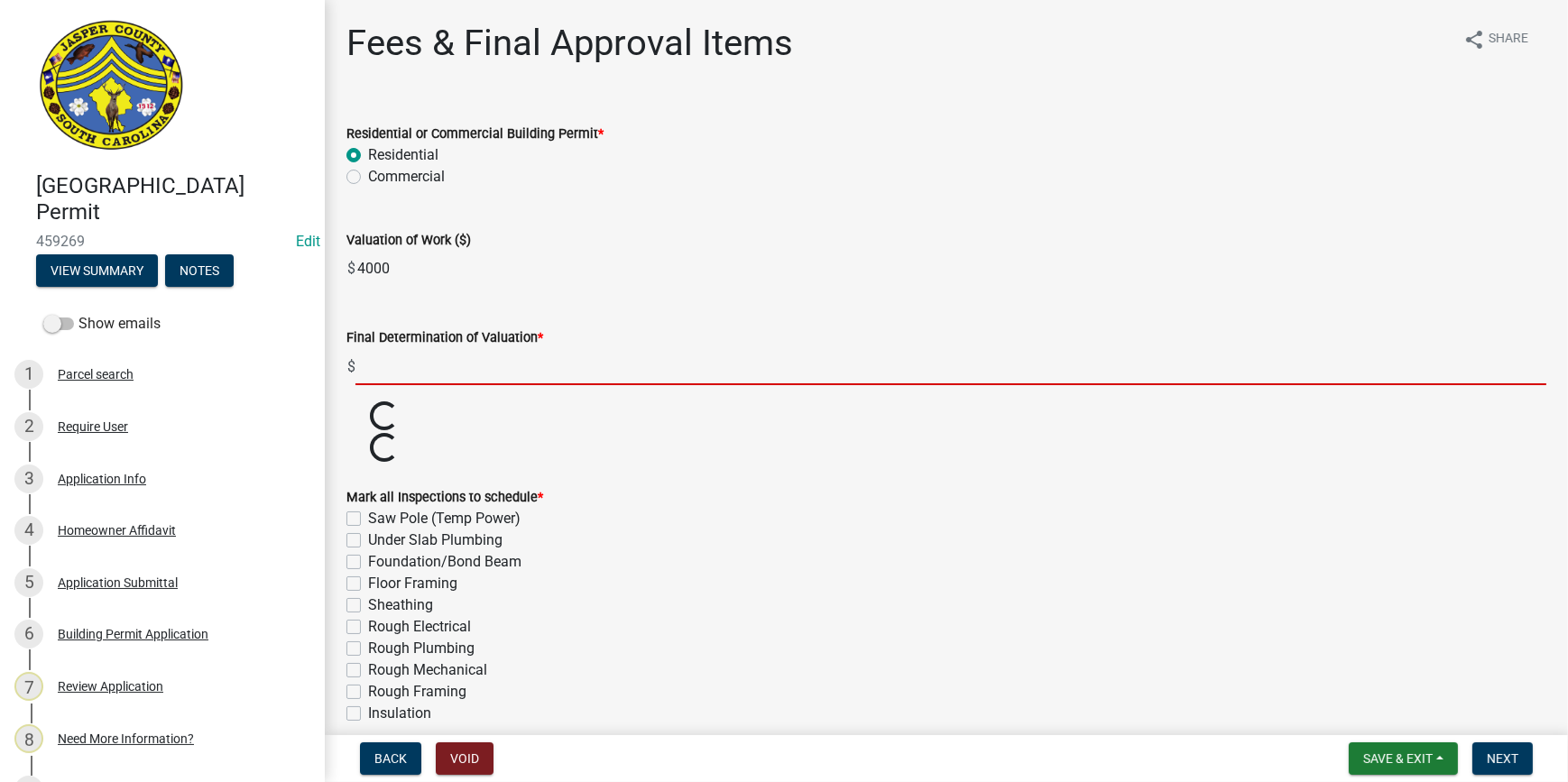
click at [379, 361] on input "text" at bounding box center [951, 367] width 1191 height 37
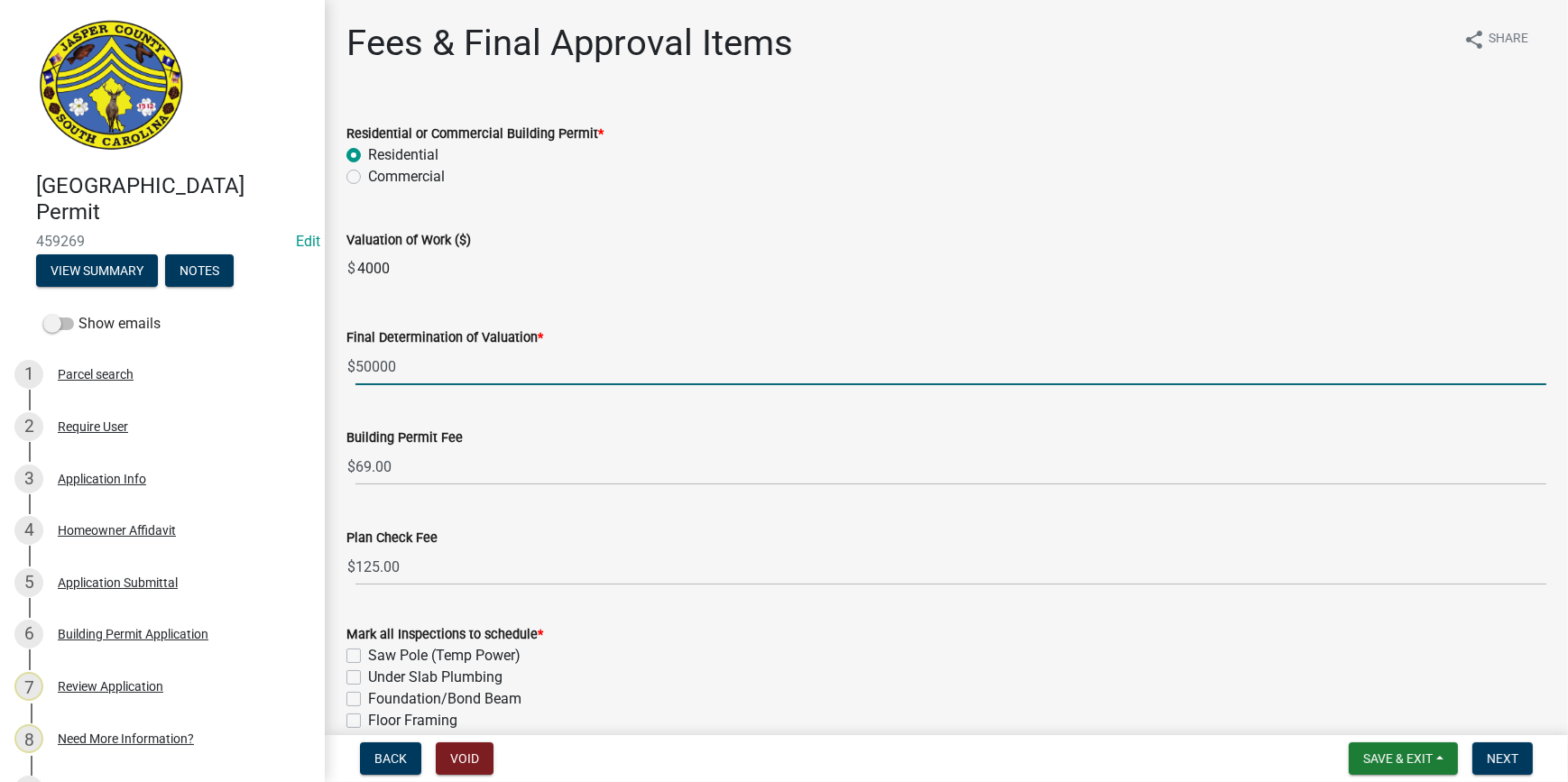
type input "50000"
click at [716, 171] on div "Commercial" at bounding box center [947, 177] width 1200 height 22
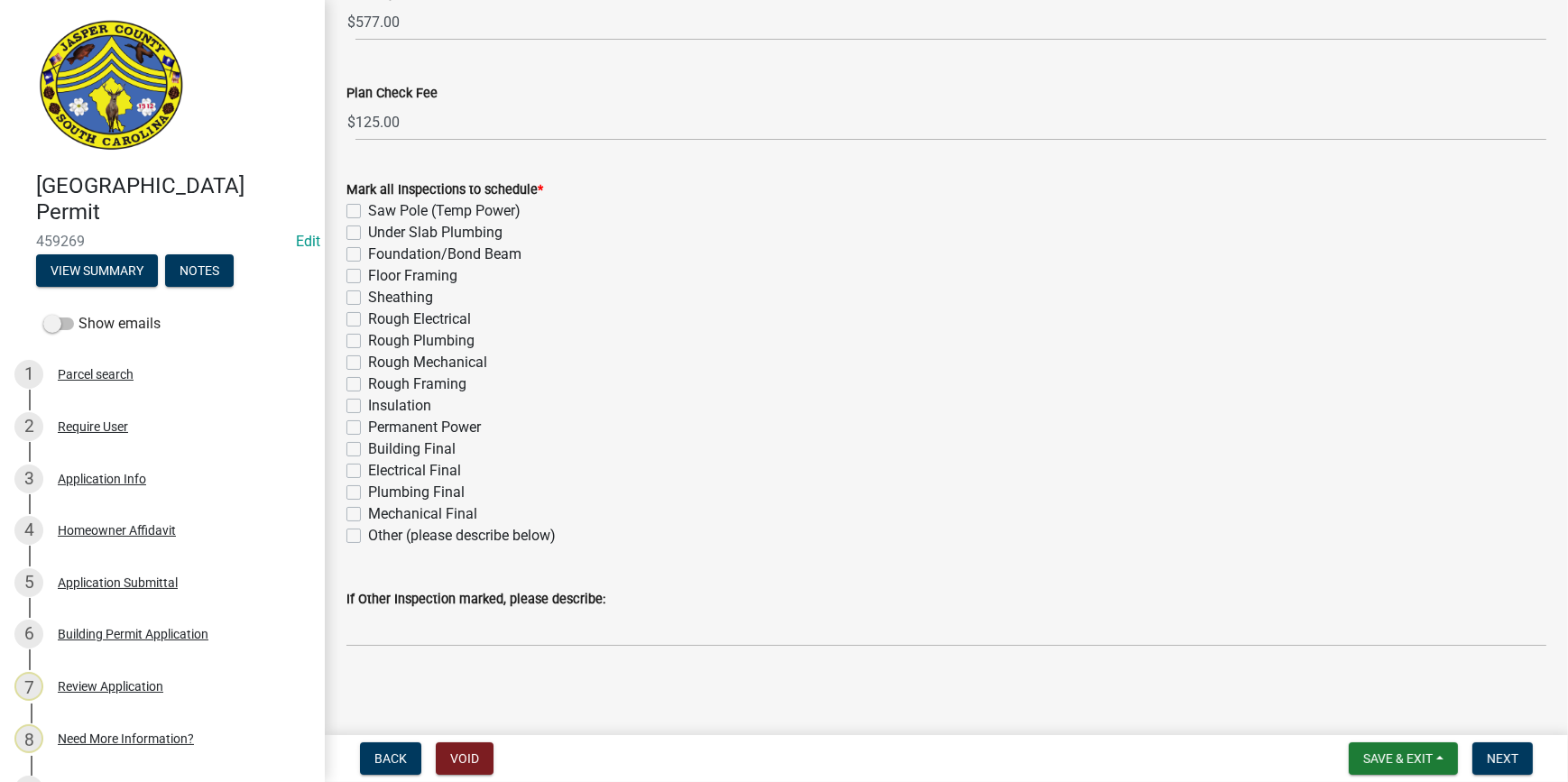
scroll to position [448, 0]
click at [368, 227] on label "Under Slab Plumbing" at bounding box center [435, 230] width 135 height 22
click at [368, 227] on input "Under Slab Plumbing" at bounding box center [373, 225] width 12 height 12
checkbox input "true"
checkbox input "false"
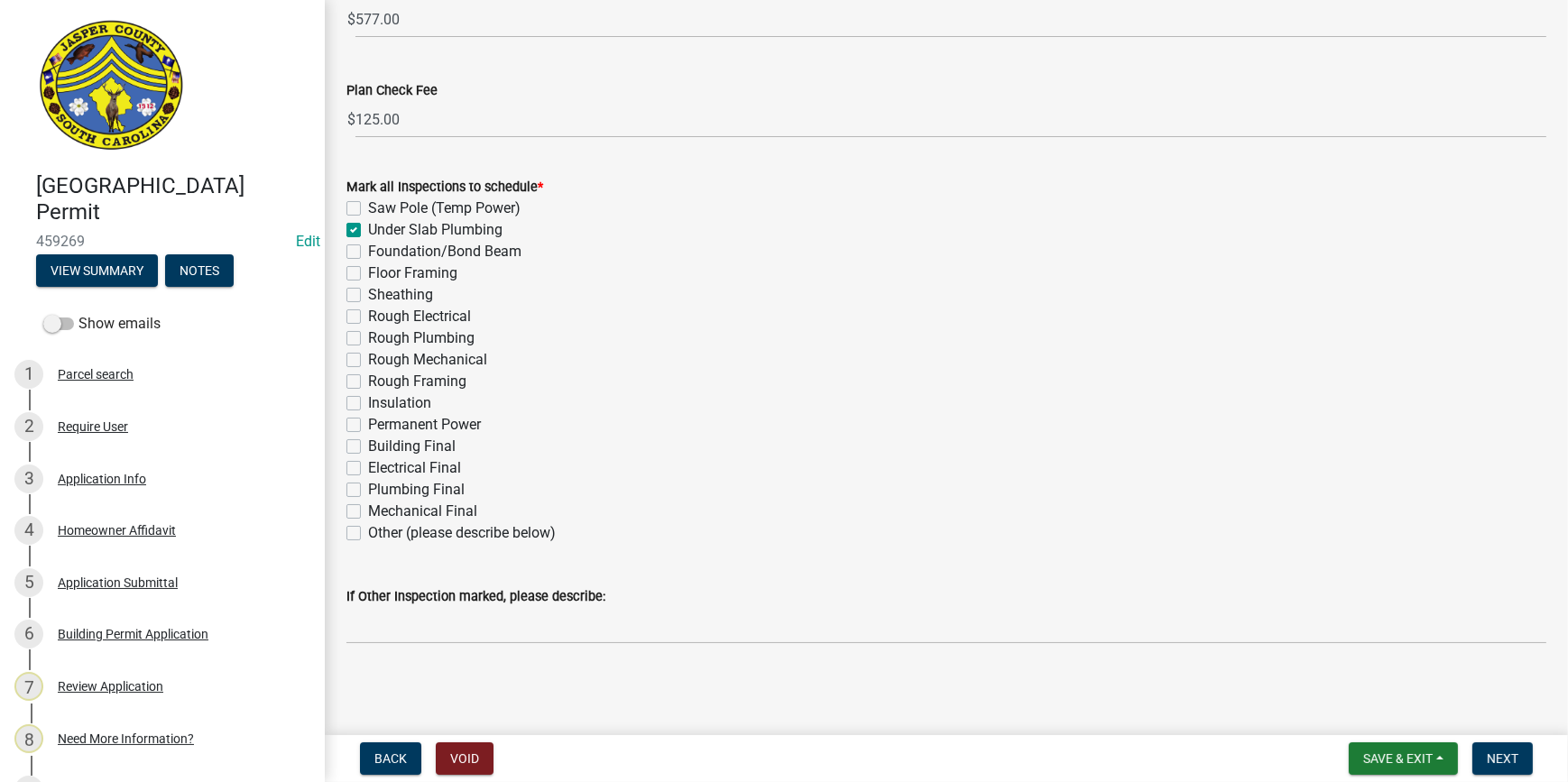
checkbox input "true"
checkbox input "false"
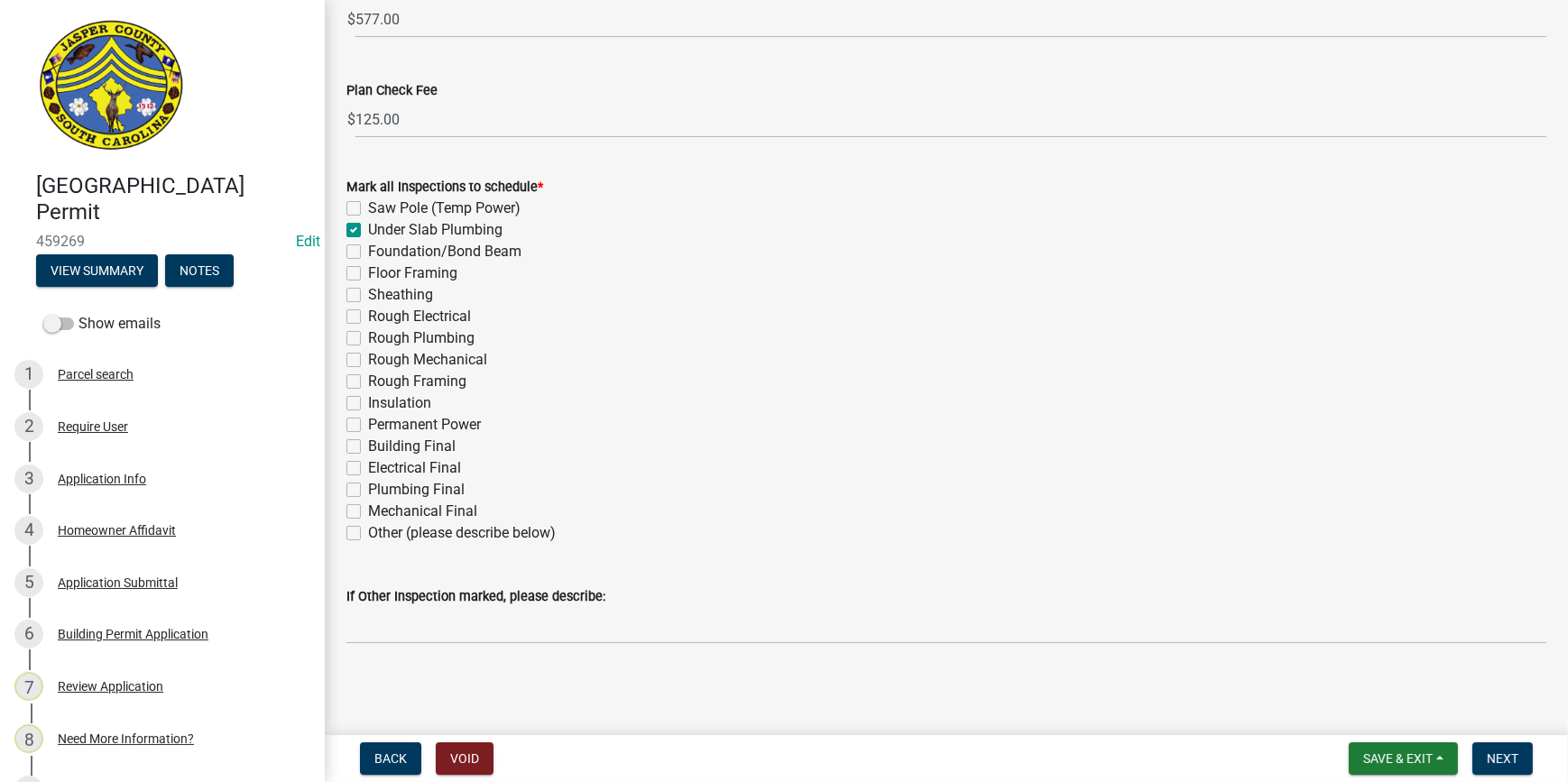
checkbox input "false"
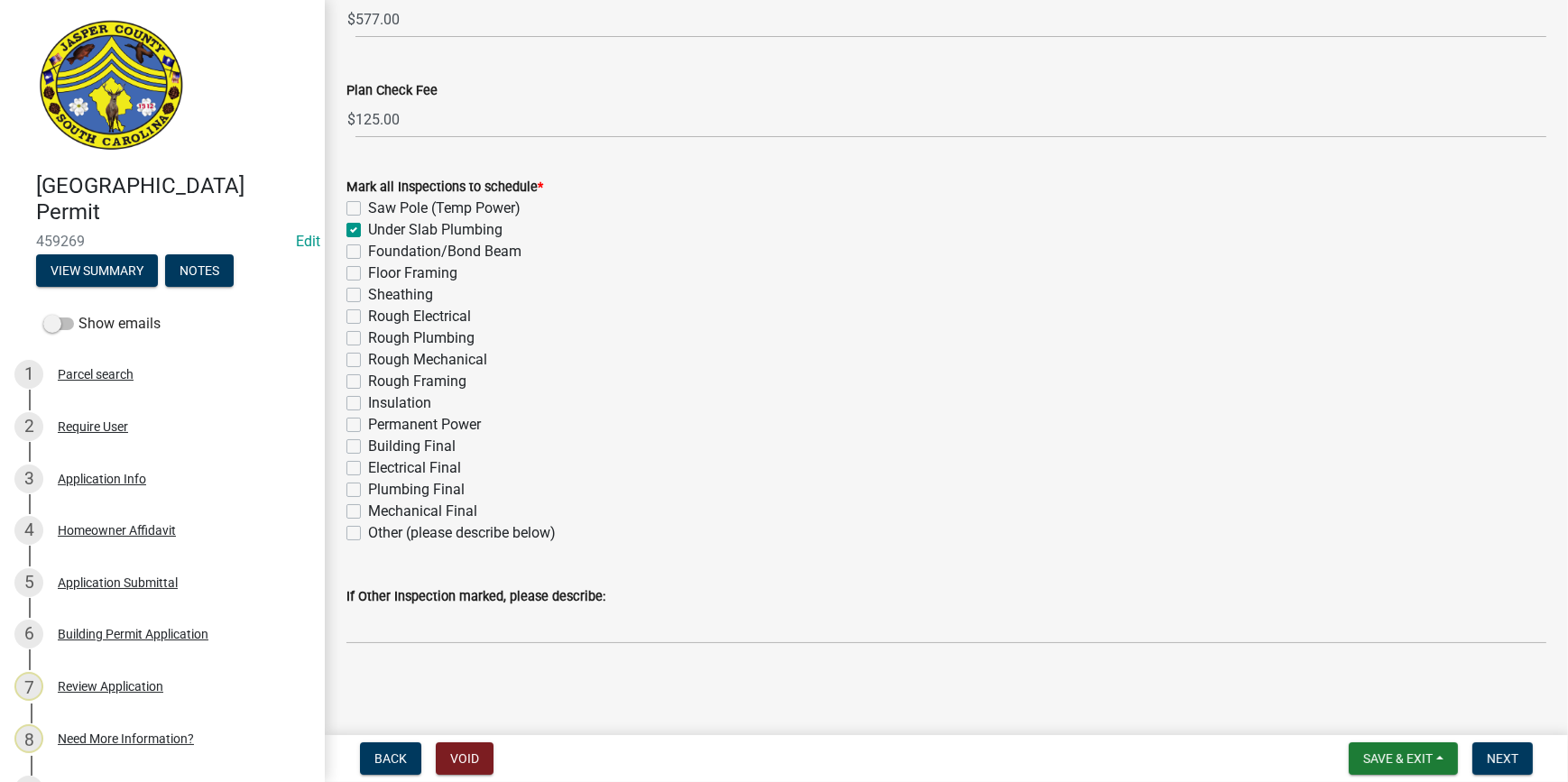
checkbox input "false"
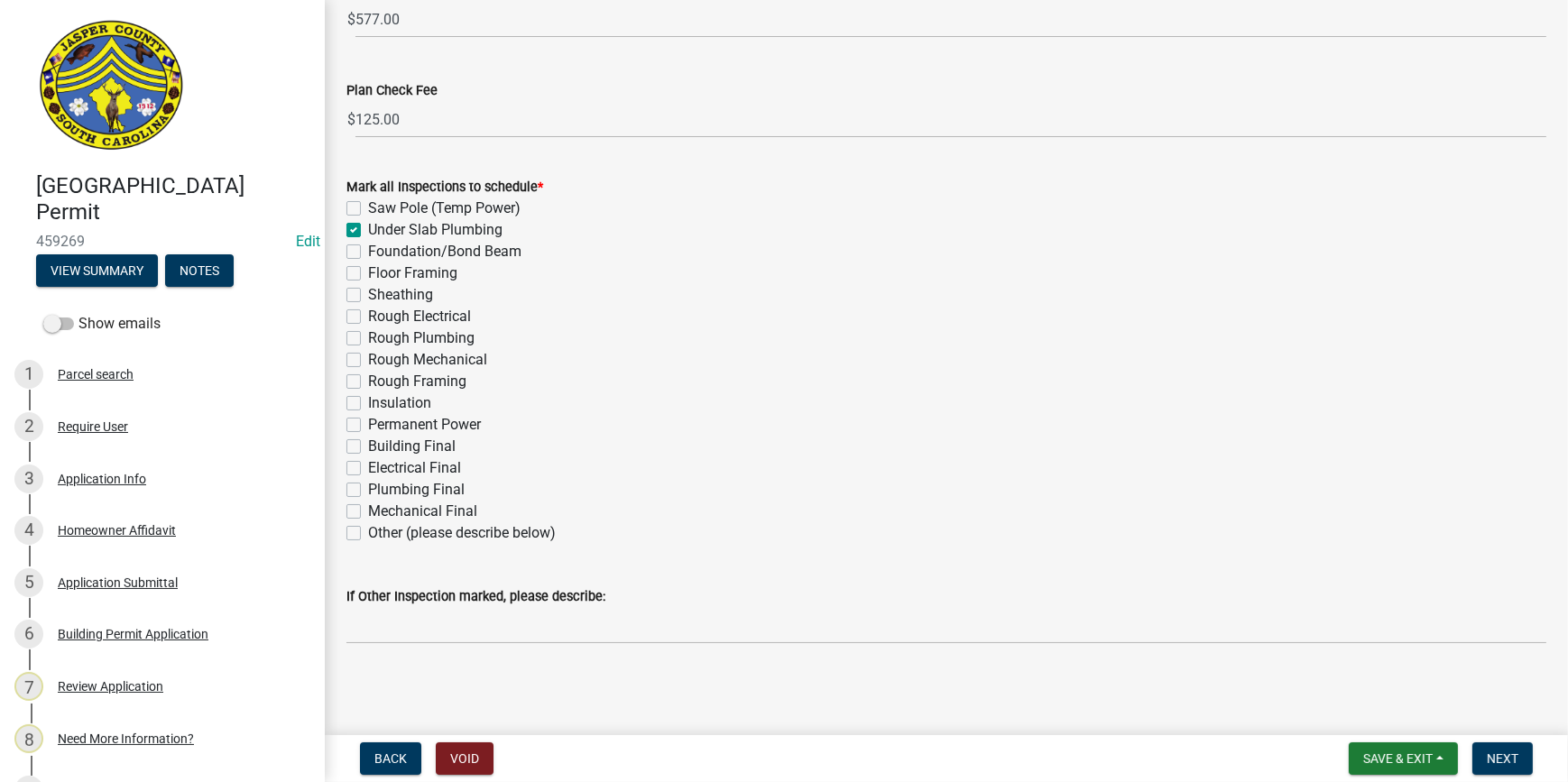
click at [368, 205] on label "Saw Pole (Temp Power)" at bounding box center [443, 208] width 152 height 22
click at [368, 205] on input "Saw Pole (Temp Power)" at bounding box center [373, 203] width 12 height 12
checkbox input "true"
checkbox input "false"
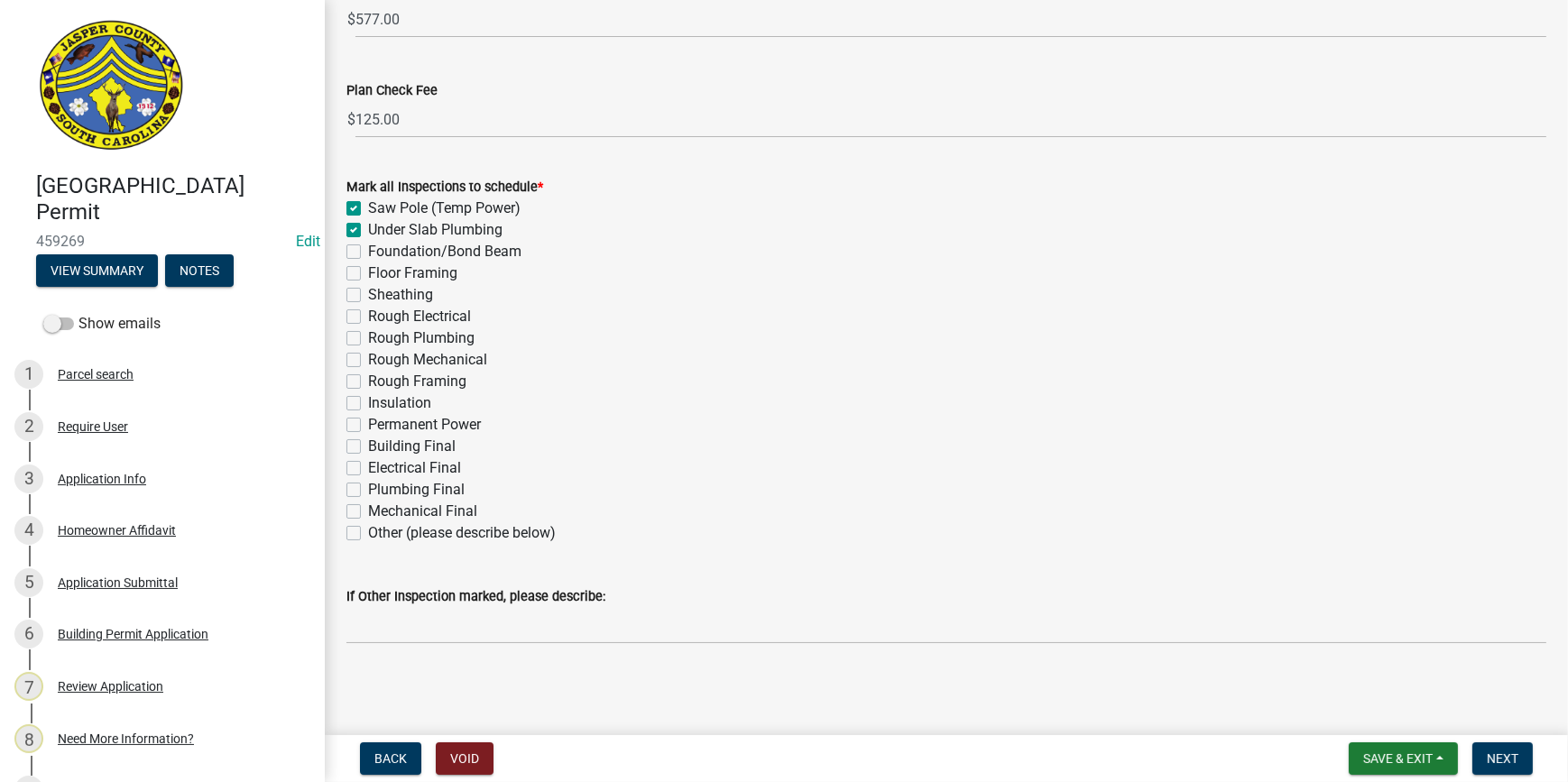
checkbox input "false"
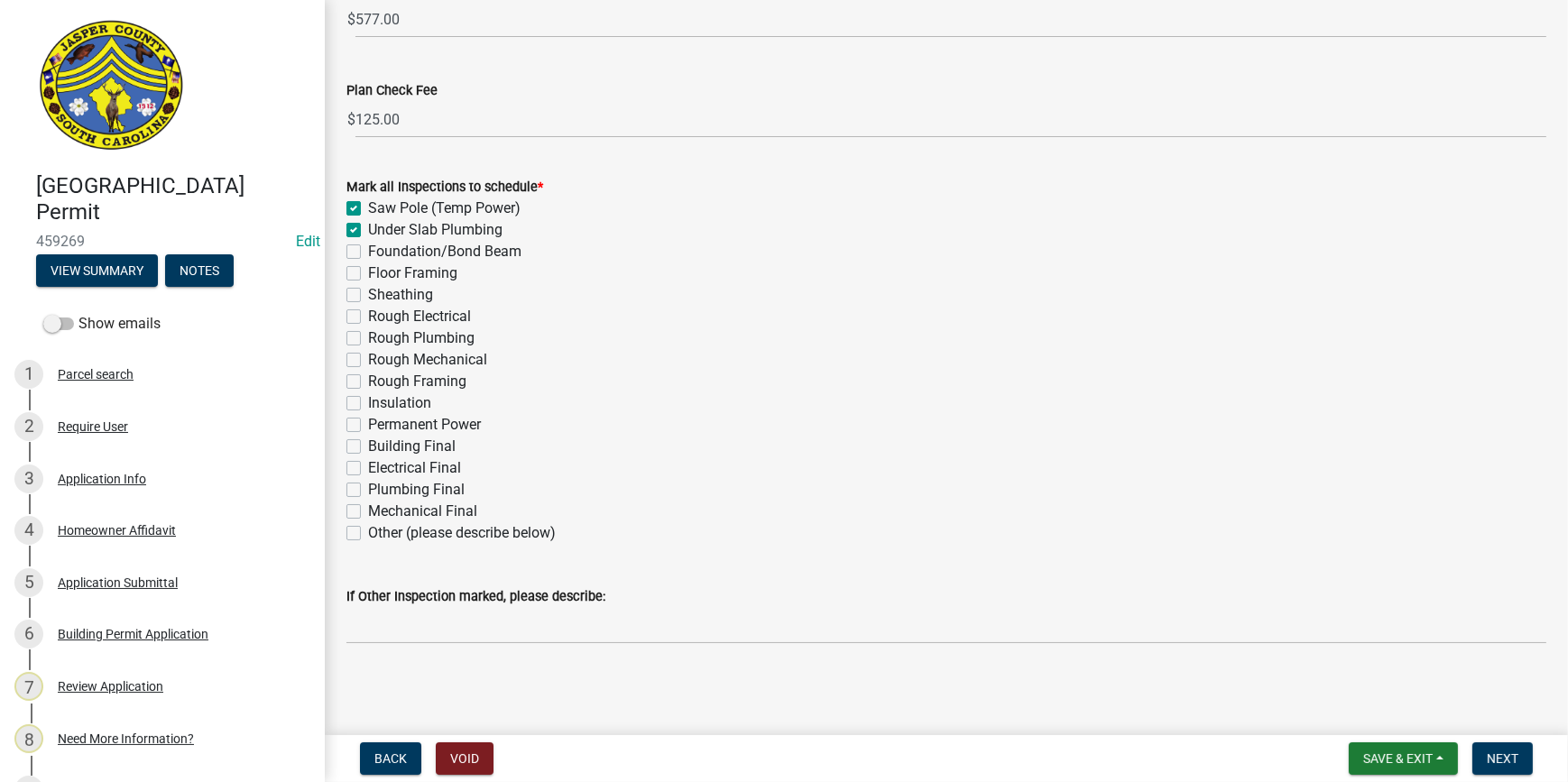
checkbox input "false"
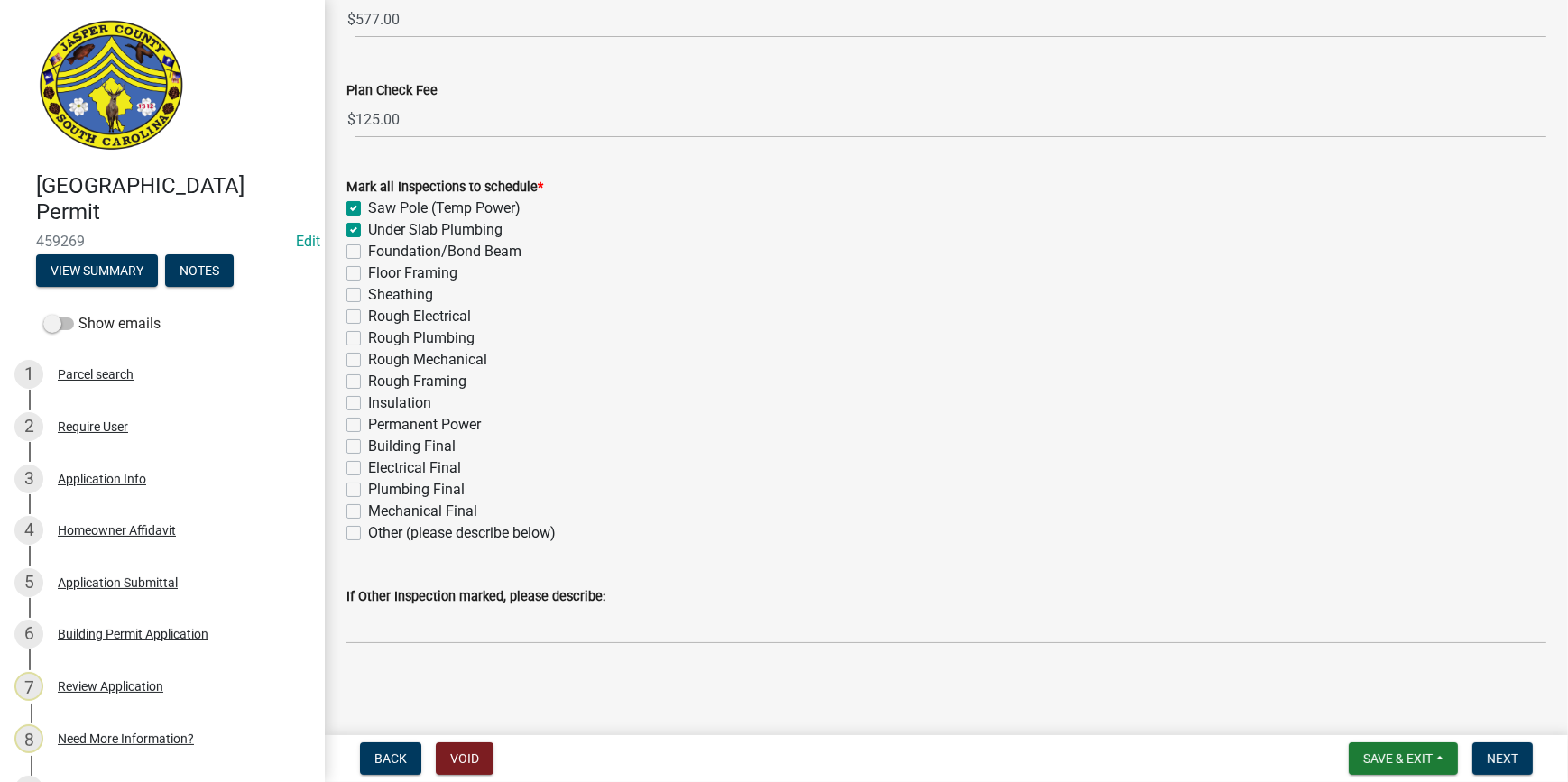
checkbox input "false"
click at [368, 269] on label "Floor Framing" at bounding box center [412, 273] width 89 height 22
click at [368, 269] on input "Floor Framing" at bounding box center [373, 268] width 12 height 12
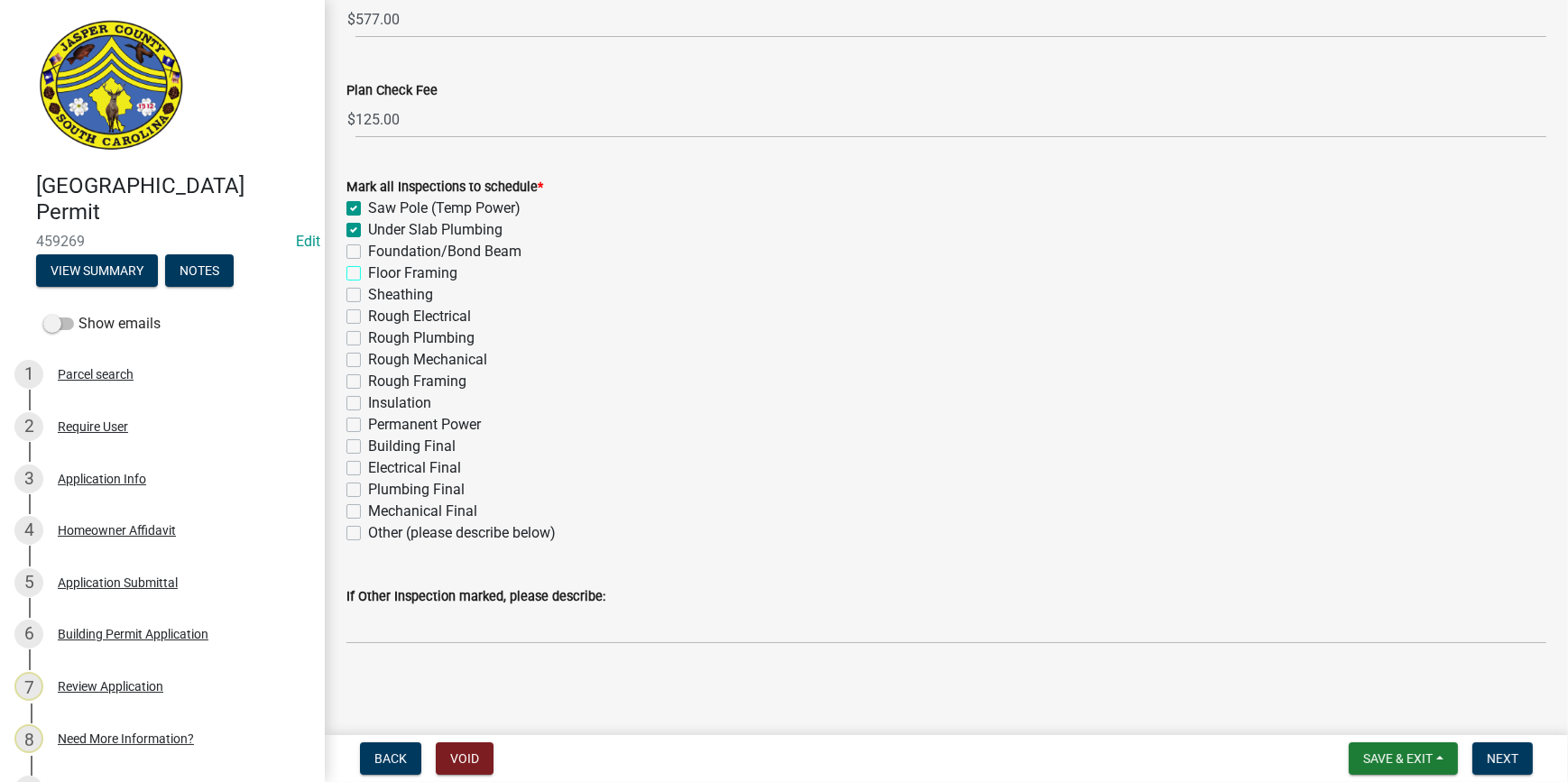
checkbox input "true"
checkbox input "false"
checkbox input "true"
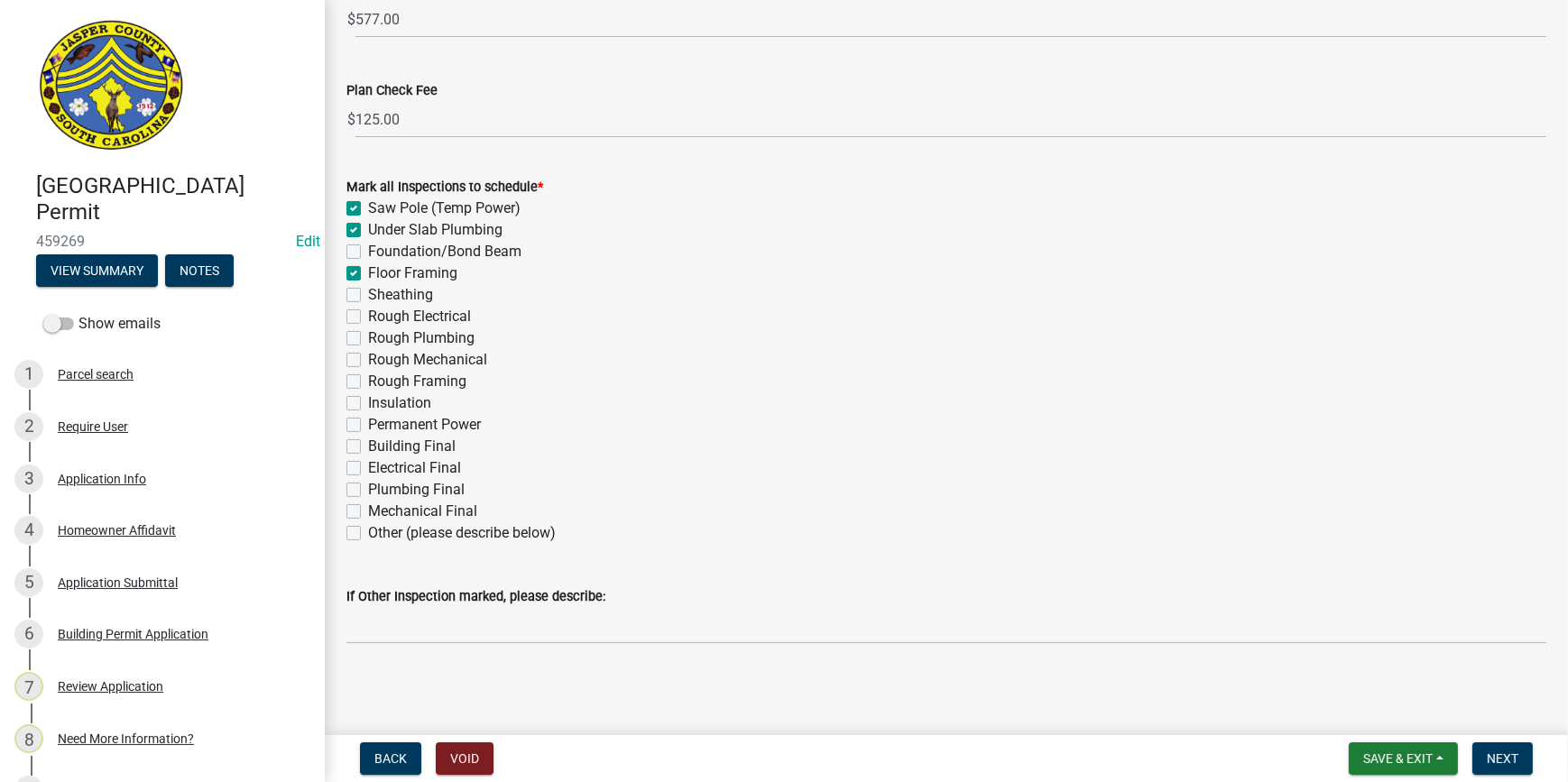
checkbox input "false"
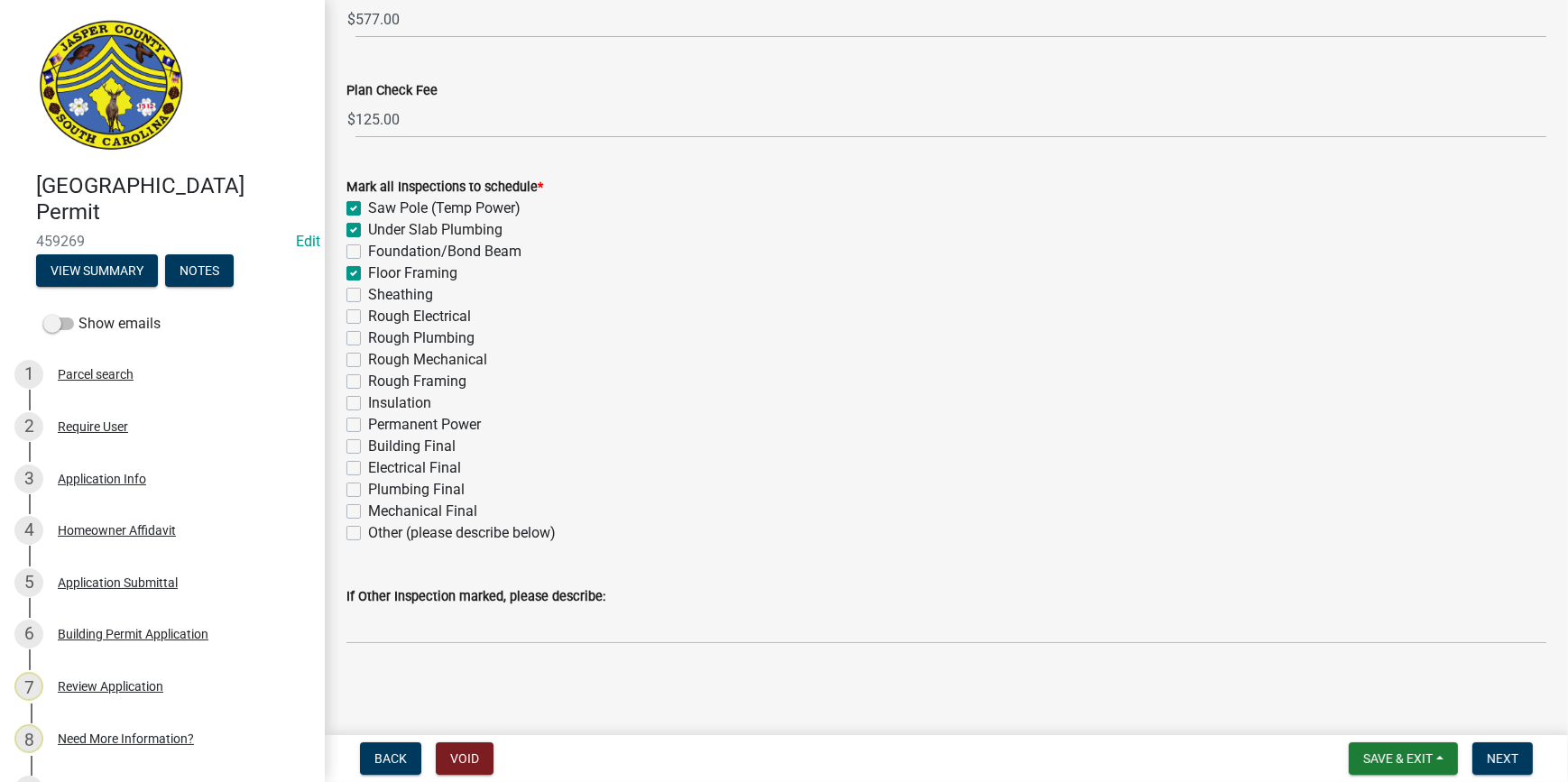
checkbox input "false"
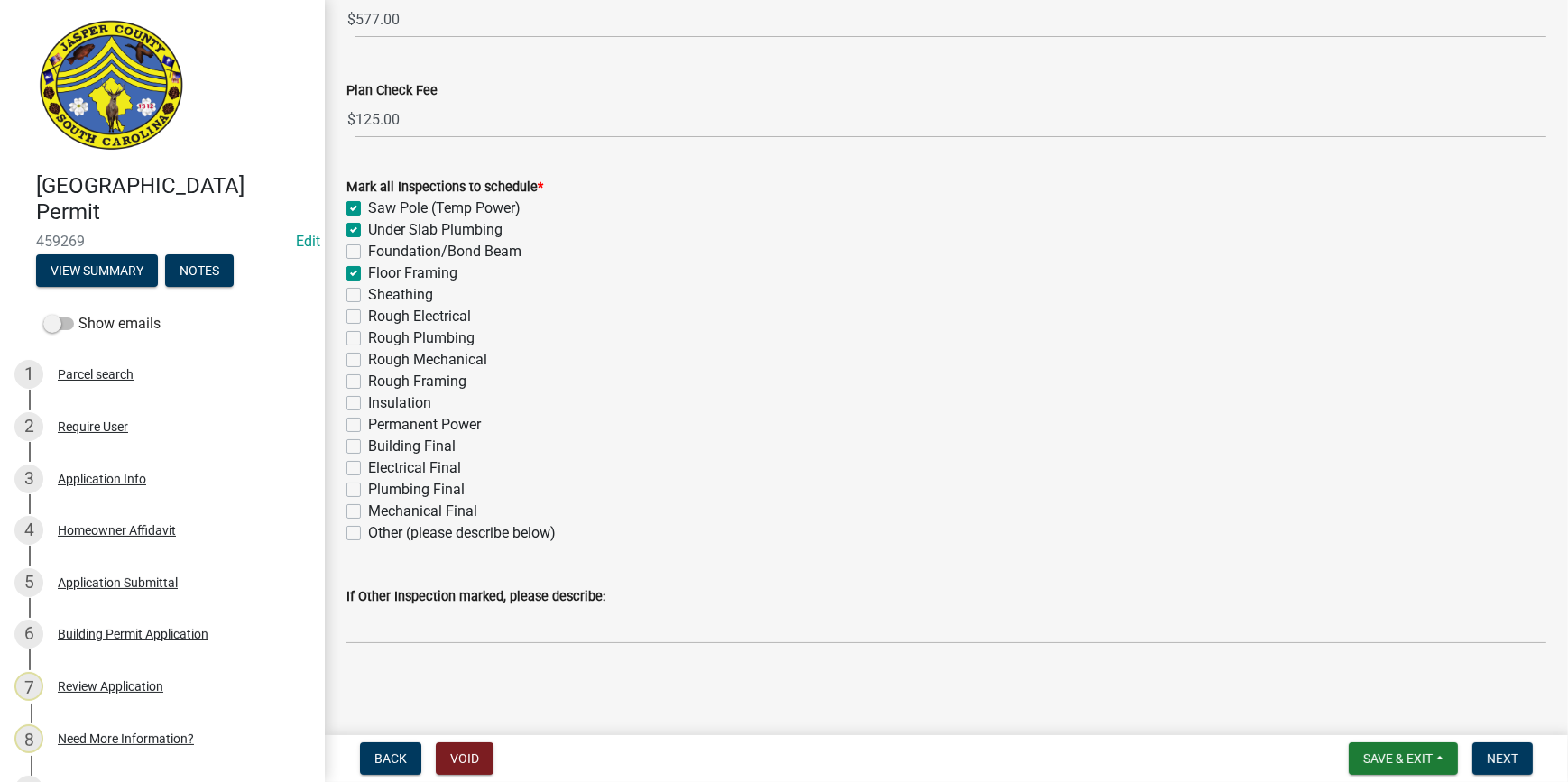
checkbox input "false"
click at [368, 293] on label "Sheathing" at bounding box center [400, 295] width 65 height 22
click at [368, 293] on input "Sheathing" at bounding box center [373, 289] width 12 height 12
checkbox input "true"
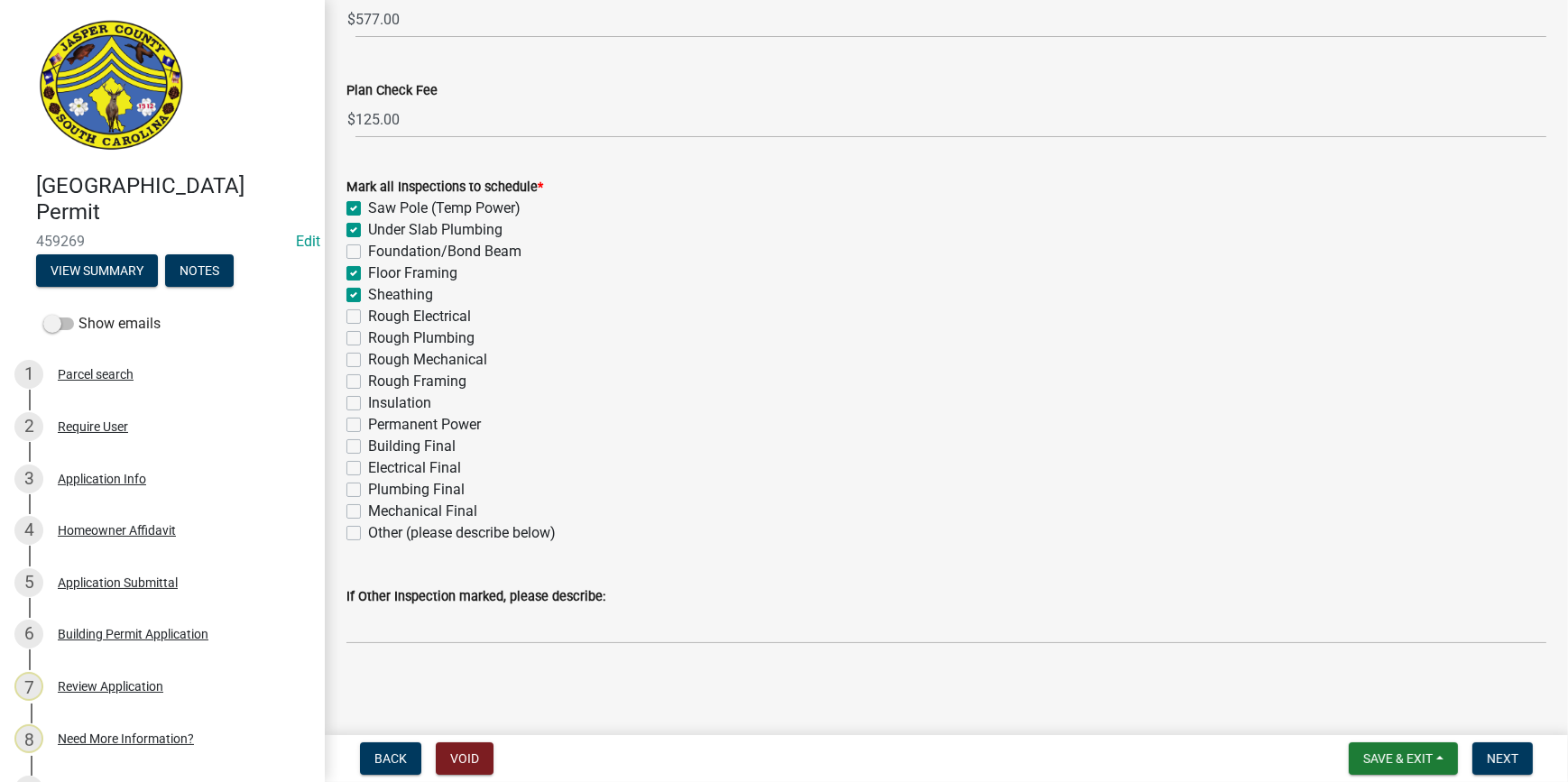
checkbox input "true"
checkbox input "false"
checkbox input "true"
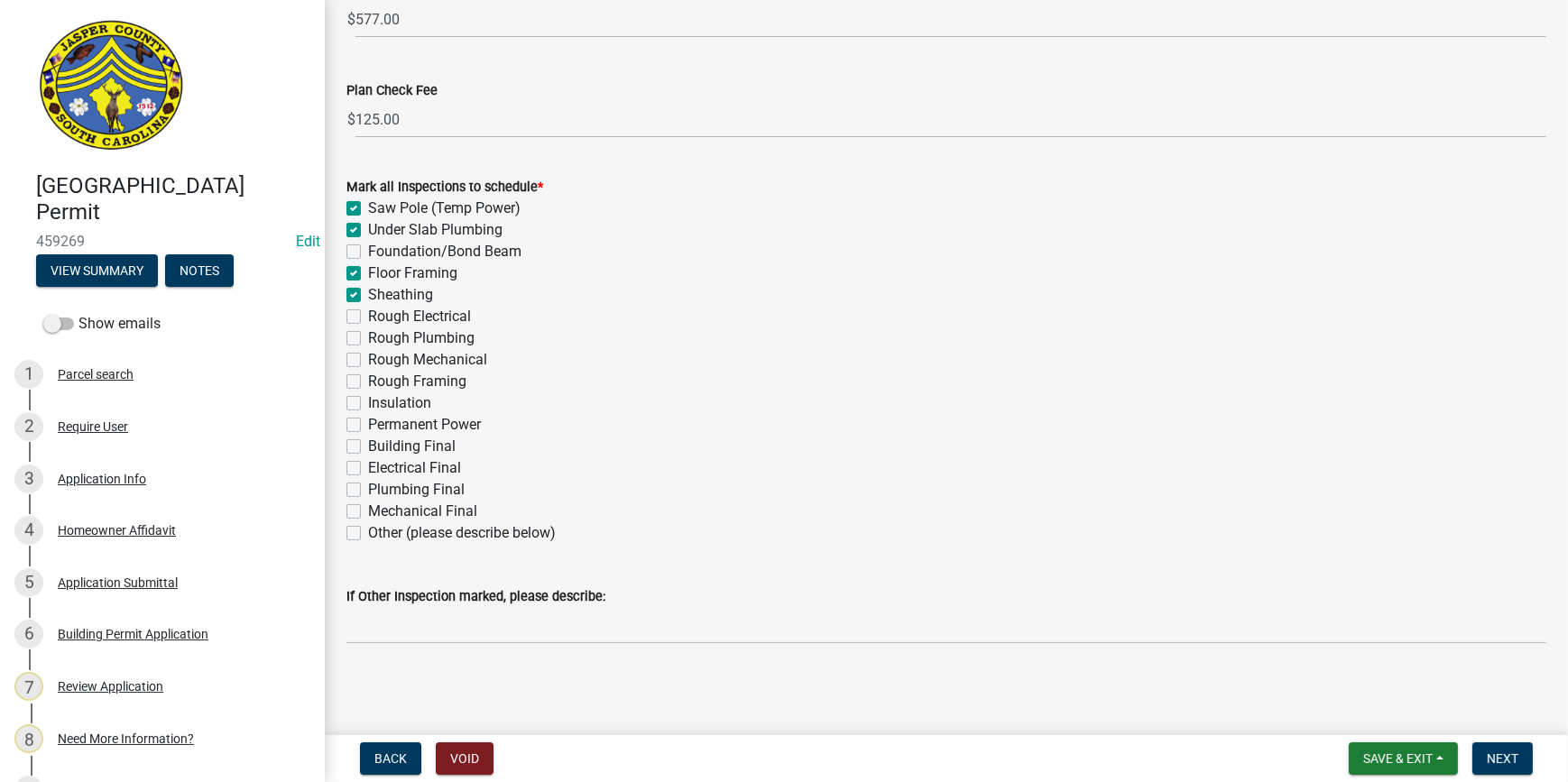
checkbox input "false"
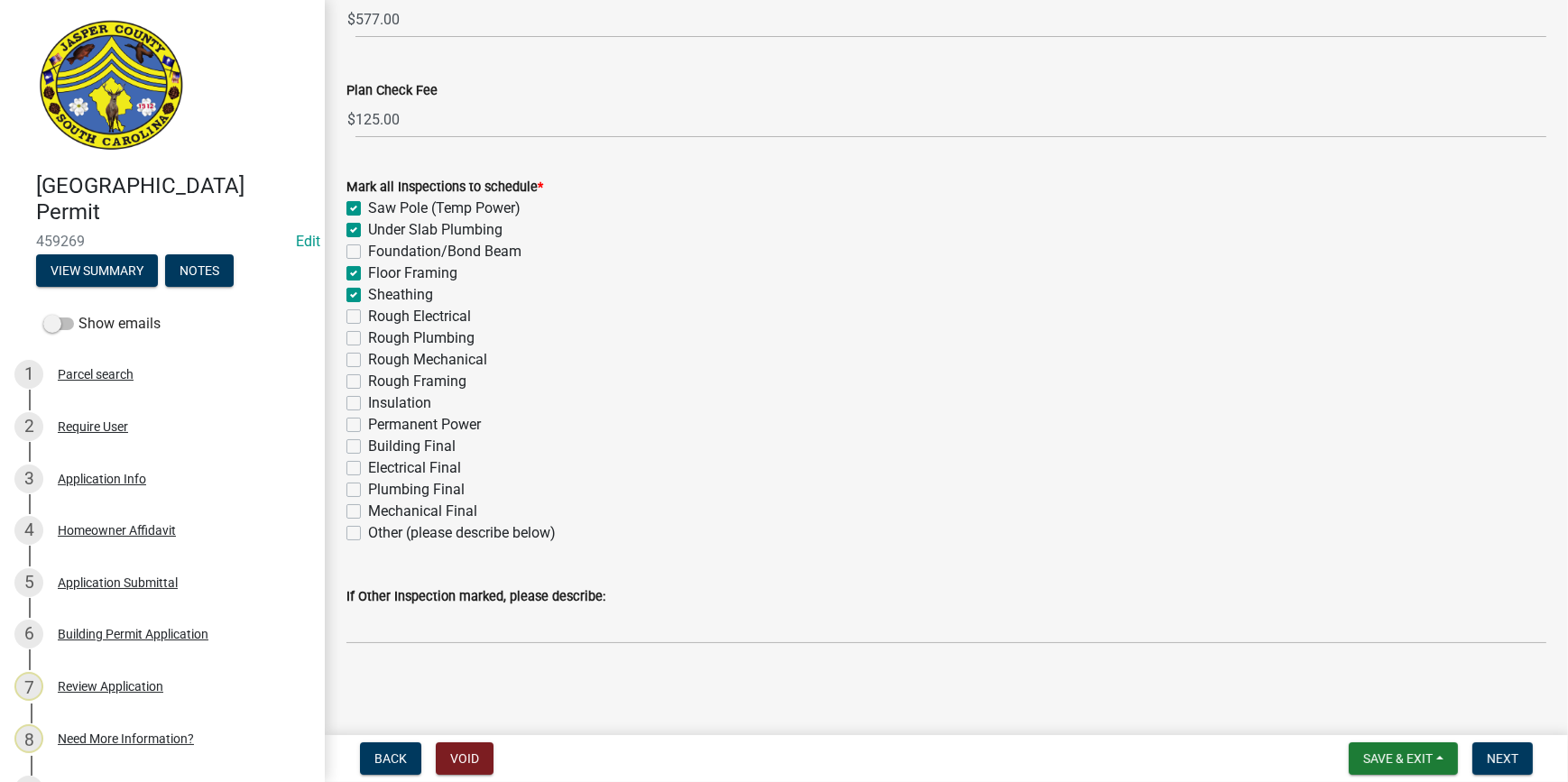
checkbox input "false"
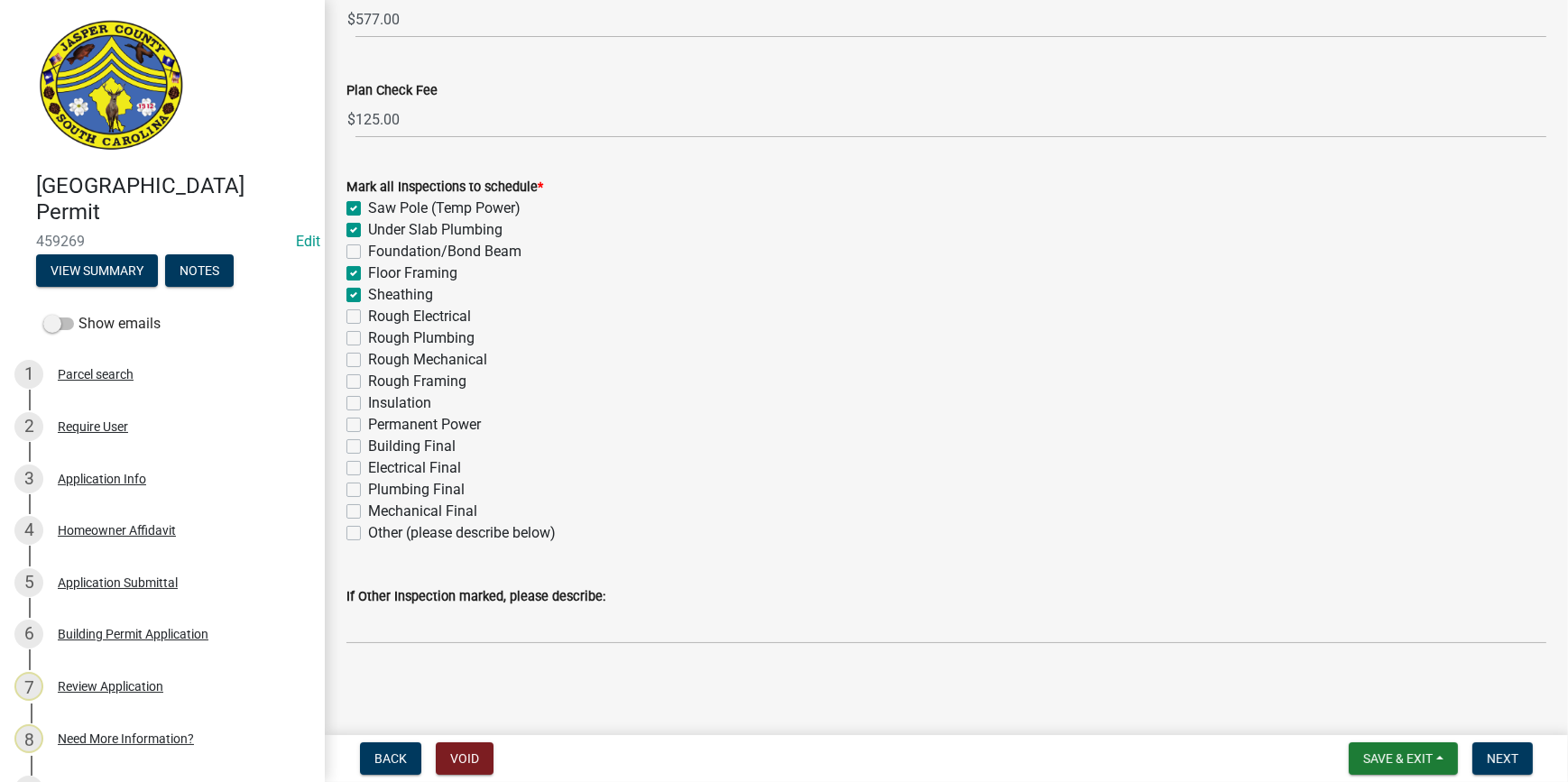
checkbox input "false"
click at [368, 316] on label "Rough Electrical" at bounding box center [419, 317] width 103 height 22
click at [368, 316] on input "Rough Electrical" at bounding box center [373, 311] width 12 height 12
checkbox input "true"
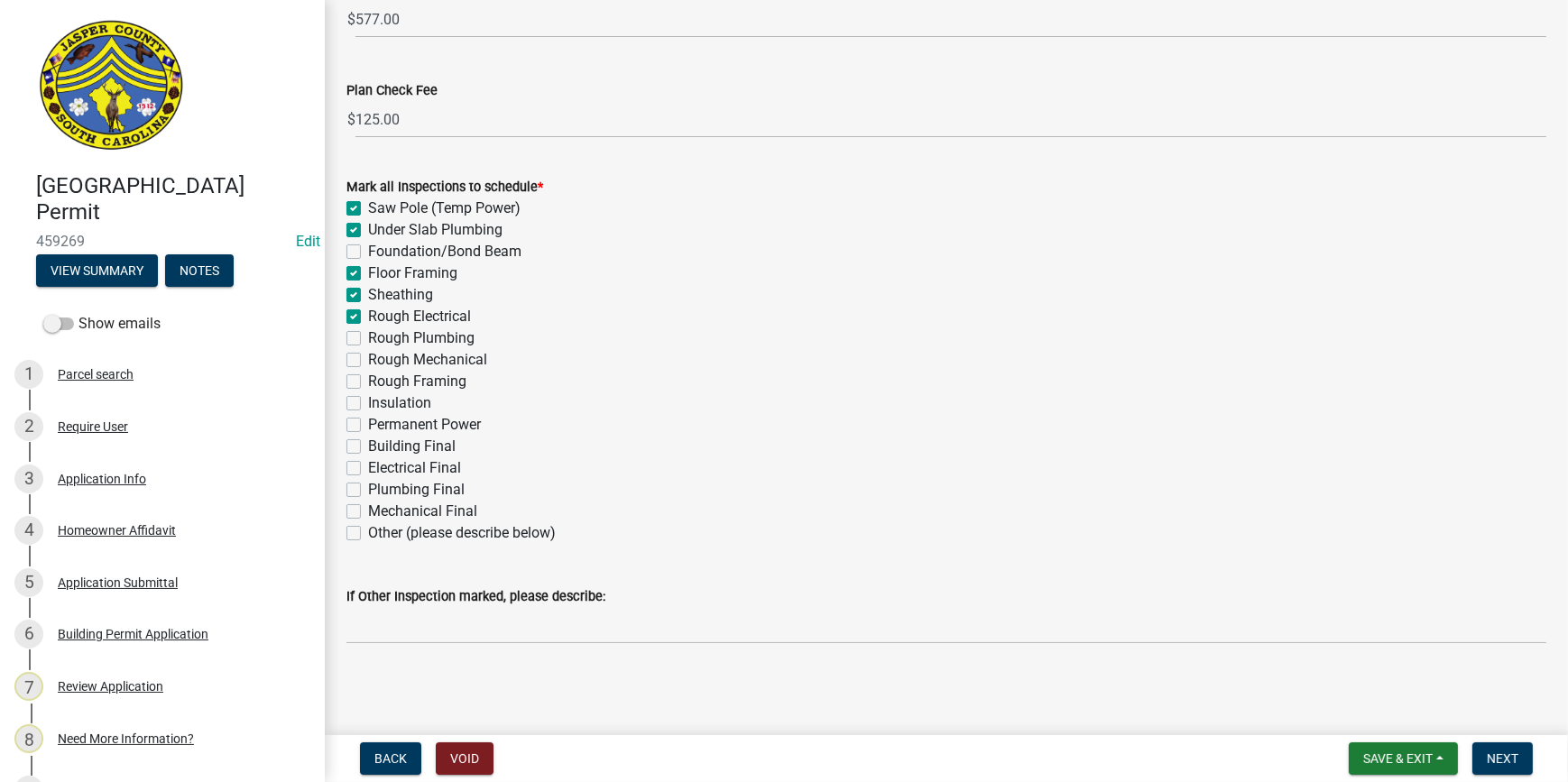
checkbox input "true"
checkbox input "false"
checkbox input "true"
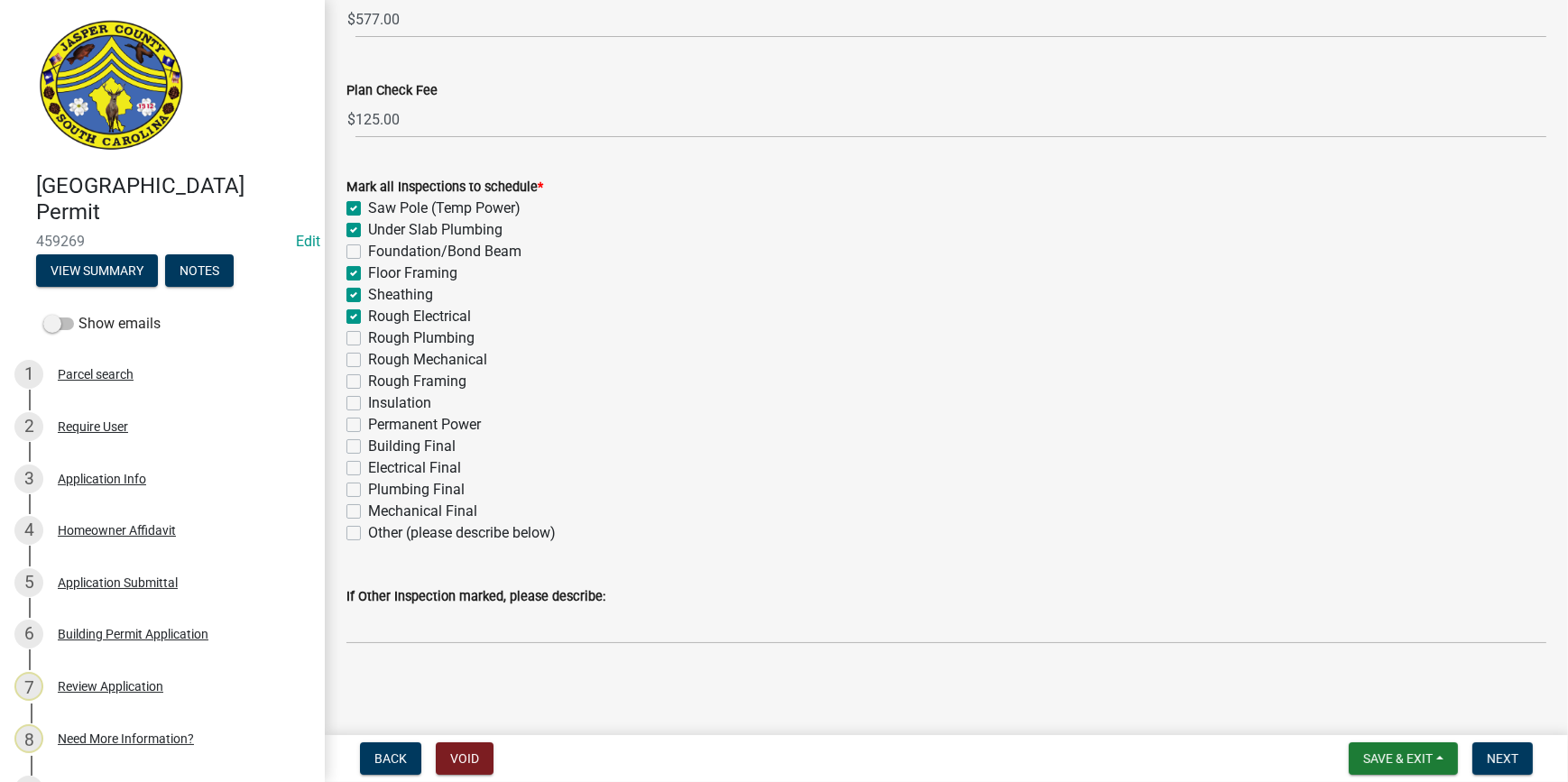
checkbox input "false"
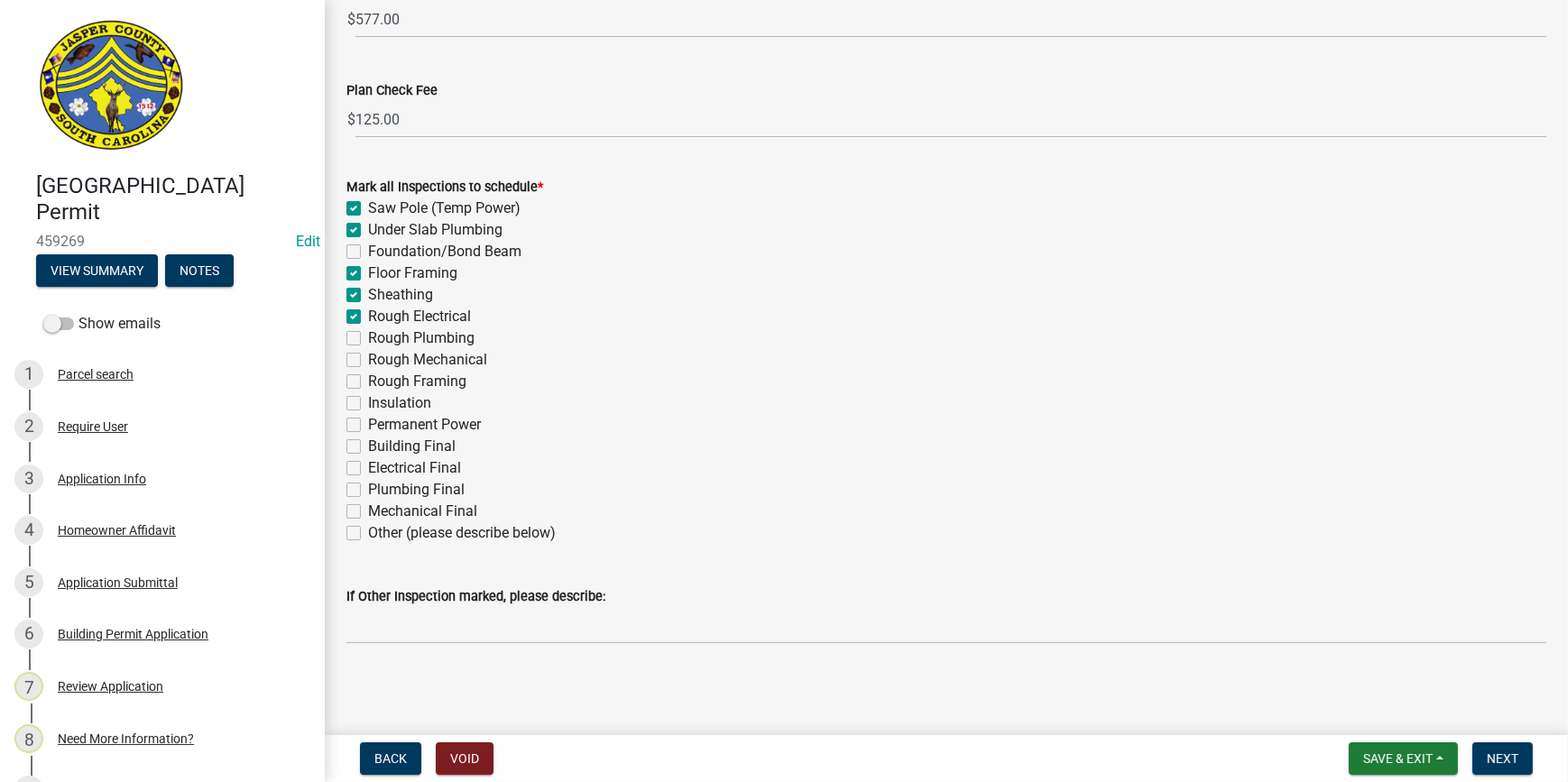
checkbox input "false"
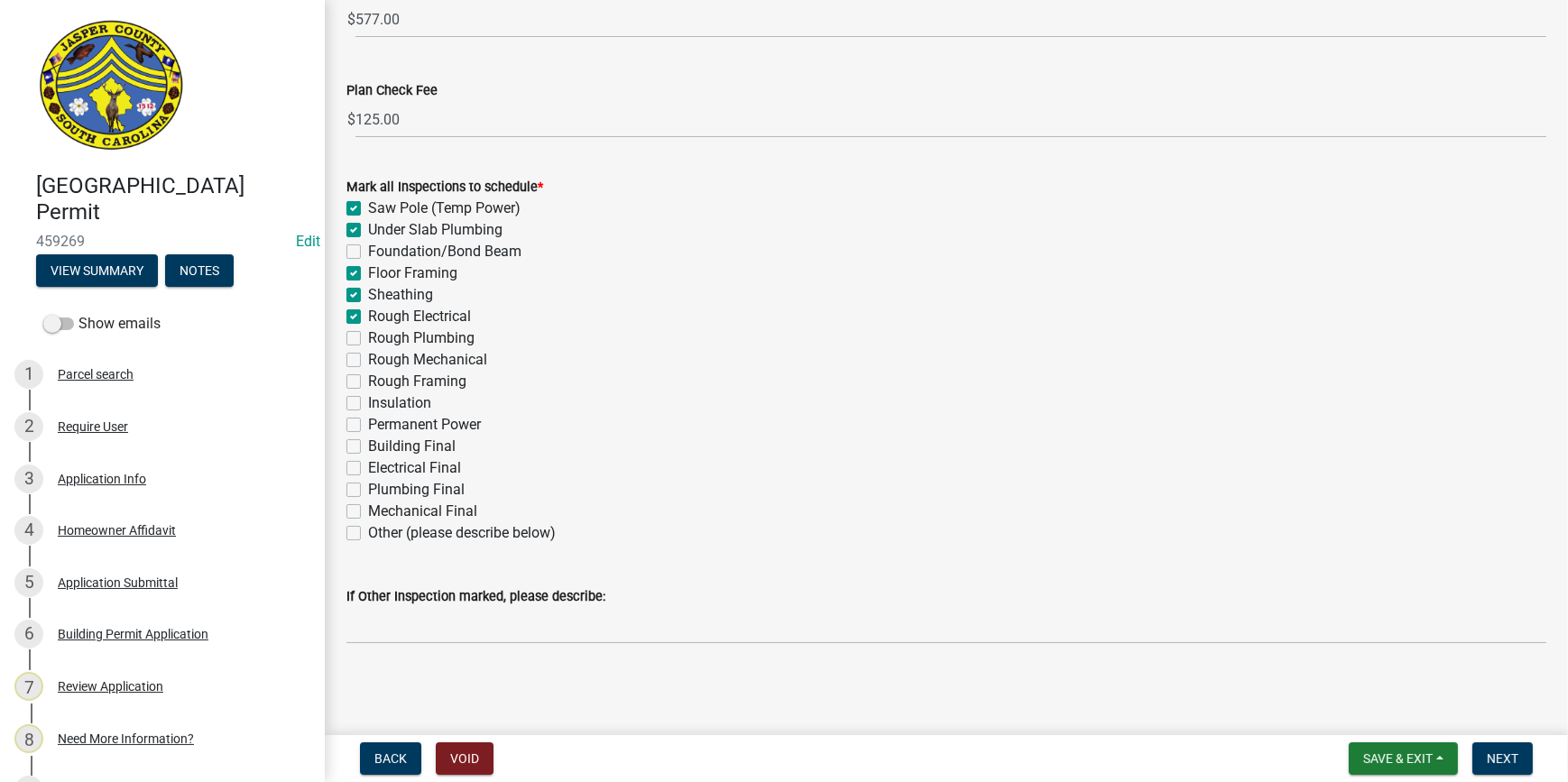
click at [368, 315] on label "Rough Electrical" at bounding box center [419, 317] width 103 height 22
click at [368, 315] on input "Rough Electrical" at bounding box center [373, 311] width 12 height 12
checkbox input "false"
checkbox input "true"
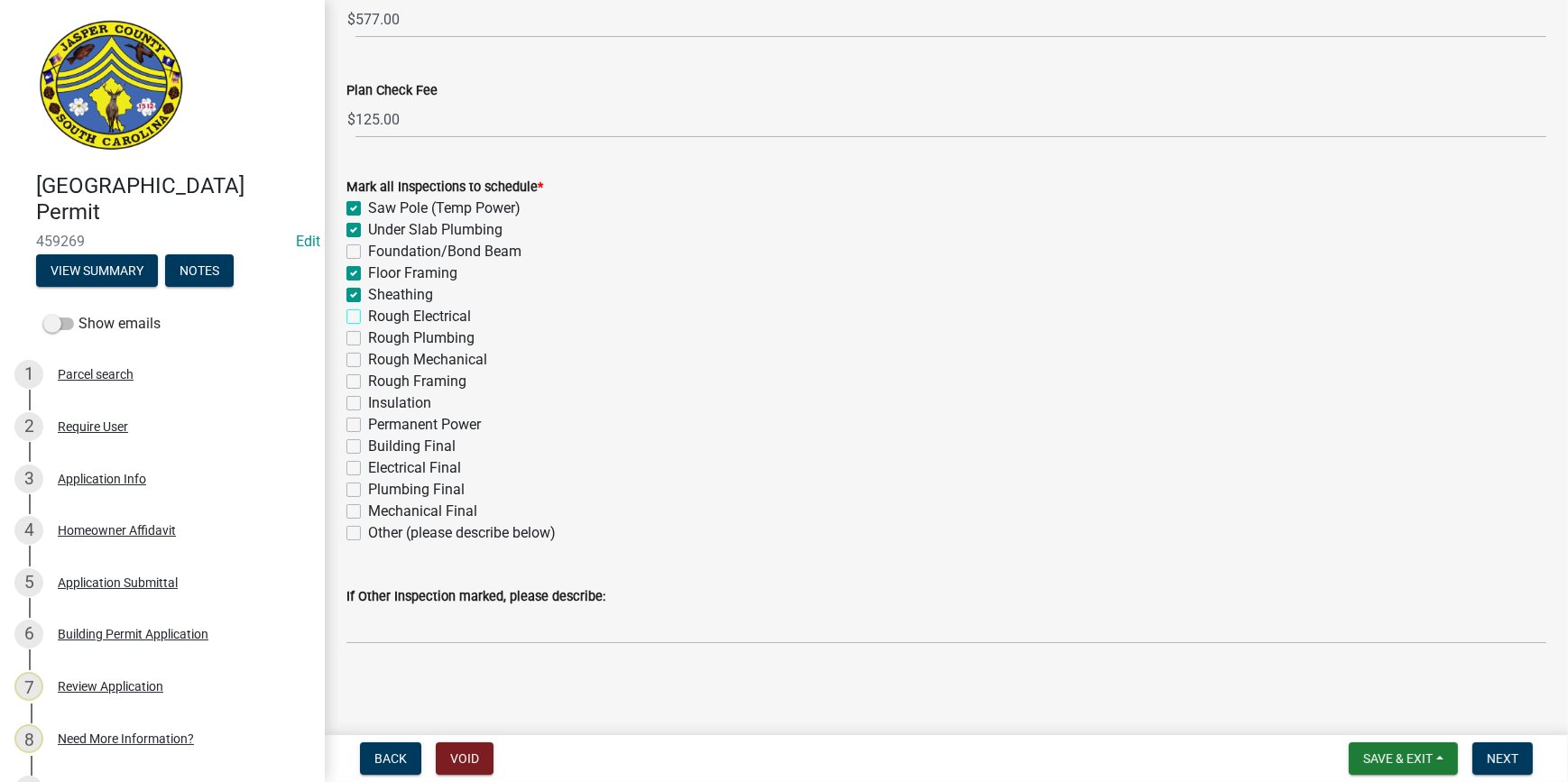
checkbox input "false"
checkbox input "true"
checkbox input "false"
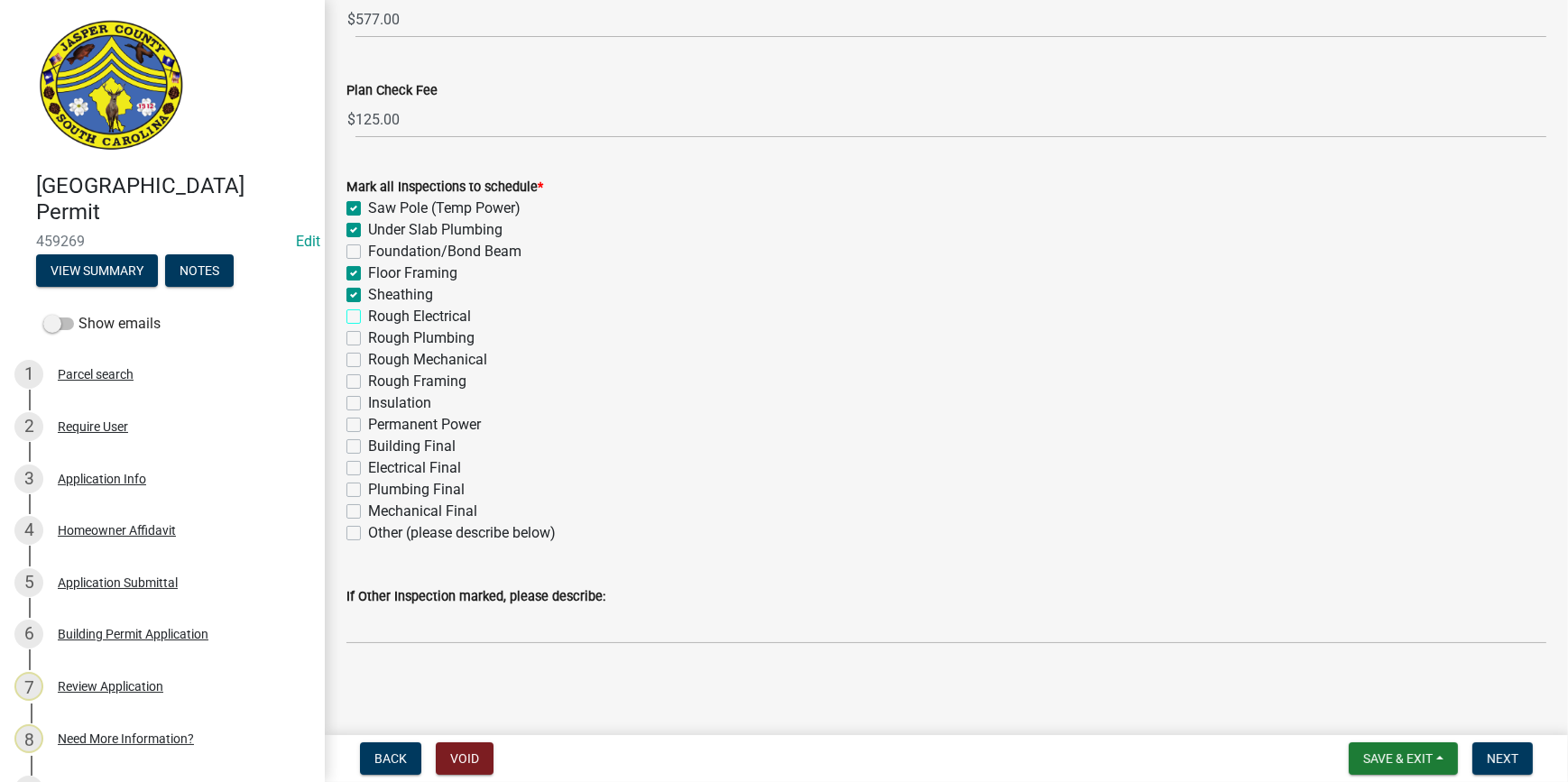
checkbox input "false"
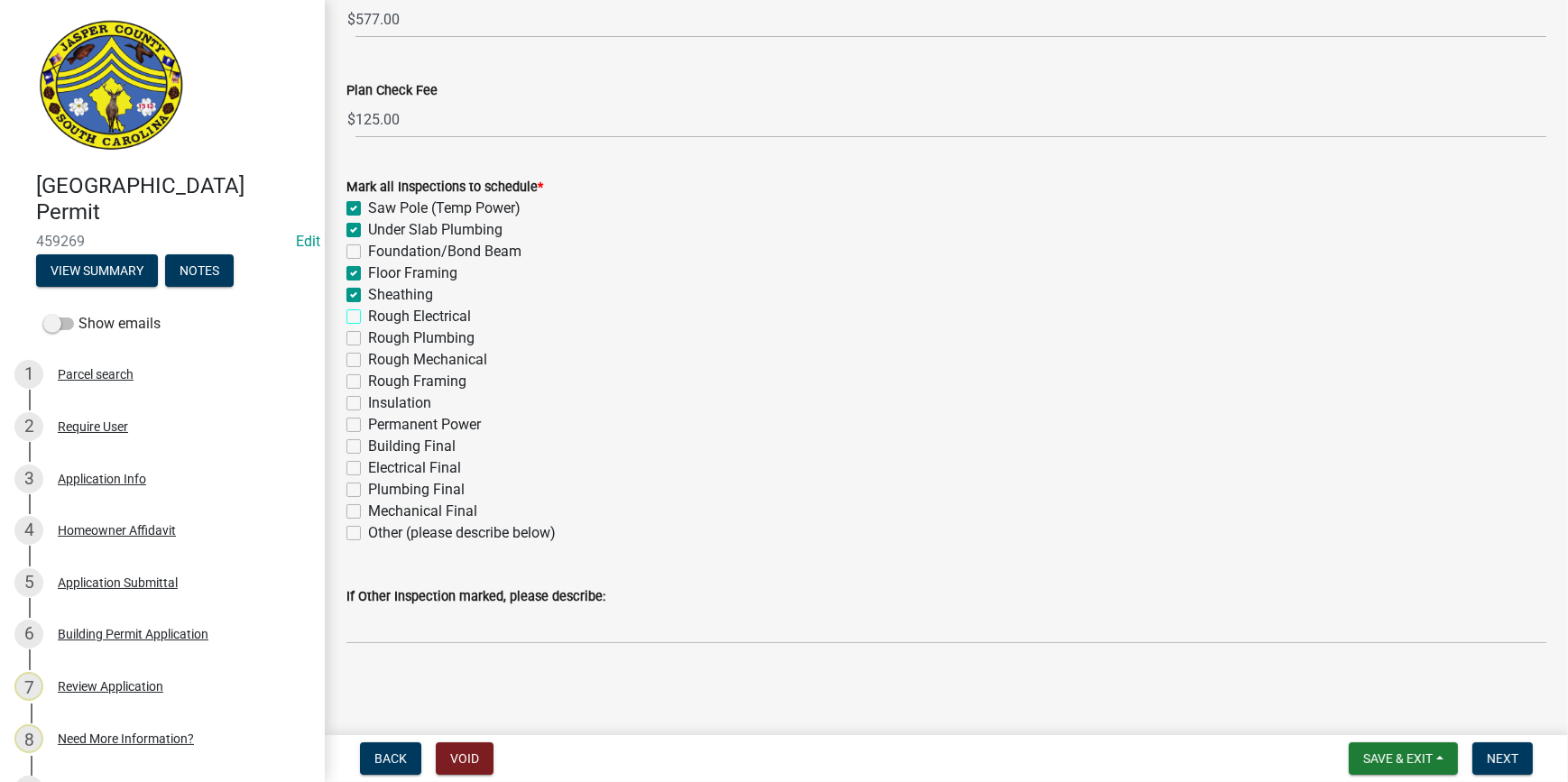
checkbox input "false"
click at [368, 289] on label "Sheathing" at bounding box center [400, 295] width 65 height 22
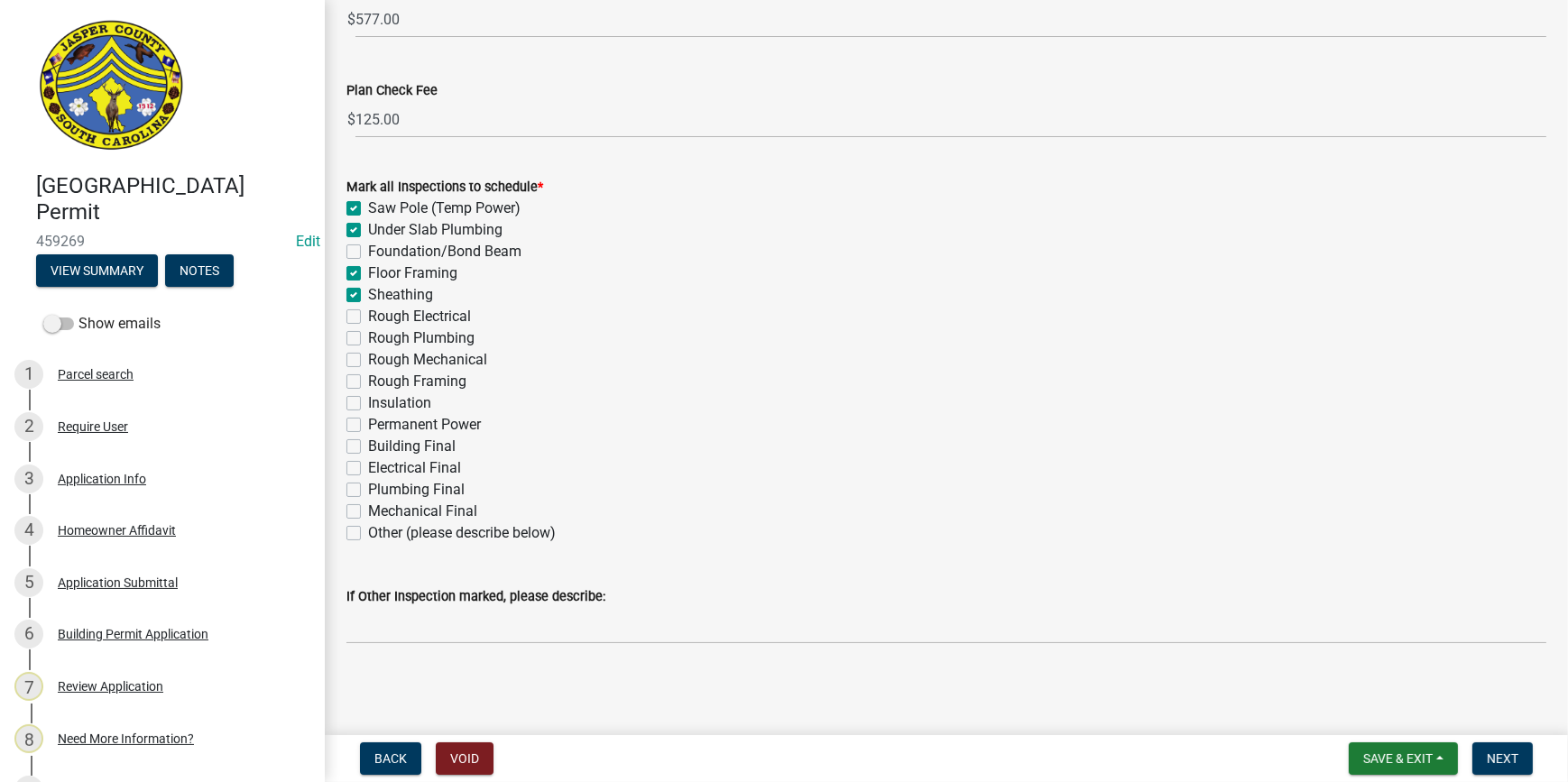
click at [368, 289] on input "Sheathing" at bounding box center [373, 289] width 12 height 12
checkbox input "false"
checkbox input "true"
checkbox input "false"
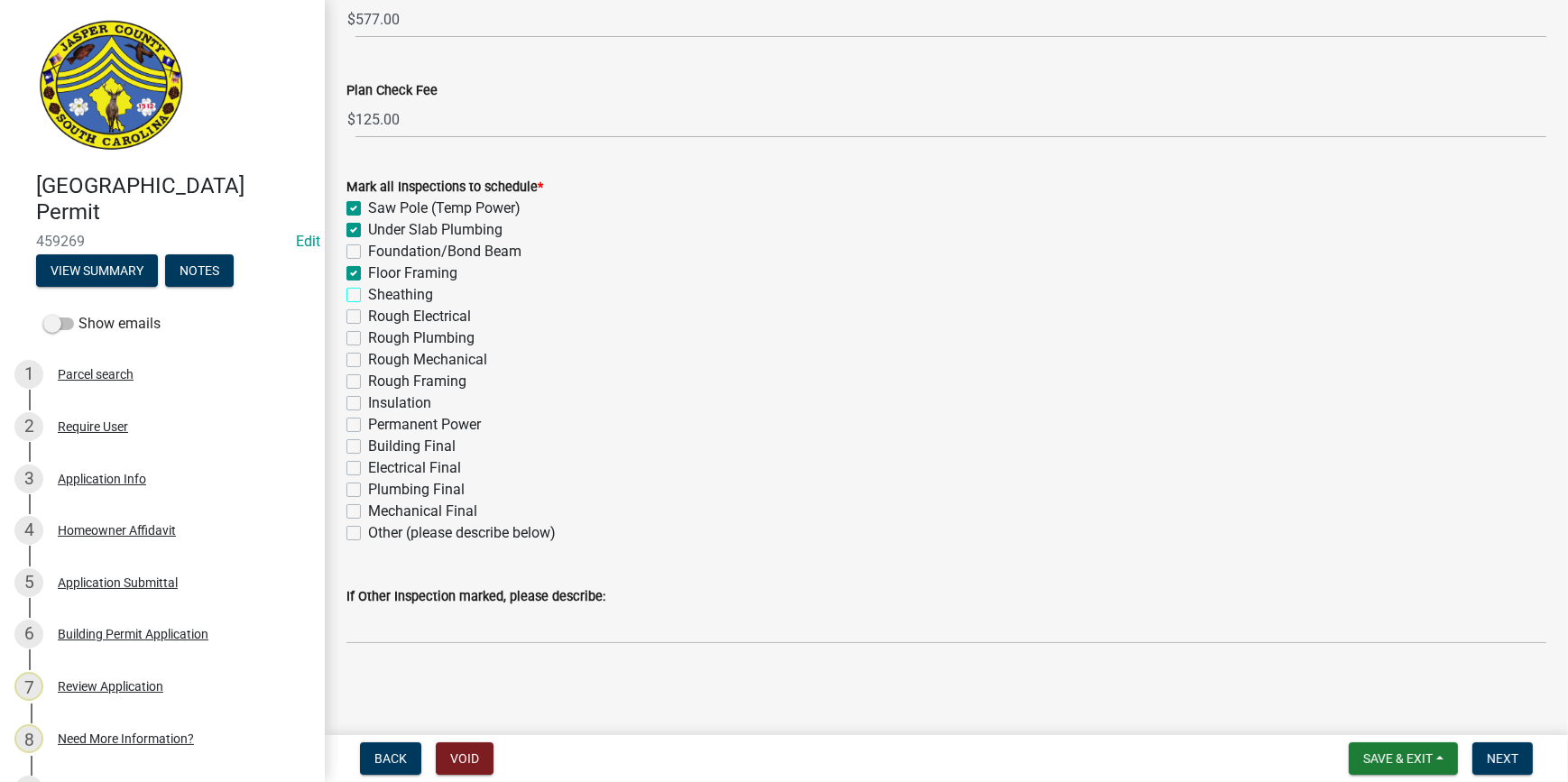
checkbox input "true"
checkbox input "false"
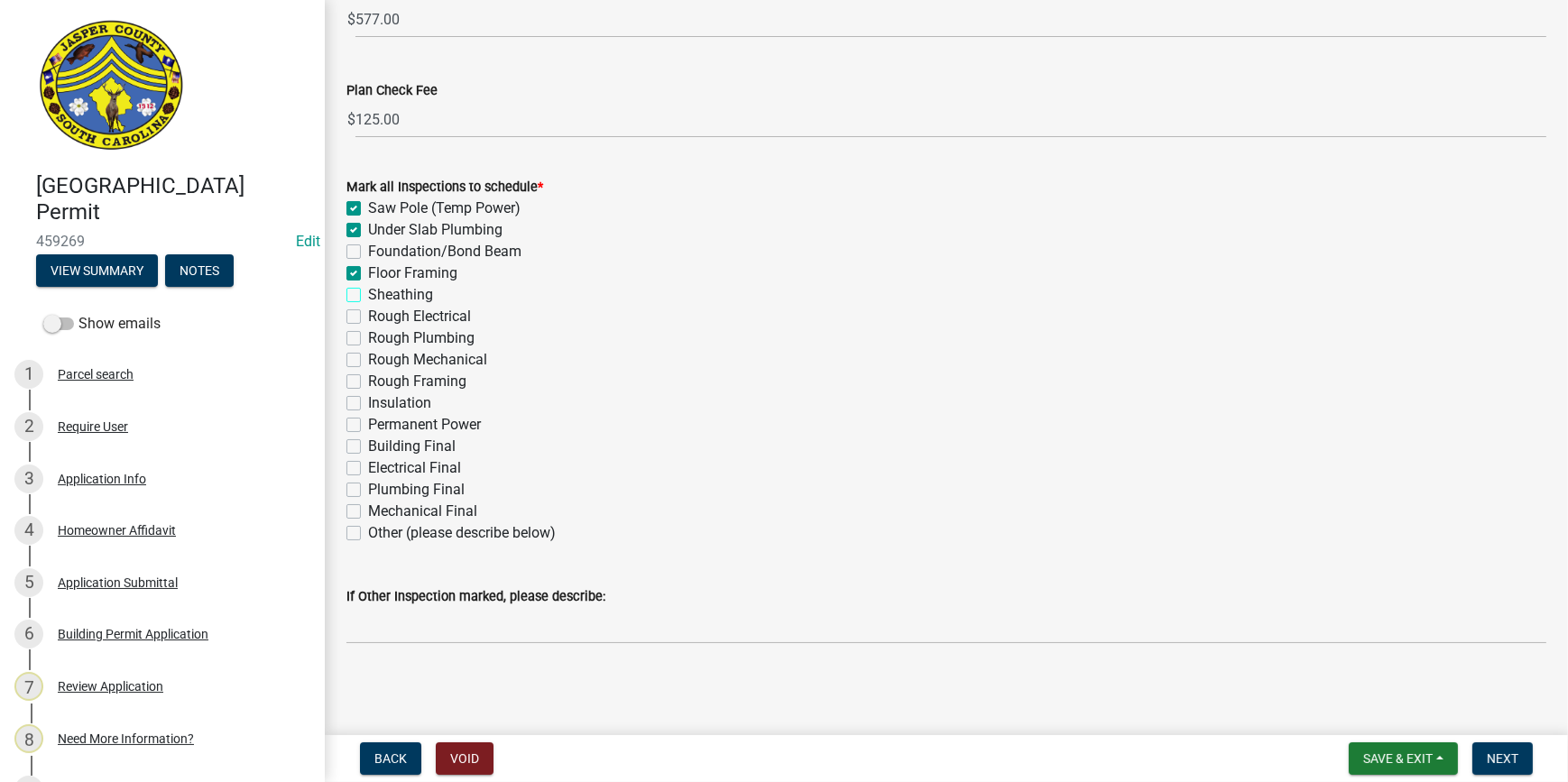
checkbox input "false"
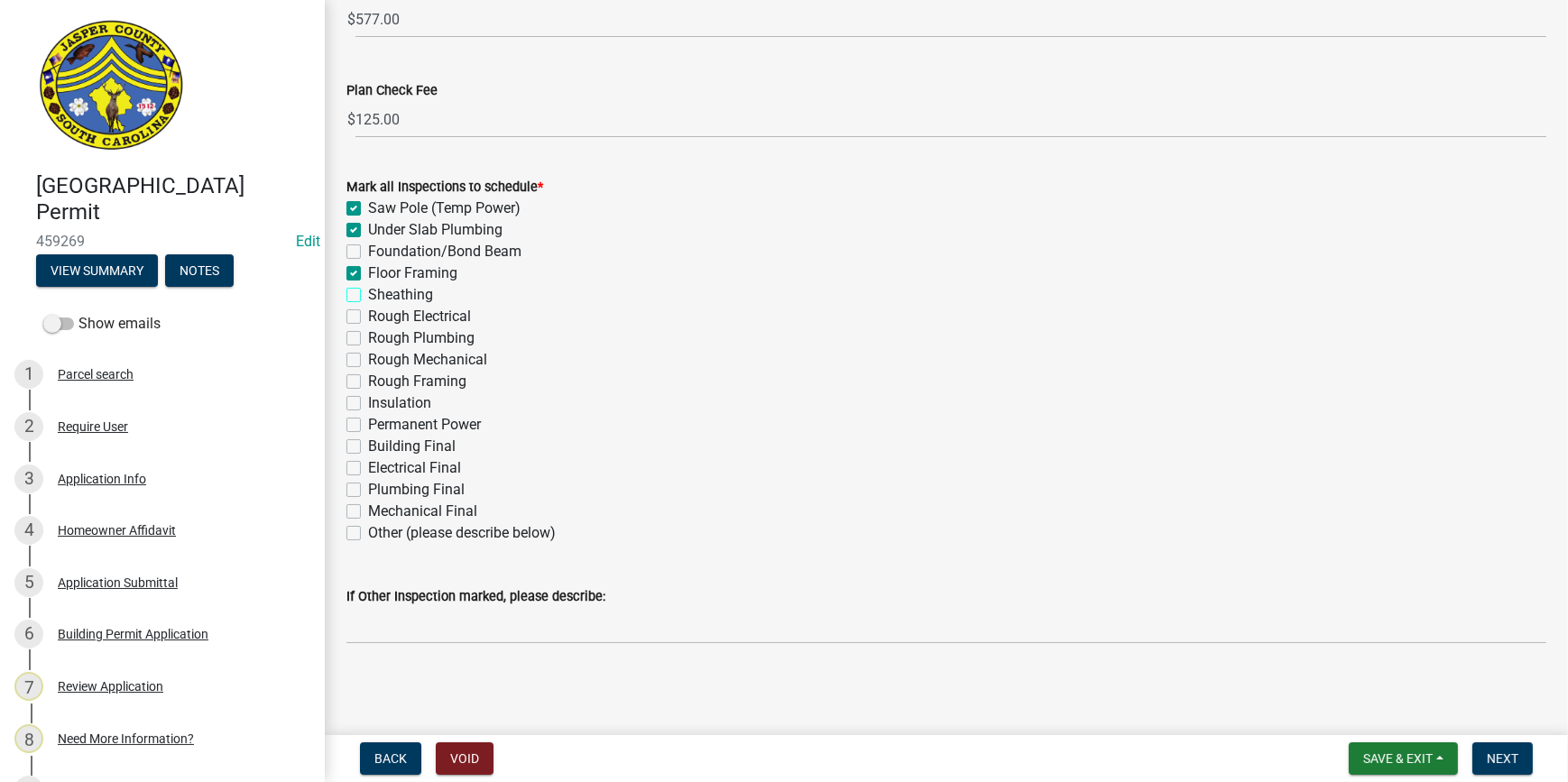
checkbox input "false"
click at [368, 269] on label "Floor Framing" at bounding box center [412, 273] width 89 height 22
click at [368, 269] on input "Floor Framing" at bounding box center [373, 268] width 12 height 12
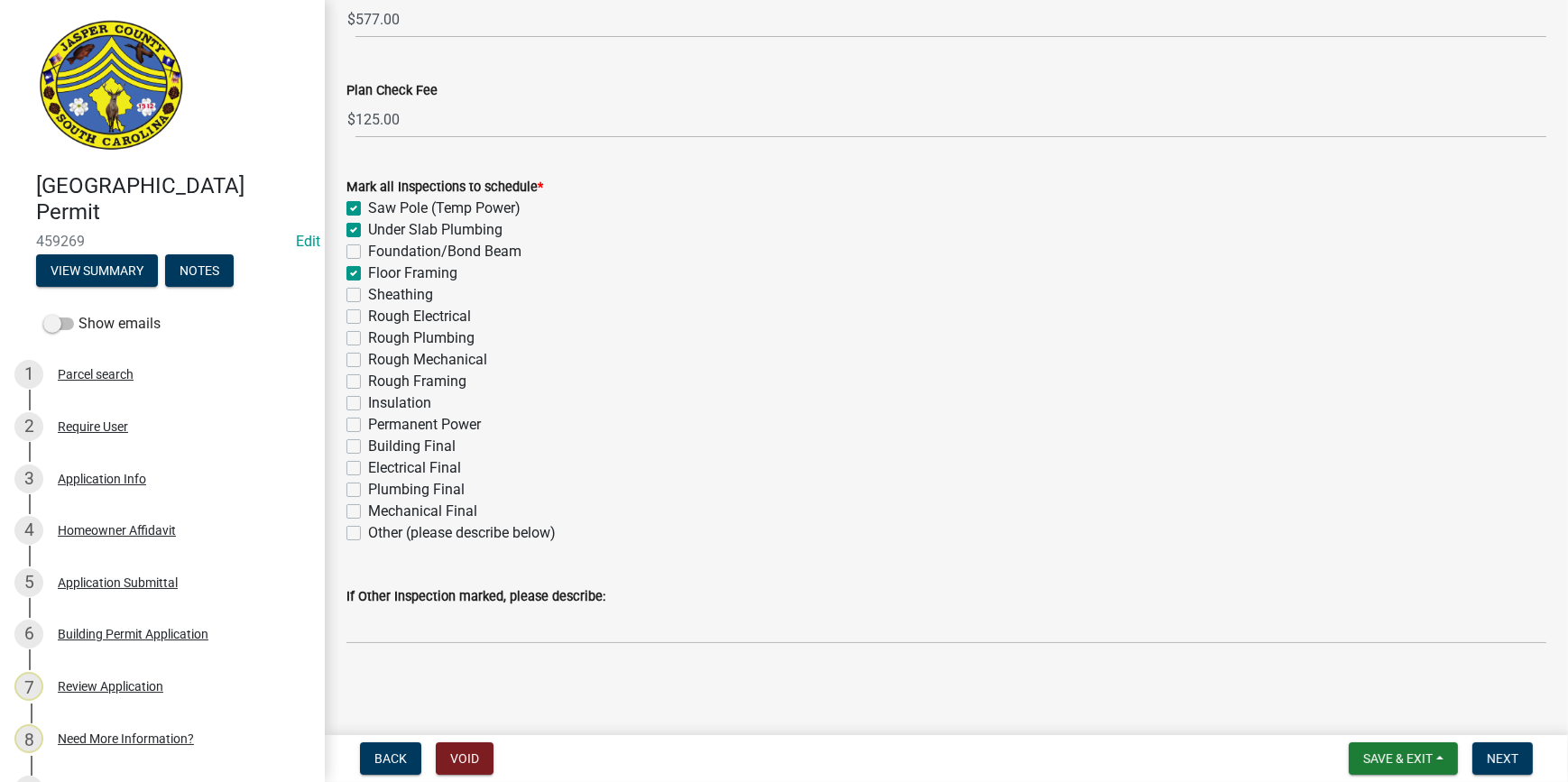
checkbox input "false"
checkbox input "true"
checkbox input "false"
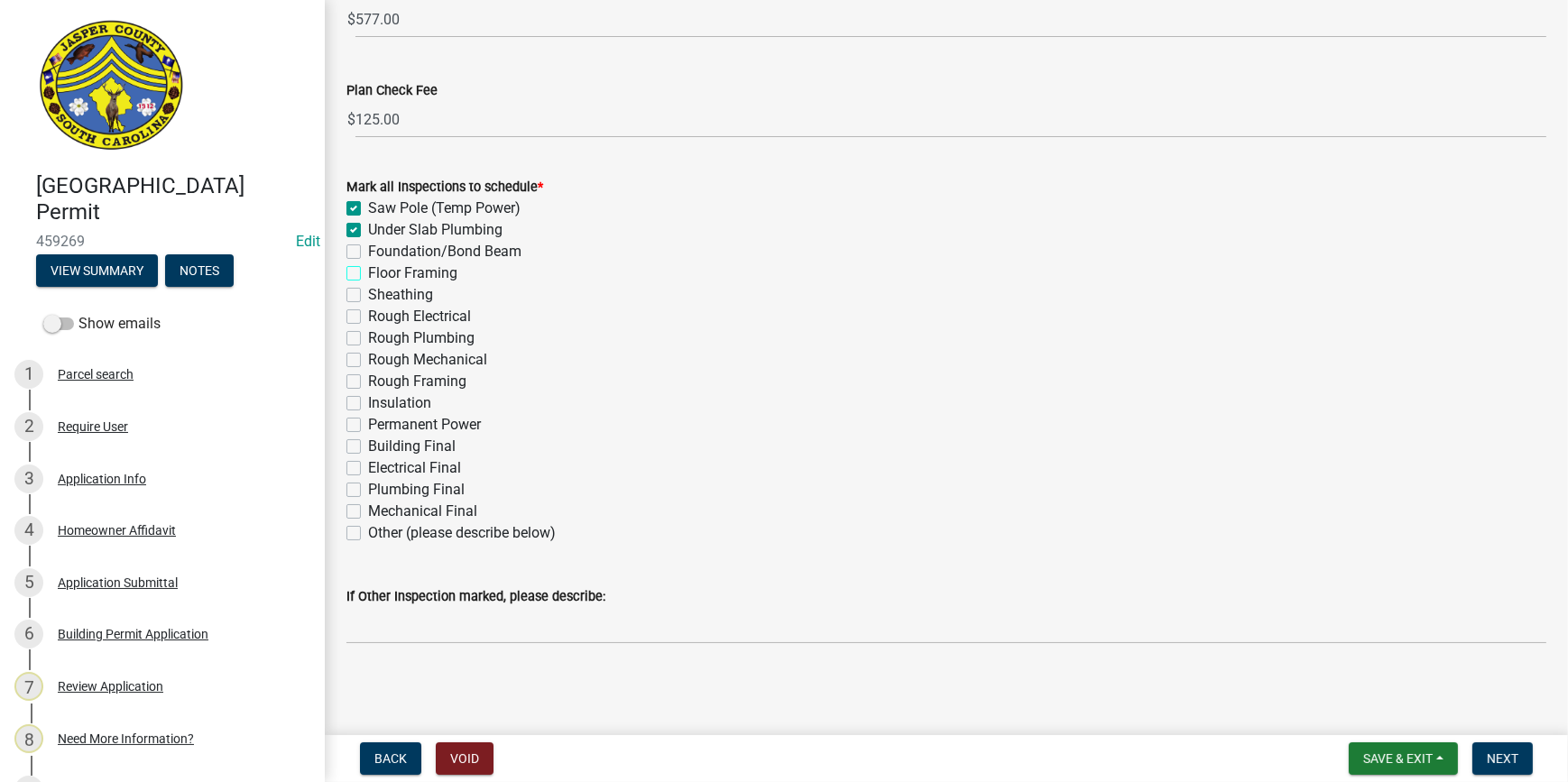
checkbox input "false"
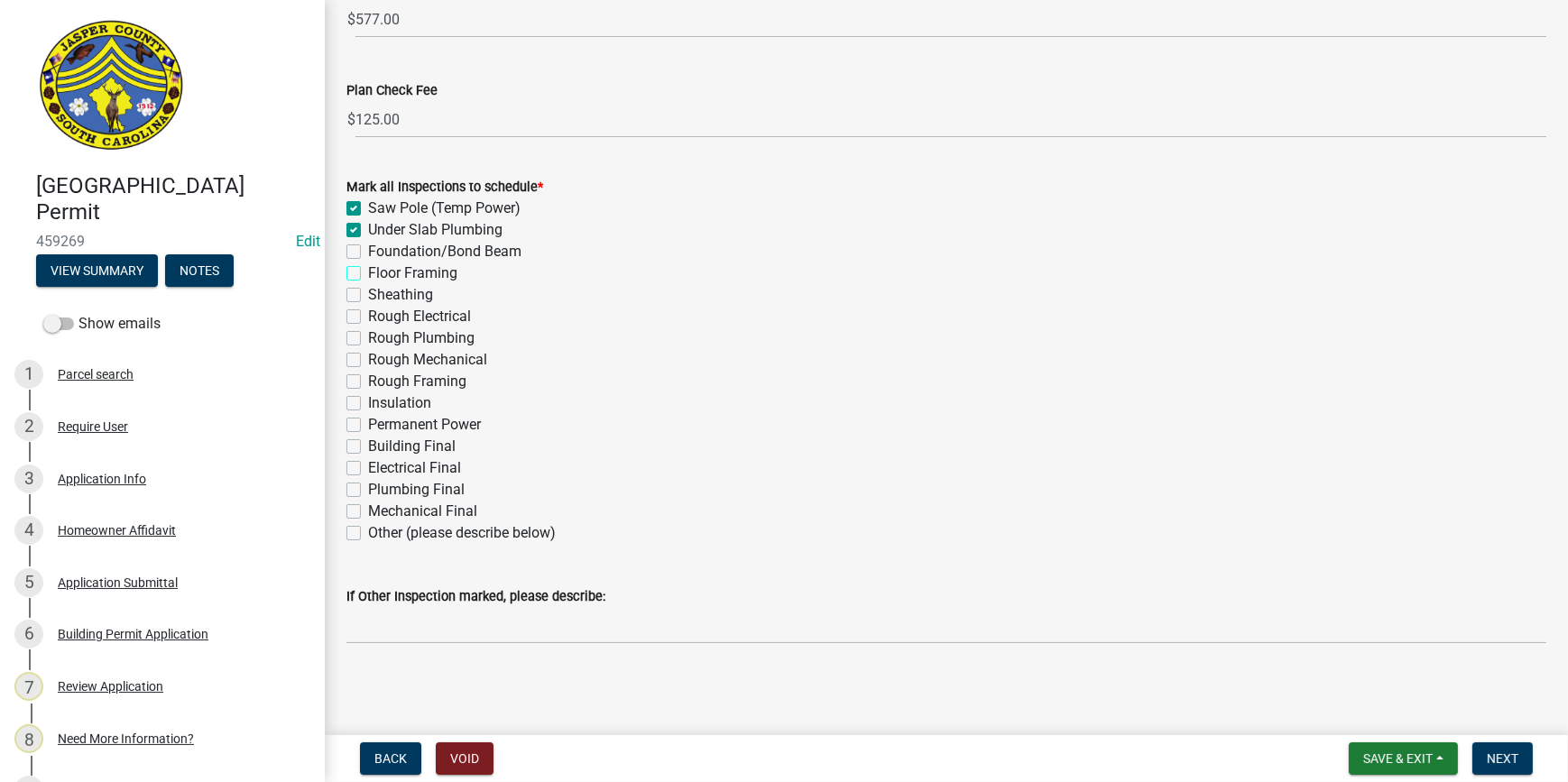
checkbox input "false"
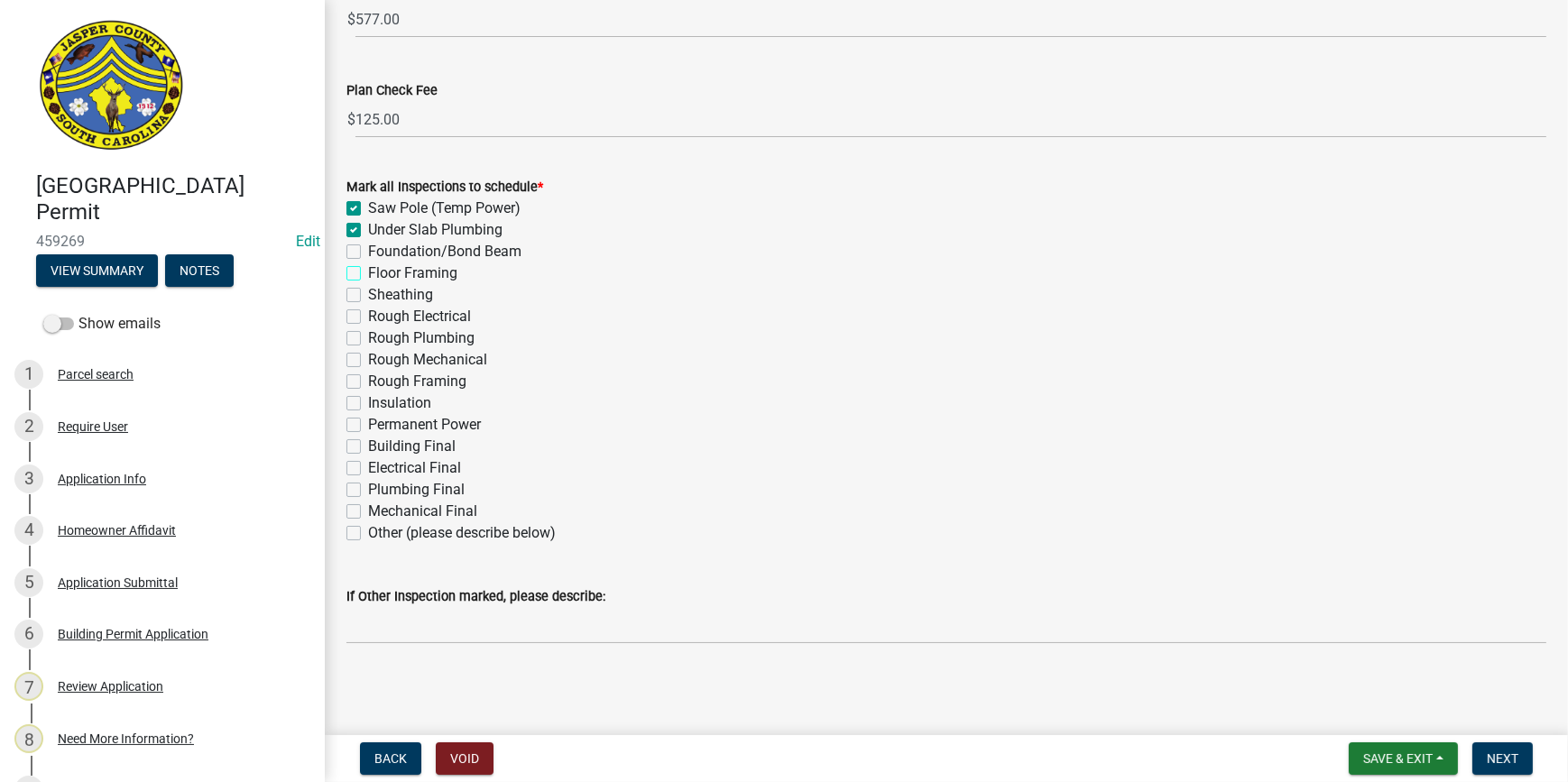
checkbox input "false"
click at [368, 379] on label "Rough Framing" at bounding box center [417, 381] width 98 height 22
click at [368, 379] on input "Rough Framing" at bounding box center [373, 376] width 12 height 12
checkbox input "true"
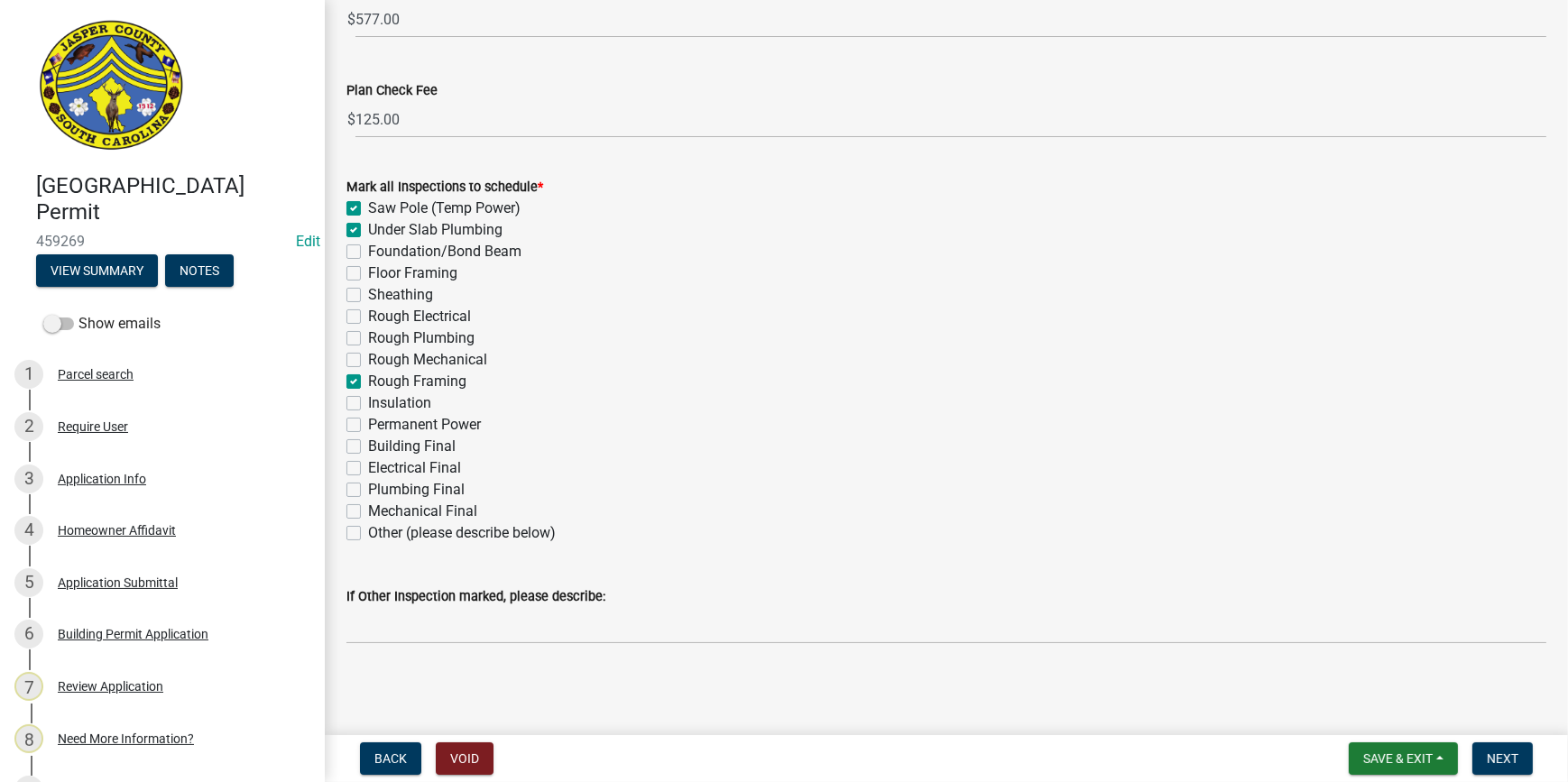
checkbox input "true"
checkbox input "false"
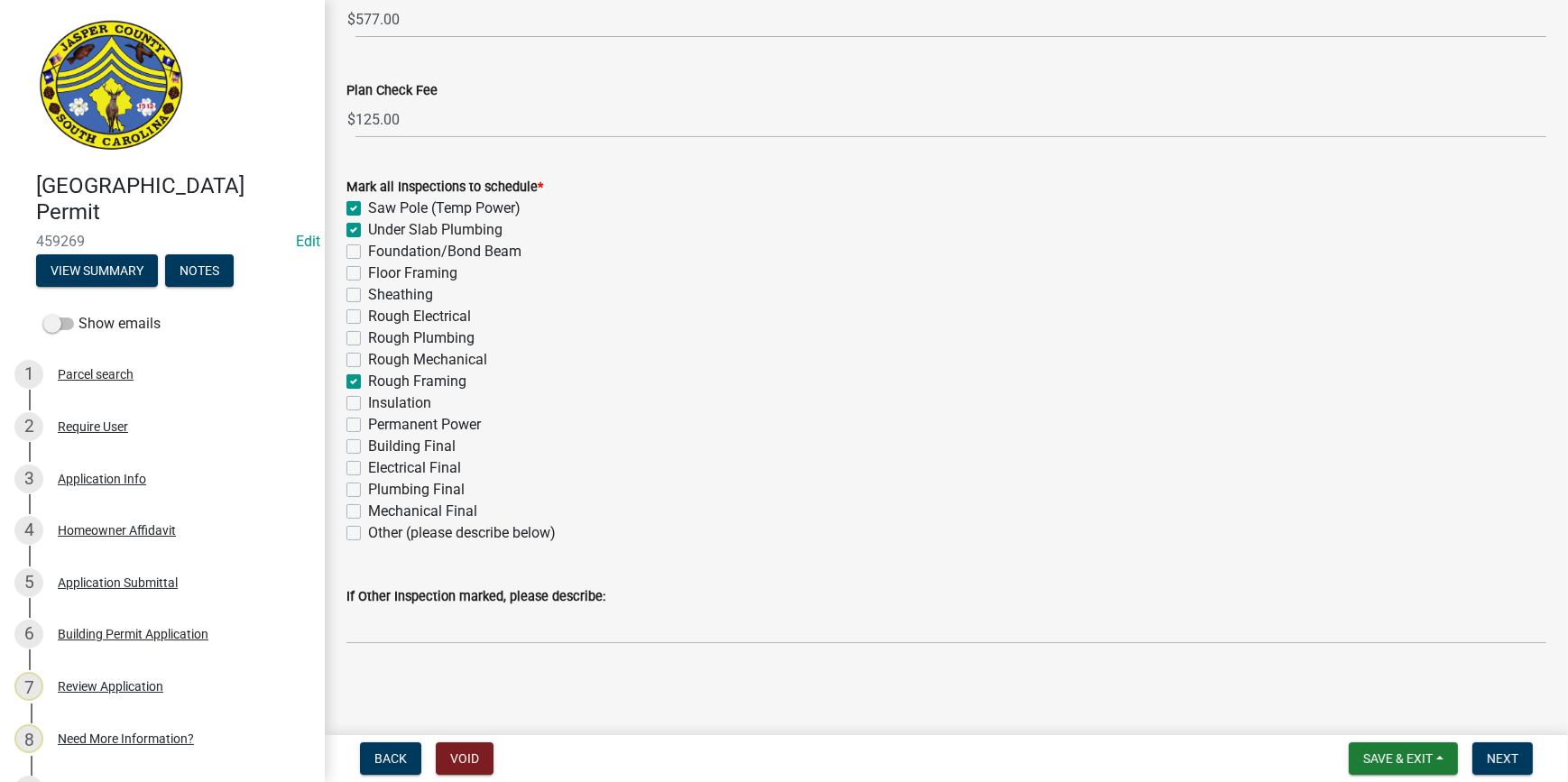
checkbox input "false"
checkbox input "true"
checkbox input "false"
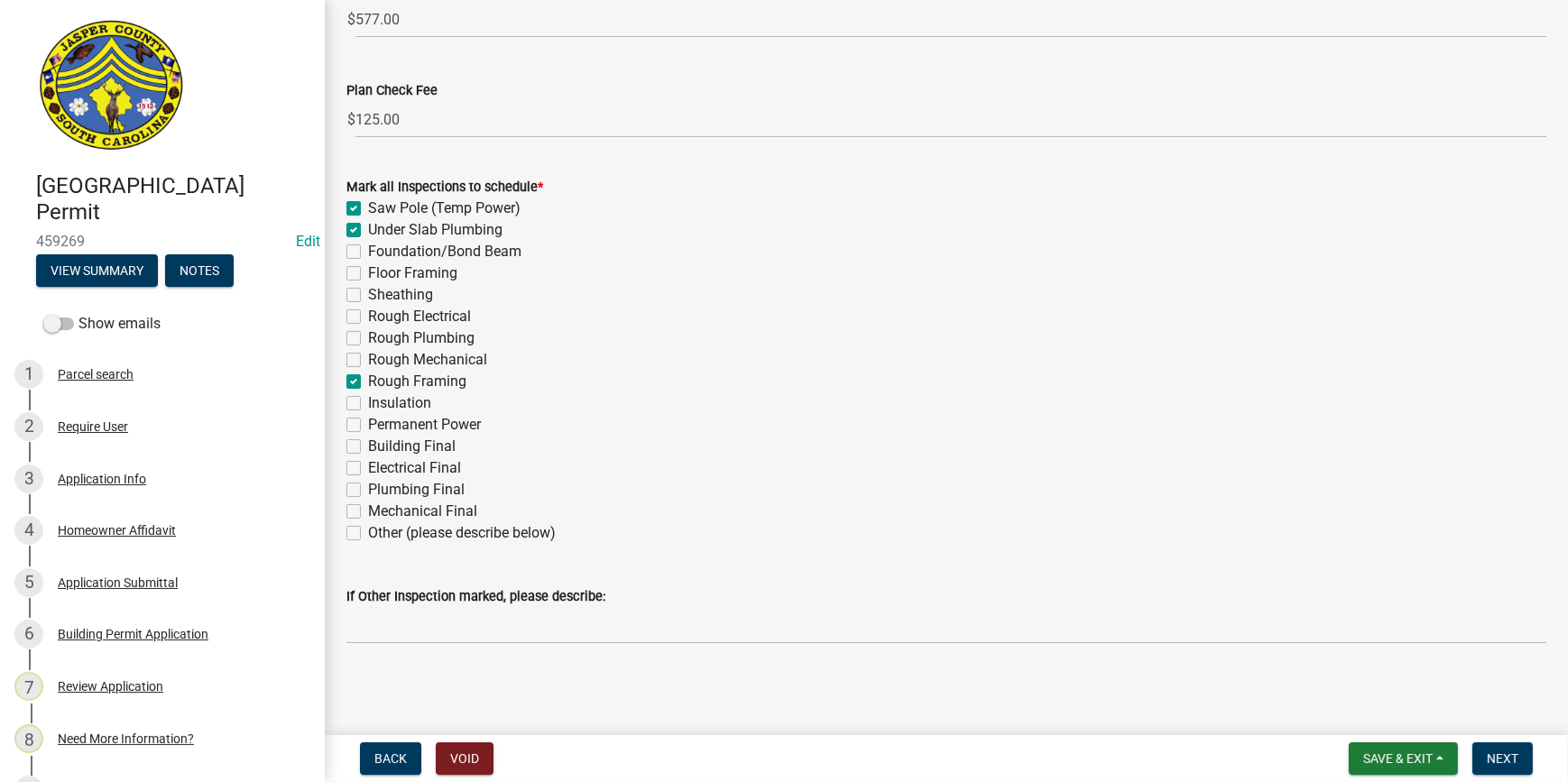
checkbox input "false"
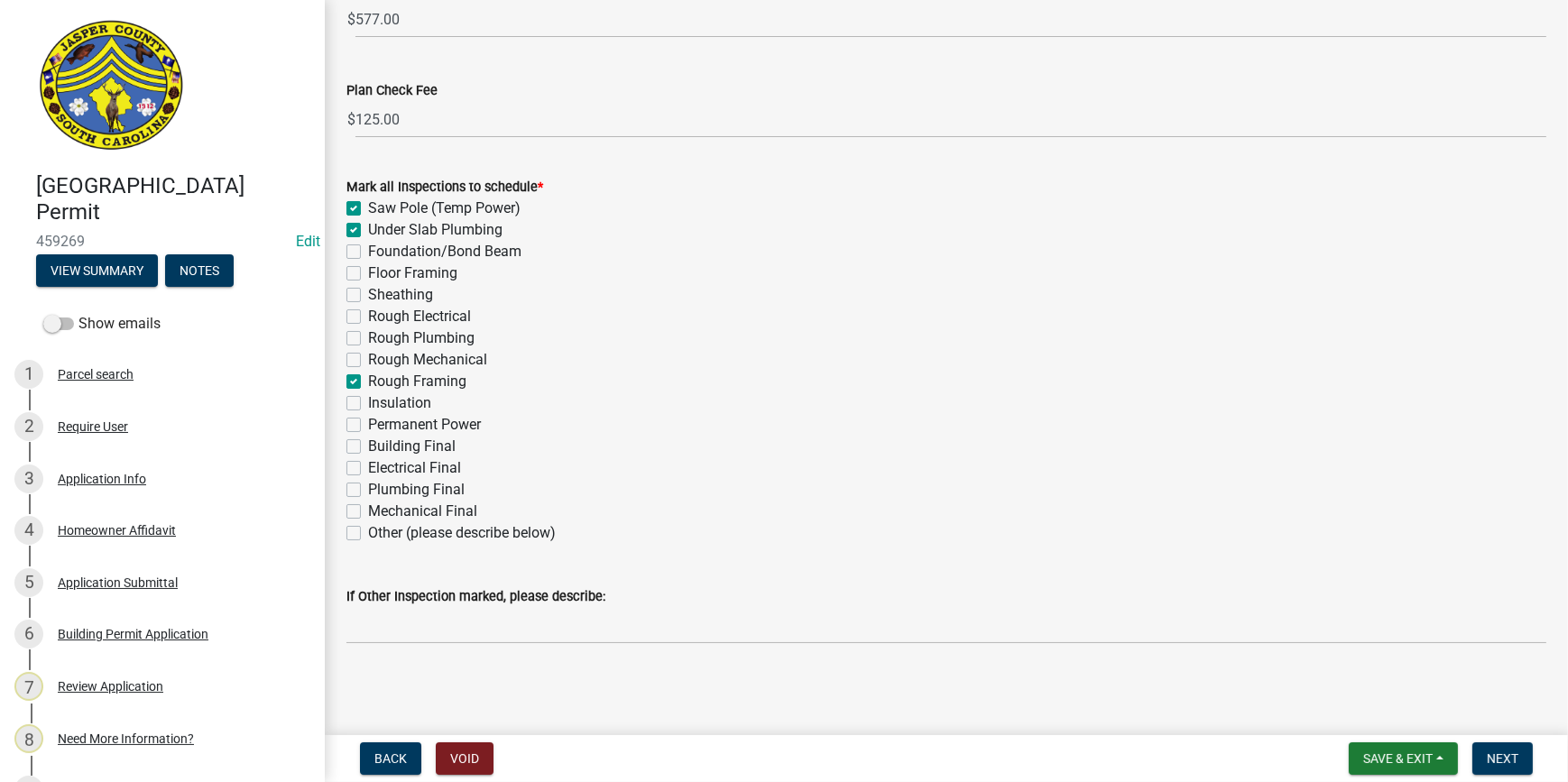
checkbox input "false"
click at [368, 342] on label "Rough Plumbing" at bounding box center [421, 339] width 107 height 22
click at [368, 340] on input "Rough Plumbing" at bounding box center [373, 333] width 12 height 12
checkbox input "true"
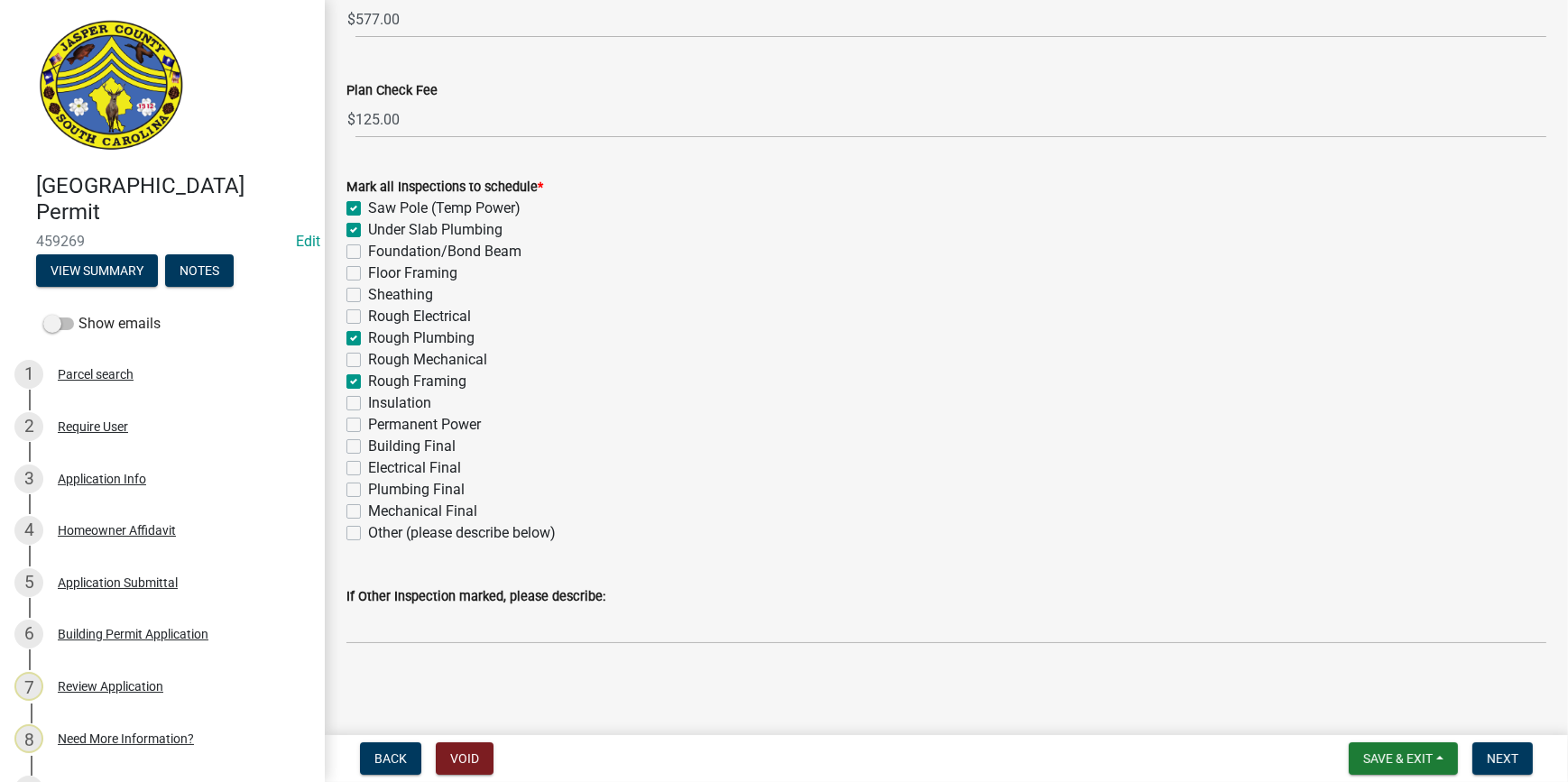
checkbox input "true"
checkbox input "false"
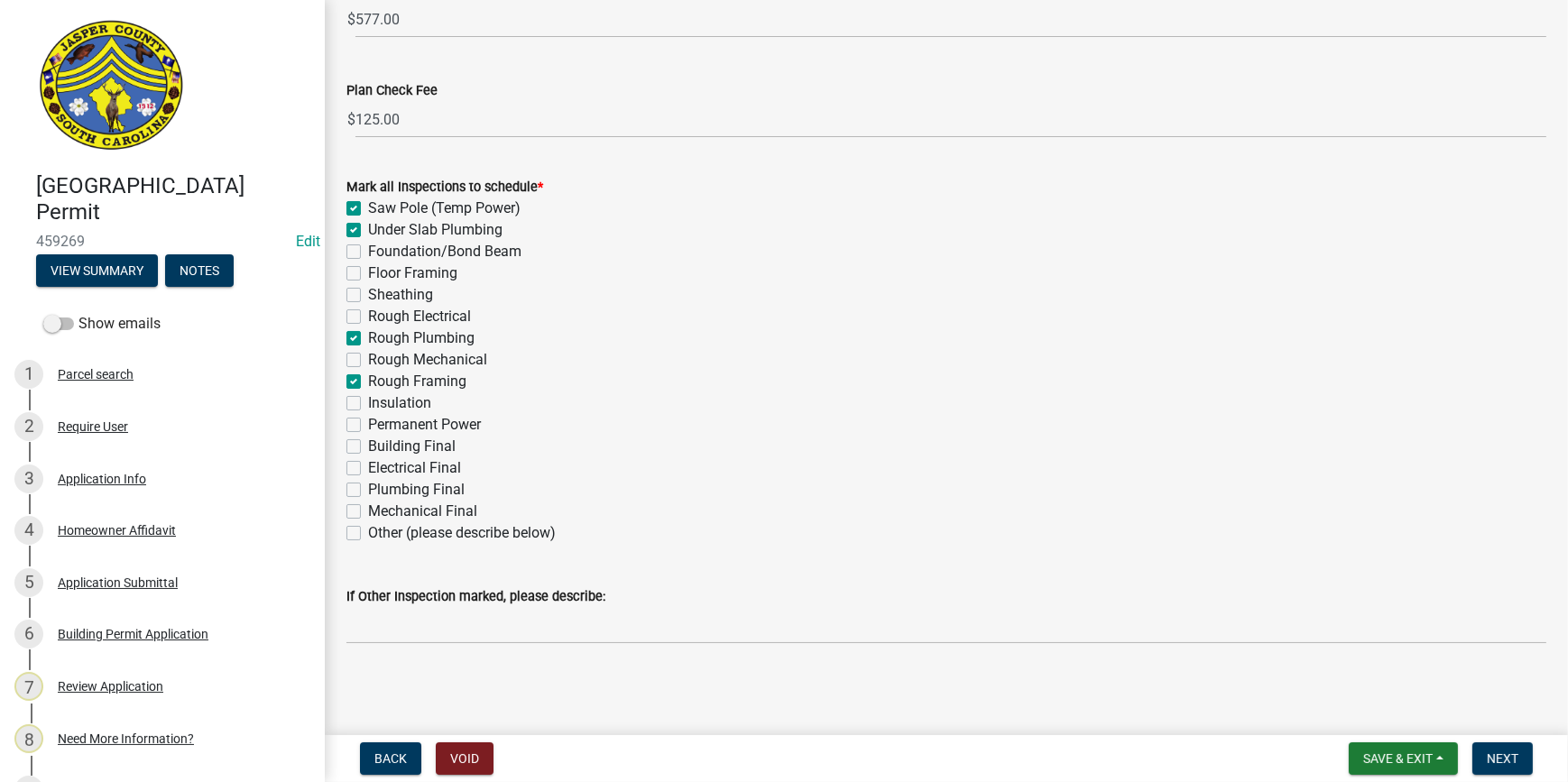
checkbox input "true"
checkbox input "false"
checkbox input "true"
checkbox input "false"
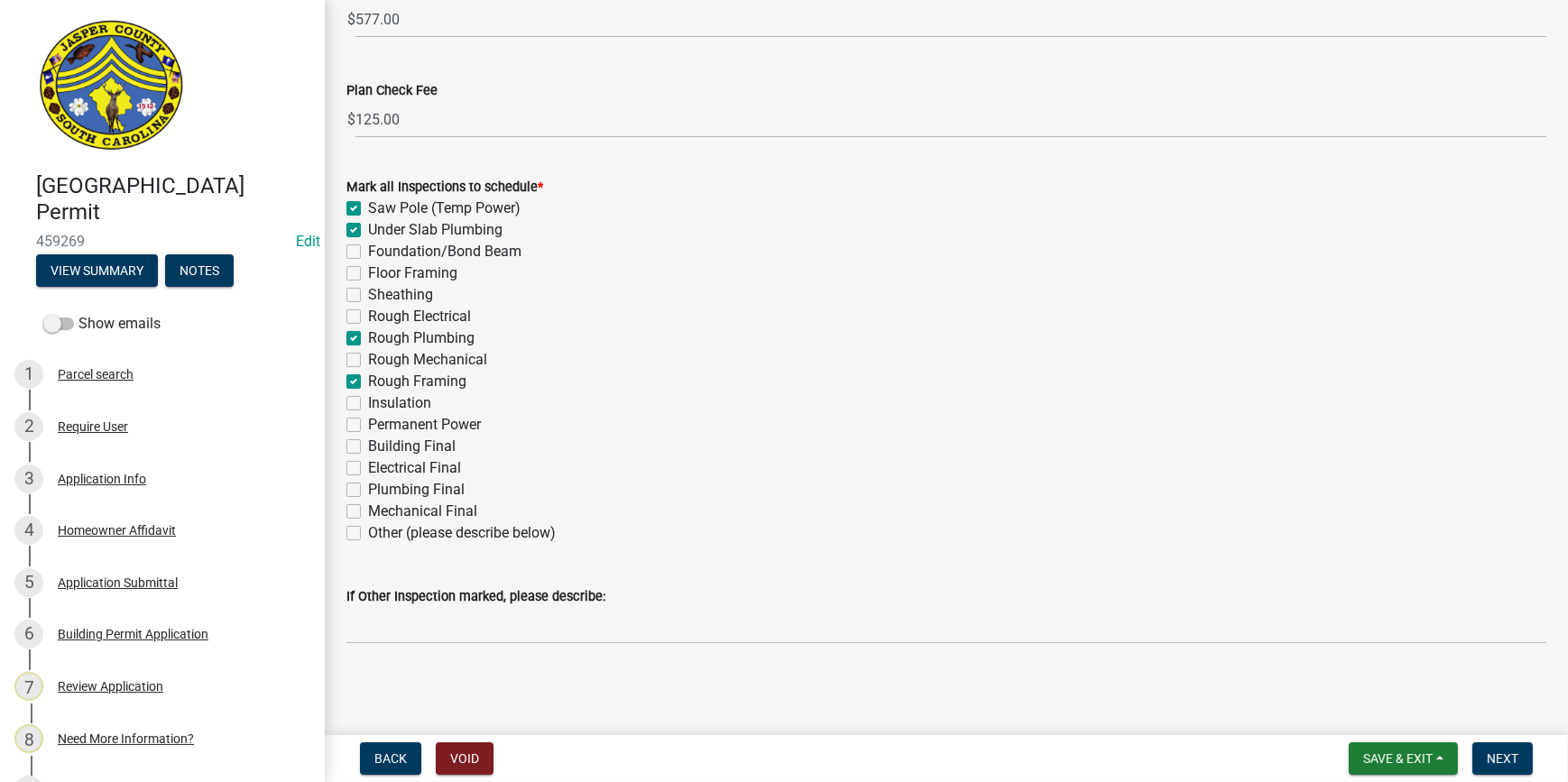
checkbox input "false"
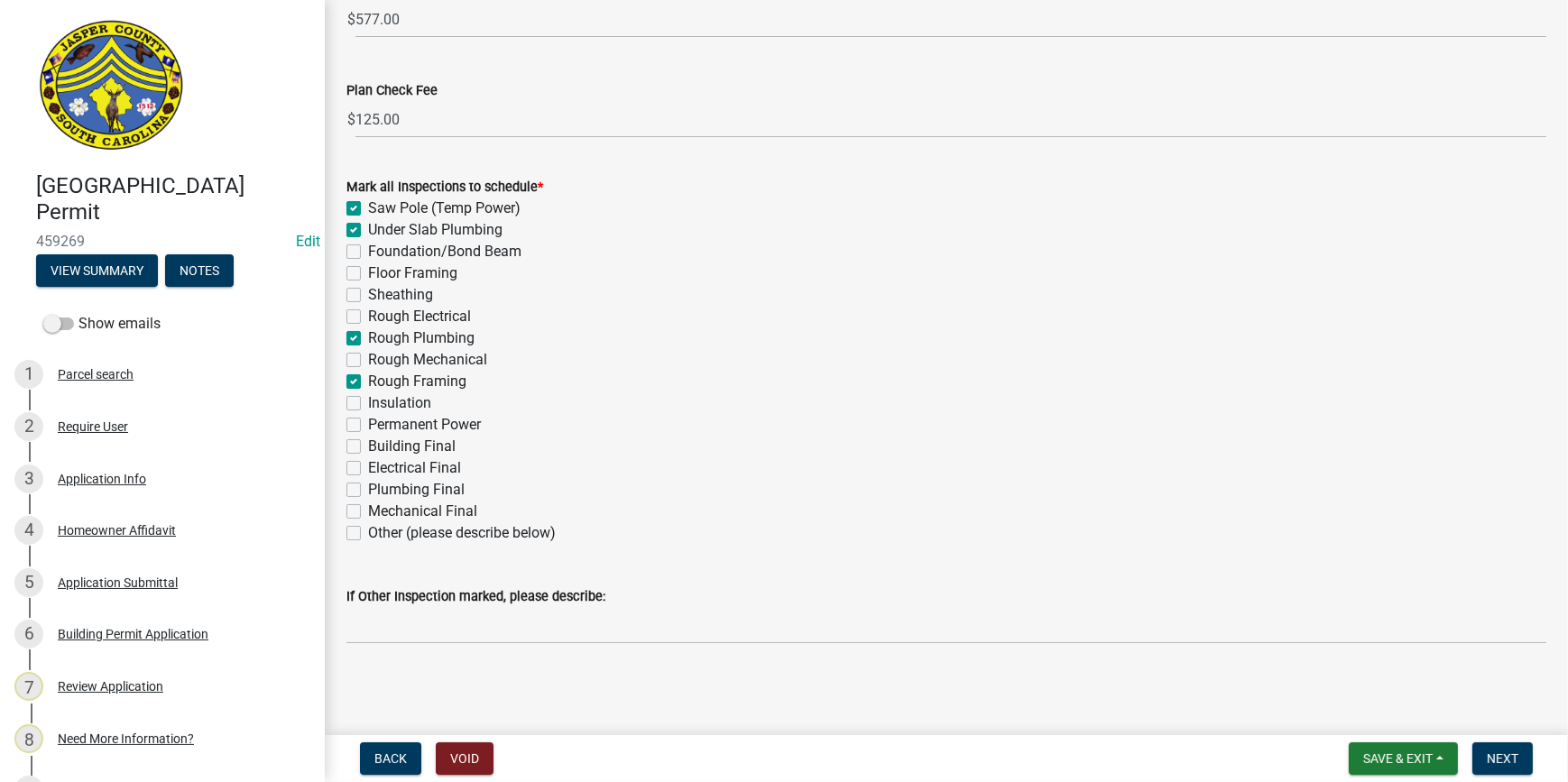
click at [368, 361] on label "Rough Mechanical" at bounding box center [427, 361] width 119 height 22
click at [368, 361] on input "Rough Mechanical" at bounding box center [373, 355] width 12 height 12
checkbox input "true"
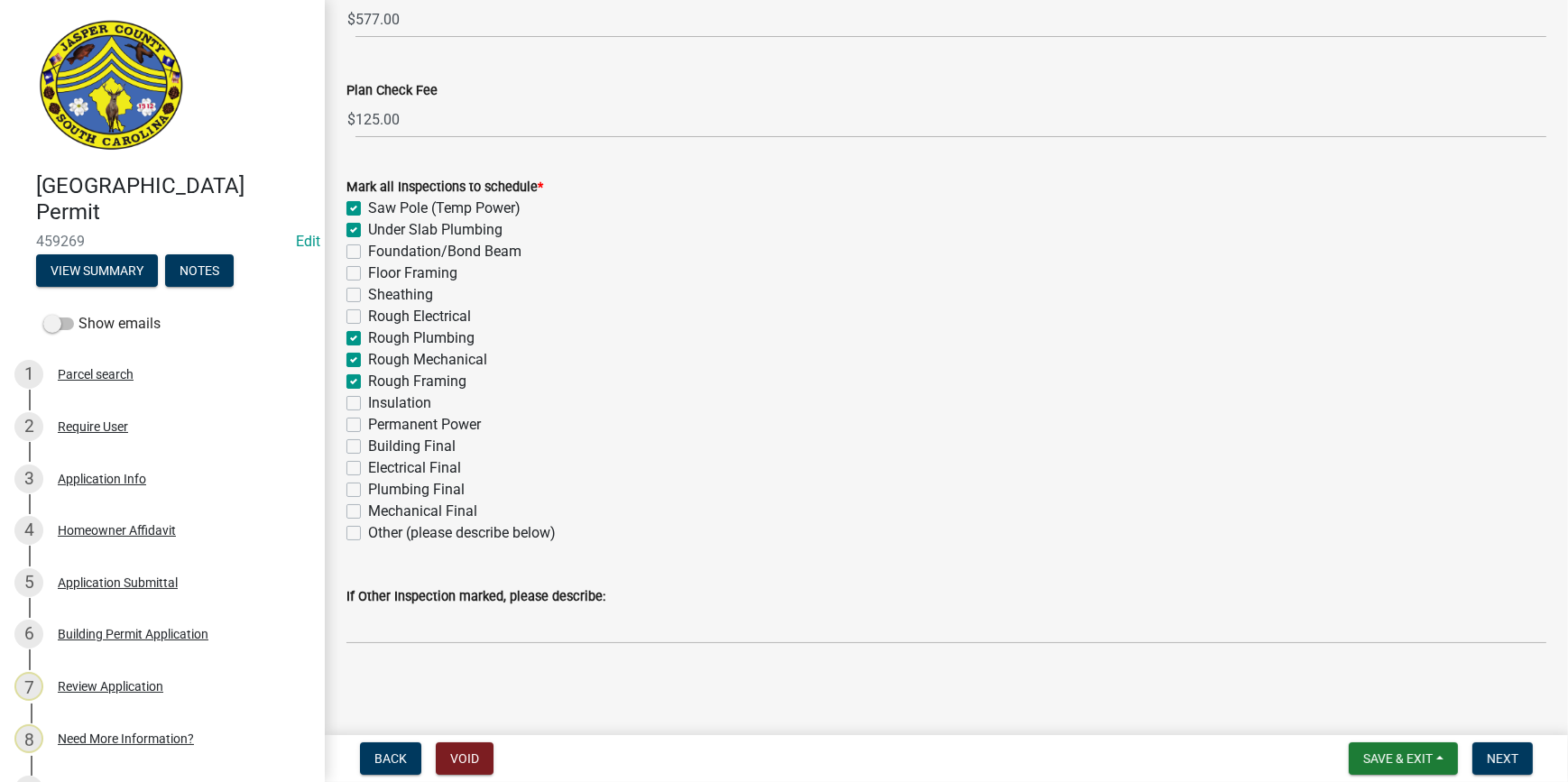
checkbox input "false"
checkbox input "true"
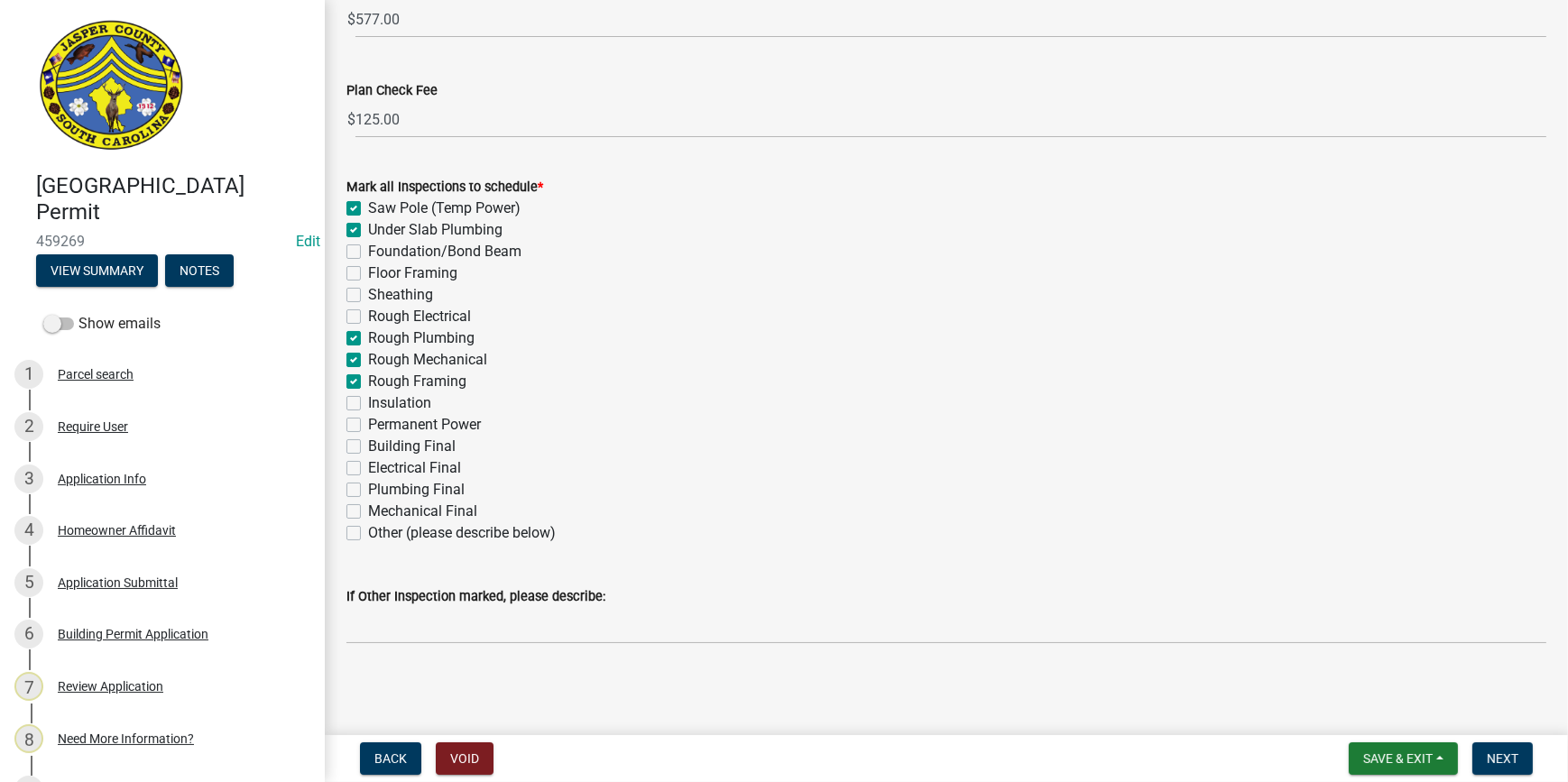
checkbox input "true"
checkbox input "false"
click at [368, 312] on label "Rough Electrical" at bounding box center [419, 317] width 103 height 22
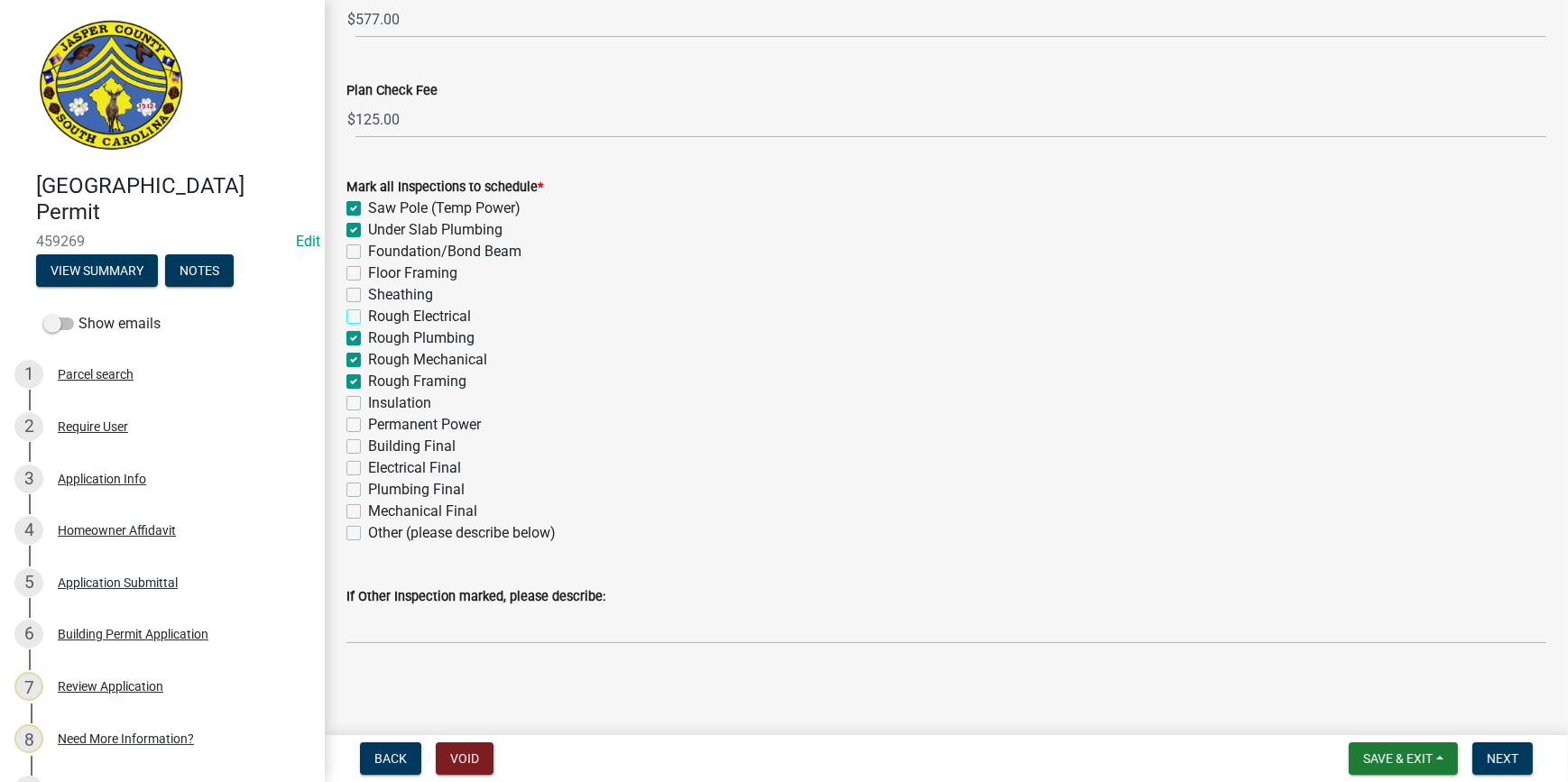
click at [368, 312] on input "Rough Electrical" at bounding box center [373, 311] width 12 height 12
click at [368, 405] on label "Insulation" at bounding box center [399, 403] width 63 height 22
click at [368, 404] on input "Insulation" at bounding box center [373, 398] width 12 height 12
click at [368, 423] on label "Permanent Power" at bounding box center [424, 425] width 113 height 22
click at [368, 423] on input "Permanent Power" at bounding box center [373, 420] width 12 height 12
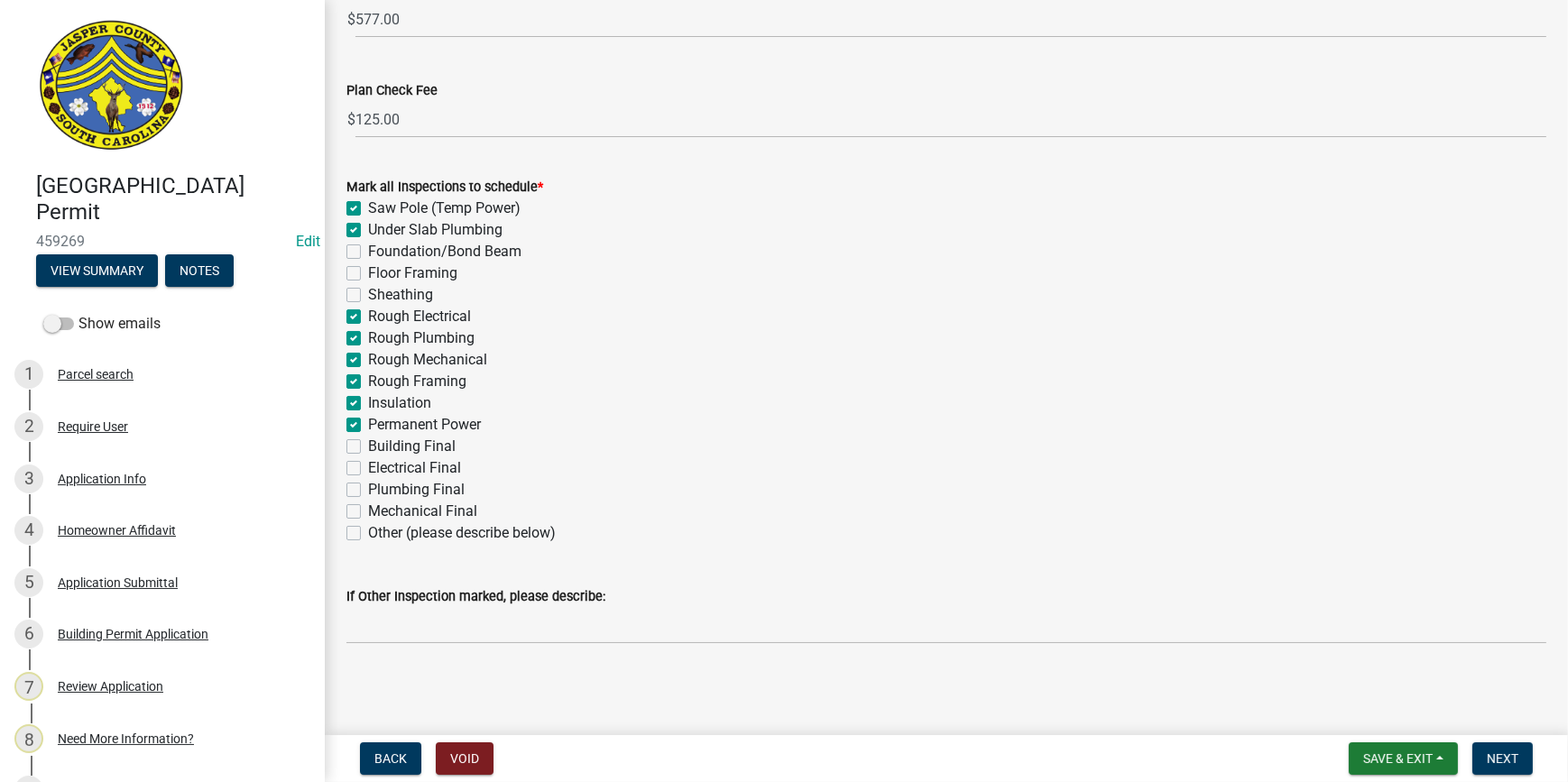
click at [368, 444] on label "Building Final" at bounding box center [412, 447] width 87 height 22
click at [368, 444] on input "Building Final" at bounding box center [373, 442] width 12 height 12
click at [355, 459] on div "Electrical Final" at bounding box center [947, 468] width 1200 height 22
click at [368, 467] on label "Electrical Final" at bounding box center [414, 468] width 93 height 22
click at [368, 467] on input "Electrical Final" at bounding box center [373, 462] width 12 height 12
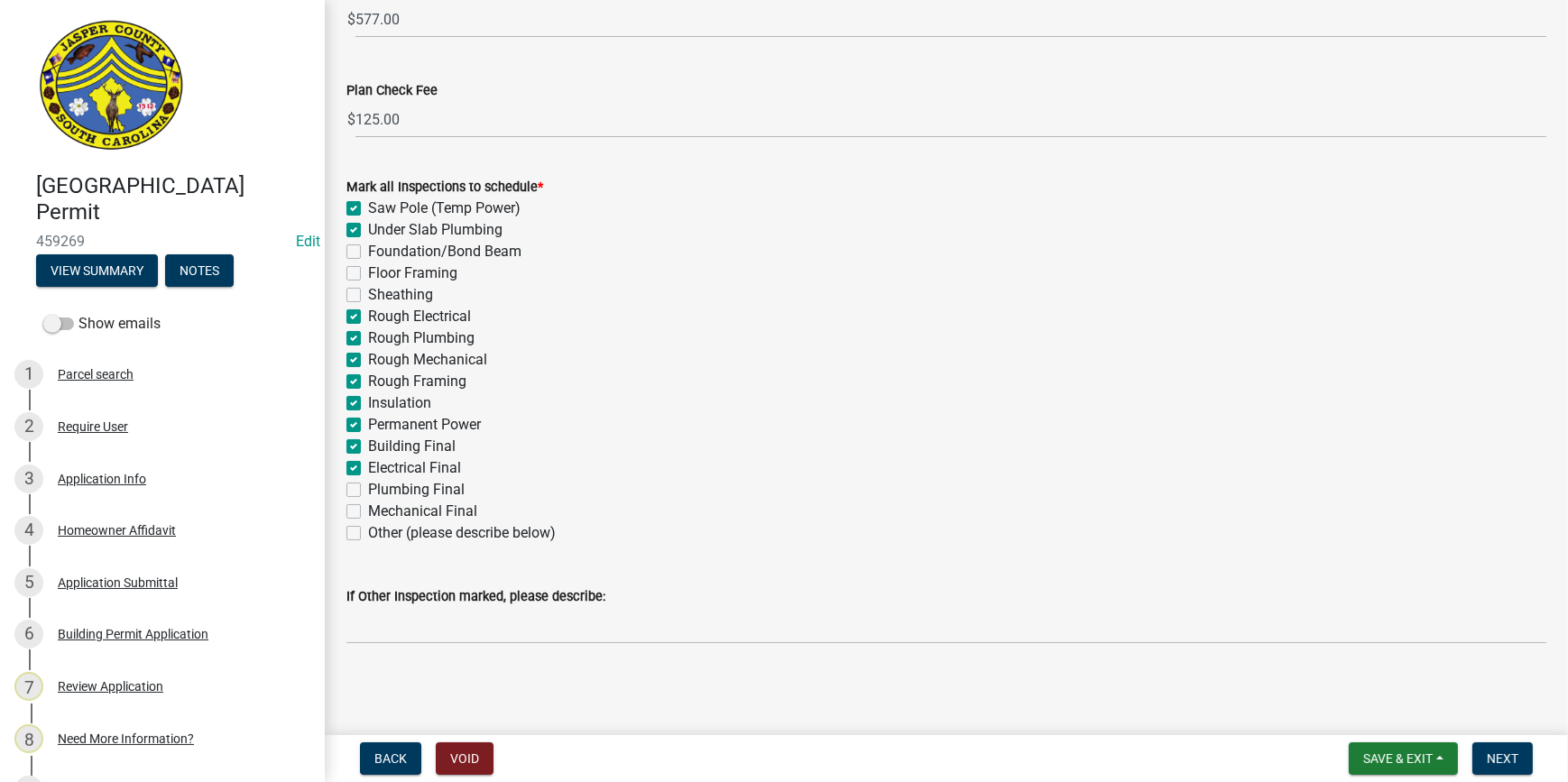
click at [368, 485] on label "Plumbing Final" at bounding box center [416, 490] width 97 height 22
click at [368, 485] on input "Plumbing Final" at bounding box center [373, 484] width 12 height 12
click at [368, 510] on label "Mechanical Final" at bounding box center [423, 512] width 109 height 22
click at [368, 510] on input "Mechanical Final" at bounding box center [373, 506] width 12 height 12
click at [1480, 756] on button "Next" at bounding box center [1502, 759] width 60 height 33
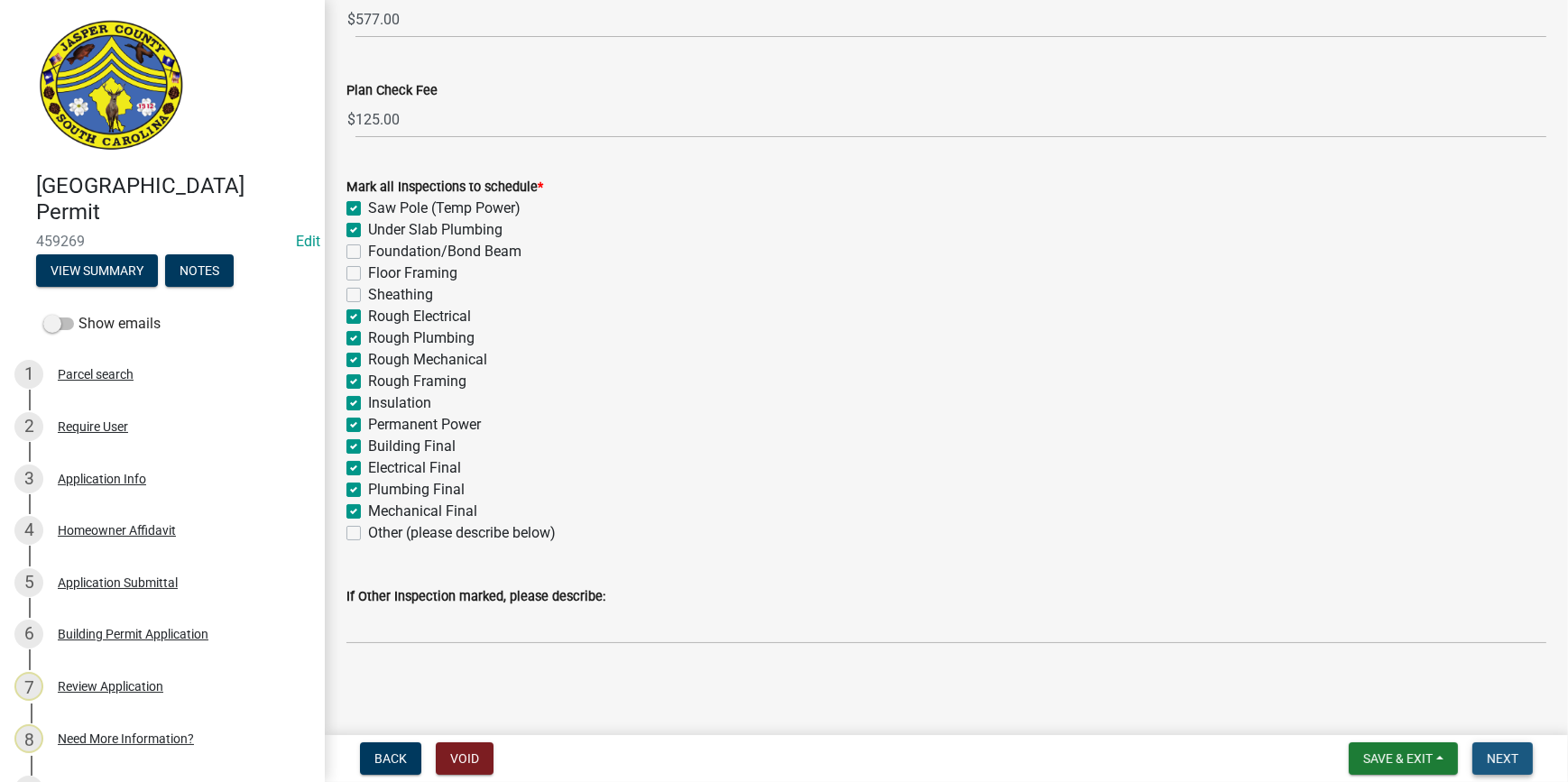
scroll to position [0, 0]
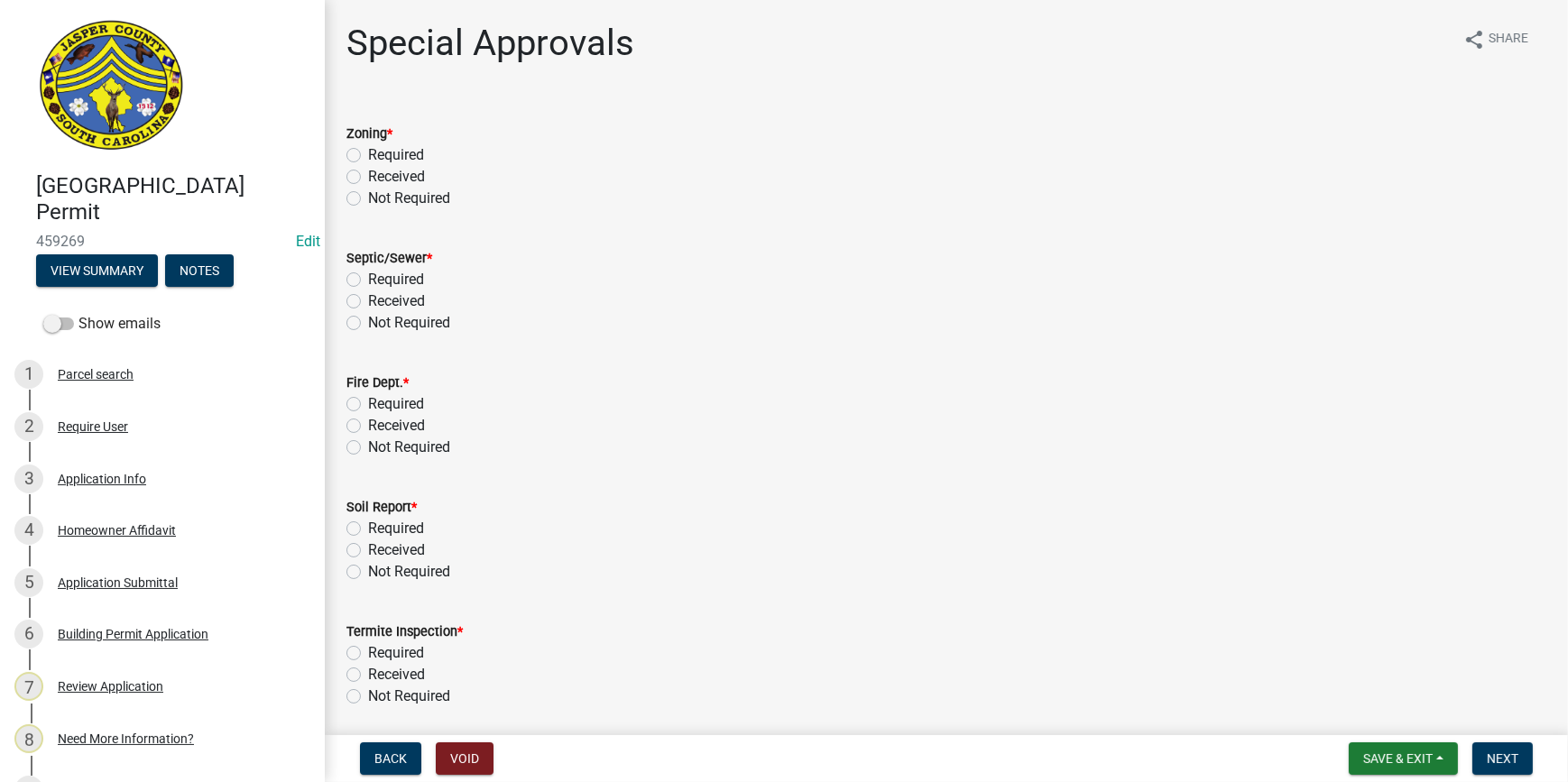
click at [368, 173] on label "Received" at bounding box center [396, 177] width 56 height 22
click at [368, 173] on input "Received" at bounding box center [373, 171] width 12 height 12
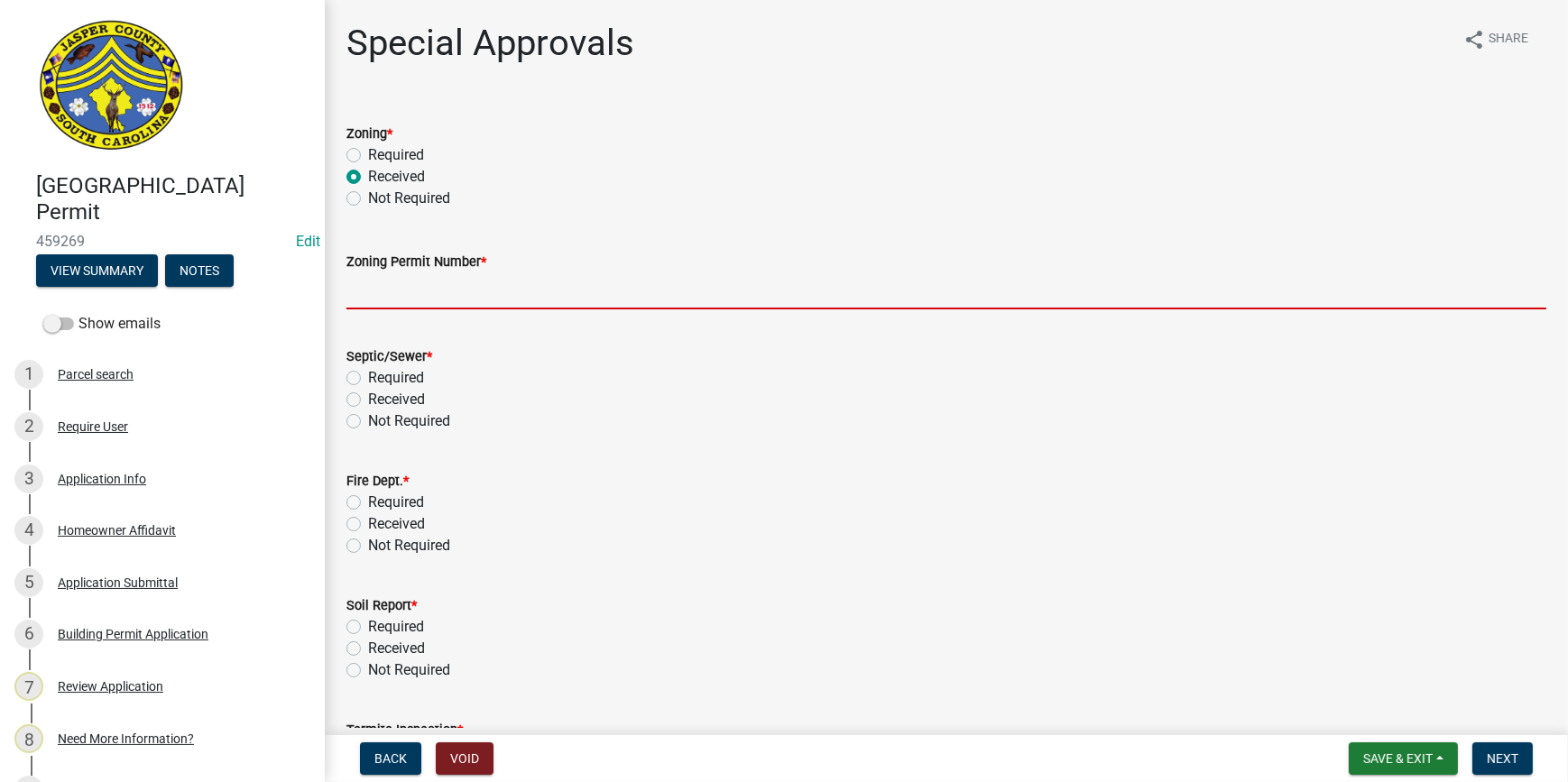
paste input "[PHONE_NUMBER]"
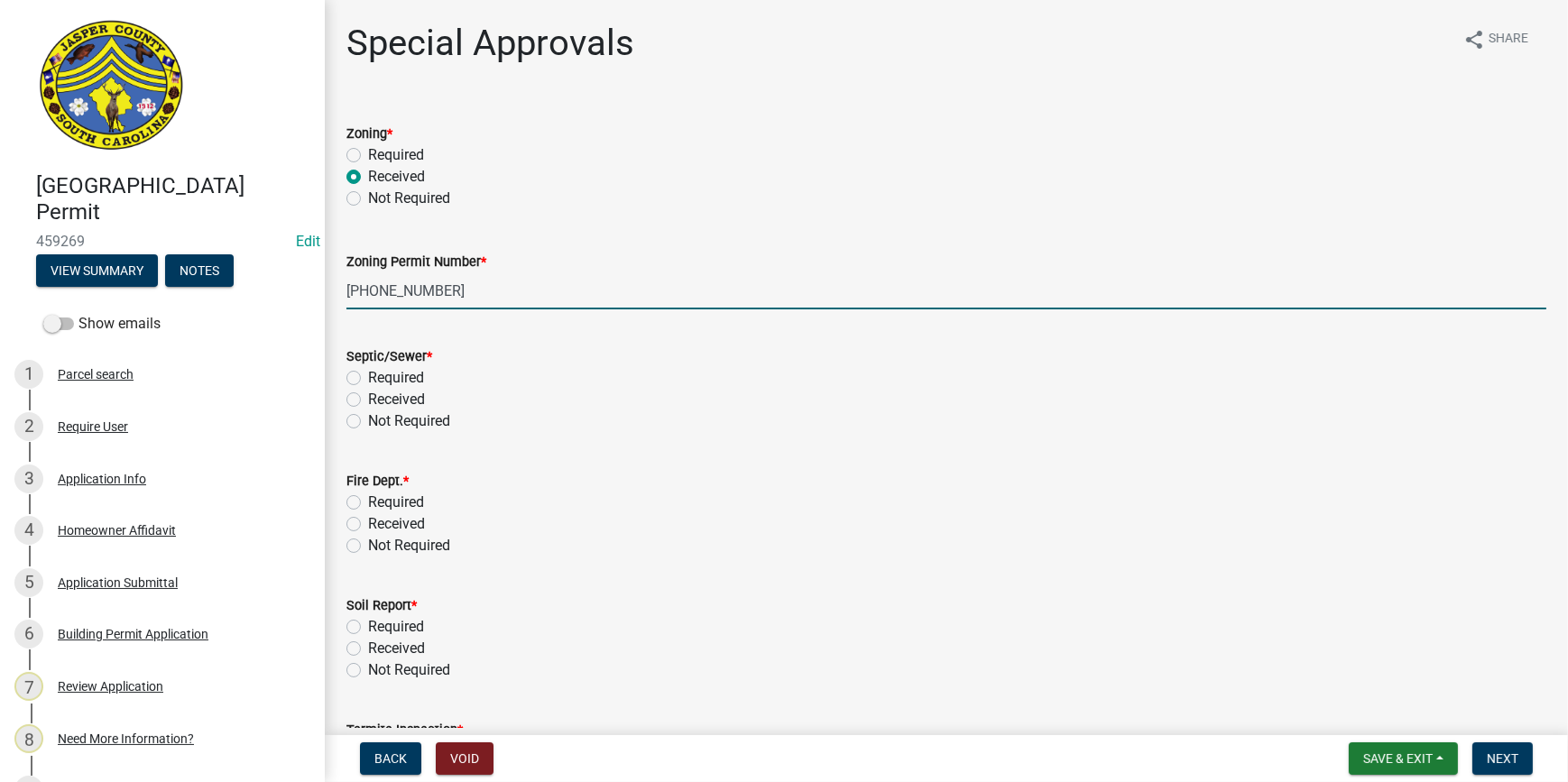
drag, startPoint x: 482, startPoint y: 298, endPoint x: 230, endPoint y: 299, distance: 252.0
click at [230, 299] on div "[GEOGRAPHIC_DATA] Permit 459269 Edit View Summary Notes Show emails 1 Parcel se…" at bounding box center [784, 391] width 1568 height 782
paste input "ZP-25-223"
click at [562, 391] on div "Received" at bounding box center [947, 400] width 1200 height 22
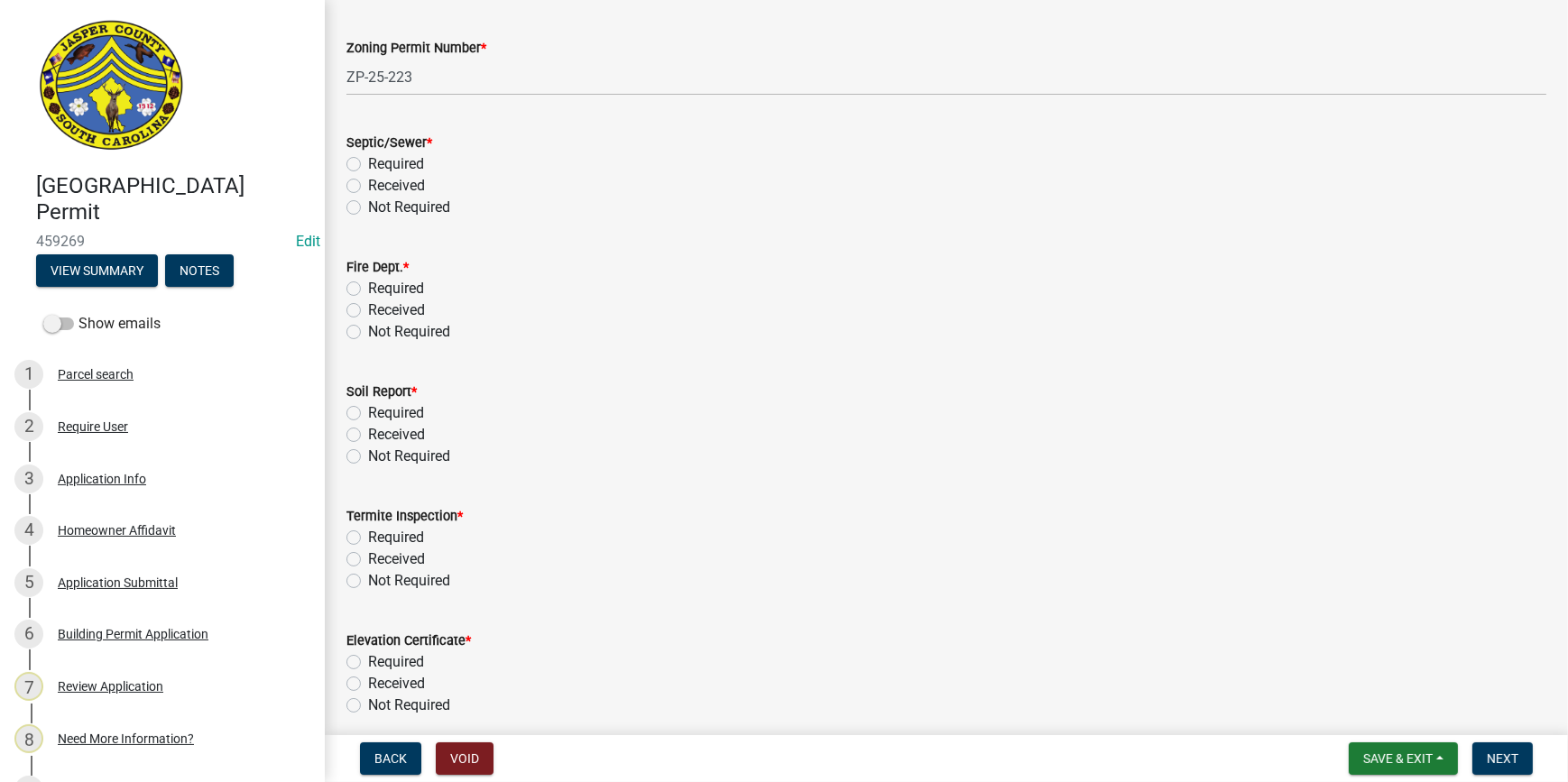
scroll to position [246, 0]
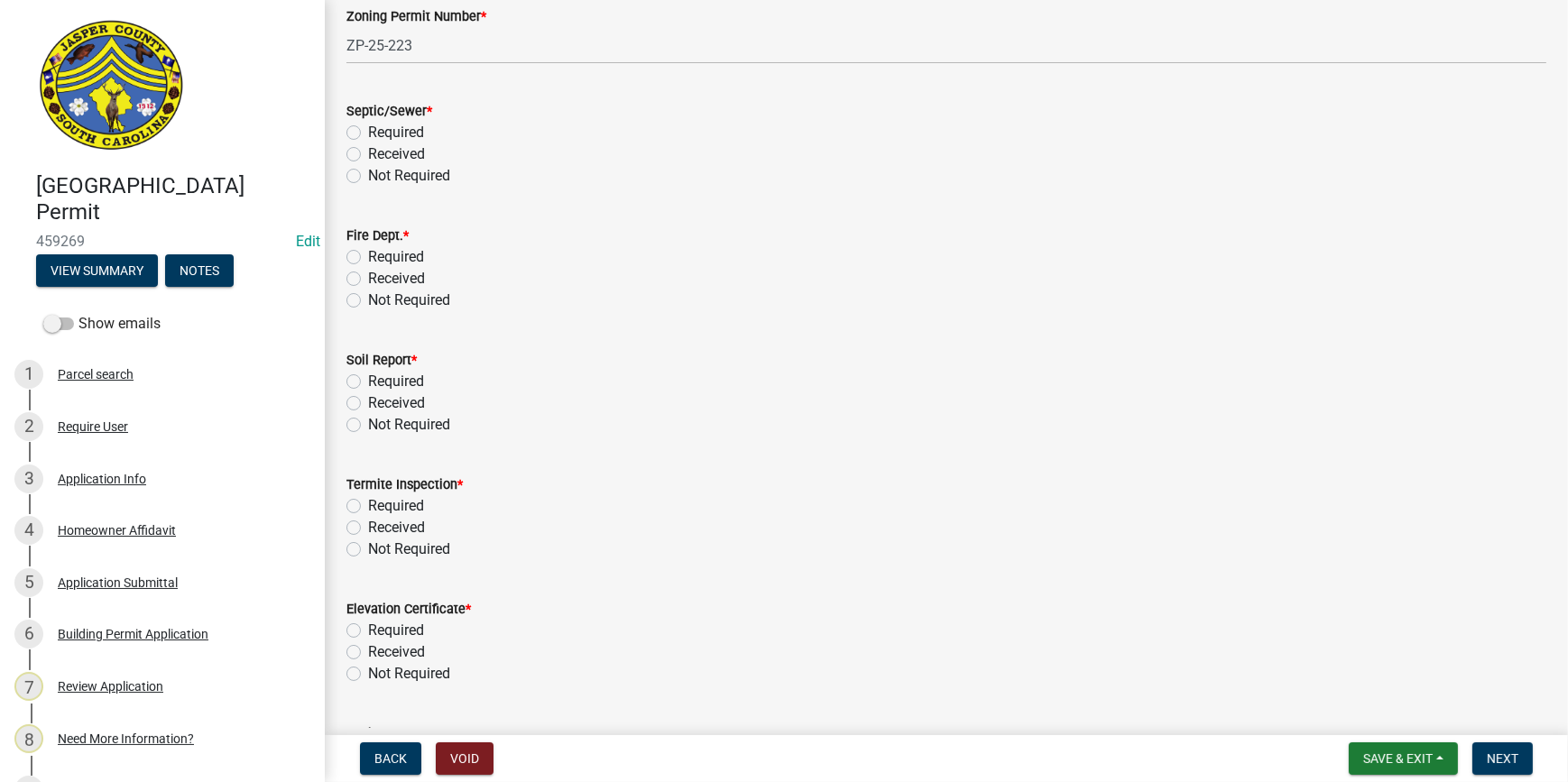
click at [351, 147] on div "Received" at bounding box center [947, 155] width 1200 height 22
drag, startPoint x: 351, startPoint y: 147, endPoint x: 355, endPoint y: 158, distance: 11.7
click at [368, 158] on label "Received" at bounding box center [396, 155] width 56 height 22
click at [368, 155] on input "Received" at bounding box center [373, 149] width 12 height 12
click at [368, 299] on label "Not Required" at bounding box center [409, 300] width 82 height 22
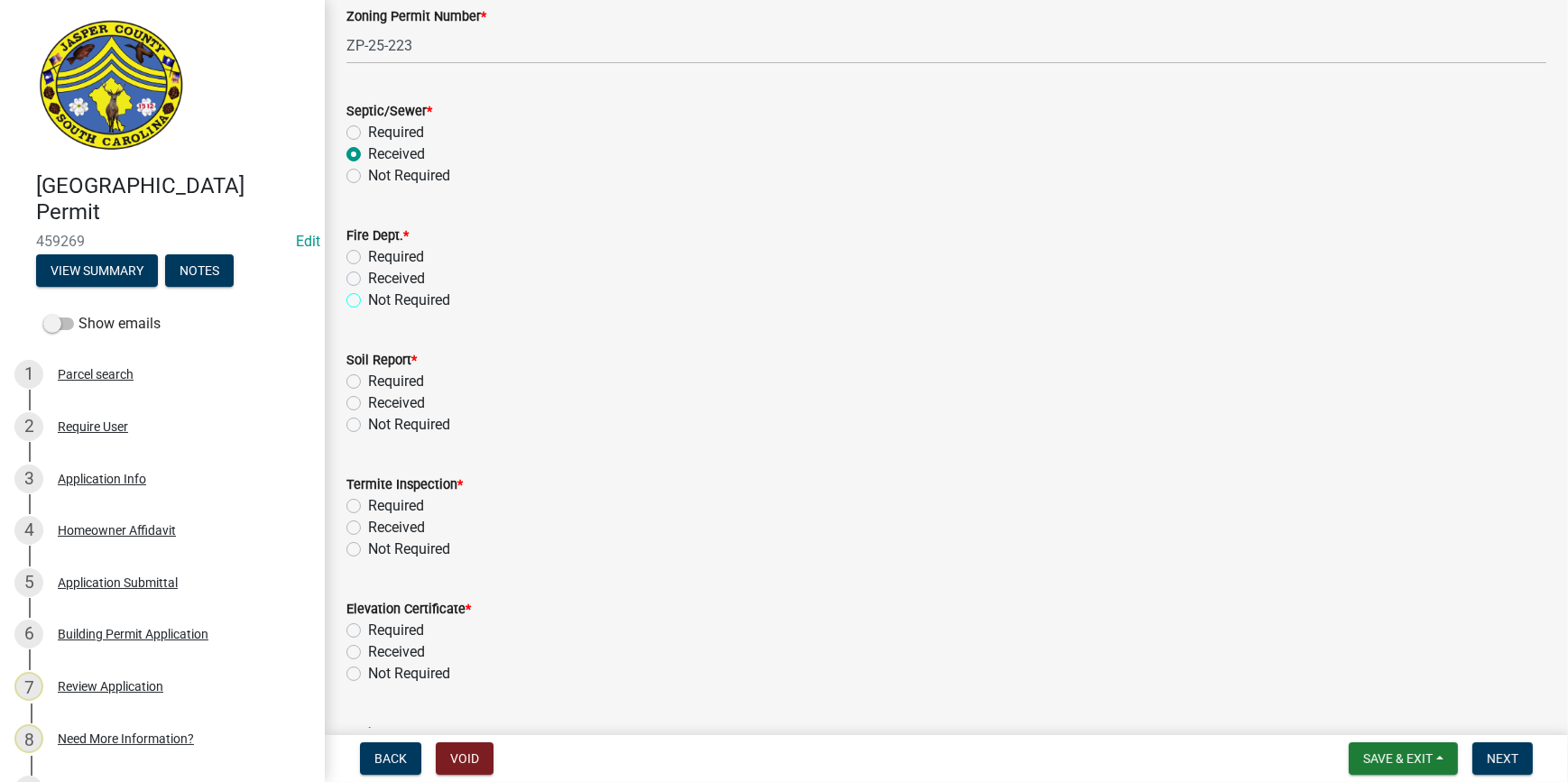
click at [368, 299] on input "Not Required" at bounding box center [373, 295] width 12 height 12
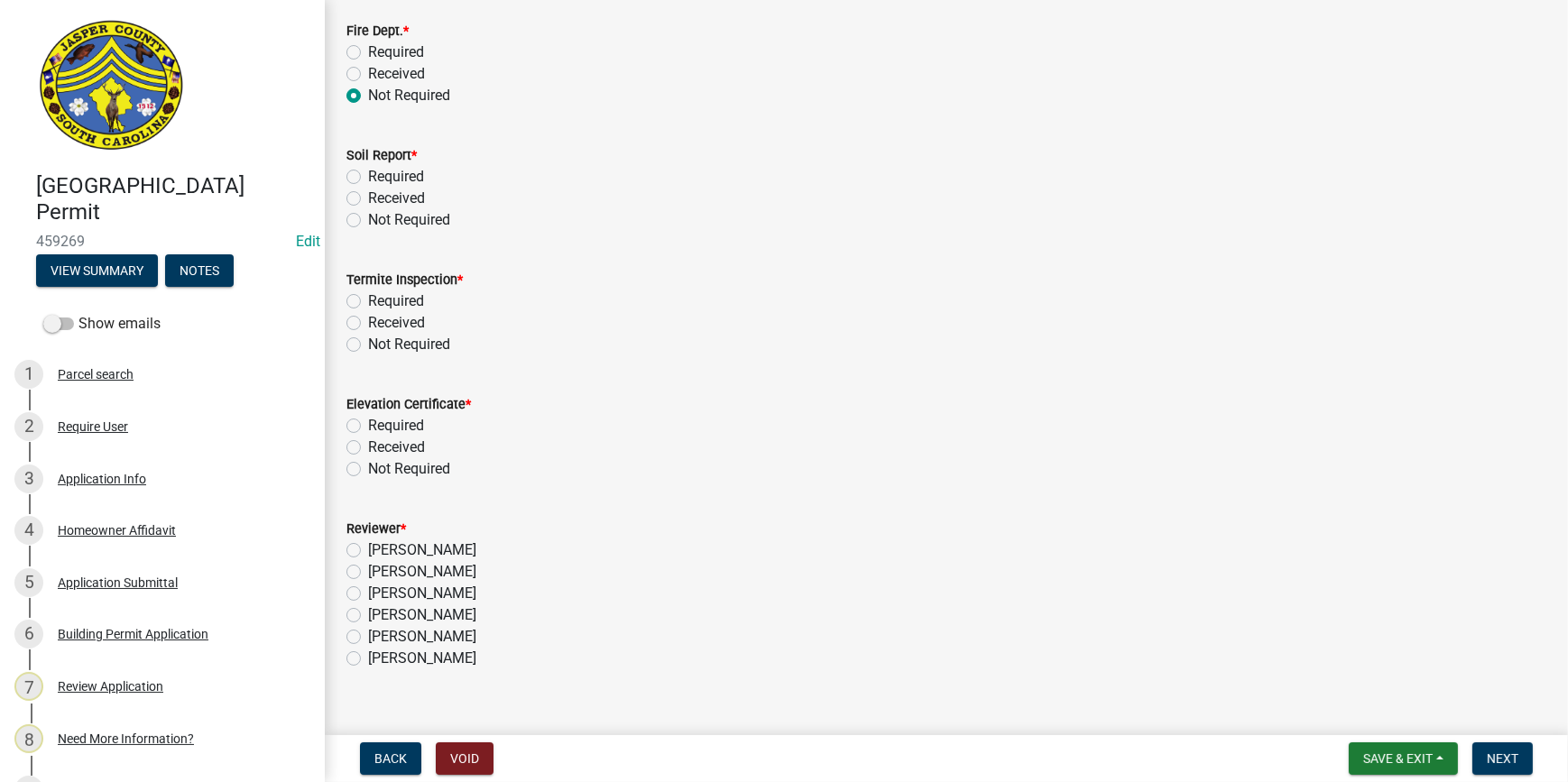
scroll to position [477, 0]
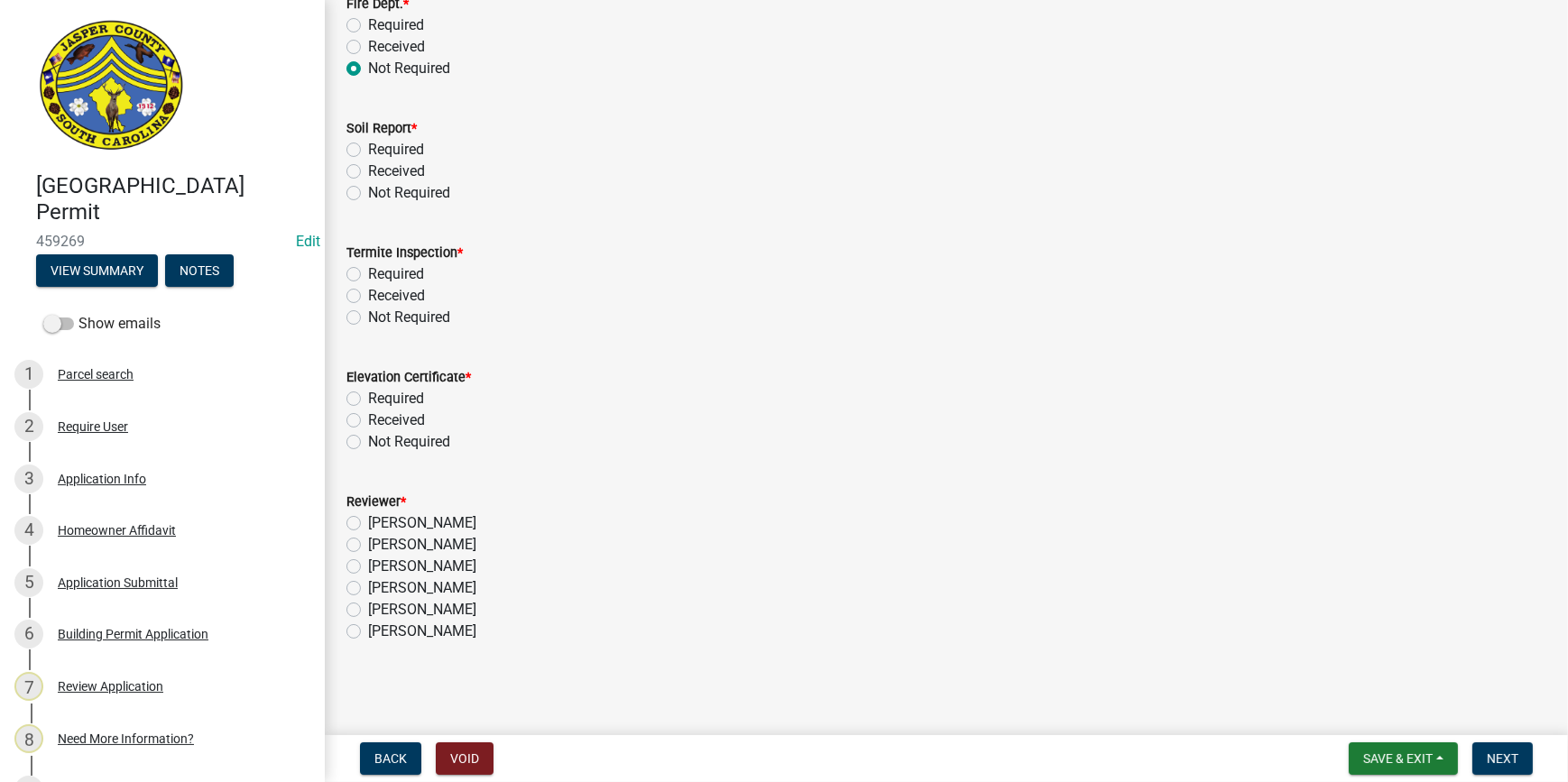
click at [368, 187] on label "Not Required" at bounding box center [409, 193] width 82 height 22
click at [368, 187] on input "Not Required" at bounding box center [373, 188] width 12 height 12
click at [368, 277] on label "Required" at bounding box center [395, 274] width 56 height 22
click at [368, 275] on input "Required" at bounding box center [373, 269] width 12 height 12
click at [368, 440] on label "Not Required" at bounding box center [409, 442] width 82 height 22
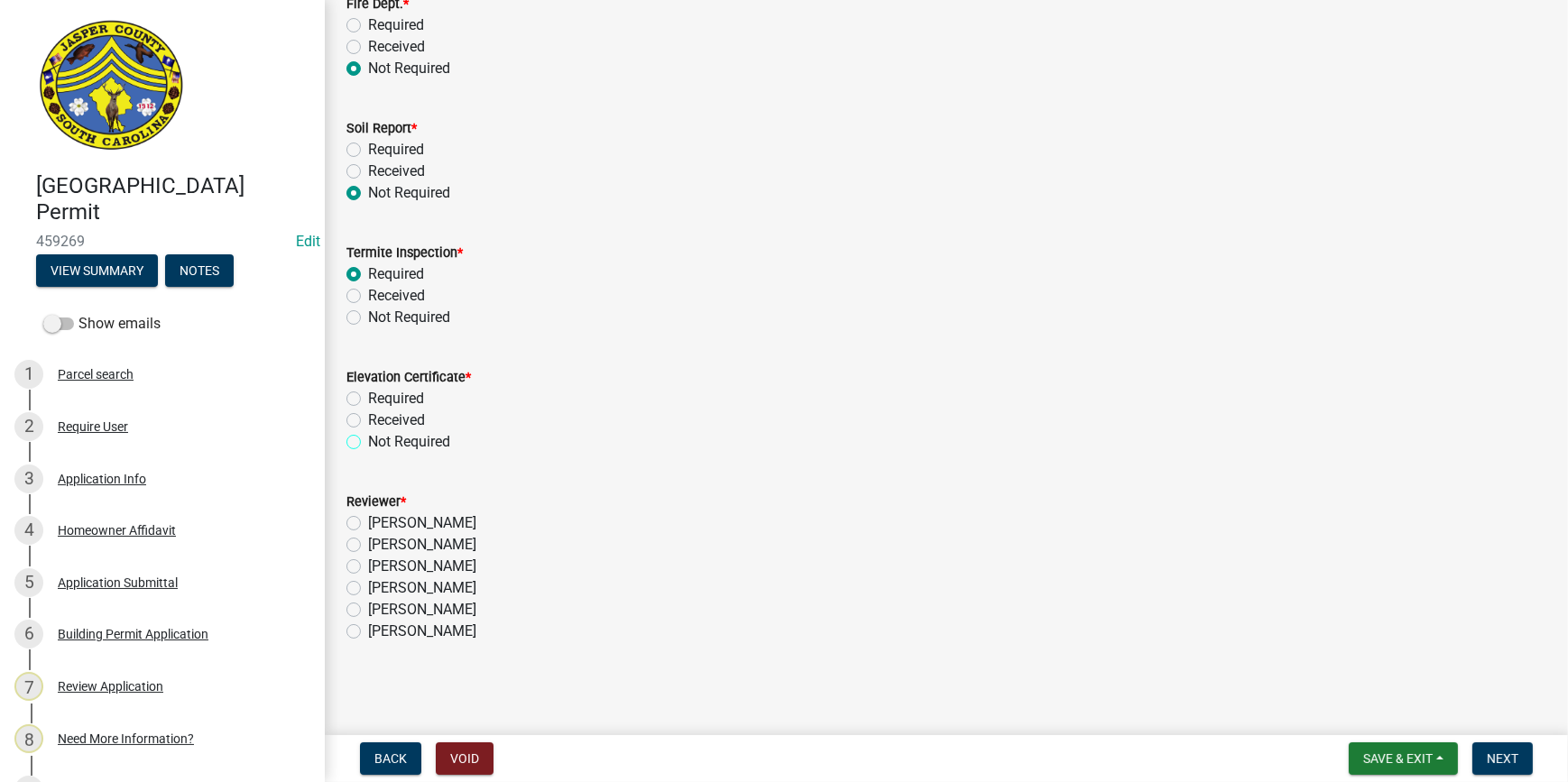
click at [368, 440] on input "Not Required" at bounding box center [373, 437] width 12 height 12
click at [368, 571] on label "[PERSON_NAME]" at bounding box center [422, 566] width 108 height 22
click at [368, 567] on input "[PERSON_NAME]" at bounding box center [373, 561] width 12 height 12
click at [1496, 759] on span "Next" at bounding box center [1502, 758] width 32 height 15
